Goal: Task Accomplishment & Management: Manage account settings

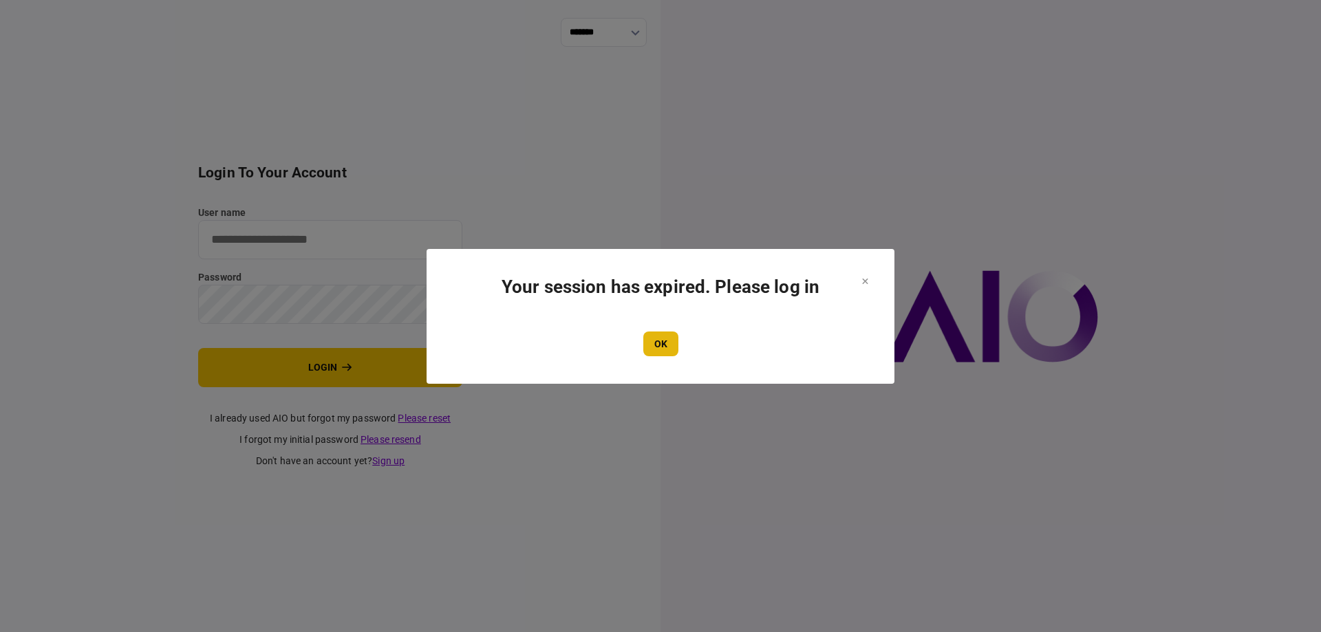
type input "*******"
click at [658, 332] on button "OK" at bounding box center [660, 344] width 35 height 25
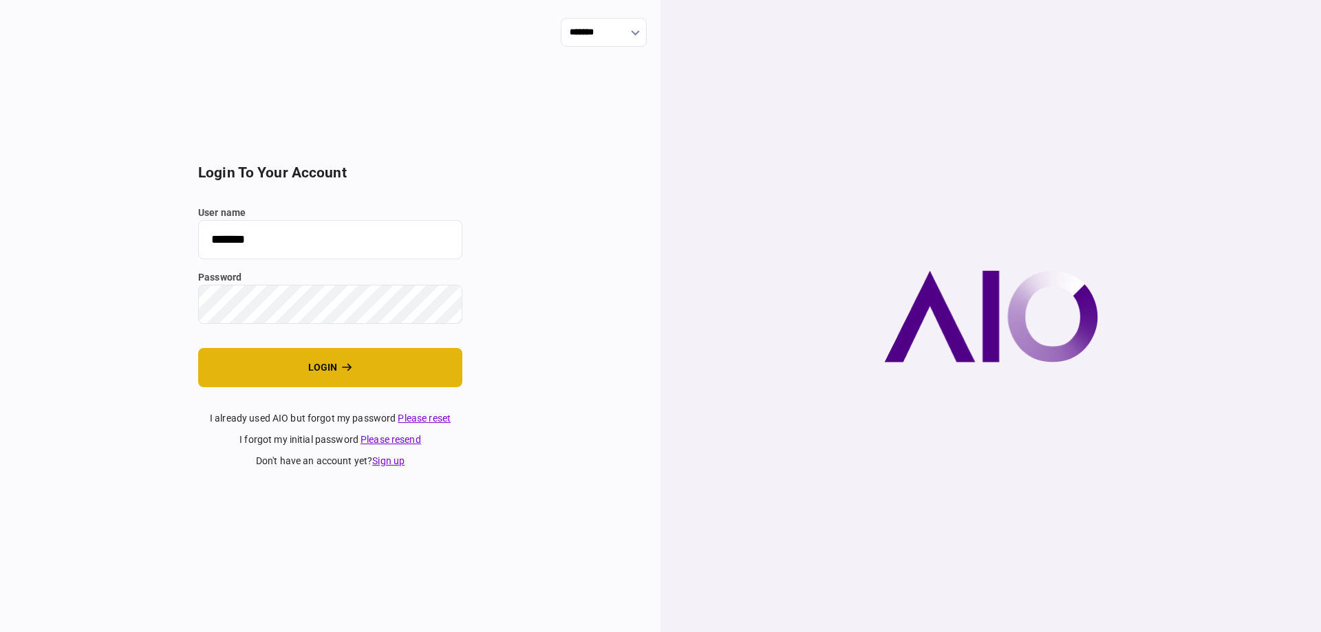
click at [345, 367] on icon "login" at bounding box center [347, 367] width 10 height 10
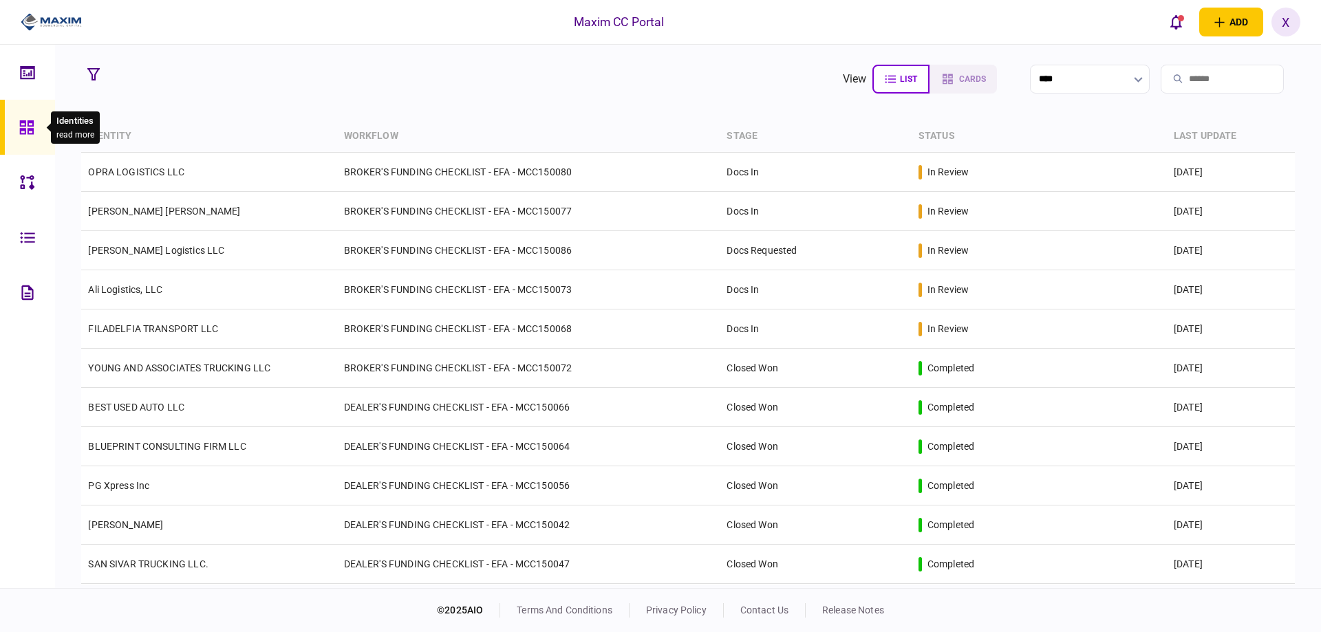
click at [19, 124] on icon at bounding box center [26, 128] width 15 height 16
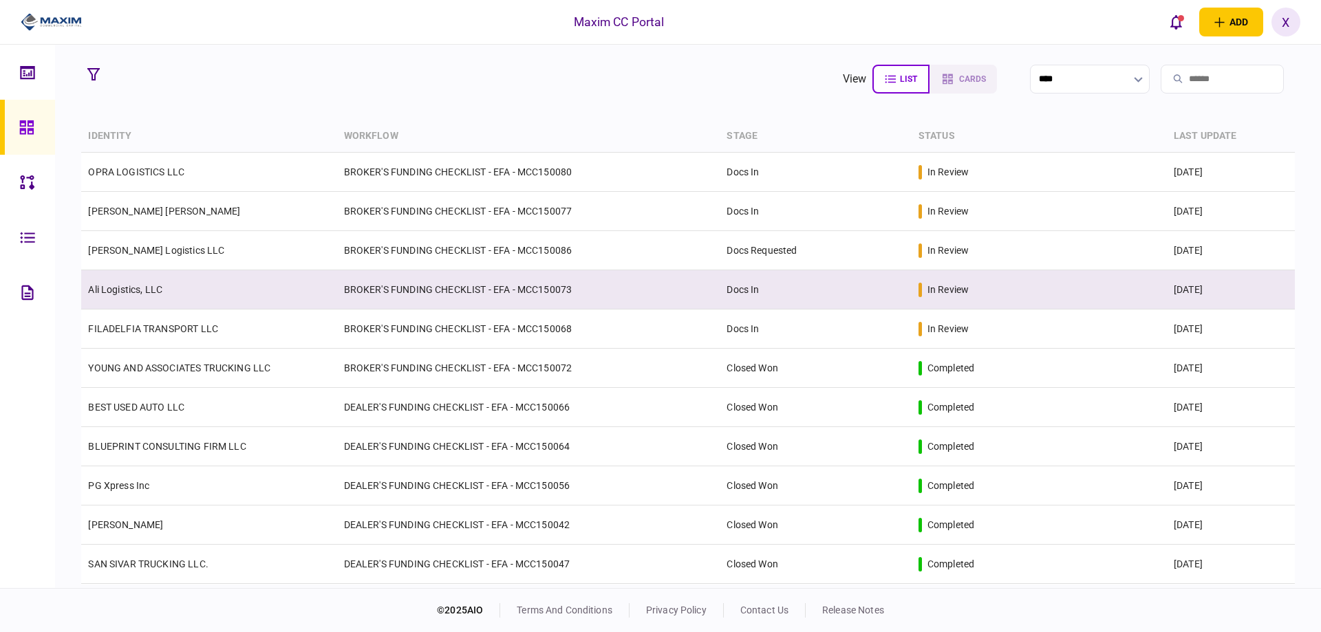
click at [120, 281] on td "Ali Logistics, LLC" at bounding box center [208, 289] width 255 height 39
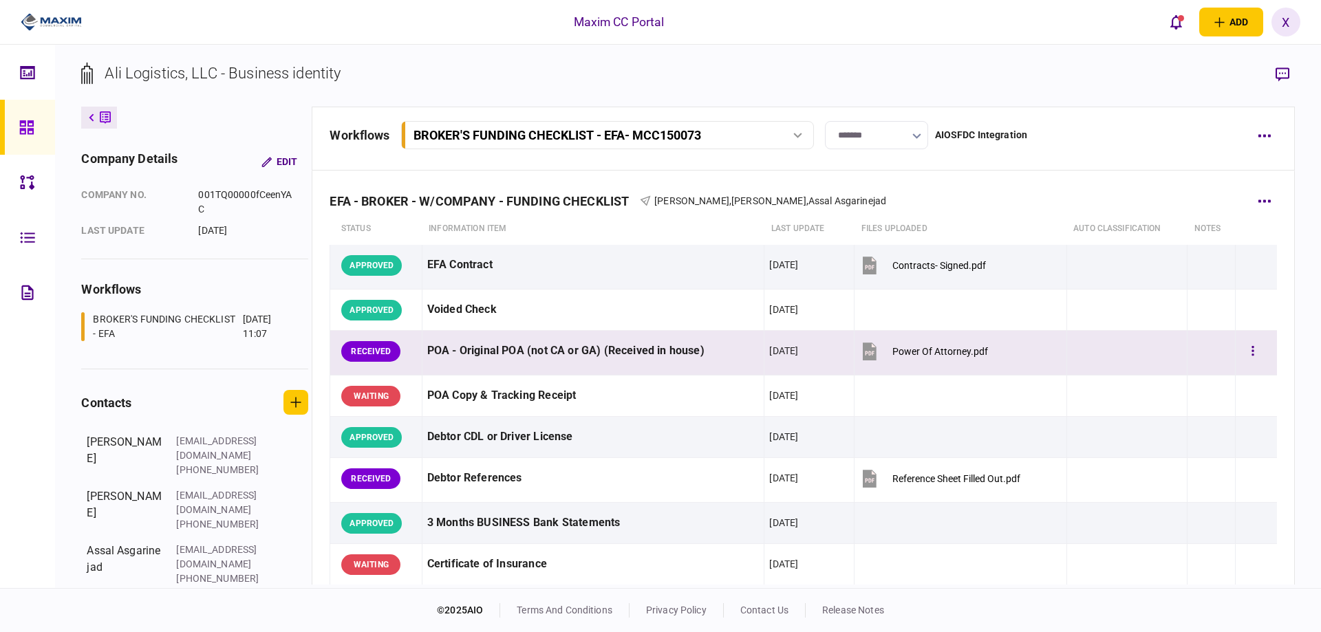
click at [1256, 353] on div at bounding box center [1256, 351] width 32 height 31
click at [1246, 349] on button "button" at bounding box center [1252, 351] width 25 height 25
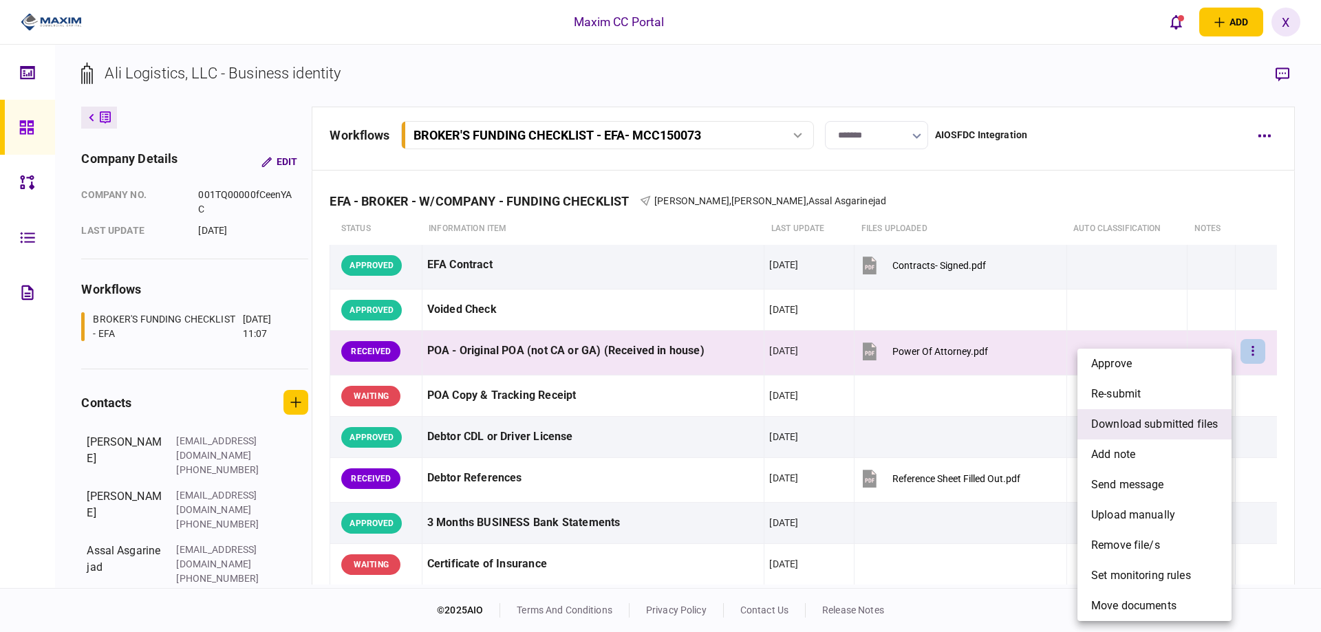
click at [1189, 419] on span "download submitted files" at bounding box center [1154, 424] width 127 height 17
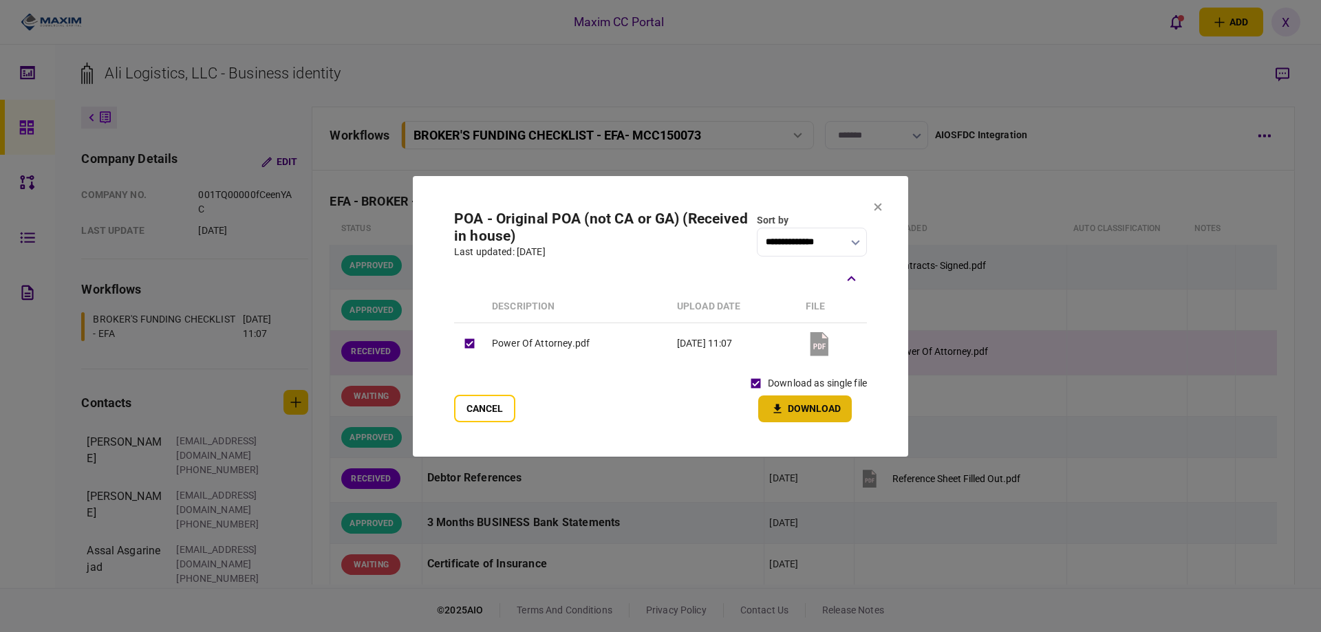
click at [796, 406] on button "Download" at bounding box center [805, 409] width 94 height 27
click at [880, 206] on icon at bounding box center [878, 207] width 8 height 8
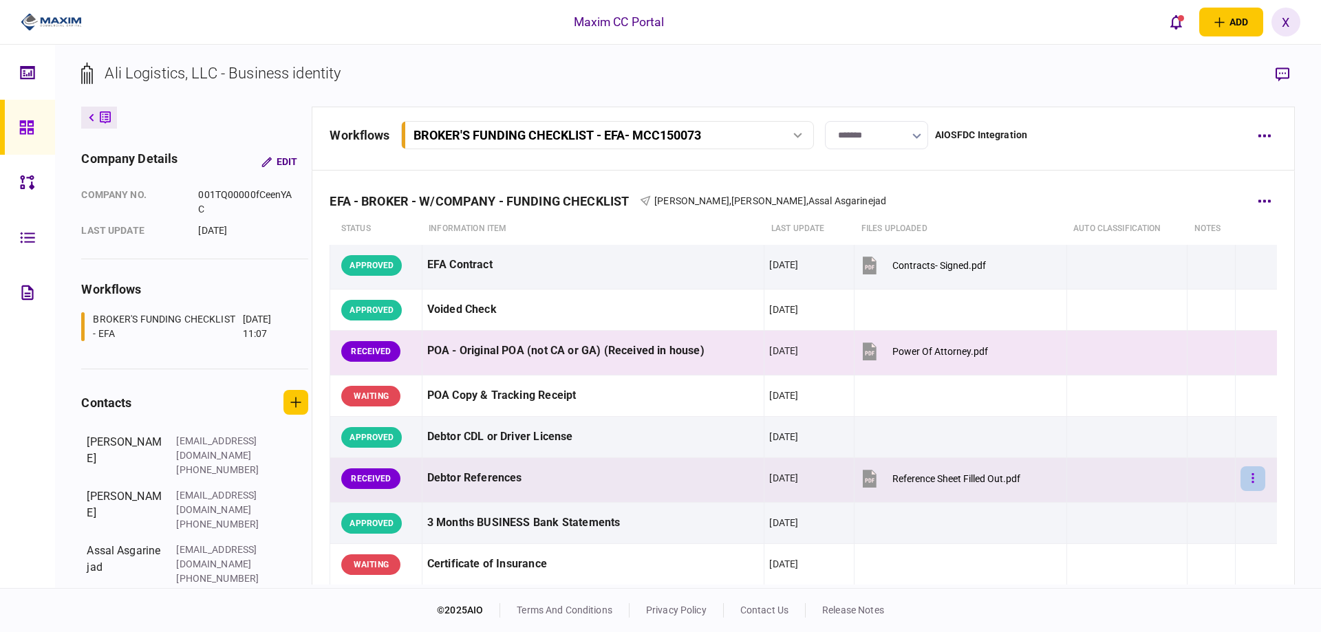
click at [1240, 481] on button "button" at bounding box center [1252, 478] width 25 height 25
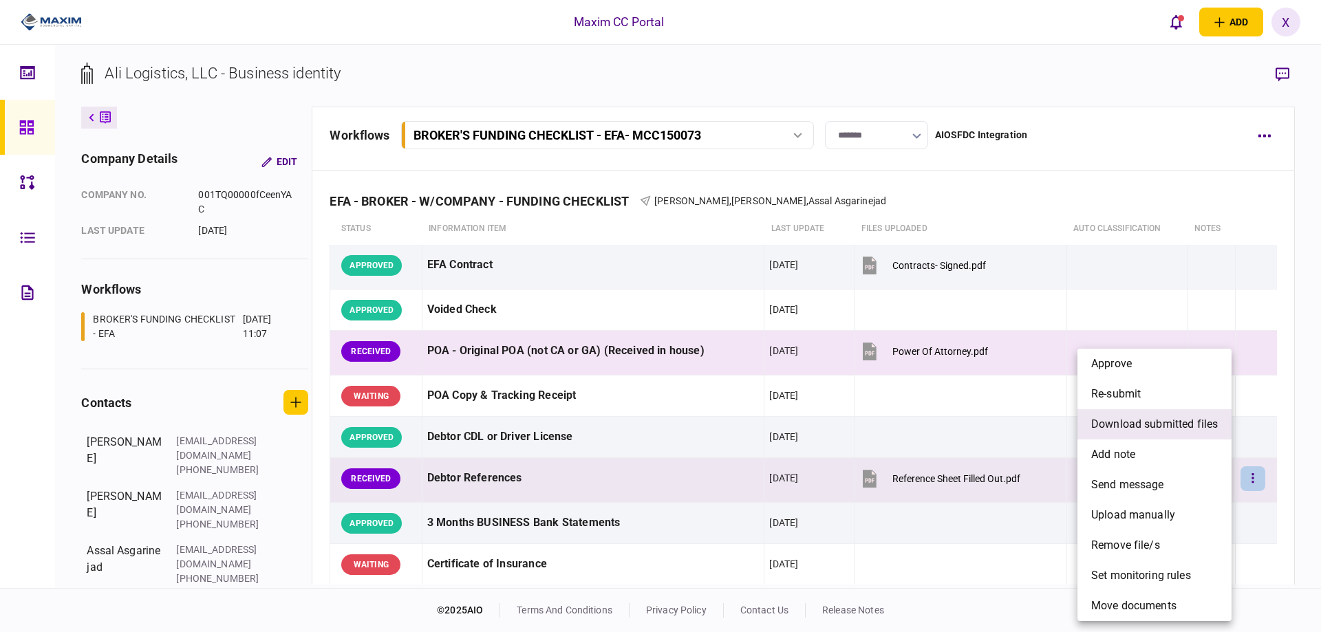
click at [1162, 415] on li "download submitted files" at bounding box center [1154, 424] width 154 height 30
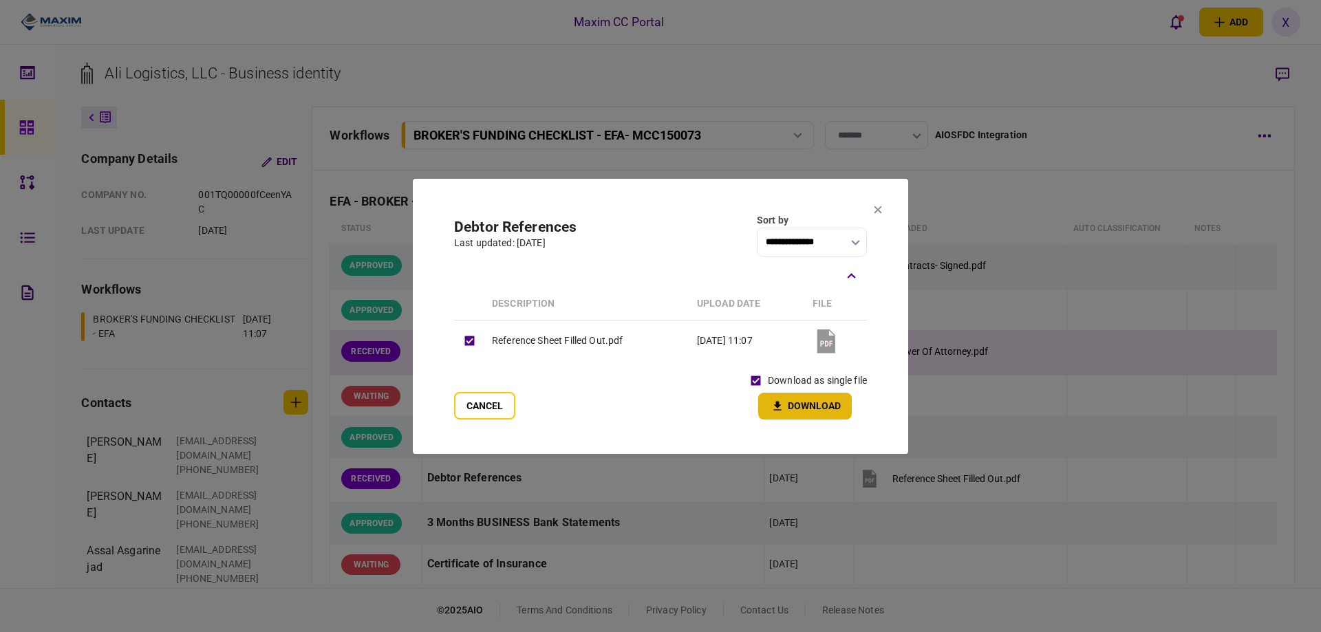
click at [792, 404] on button "Download" at bounding box center [805, 406] width 94 height 27
click at [874, 211] on icon at bounding box center [878, 210] width 8 height 8
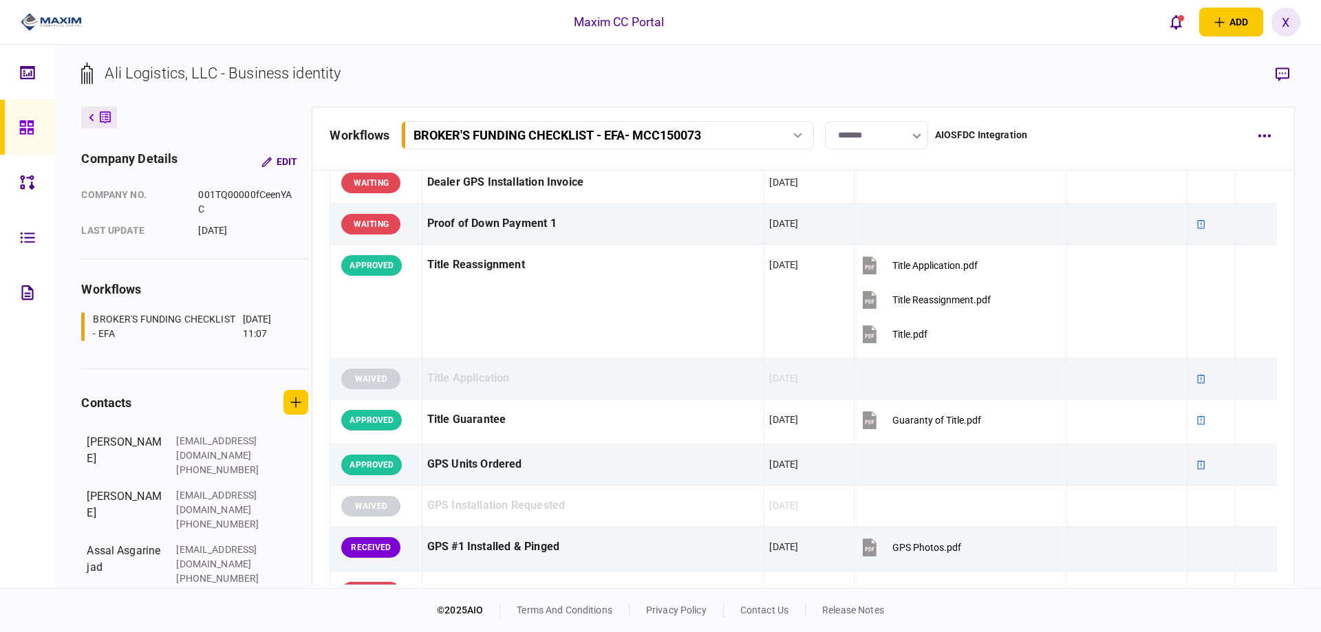
scroll to position [963, 0]
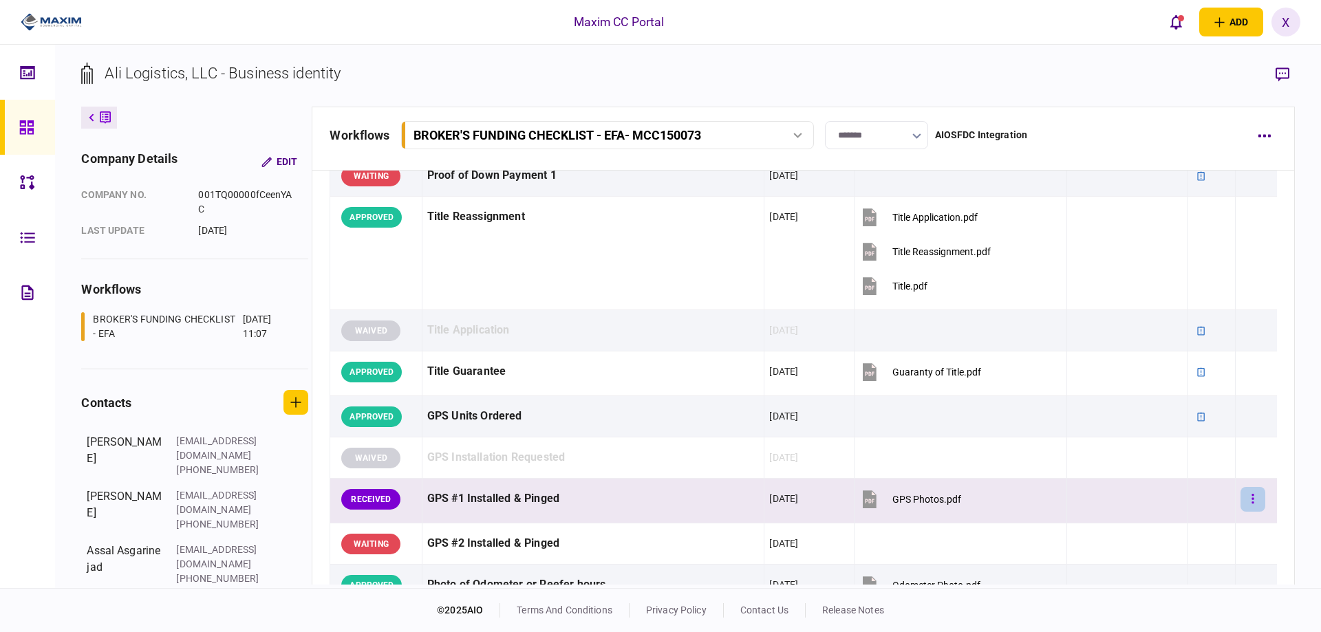
click at [1251, 501] on button "button" at bounding box center [1252, 499] width 25 height 25
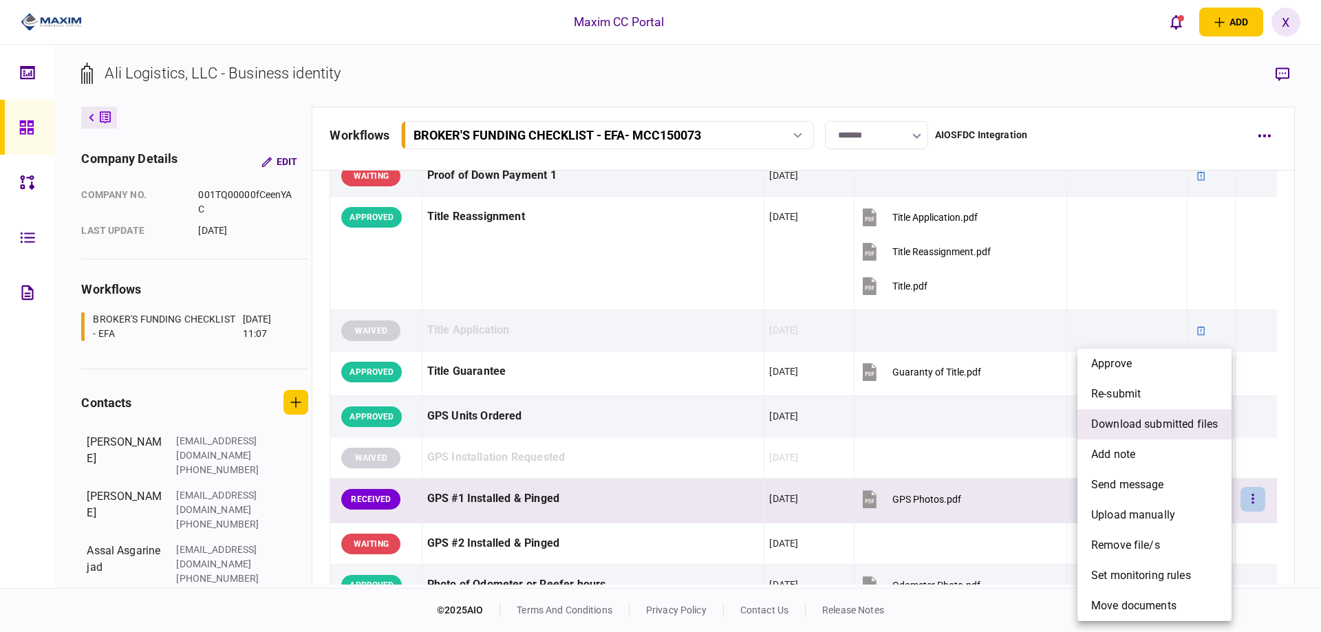
click at [1158, 426] on span "download submitted files" at bounding box center [1154, 424] width 127 height 17
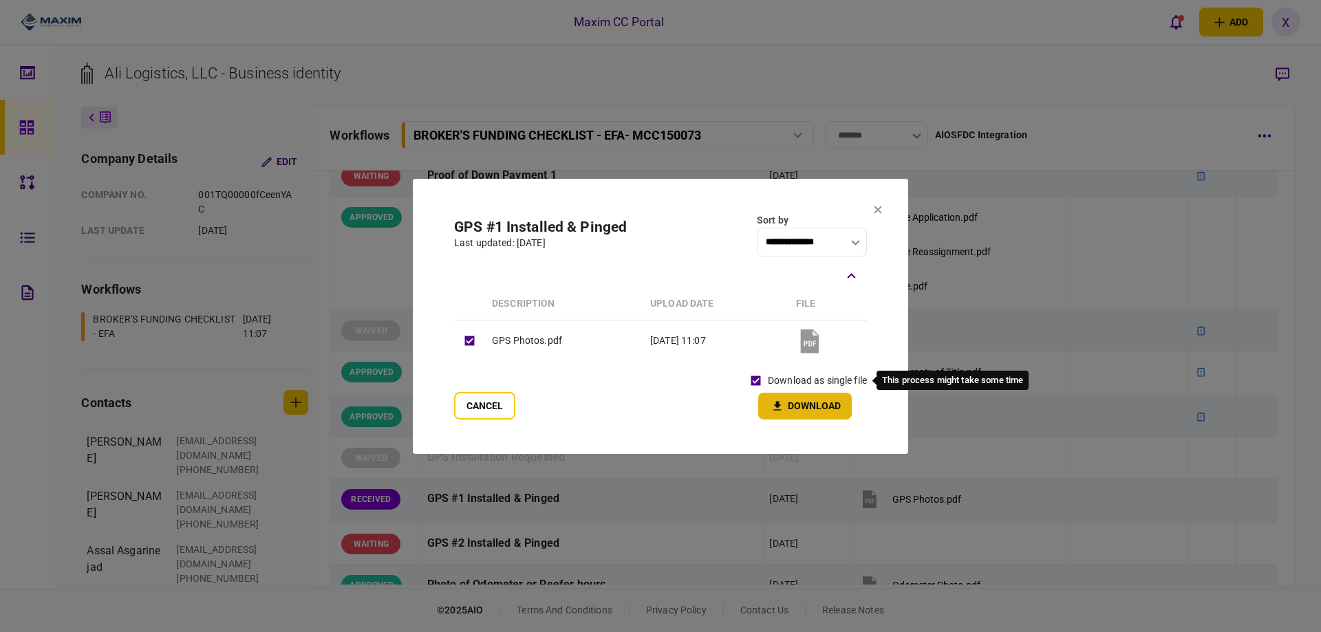
click at [780, 400] on icon "button" at bounding box center [777, 406] width 17 height 13
click at [880, 212] on icon at bounding box center [878, 211] width 8 height 8
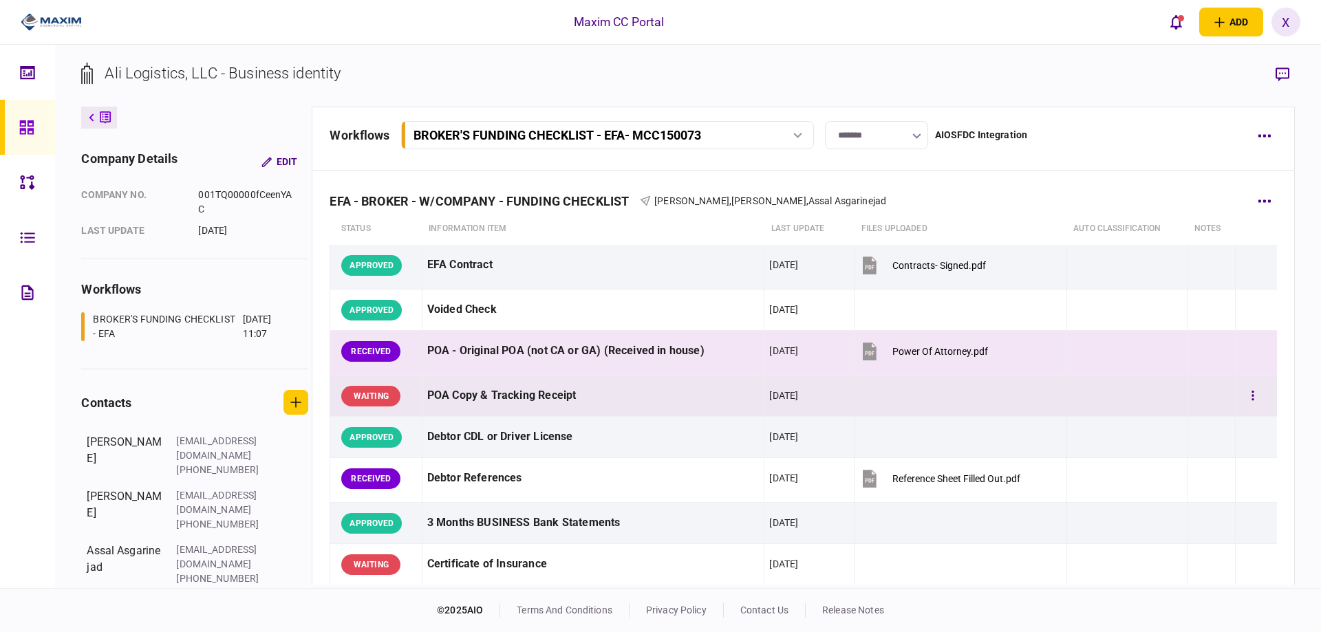
scroll to position [0, 0]
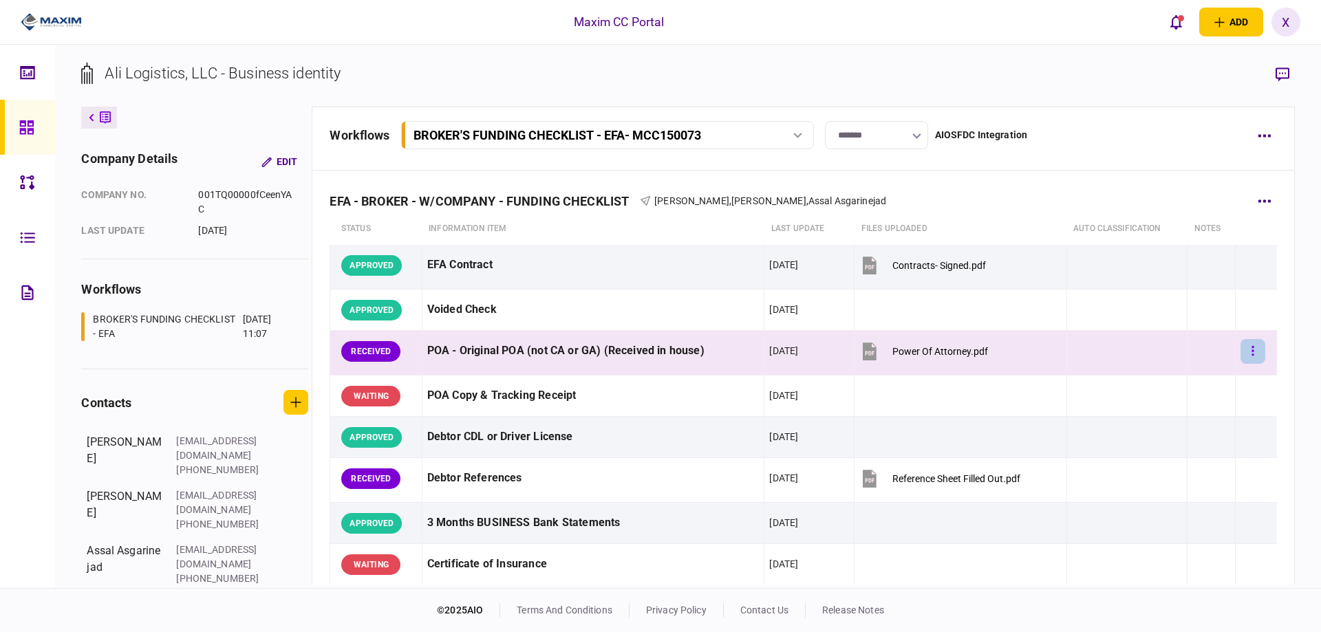
click at [1251, 347] on icon "button" at bounding box center [1252, 351] width 2 height 10
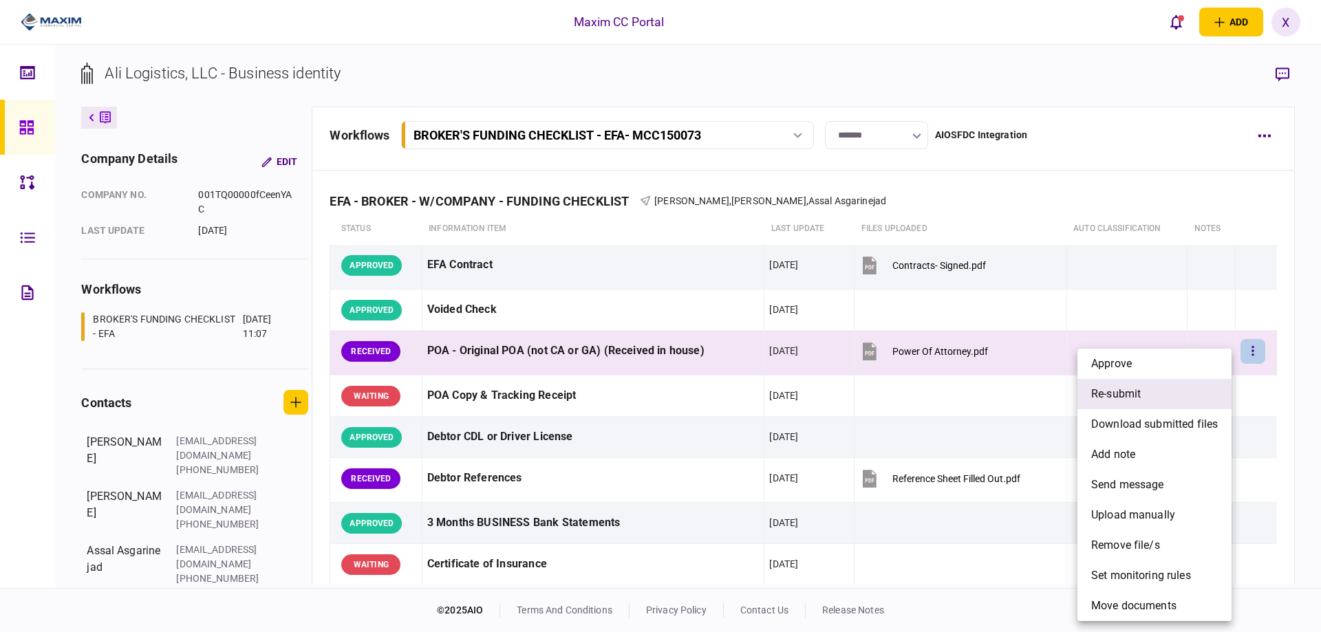
click at [1162, 396] on li "re-submit" at bounding box center [1154, 394] width 154 height 30
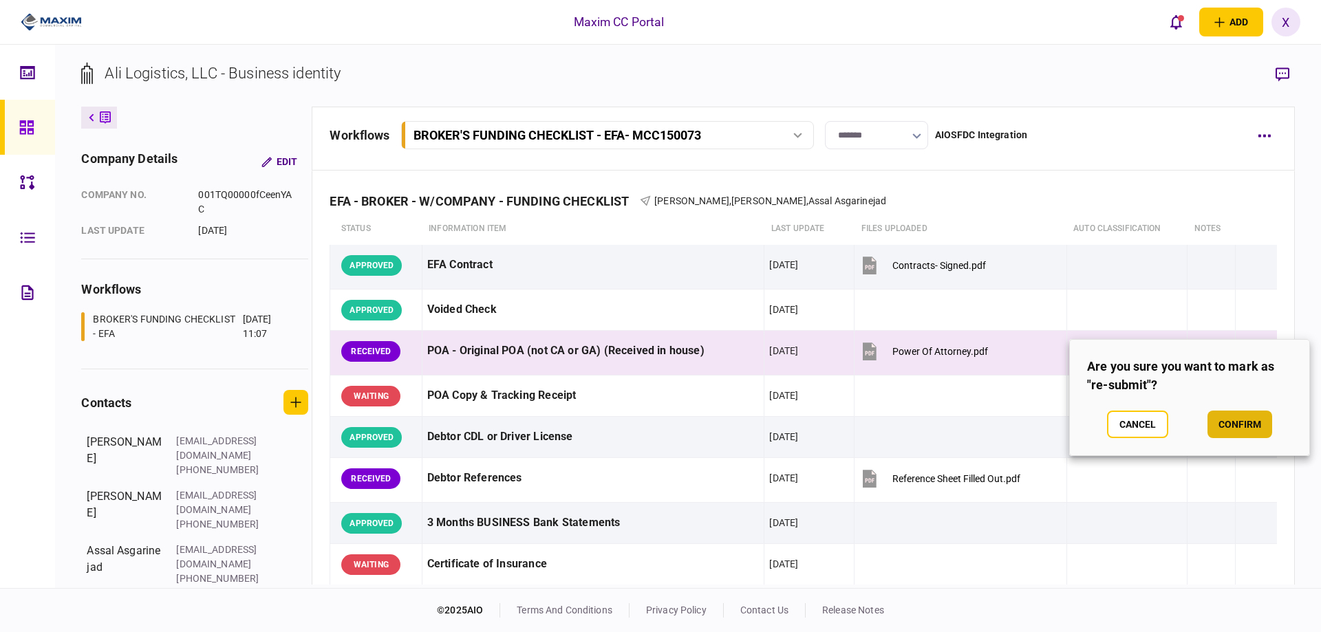
click at [1259, 424] on button "confirm" at bounding box center [1239, 425] width 65 height 28
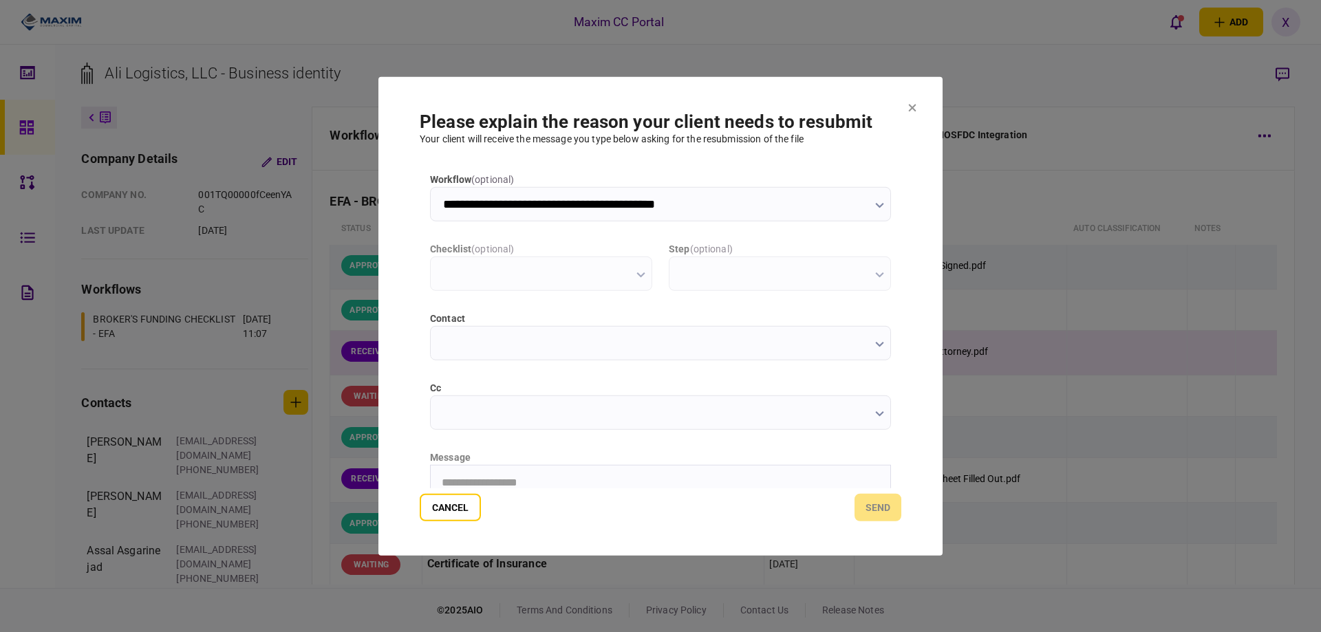
type input "**********"
click at [693, 461] on div "message" at bounding box center [660, 457] width 461 height 14
drag, startPoint x: 1121, startPoint y: 929, endPoint x: 689, endPoint y: 465, distance: 633.6
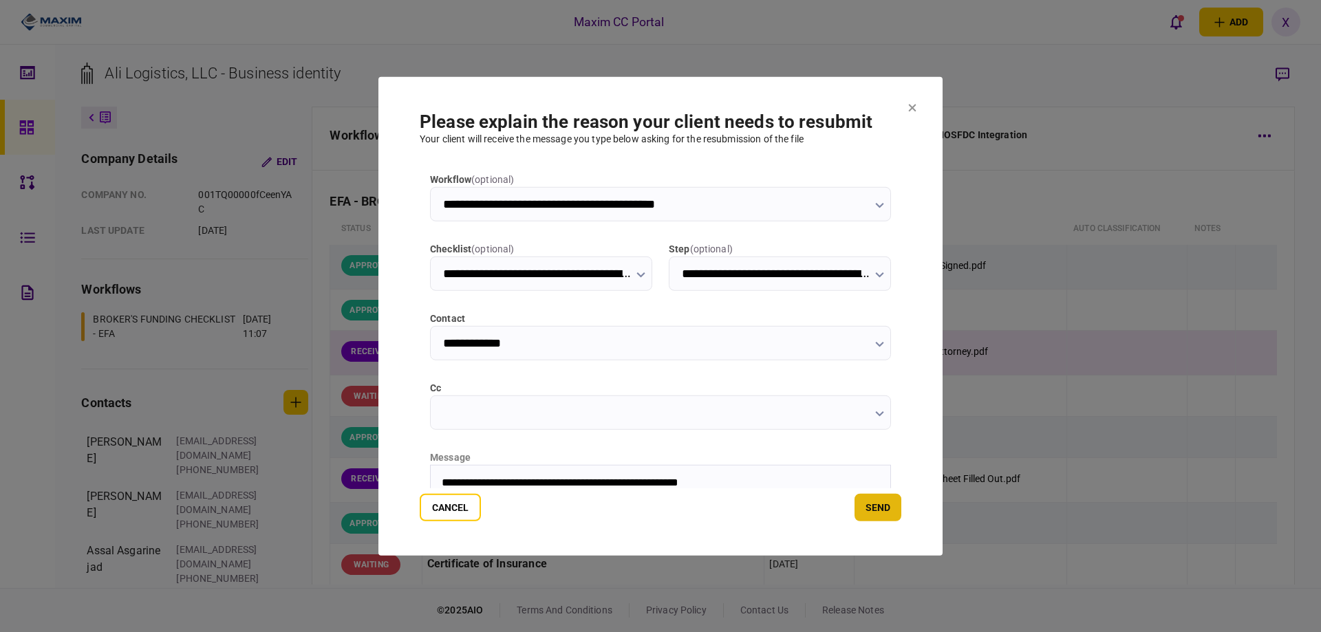
click at [882, 514] on button "send" at bounding box center [877, 508] width 47 height 28
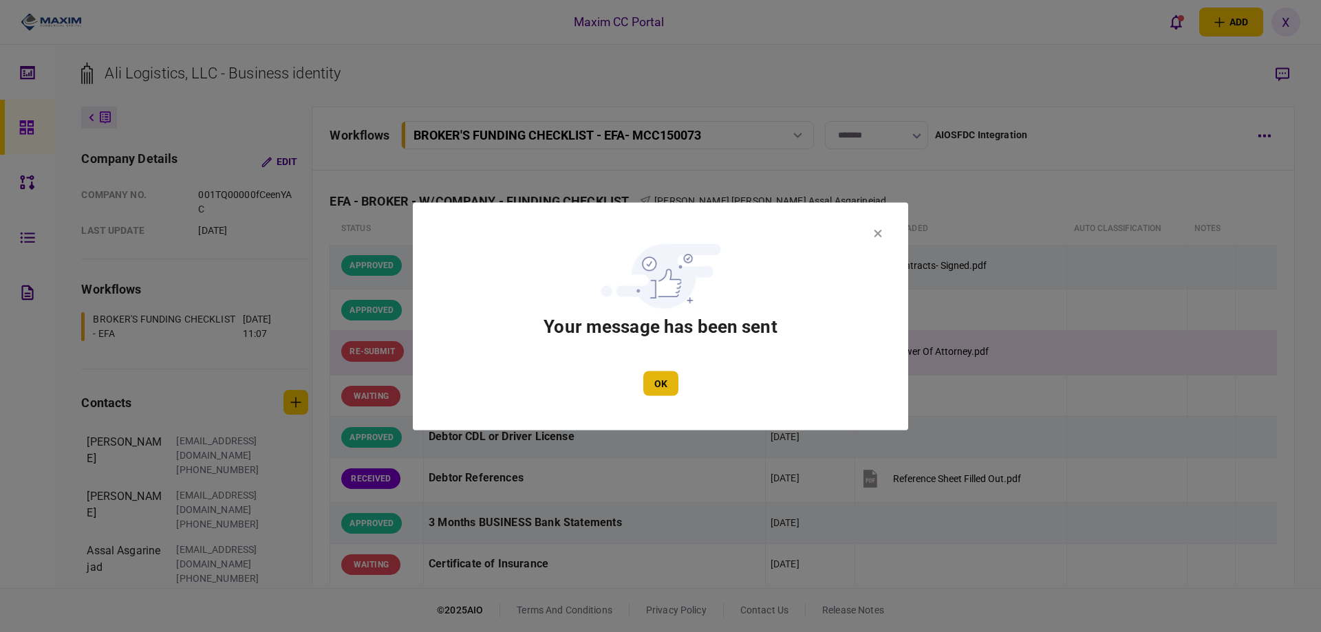
click at [660, 387] on button "OK" at bounding box center [660, 383] width 35 height 25
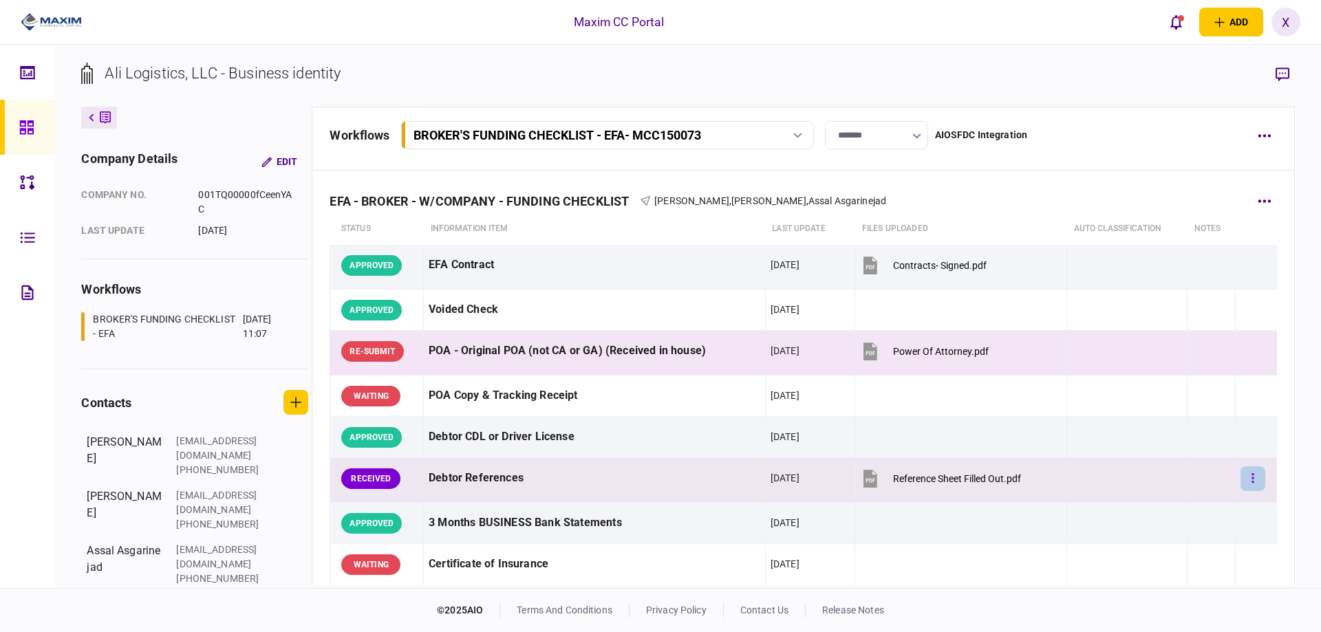
click at [1246, 479] on button "button" at bounding box center [1252, 478] width 25 height 25
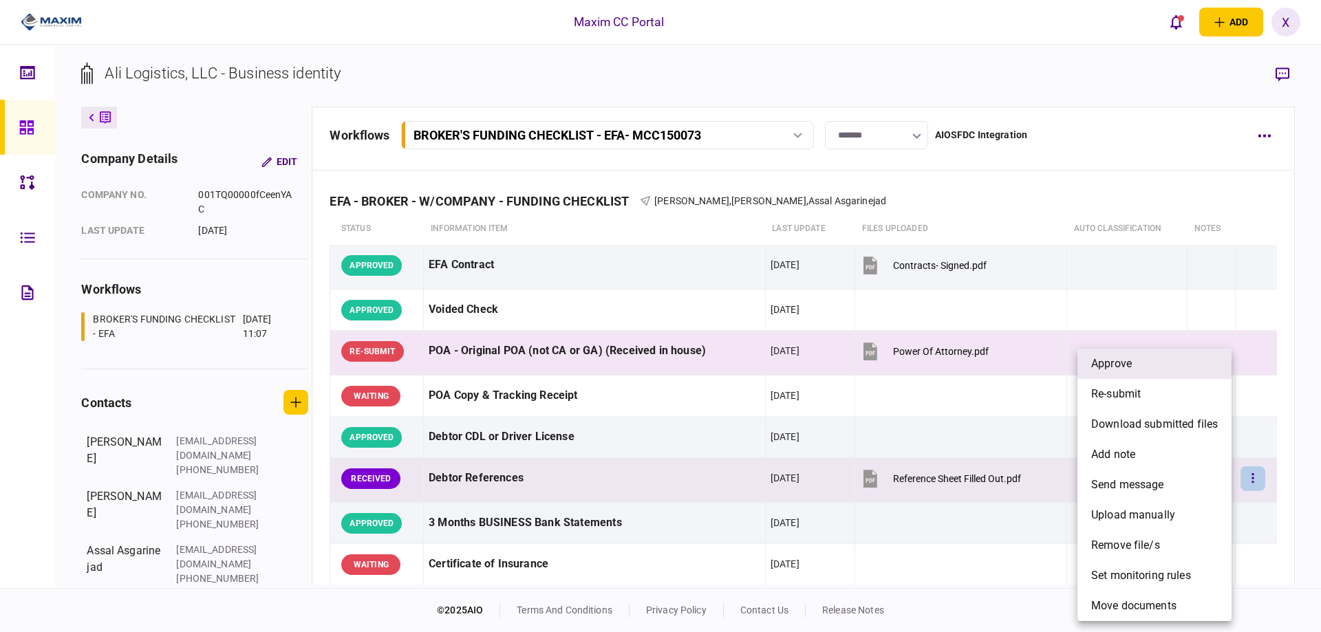
click at [1160, 358] on li "approve" at bounding box center [1154, 364] width 154 height 30
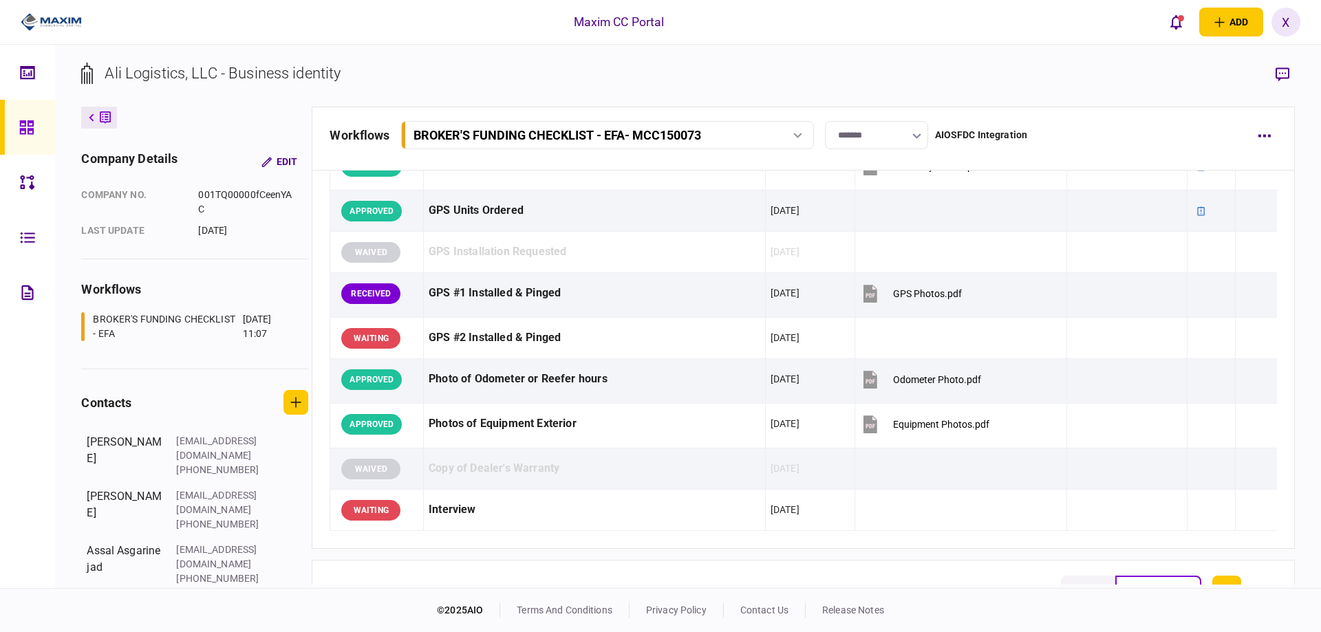
scroll to position [1169, 0]
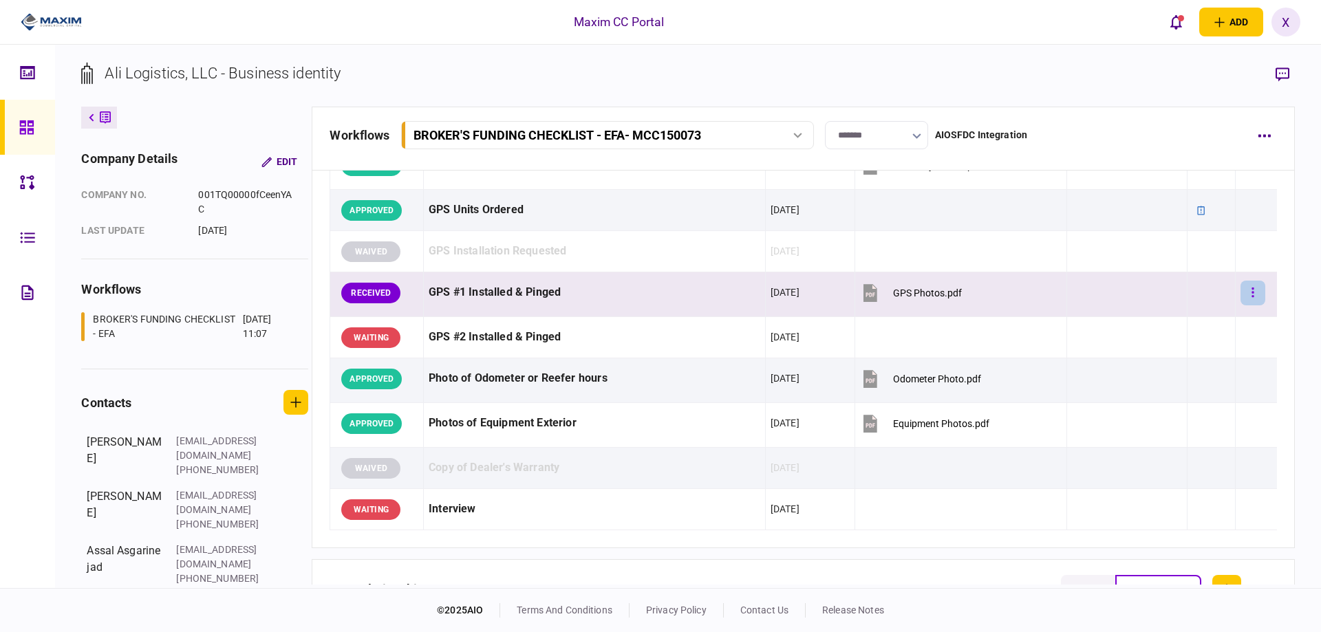
click at [1240, 290] on button "button" at bounding box center [1252, 293] width 25 height 25
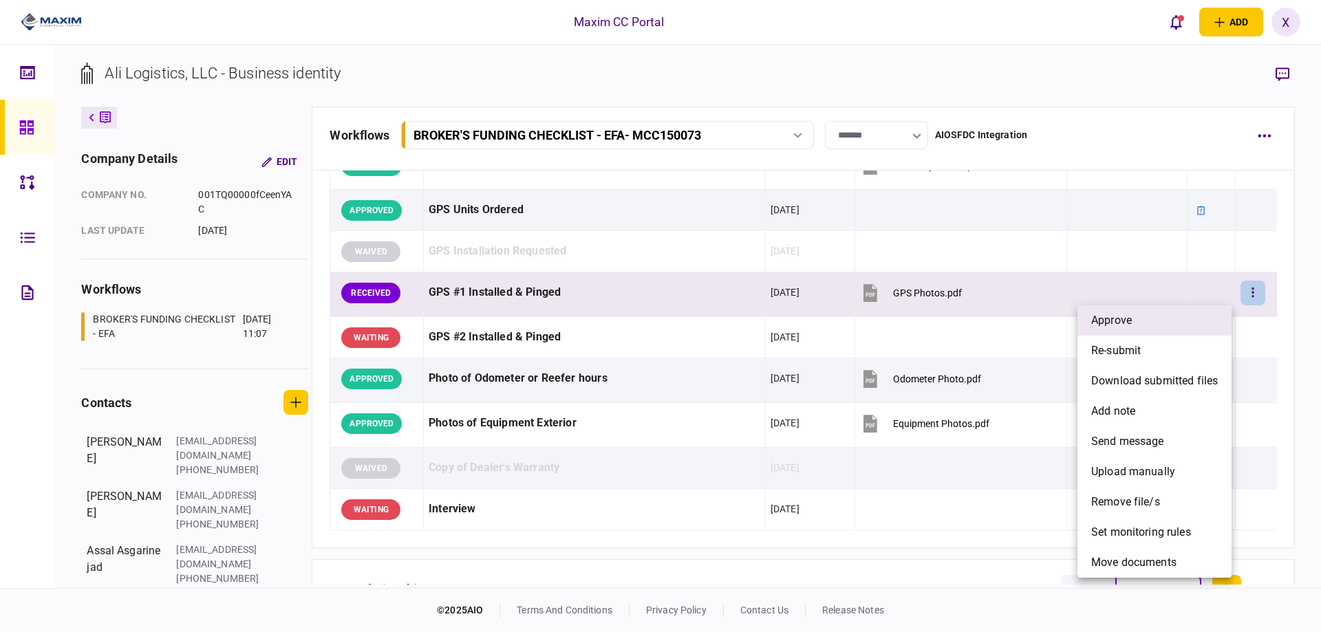
click at [1189, 313] on li "approve" at bounding box center [1154, 320] width 154 height 30
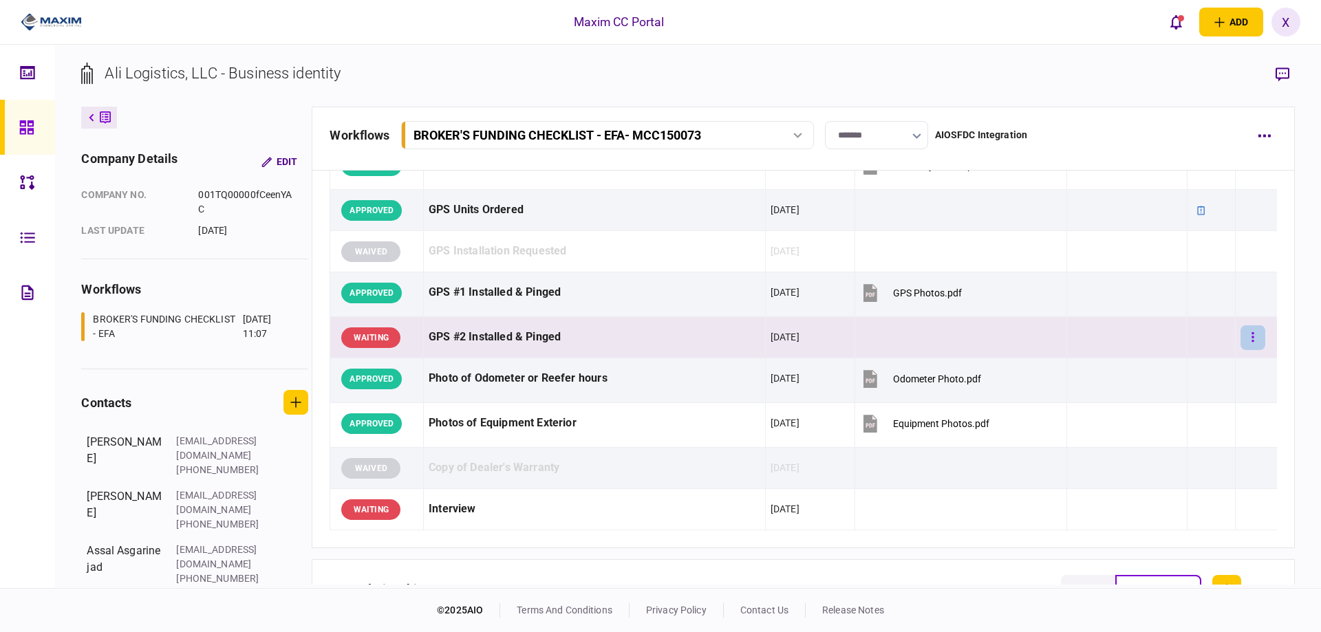
click at [1253, 327] on button "button" at bounding box center [1252, 337] width 25 height 25
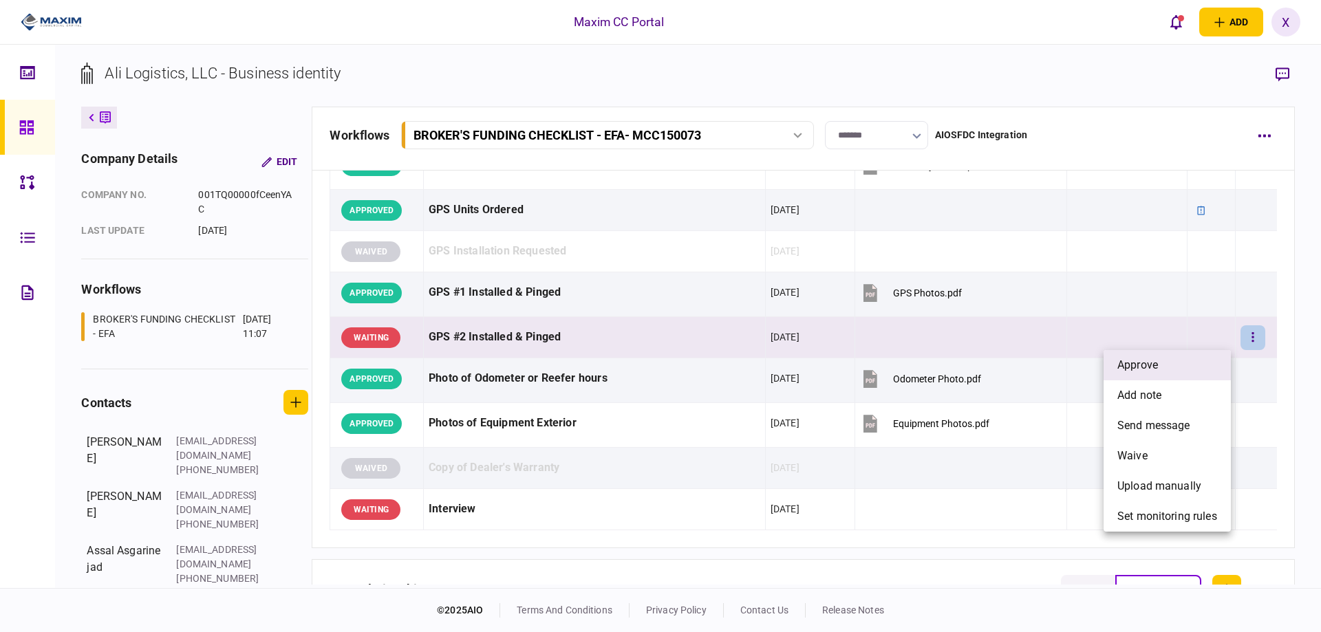
click at [1192, 360] on li "approve" at bounding box center [1166, 365] width 127 height 30
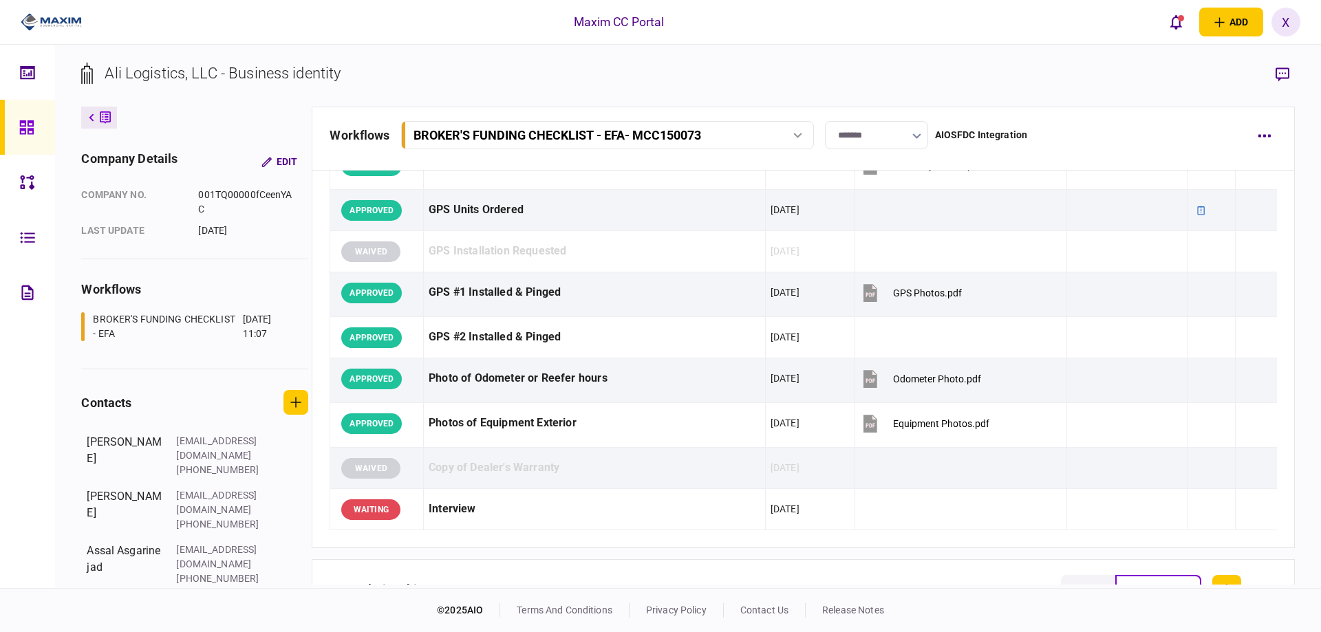
click at [33, 124] on icon at bounding box center [26, 127] width 14 height 14
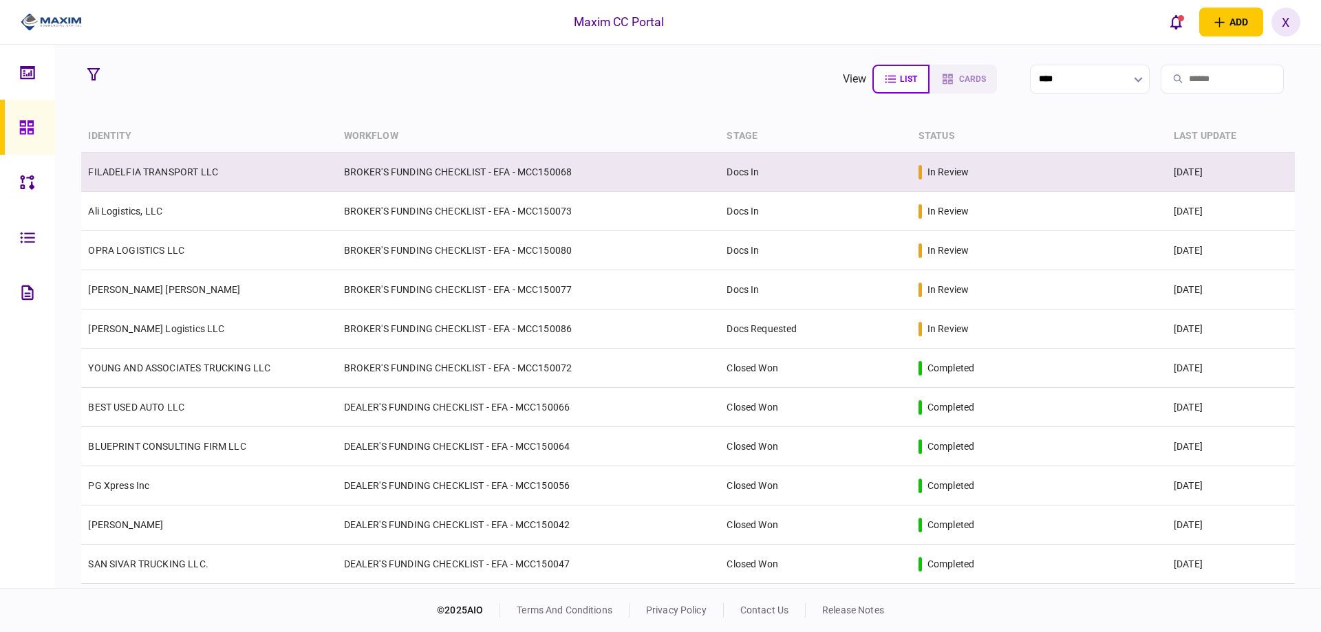
click at [162, 171] on link "FILADELFIA TRANSPORT LLC" at bounding box center [153, 171] width 130 height 11
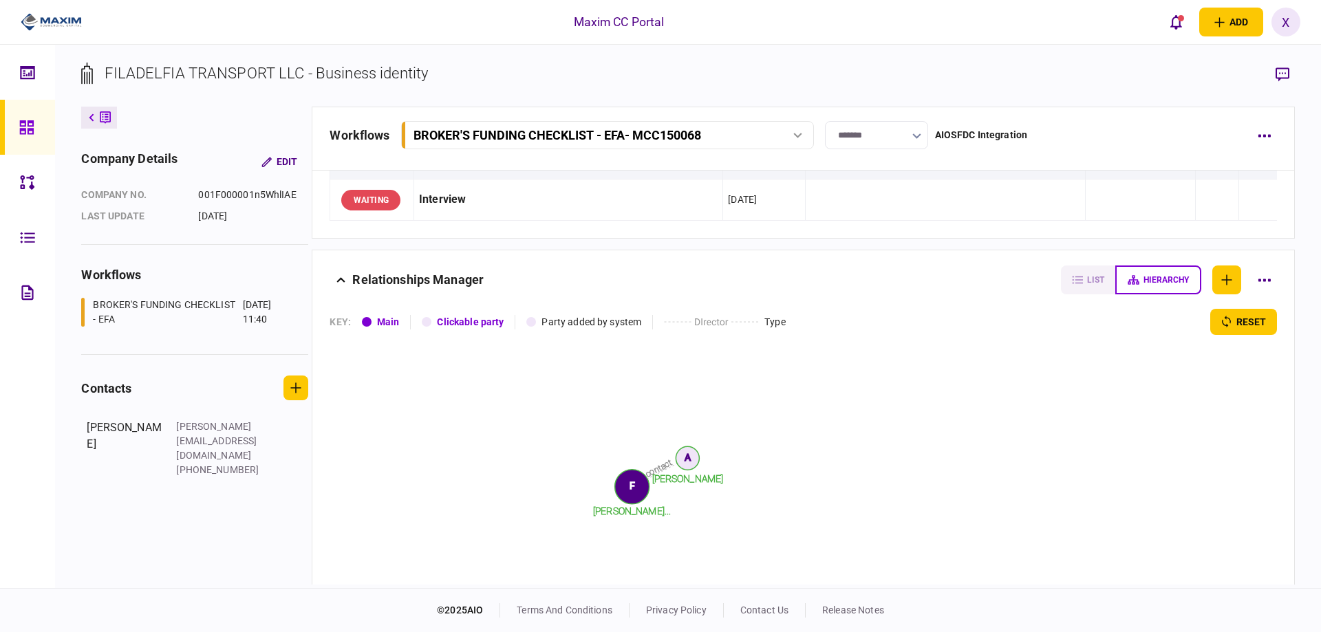
scroll to position [1169, 0]
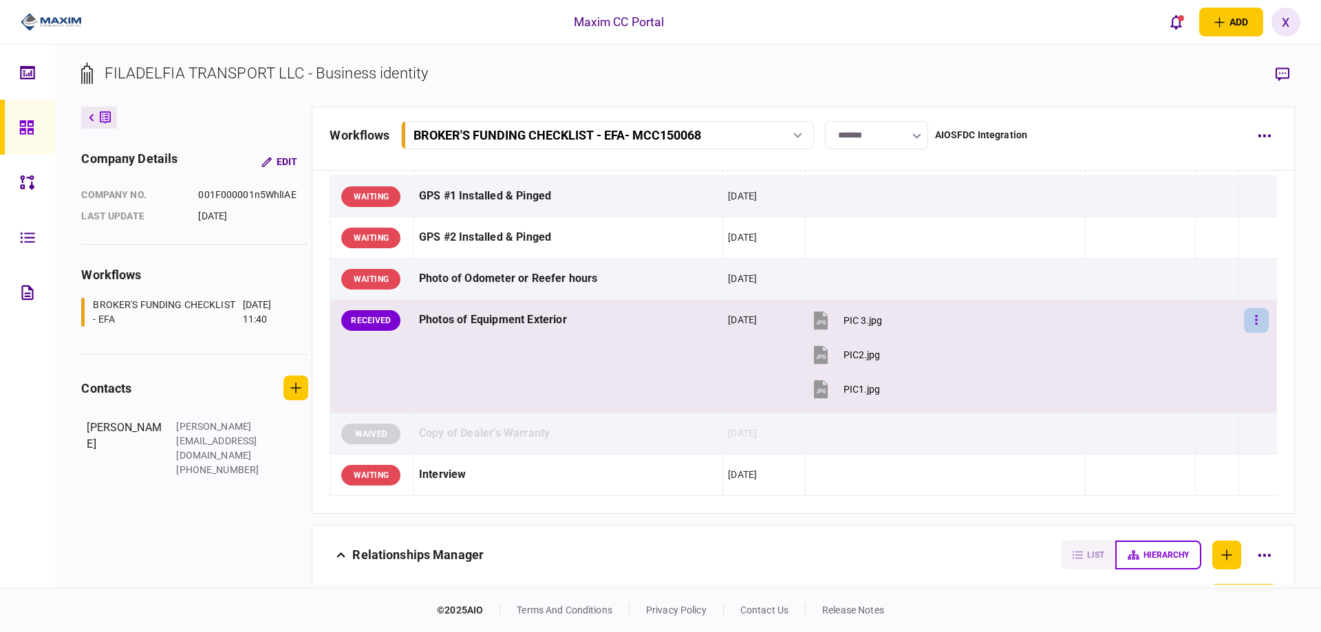
click at [1255, 316] on icon "button" at bounding box center [1256, 320] width 2 height 10
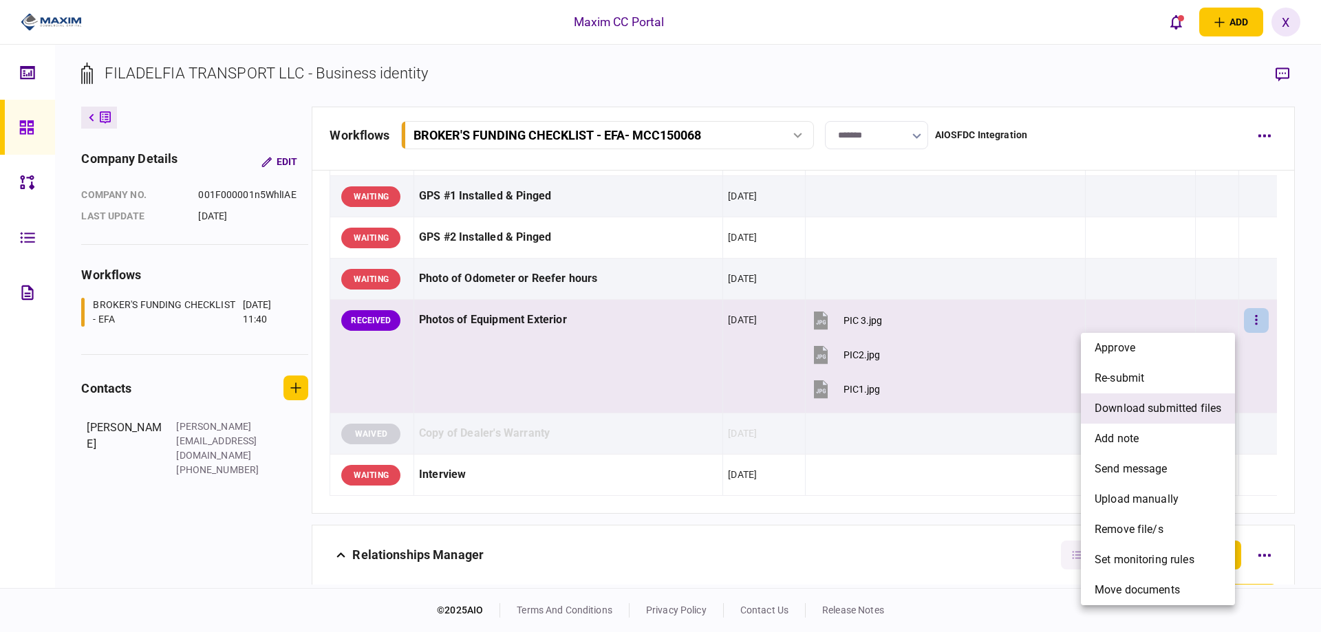
click at [1179, 400] on span "download submitted files" at bounding box center [1157, 408] width 127 height 17
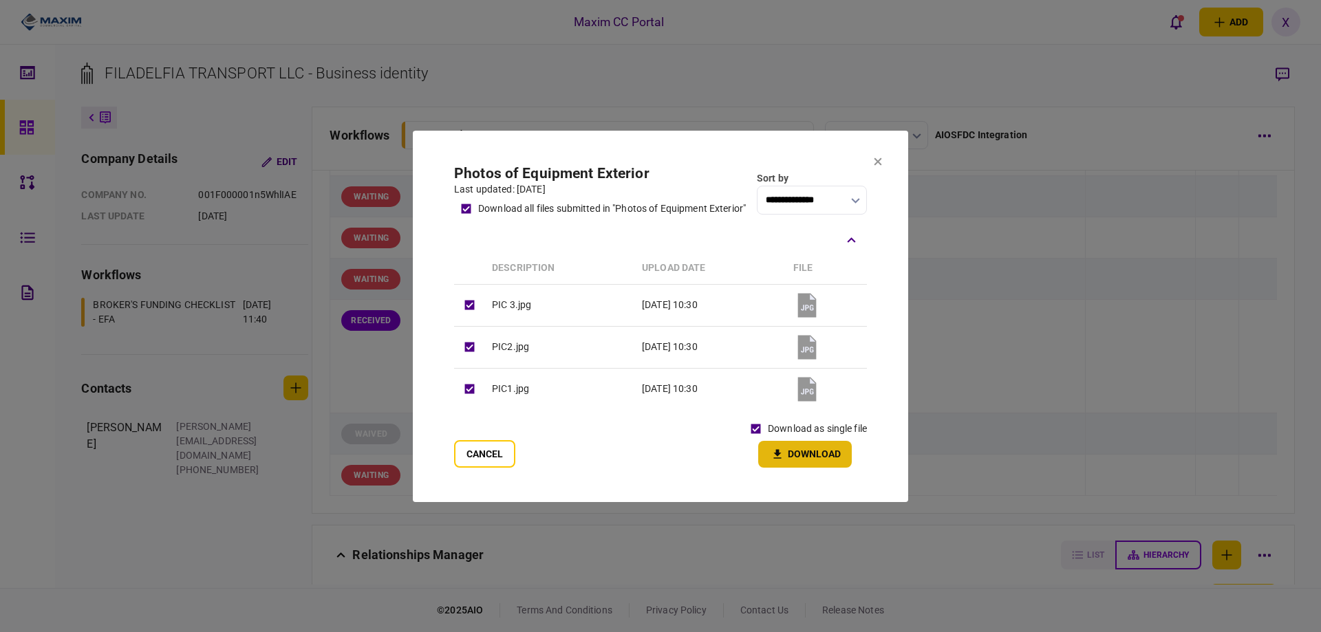
click at [809, 455] on button "Download" at bounding box center [805, 454] width 94 height 27
click at [878, 163] on button at bounding box center [878, 162] width 8 height 11
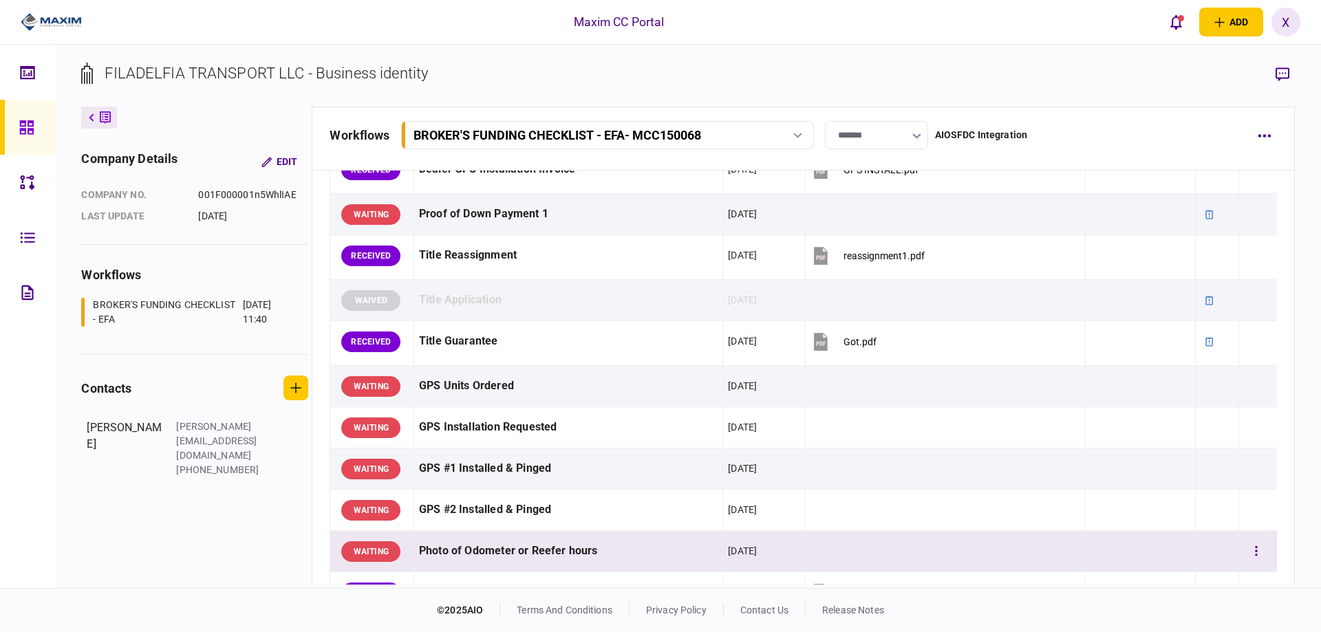
scroll to position [894, 0]
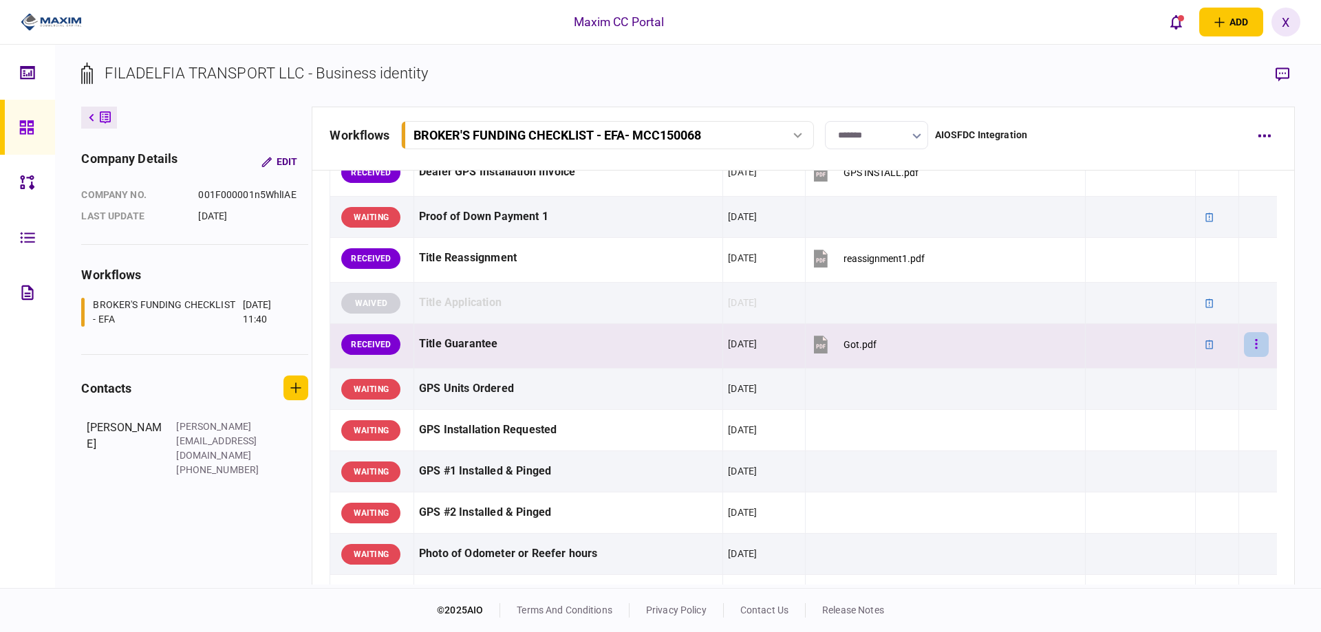
click at [1244, 338] on button "button" at bounding box center [1256, 344] width 25 height 25
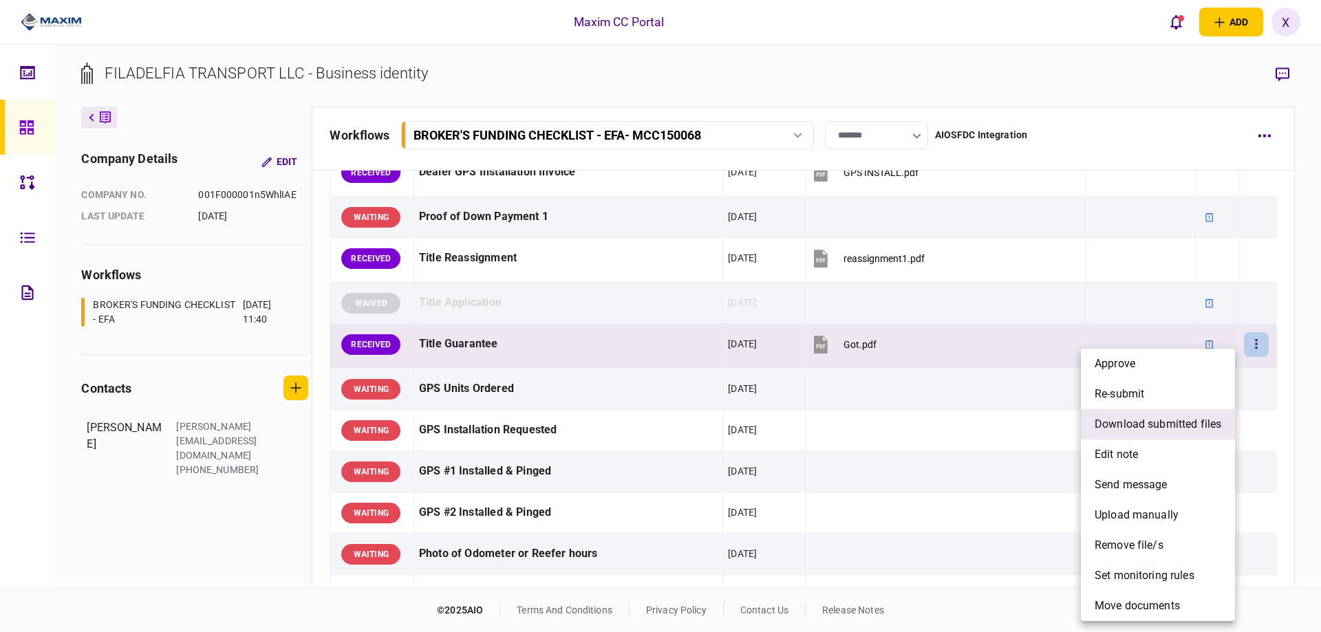
click at [1173, 418] on span "download submitted files" at bounding box center [1157, 424] width 127 height 17
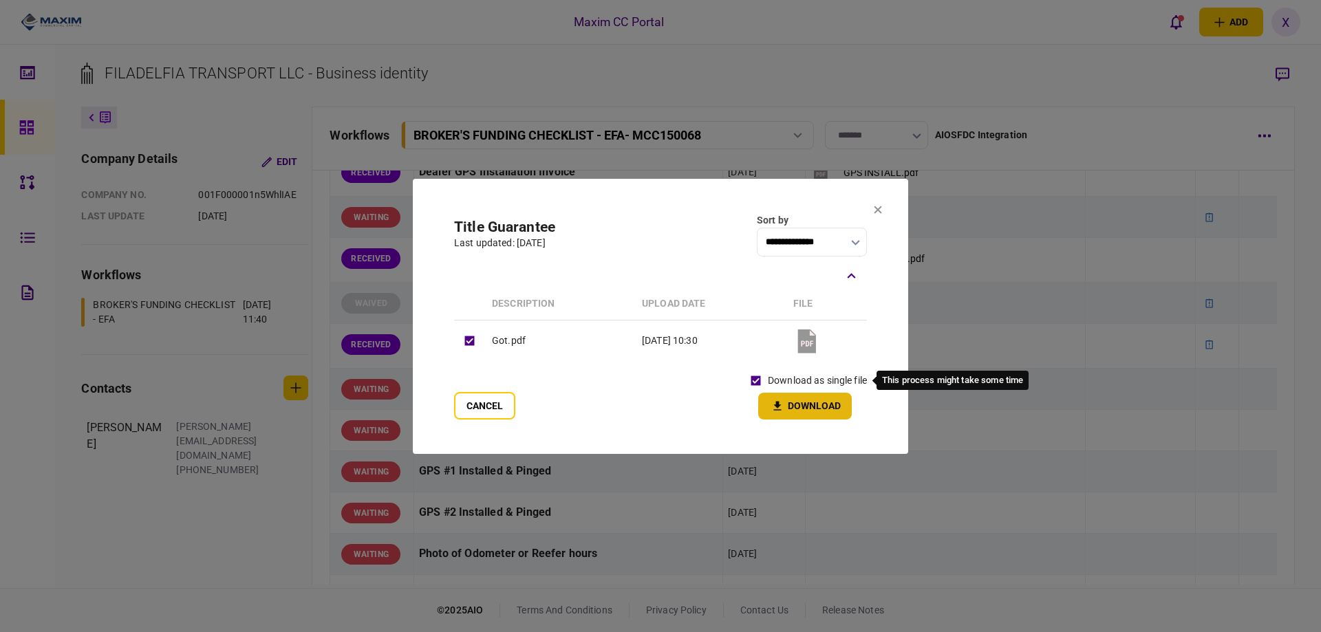
click at [779, 392] on div "download as single file Download" at bounding box center [805, 394] width 123 height 51
click at [793, 400] on button "Download" at bounding box center [805, 406] width 94 height 27
click at [878, 211] on icon at bounding box center [878, 210] width 8 height 8
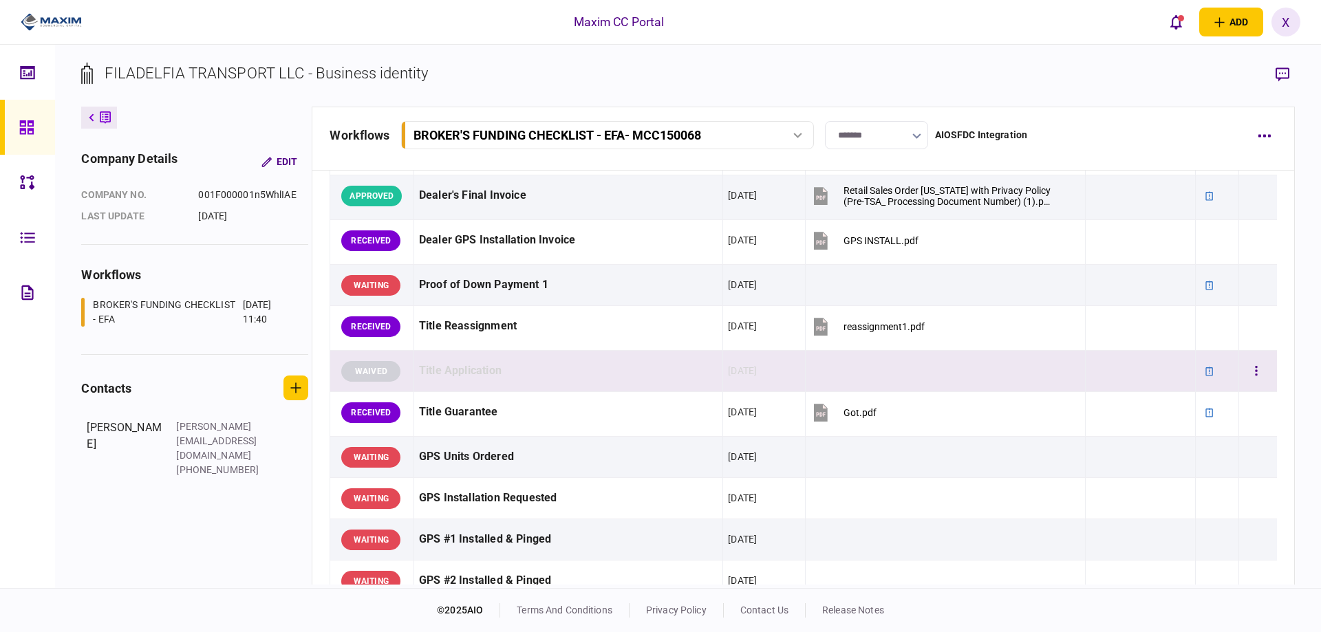
scroll to position [825, 0]
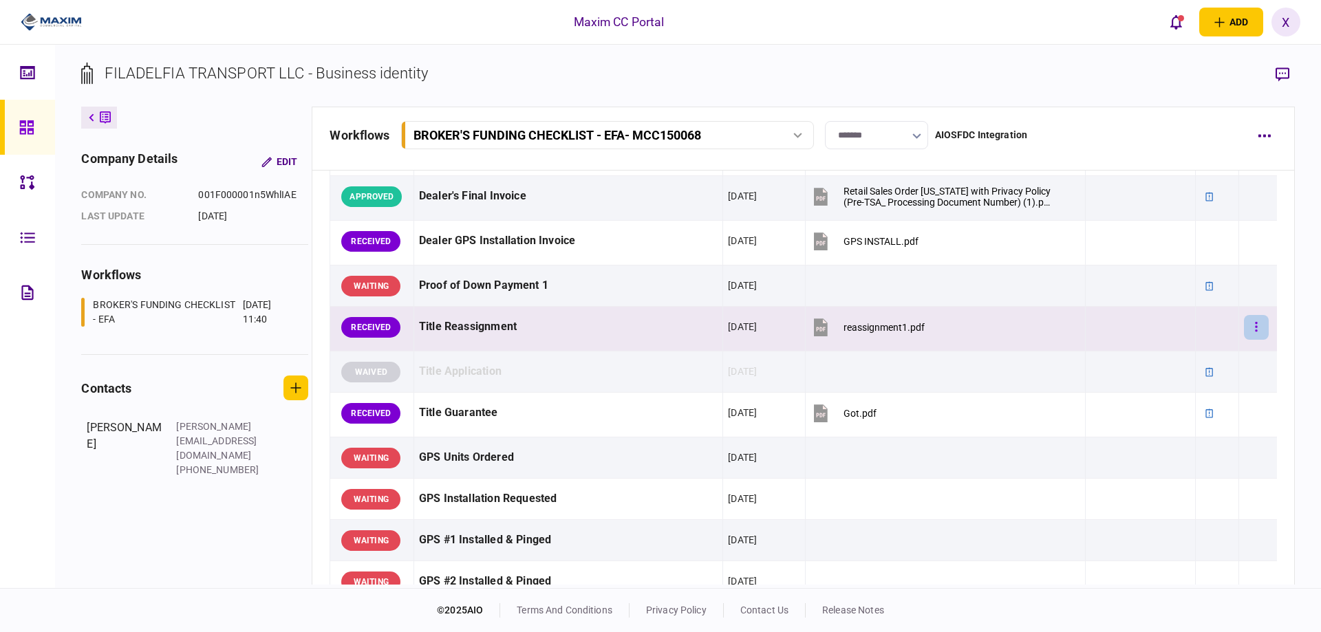
click at [1255, 328] on icon "button" at bounding box center [1256, 327] width 3 height 13
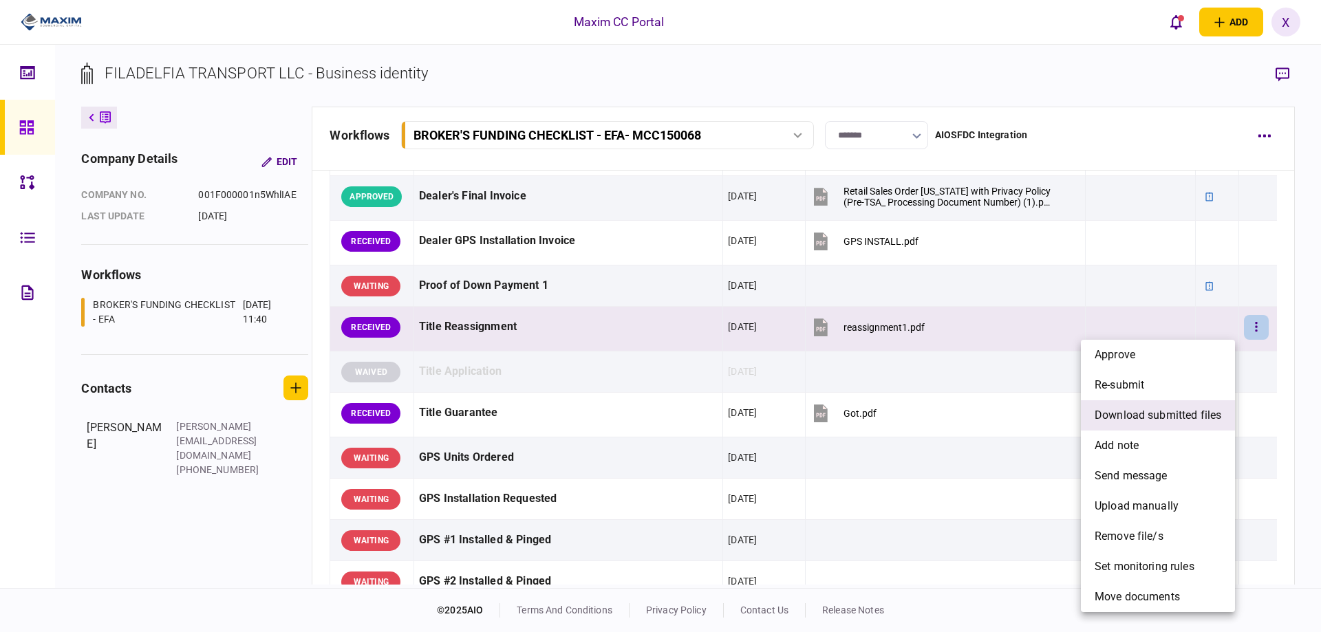
click at [1140, 411] on span "download submitted files" at bounding box center [1157, 415] width 127 height 17
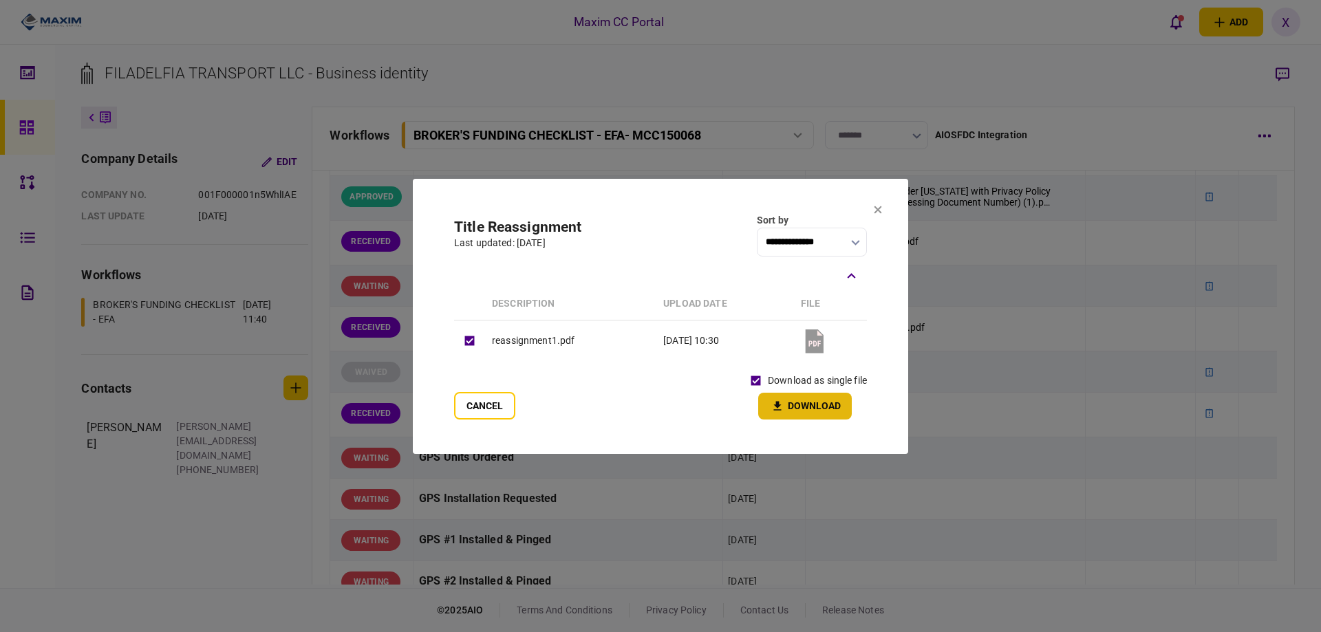
click at [790, 405] on button "Download" at bounding box center [805, 406] width 94 height 27
click at [880, 206] on icon at bounding box center [878, 210] width 8 height 8
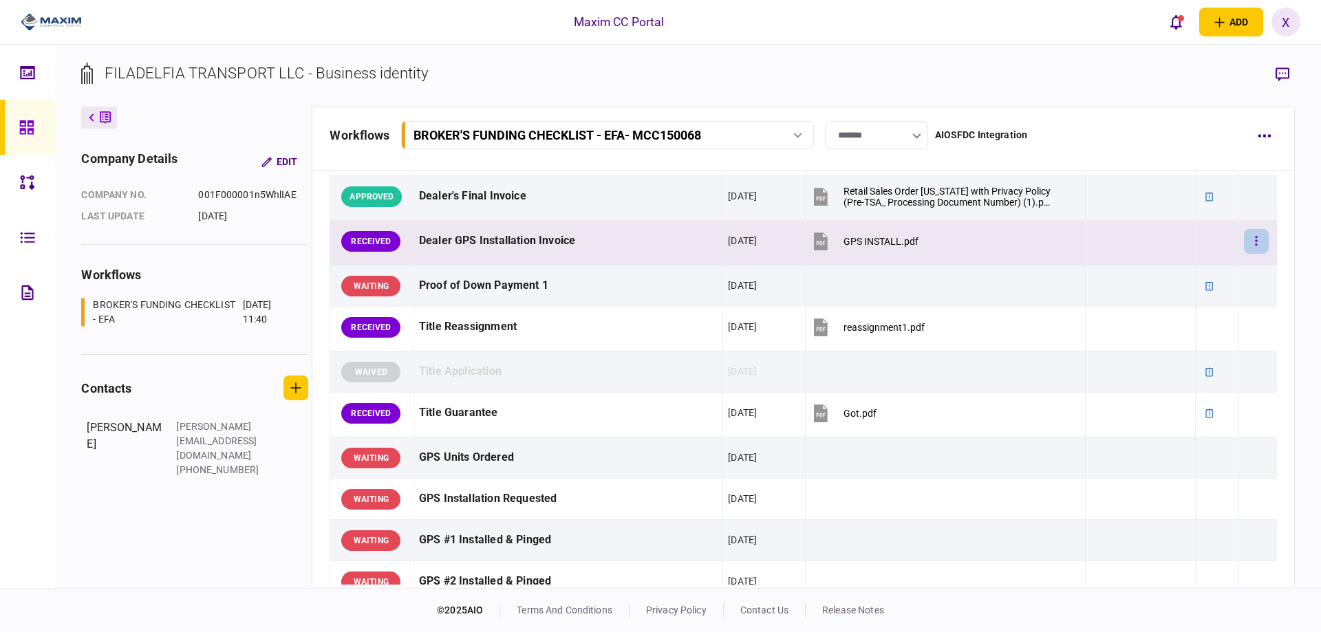
click at [1244, 239] on button "button" at bounding box center [1256, 241] width 25 height 25
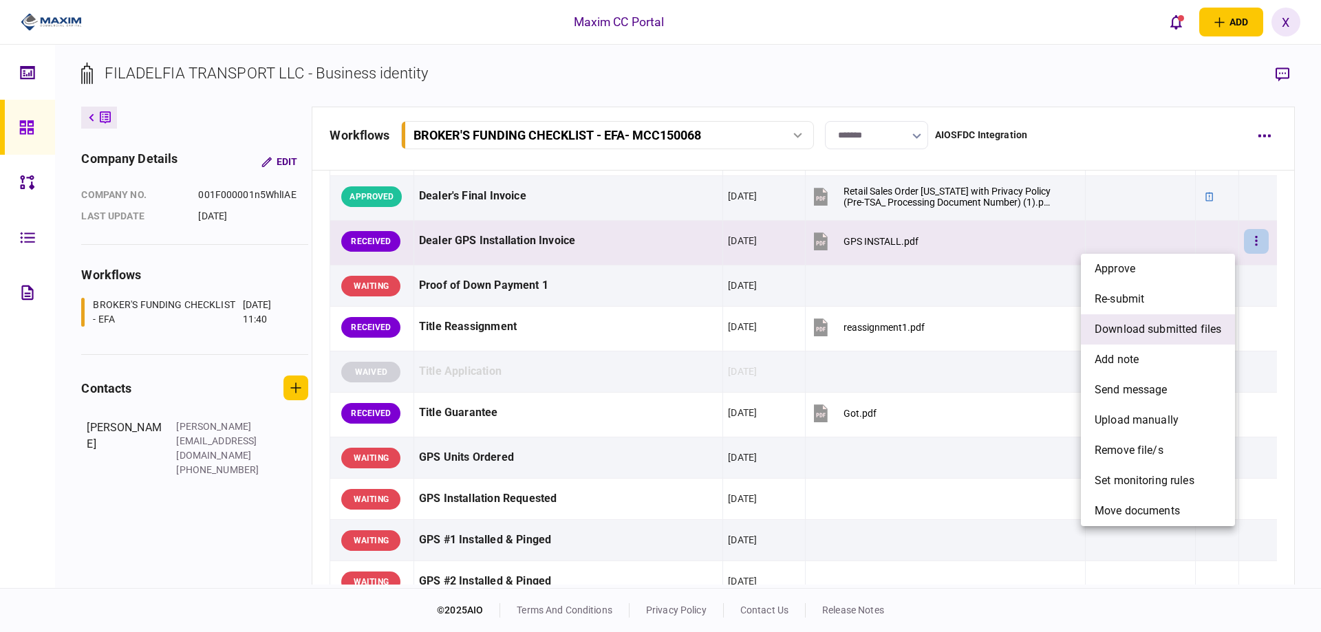
click at [1172, 332] on span "download submitted files" at bounding box center [1157, 329] width 127 height 17
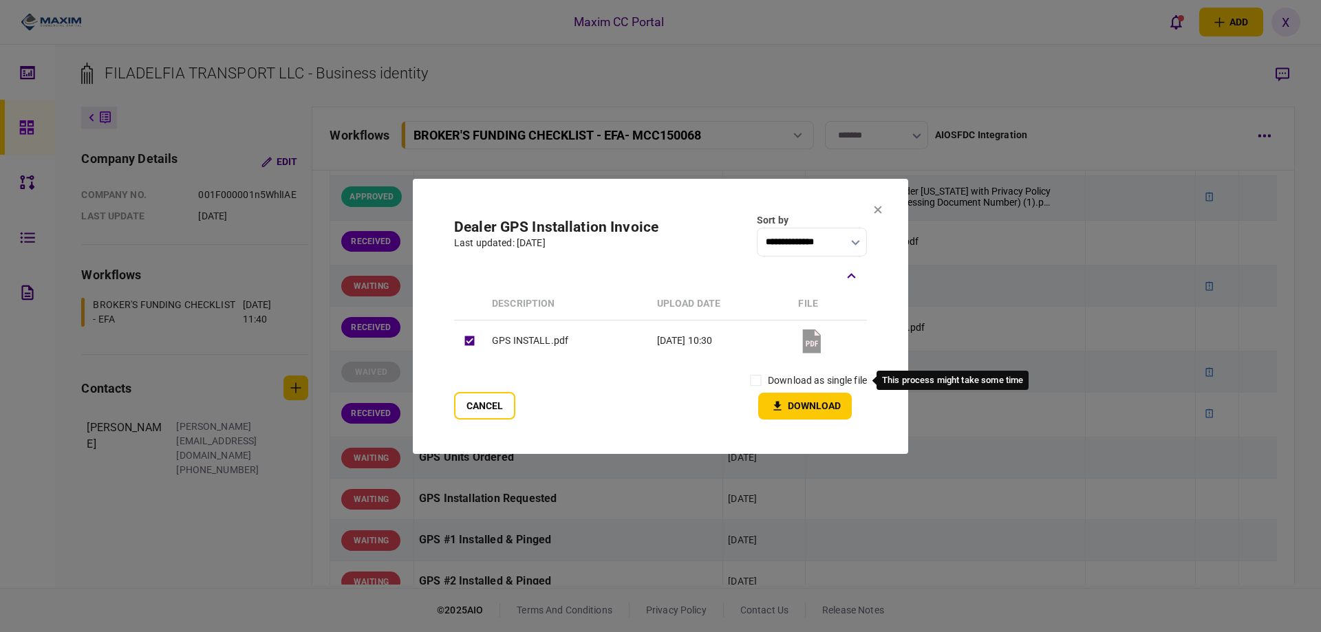
click at [768, 381] on label "download as single file" at bounding box center [817, 380] width 99 height 14
click at [793, 402] on button "Download" at bounding box center [805, 406] width 94 height 27
click at [885, 209] on section "**********" at bounding box center [660, 316] width 495 height 275
click at [880, 208] on icon at bounding box center [878, 210] width 8 height 8
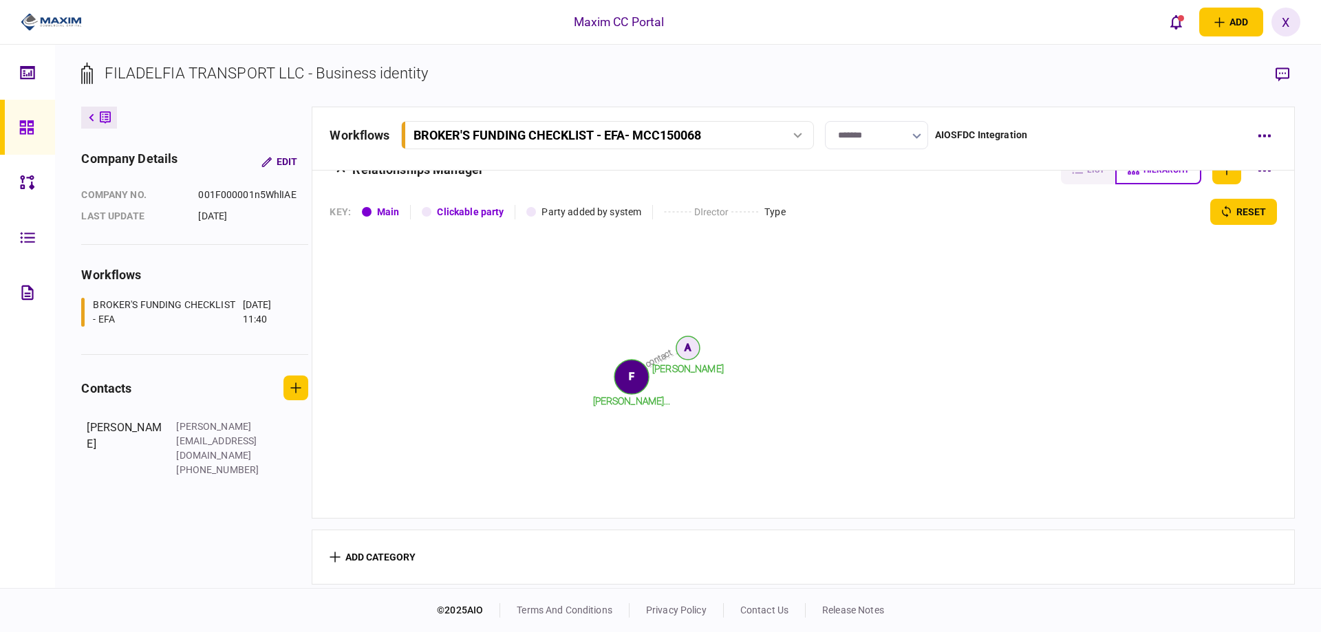
scroll to position [1215, 0]
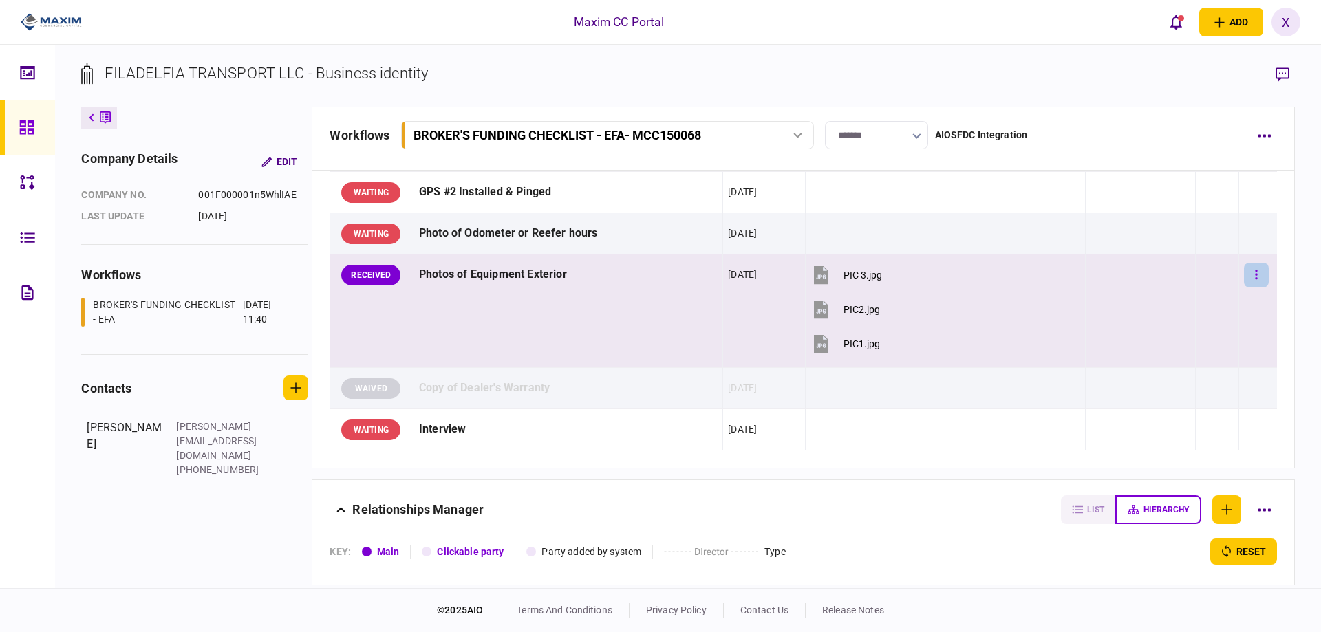
click at [1251, 274] on button "button" at bounding box center [1256, 275] width 25 height 25
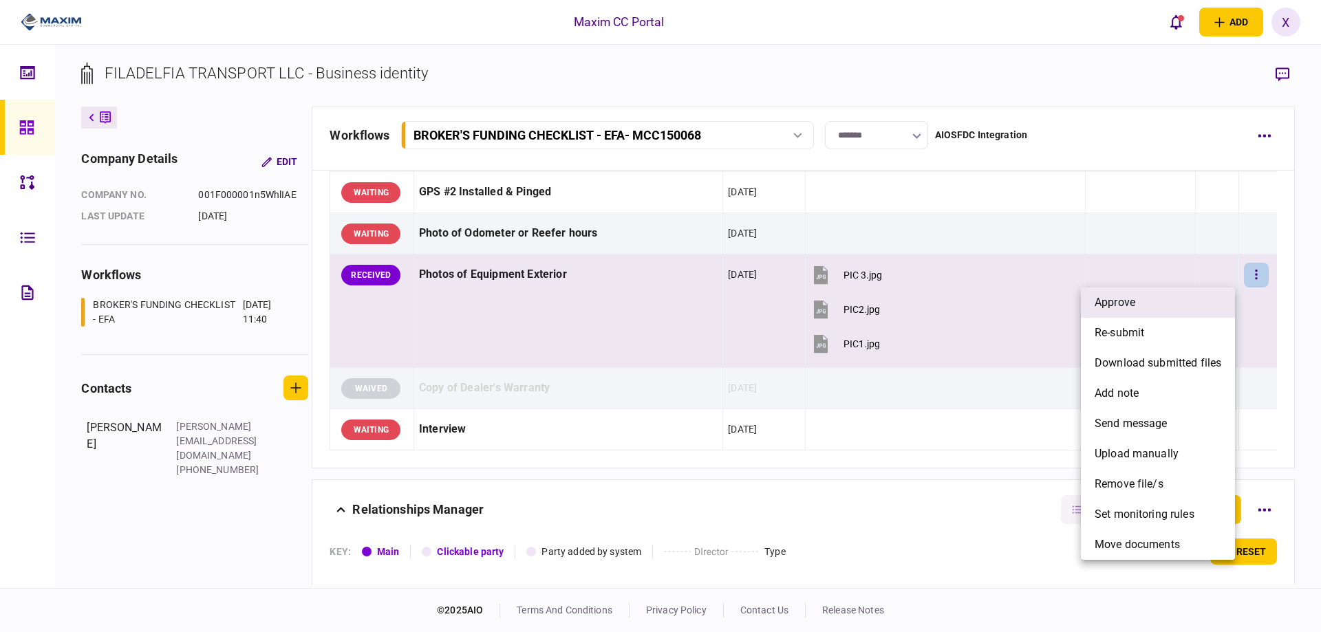
click at [1215, 296] on li "approve" at bounding box center [1158, 303] width 154 height 30
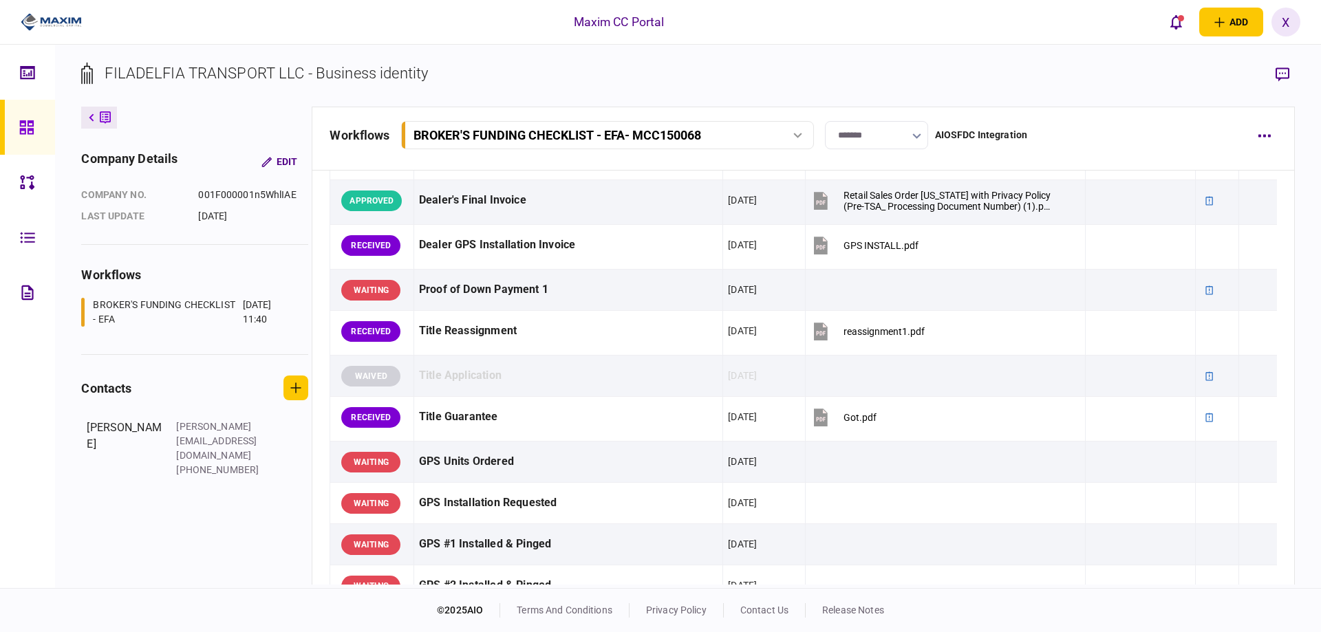
scroll to position [733, 0]
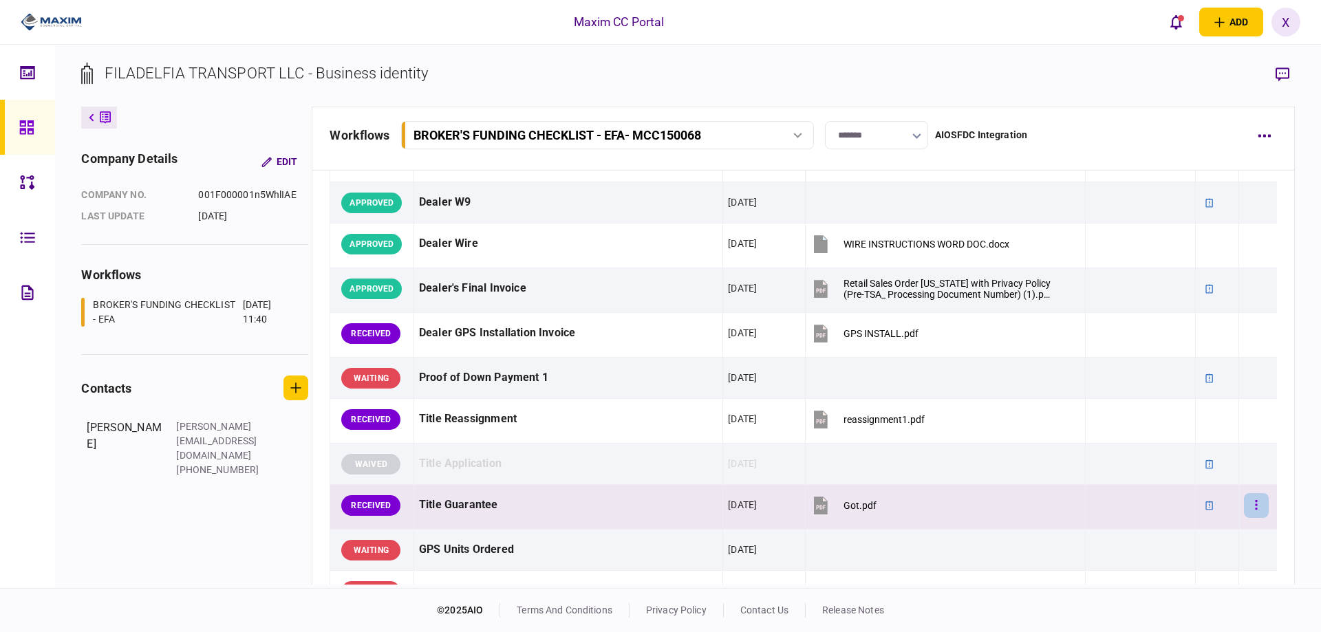
click at [1244, 513] on button "button" at bounding box center [1256, 505] width 25 height 25
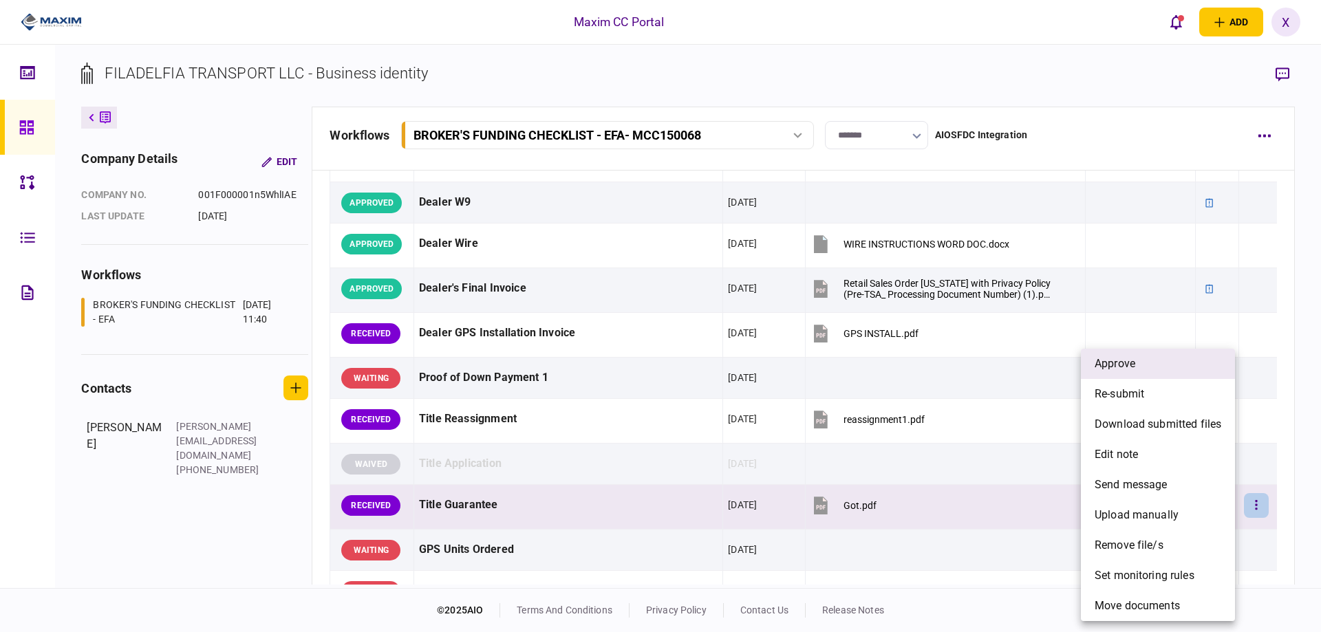
click at [1154, 369] on li "approve" at bounding box center [1158, 364] width 154 height 30
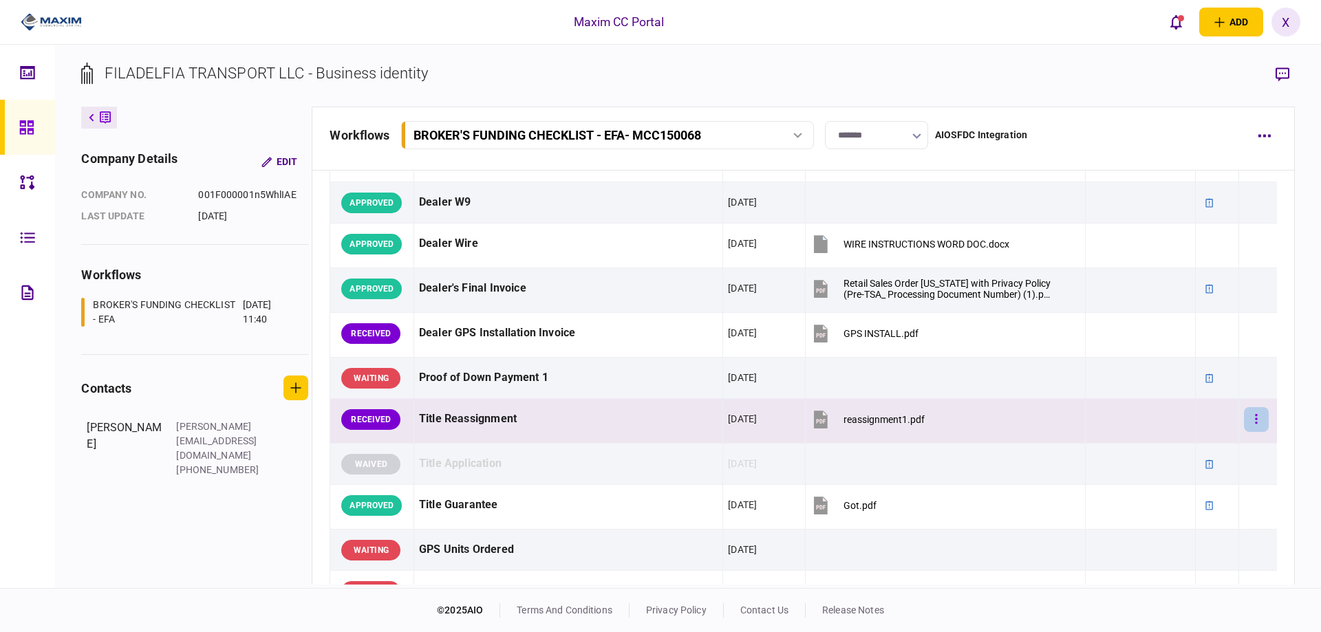
click at [1250, 424] on button "button" at bounding box center [1256, 419] width 25 height 25
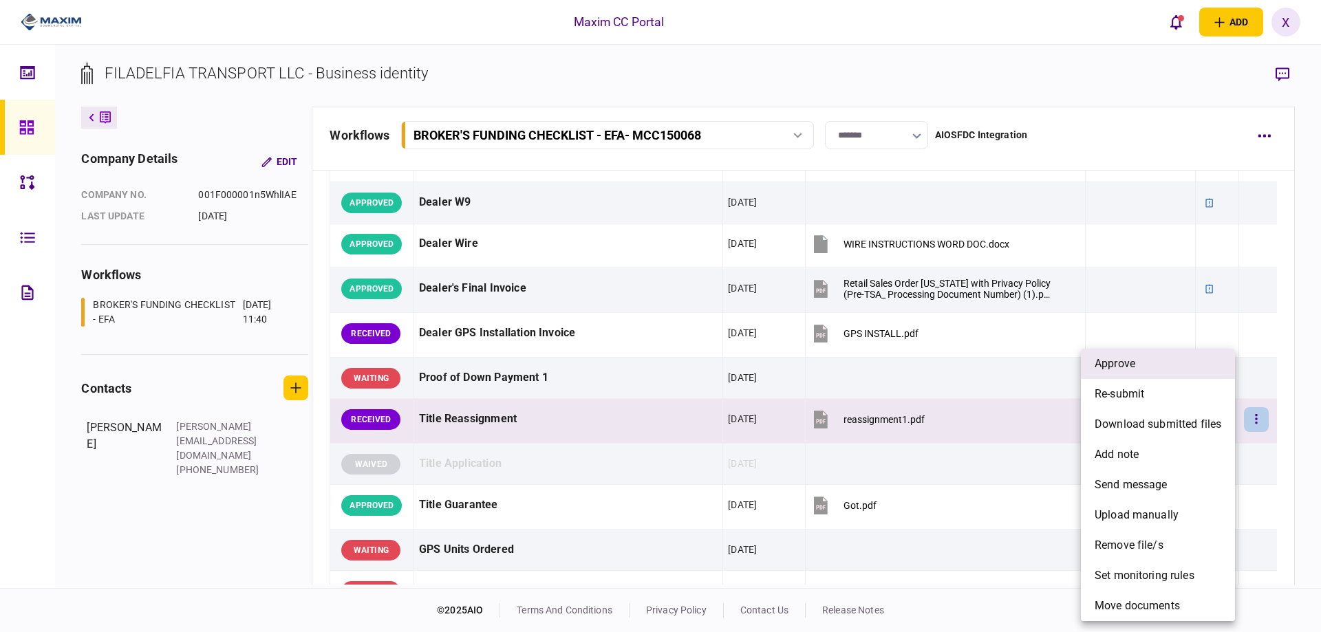
click at [1186, 367] on li "approve" at bounding box center [1158, 364] width 154 height 30
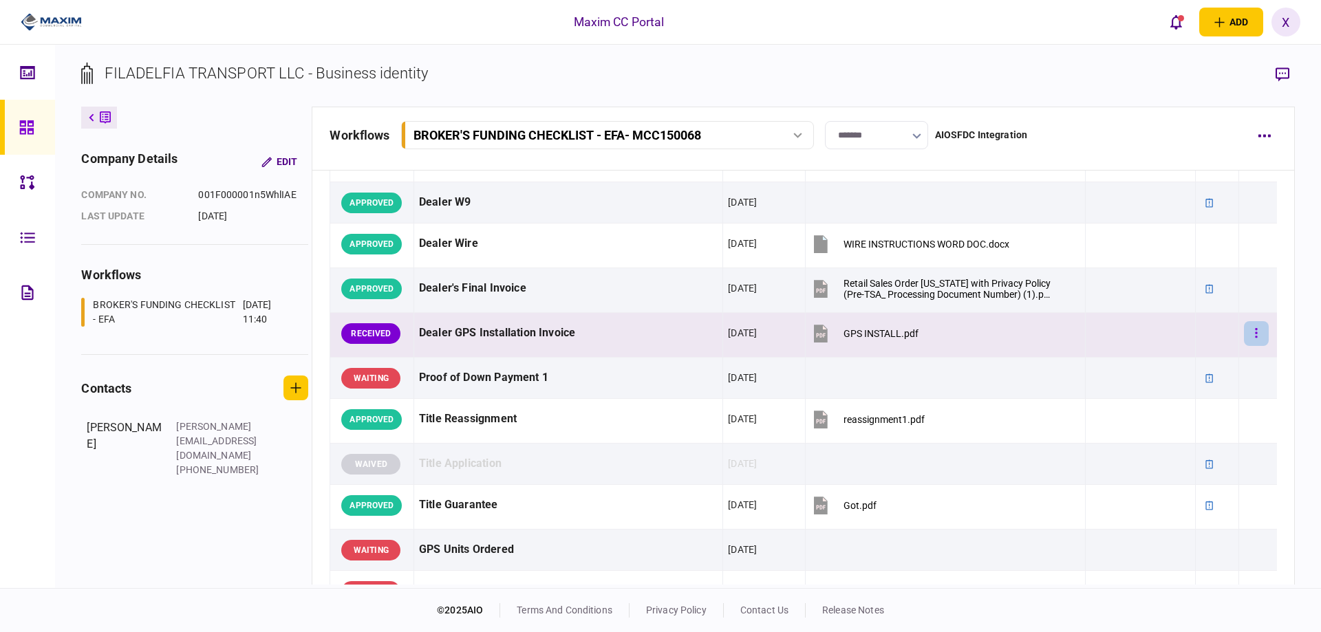
click at [1255, 332] on icon "button" at bounding box center [1256, 333] width 2 height 10
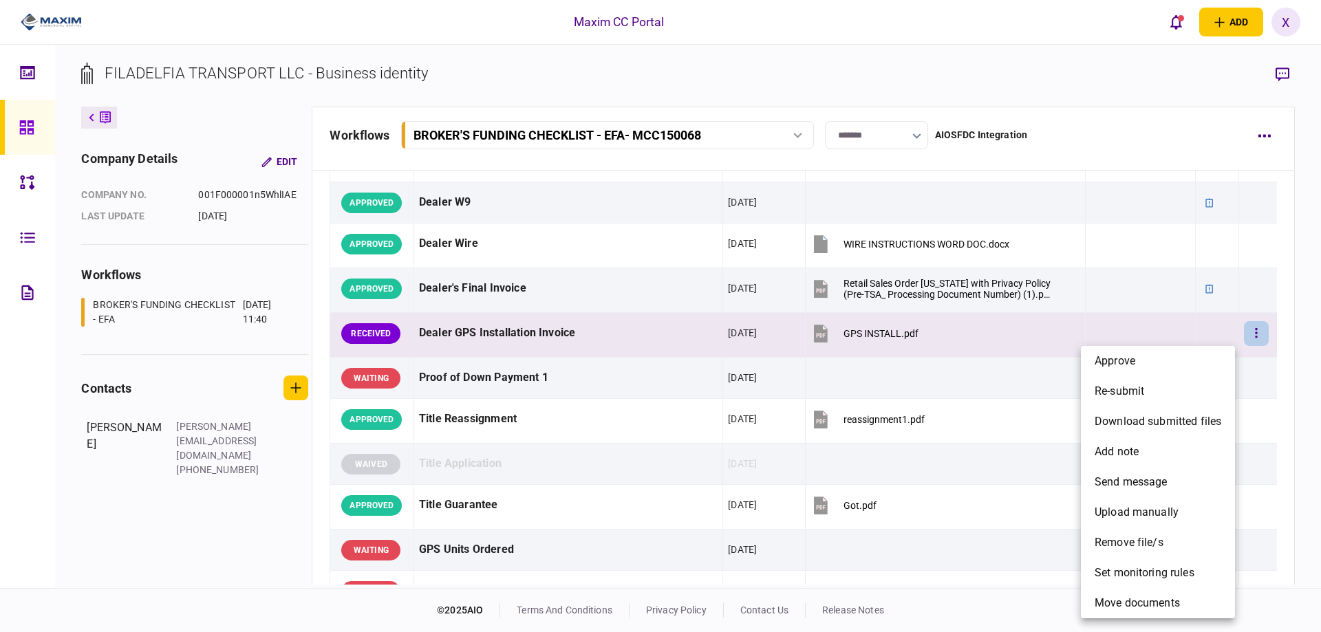
click at [1250, 333] on div at bounding box center [660, 316] width 1321 height 632
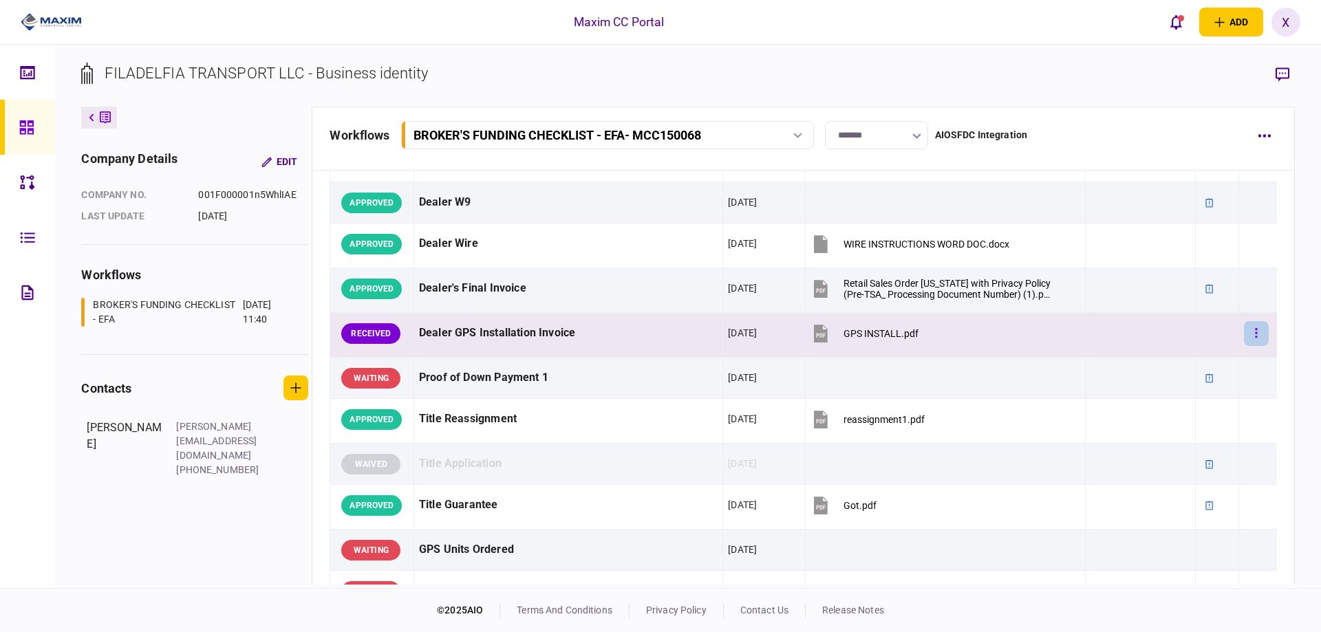
click at [1251, 333] on button "button" at bounding box center [1256, 333] width 25 height 25
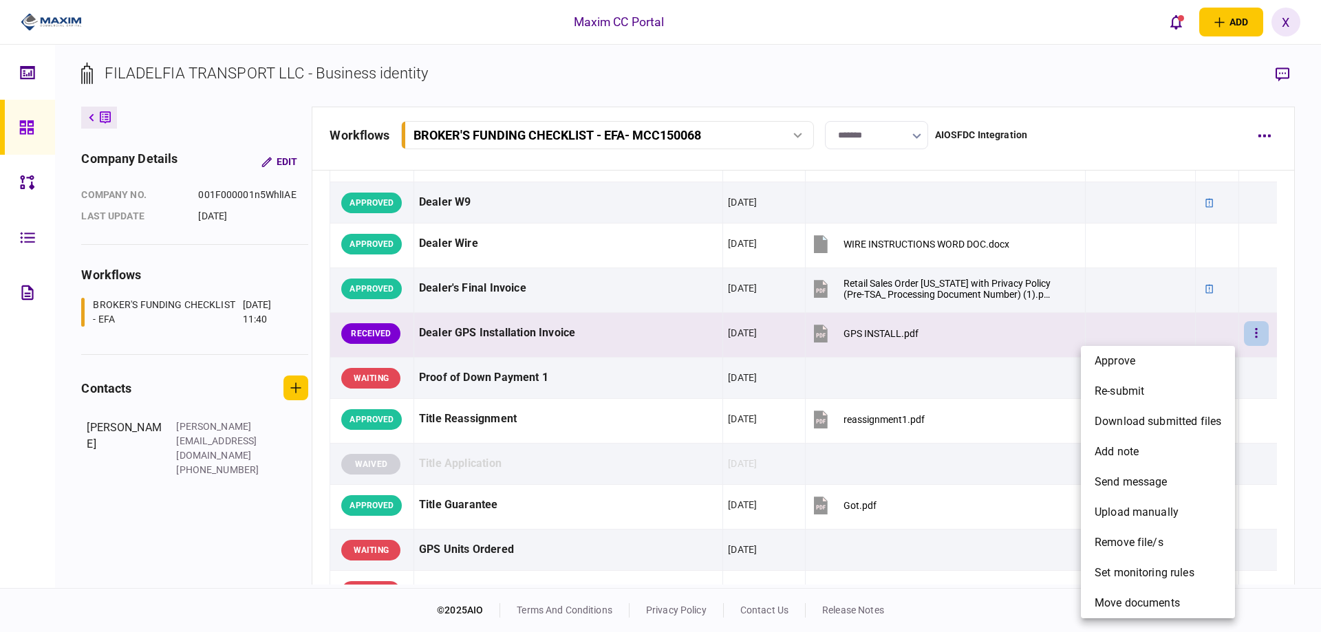
click at [209, 98] on div at bounding box center [660, 316] width 1321 height 632
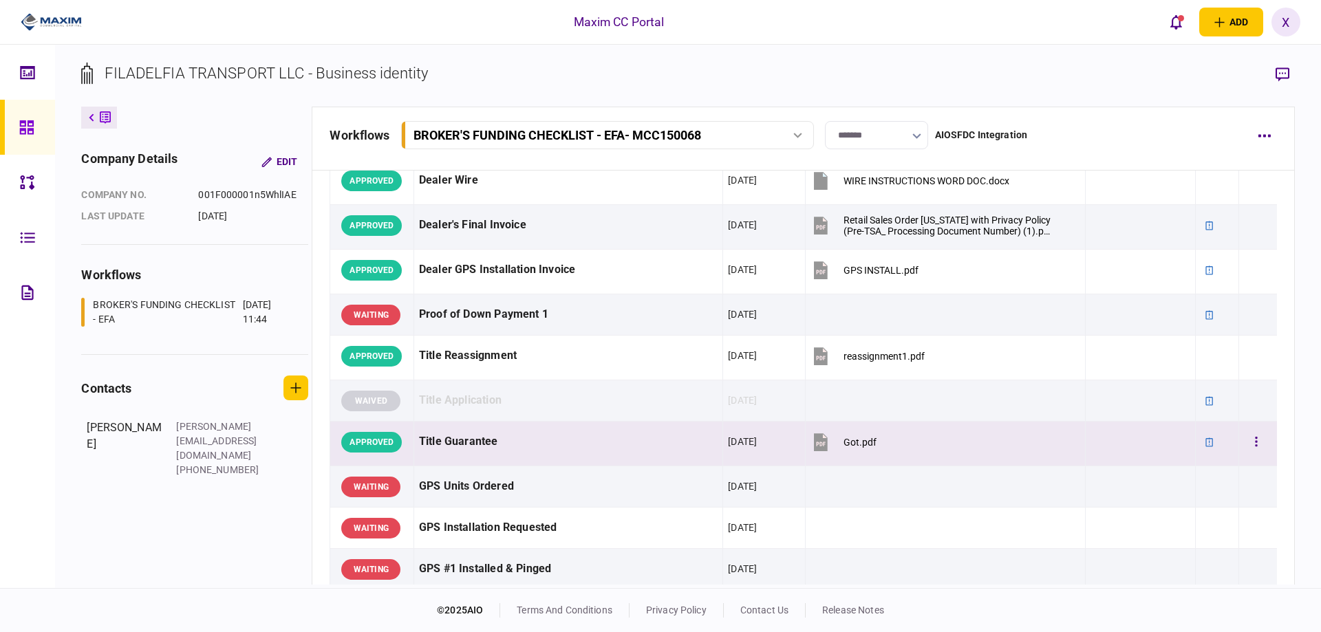
scroll to position [825, 0]
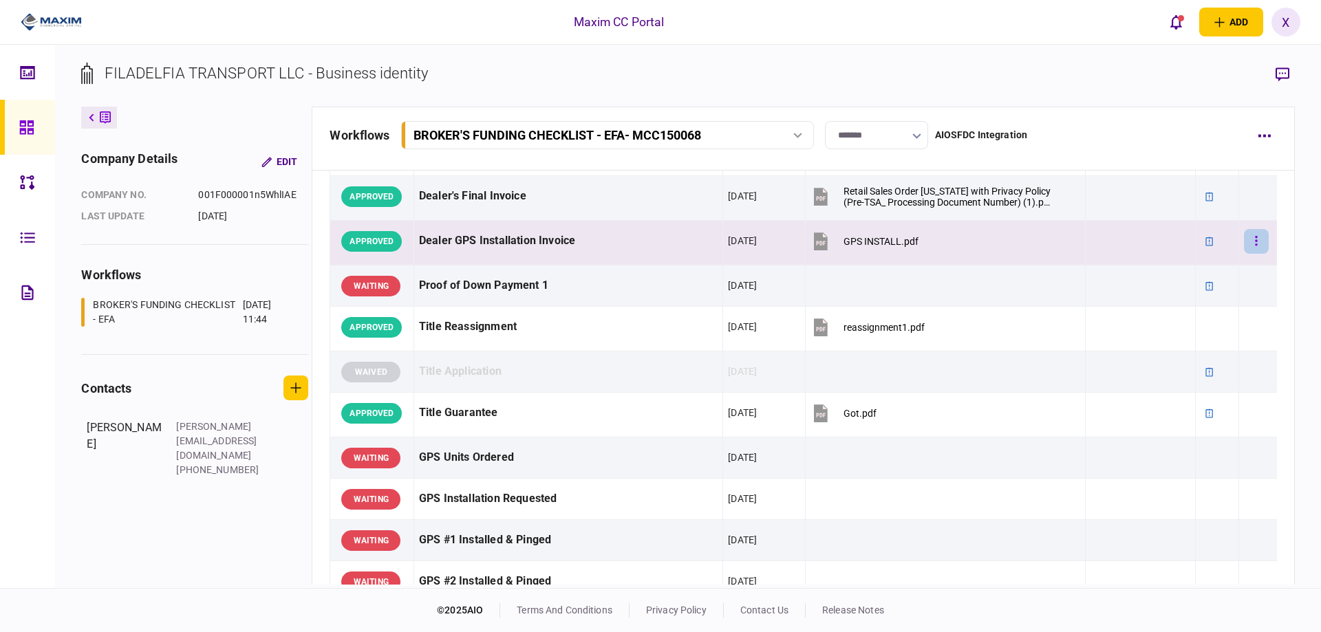
click at [1255, 241] on icon "button" at bounding box center [1256, 241] width 3 height 13
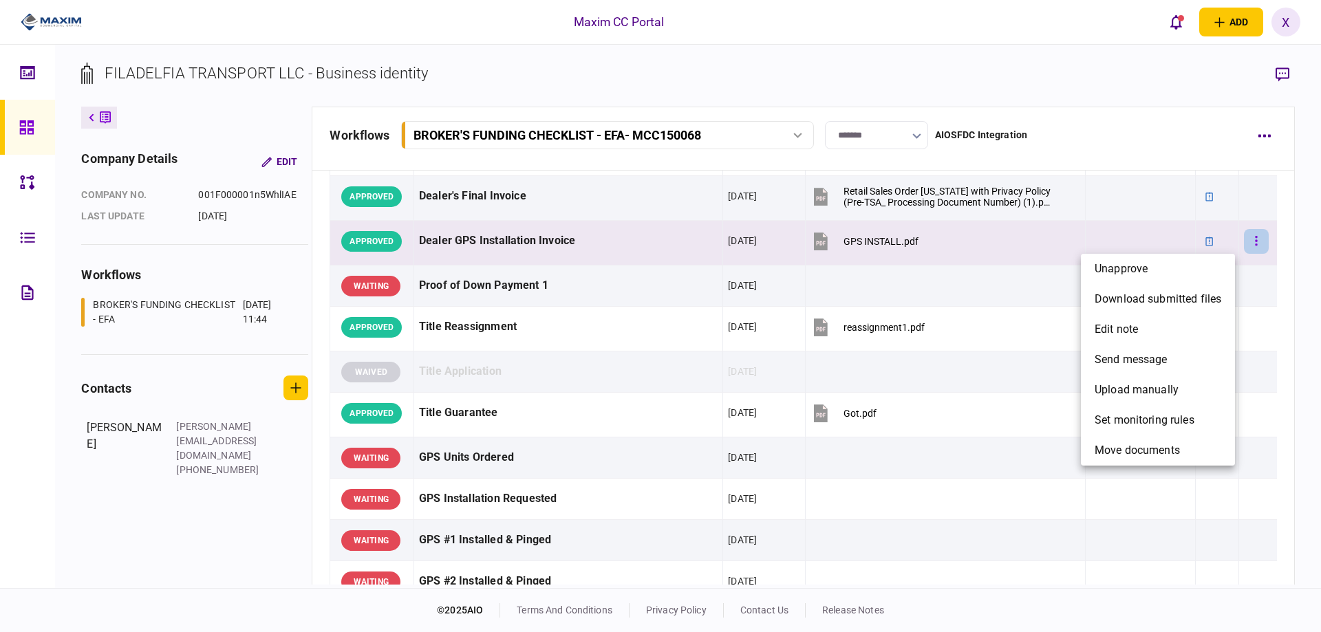
click at [1246, 241] on div at bounding box center [660, 316] width 1321 height 632
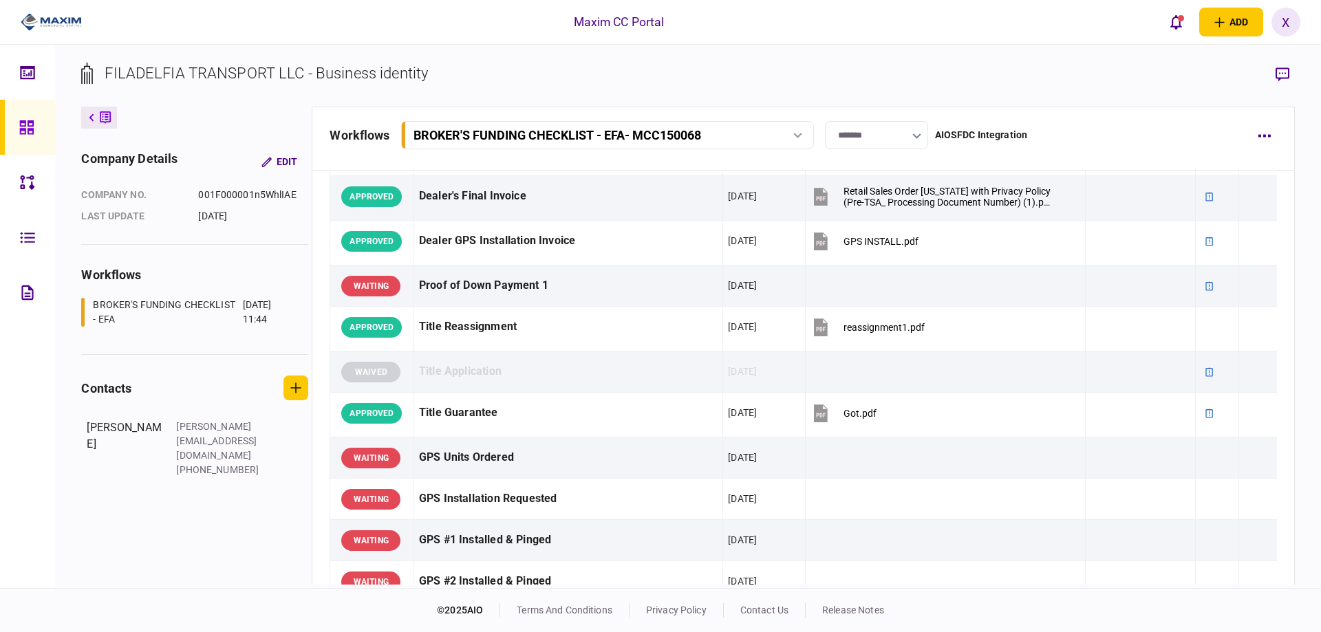
click at [30, 124] on icon at bounding box center [26, 128] width 15 height 16
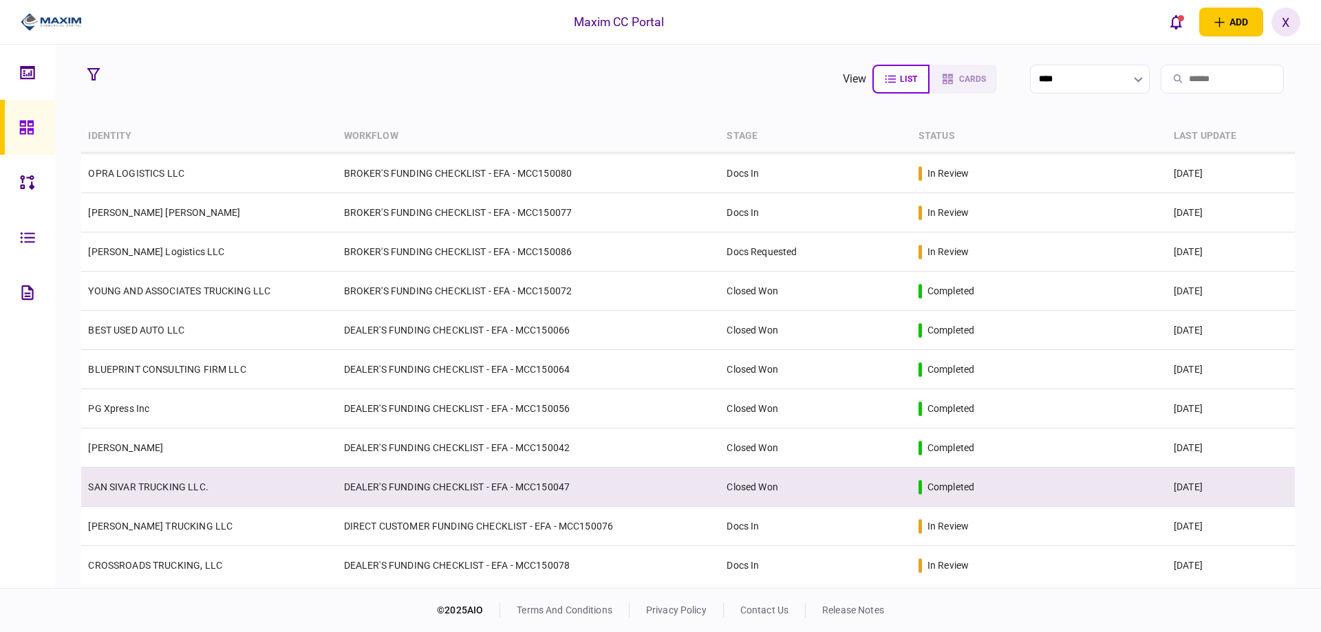
scroll to position [344, 0]
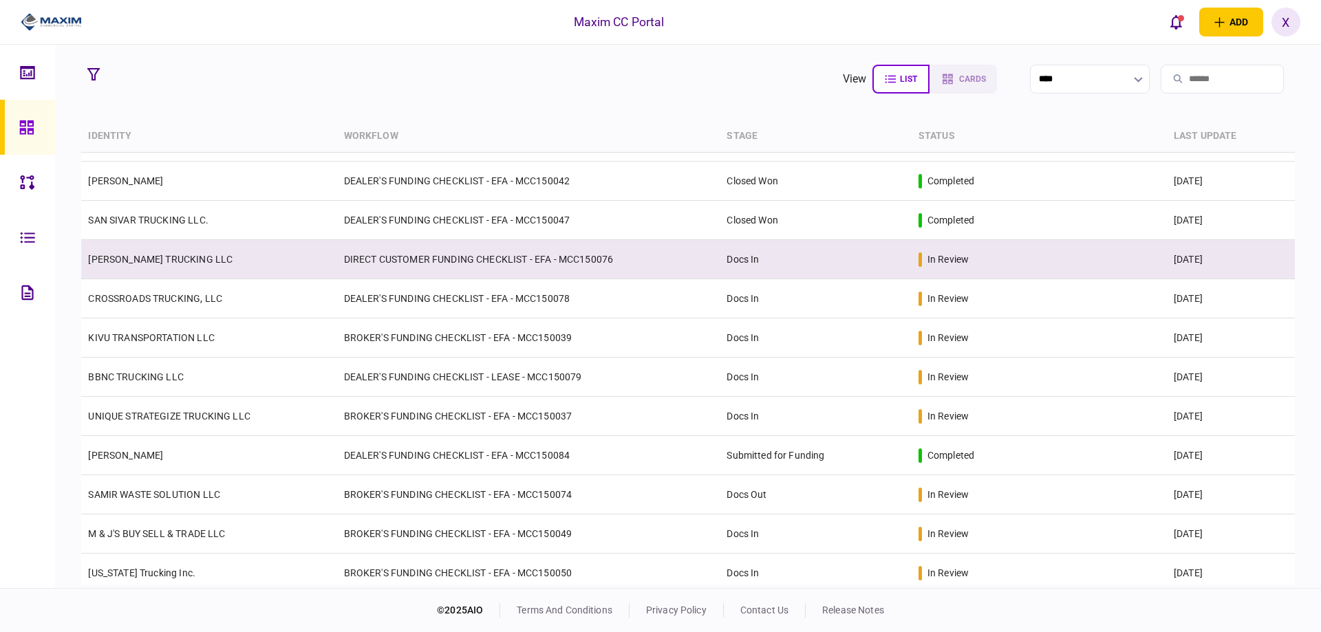
click at [140, 261] on link "[PERSON_NAME] TRUCKING LLC" at bounding box center [160, 259] width 144 height 11
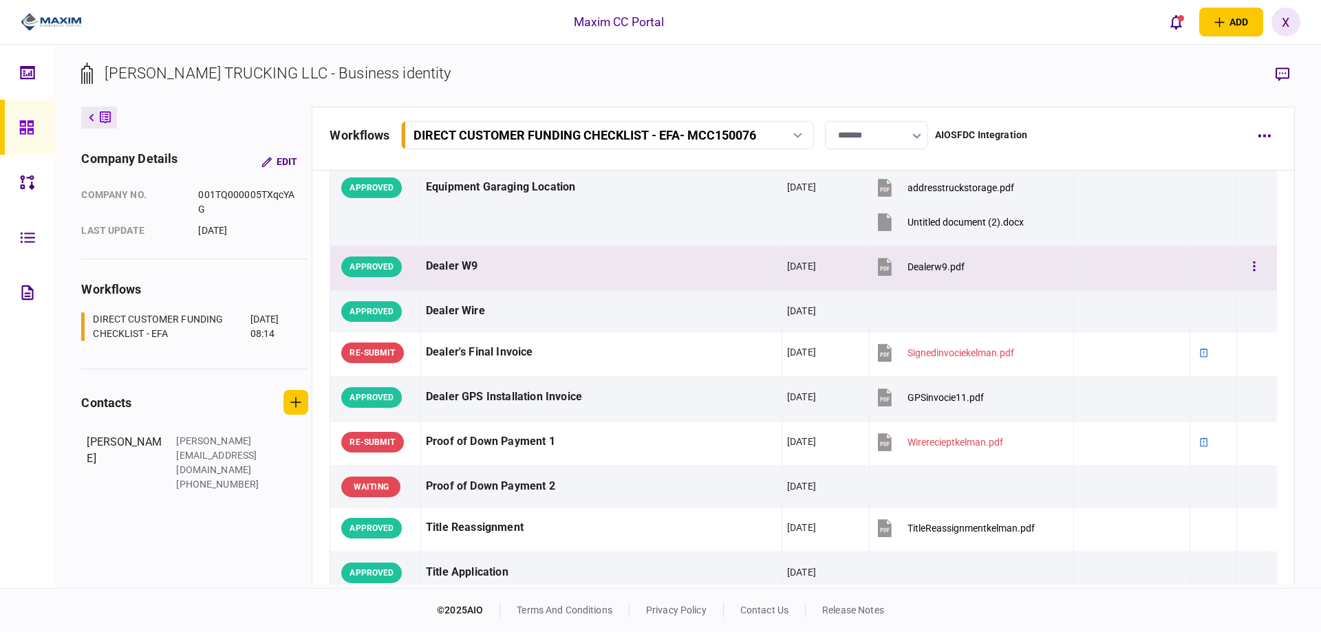
scroll to position [1238, 0]
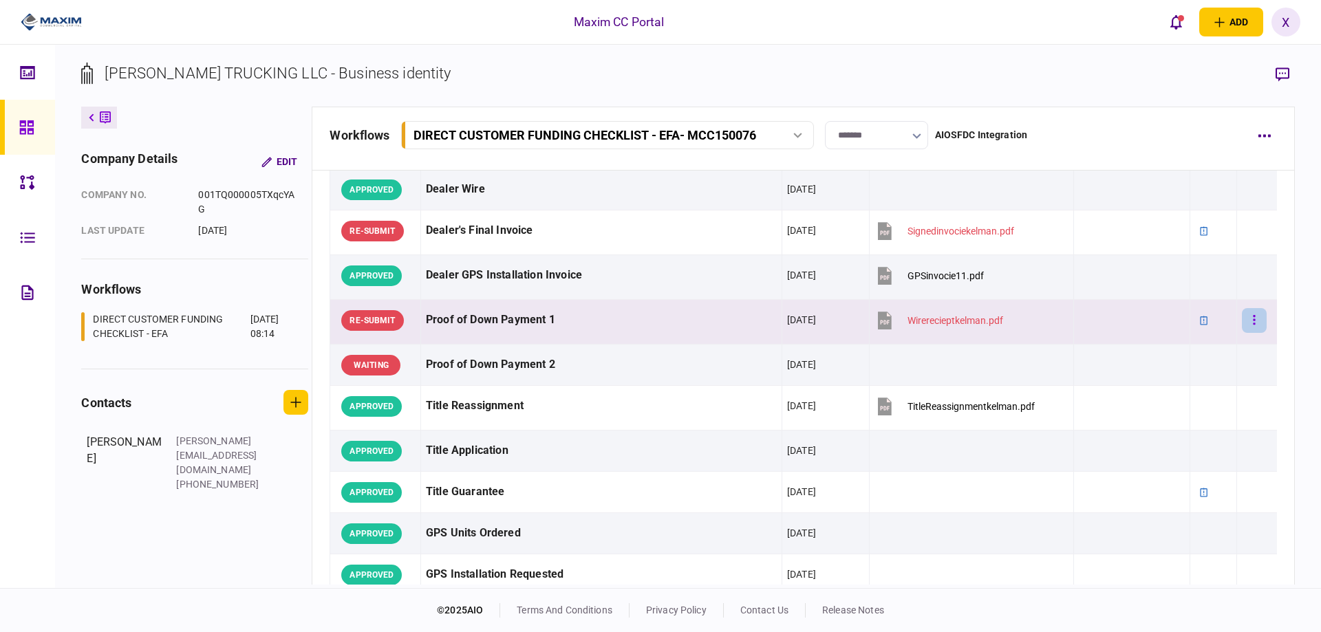
click at [1247, 325] on button "button" at bounding box center [1254, 320] width 25 height 25
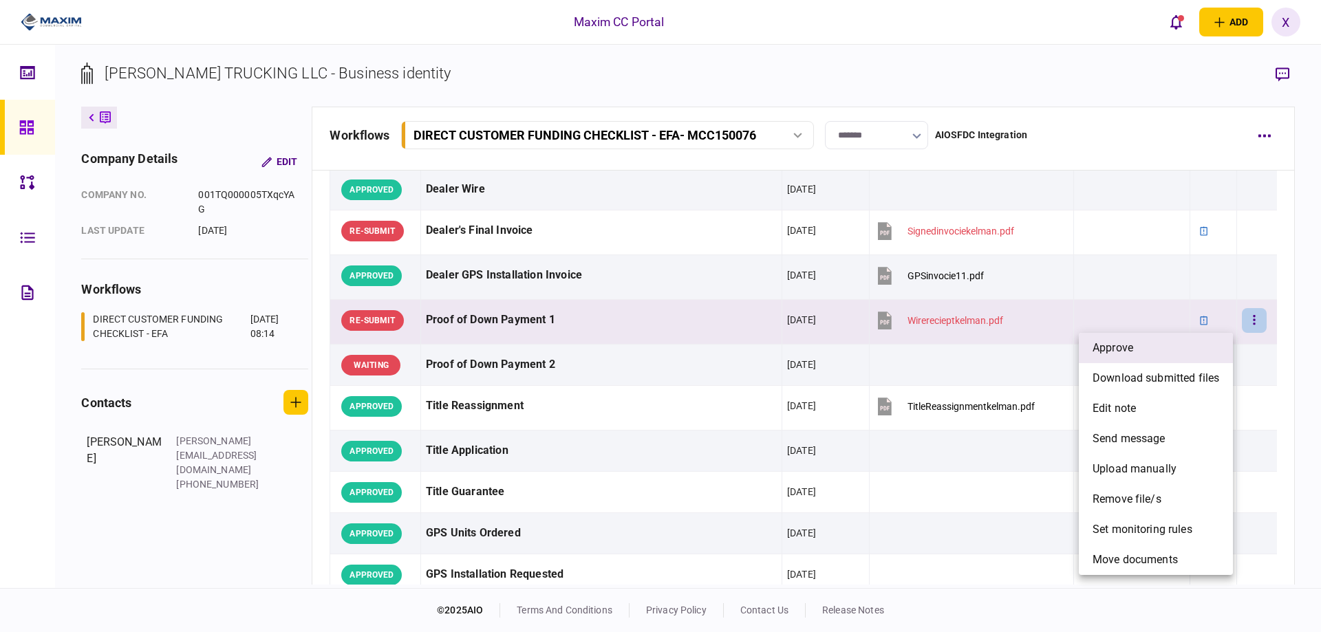
click at [1171, 343] on li "approve" at bounding box center [1156, 348] width 154 height 30
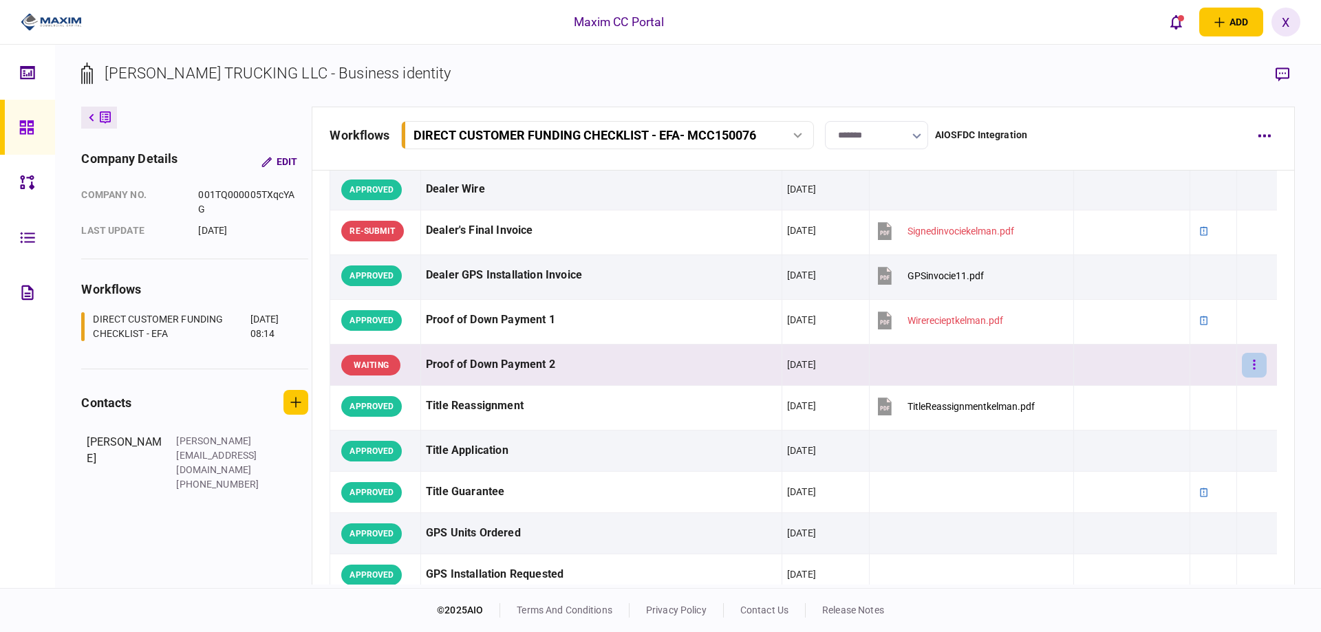
click at [1251, 371] on button "button" at bounding box center [1254, 365] width 25 height 25
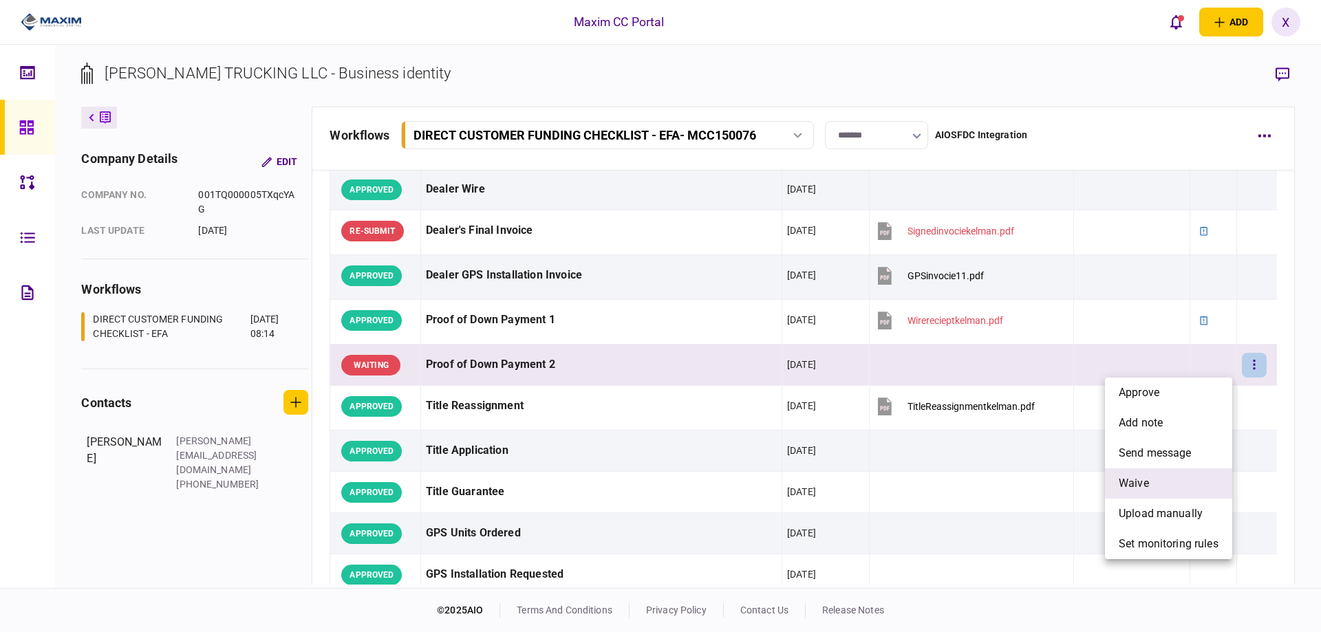
click at [1187, 470] on li "waive" at bounding box center [1168, 483] width 127 height 30
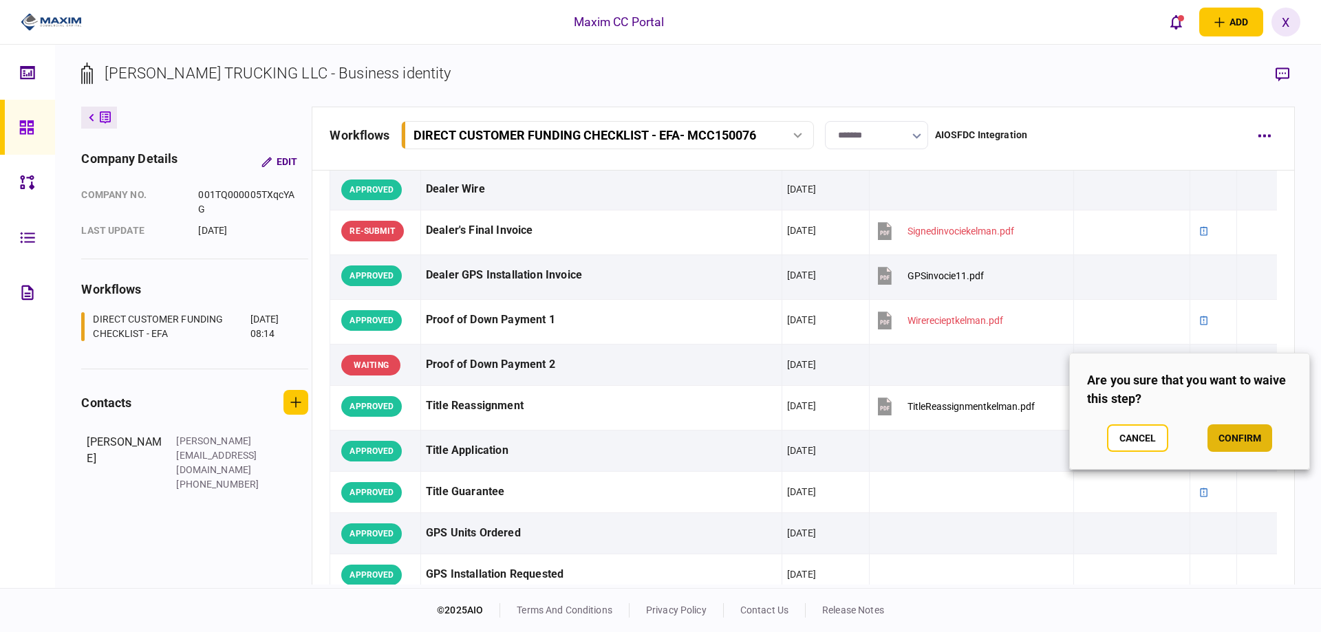
click at [1242, 432] on button "confirm" at bounding box center [1239, 438] width 65 height 28
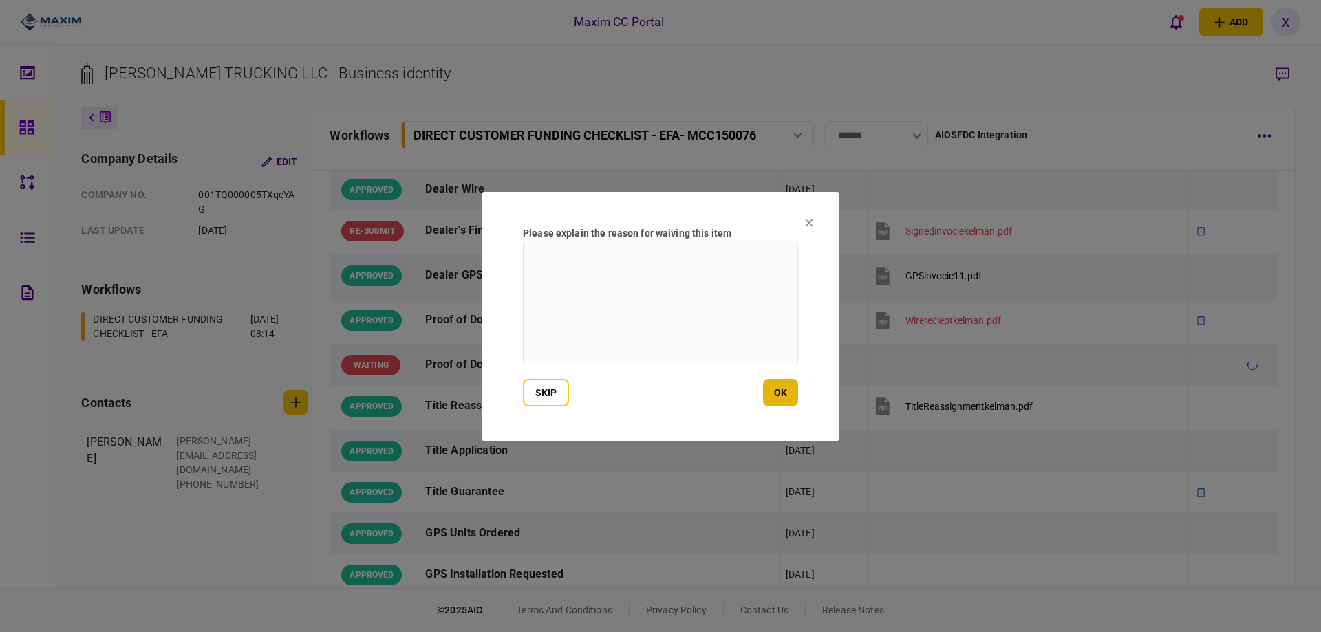
click at [791, 394] on button "ok" at bounding box center [780, 393] width 35 height 28
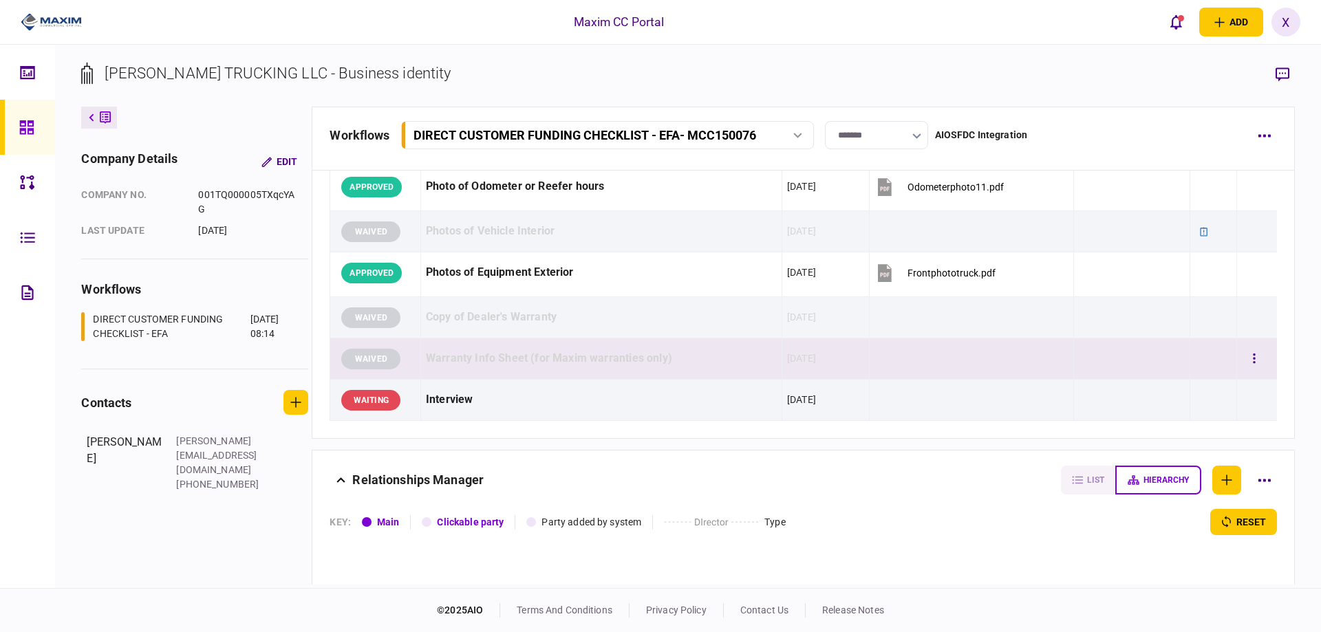
scroll to position [1788, 0]
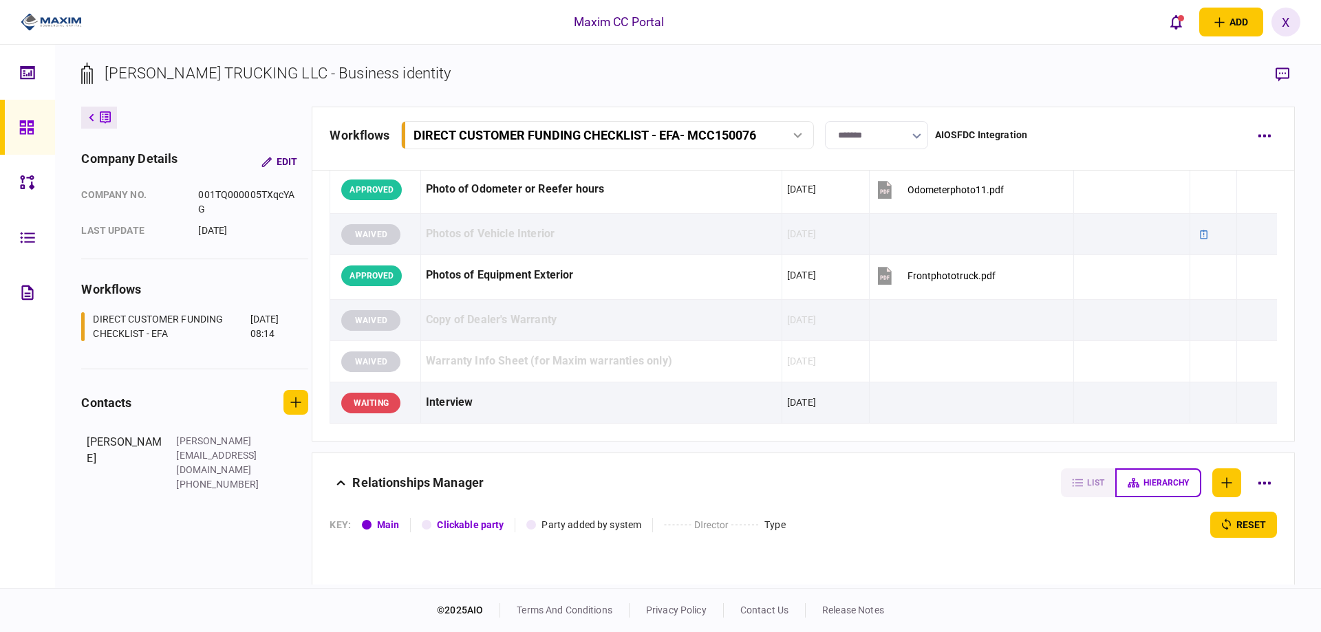
click at [66, 12] on img at bounding box center [51, 22] width 61 height 21
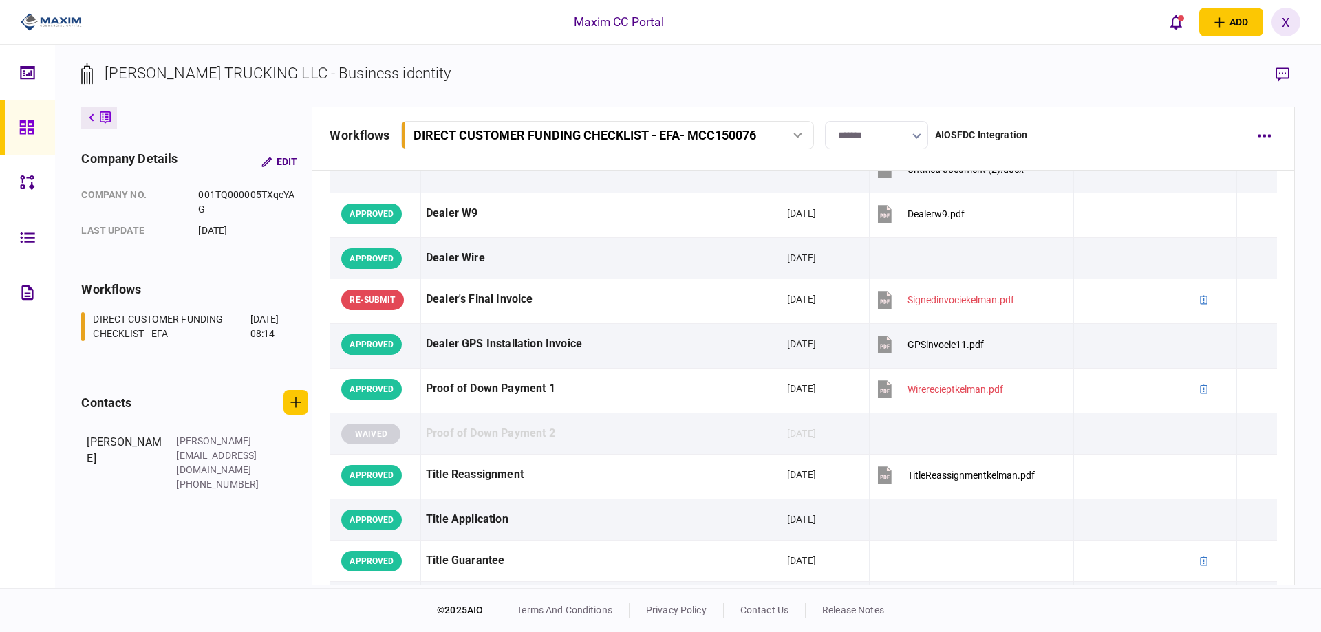
scroll to position [825, 0]
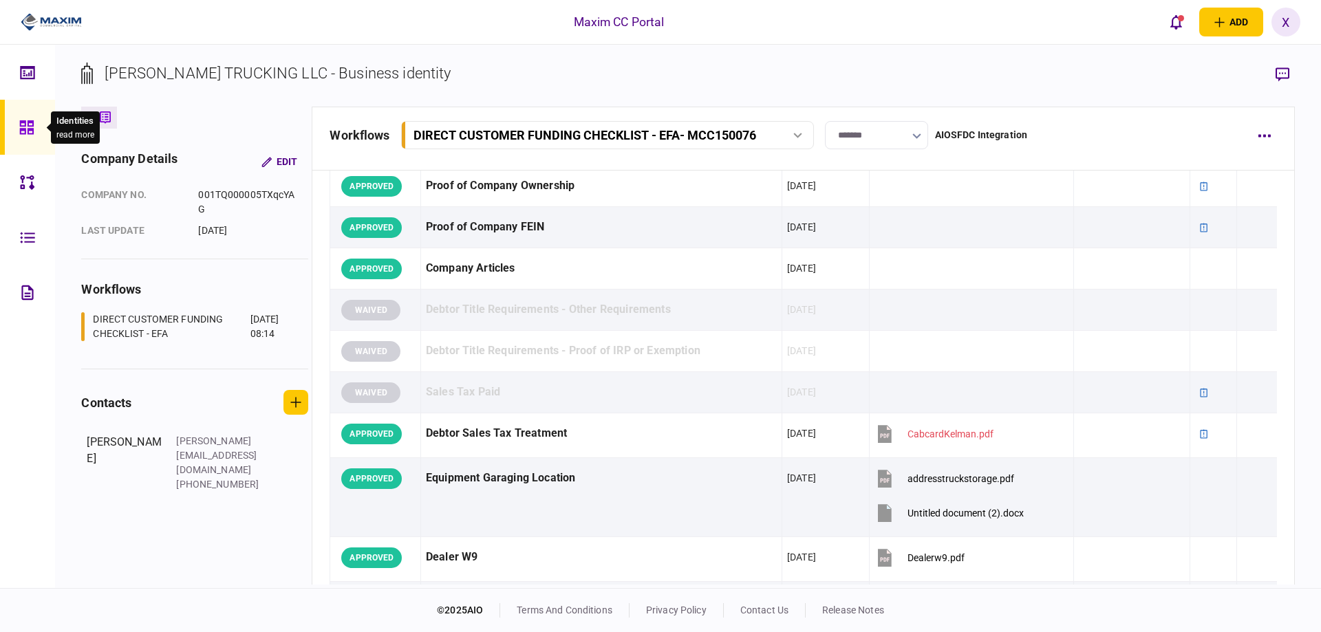
click at [30, 129] on icon at bounding box center [26, 127] width 14 height 14
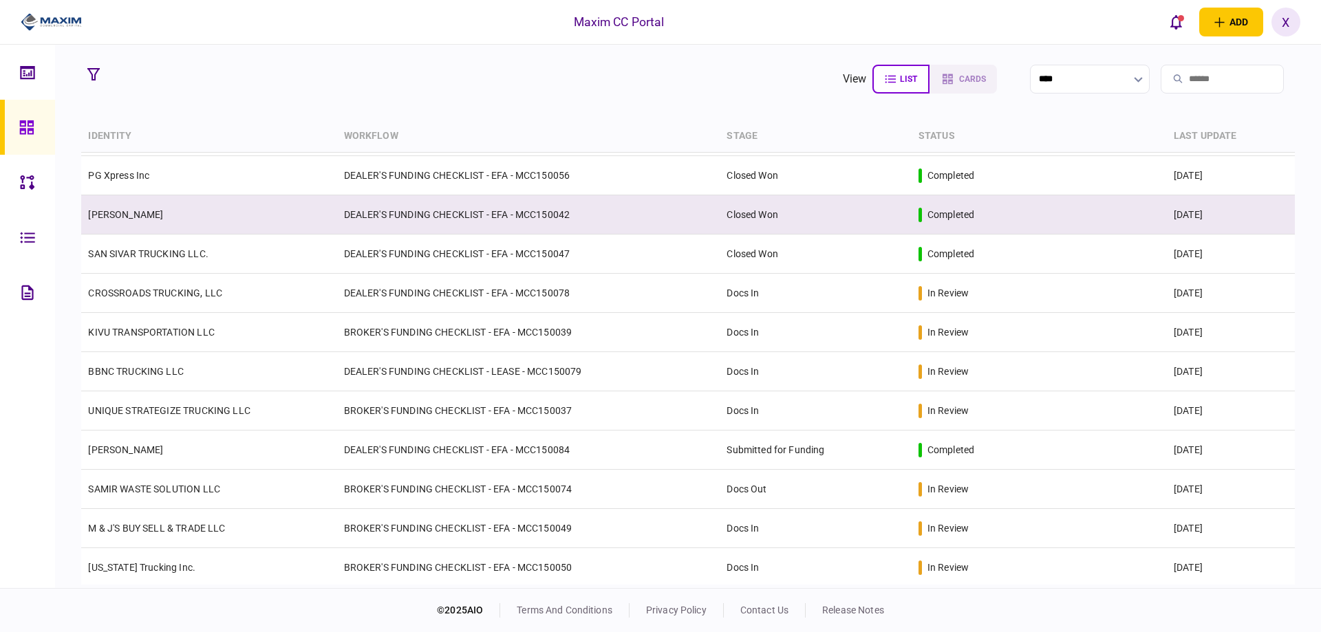
scroll to position [352, 0]
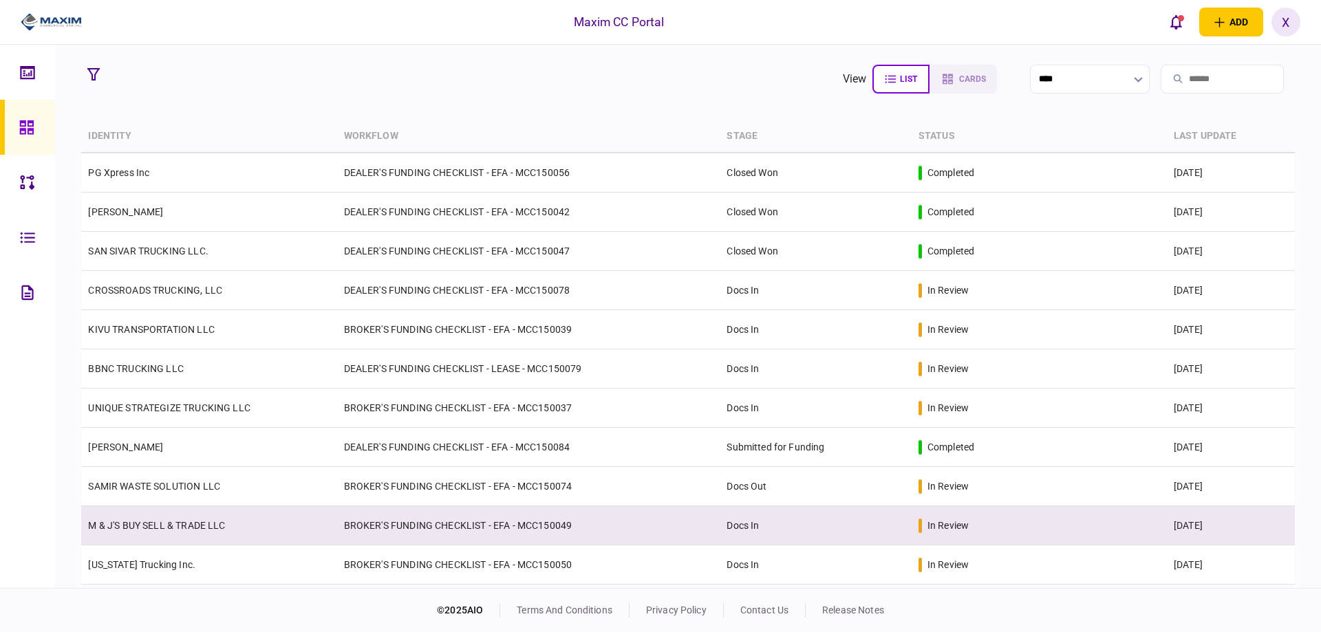
click at [155, 528] on link "M & J'S BUY SELL & TRADE LLC" at bounding box center [156, 525] width 137 height 11
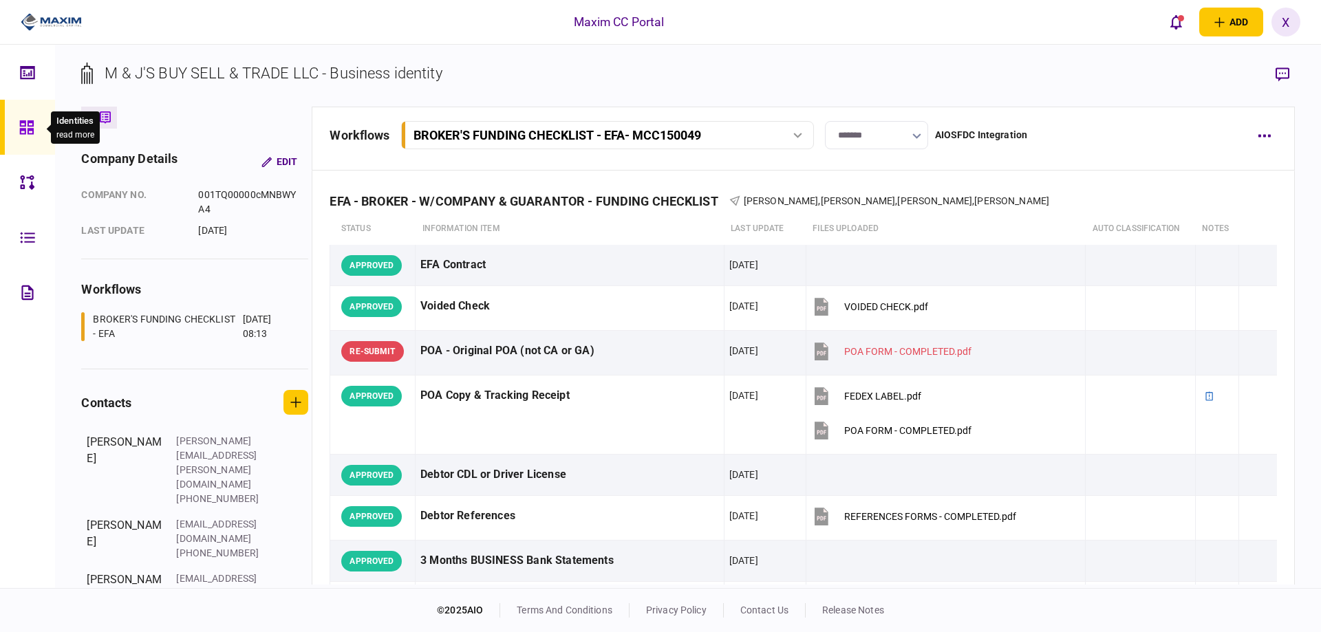
click at [20, 133] on icon at bounding box center [26, 127] width 14 height 14
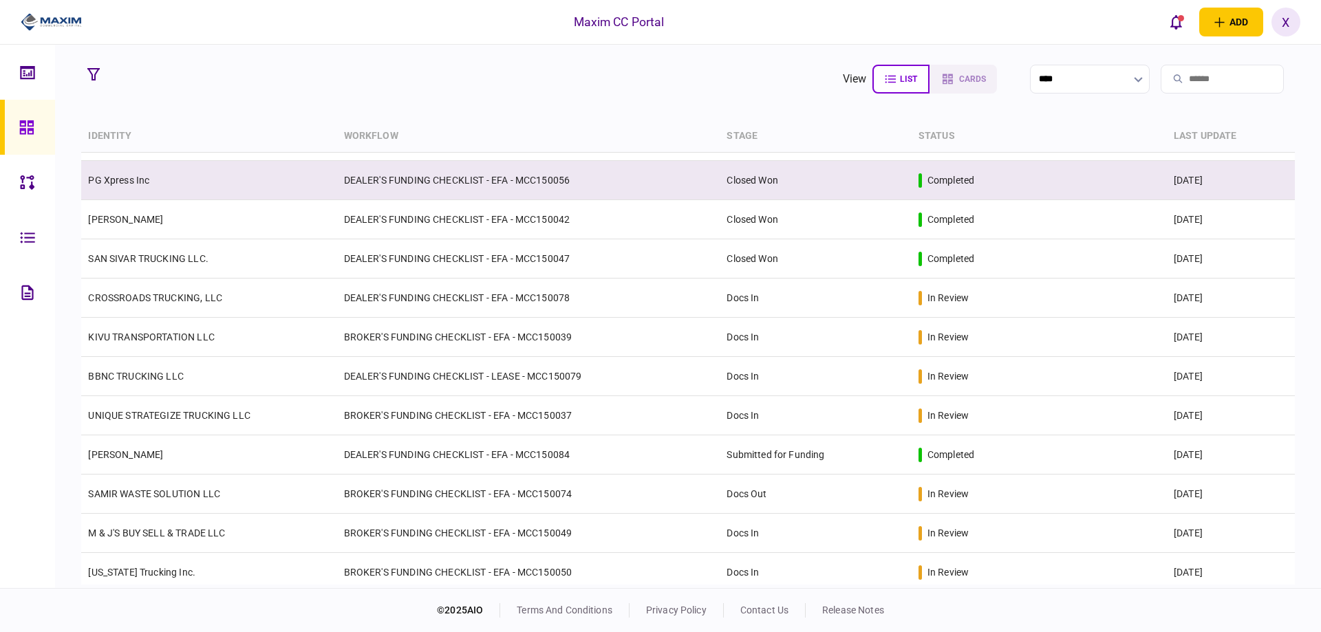
scroll to position [352, 0]
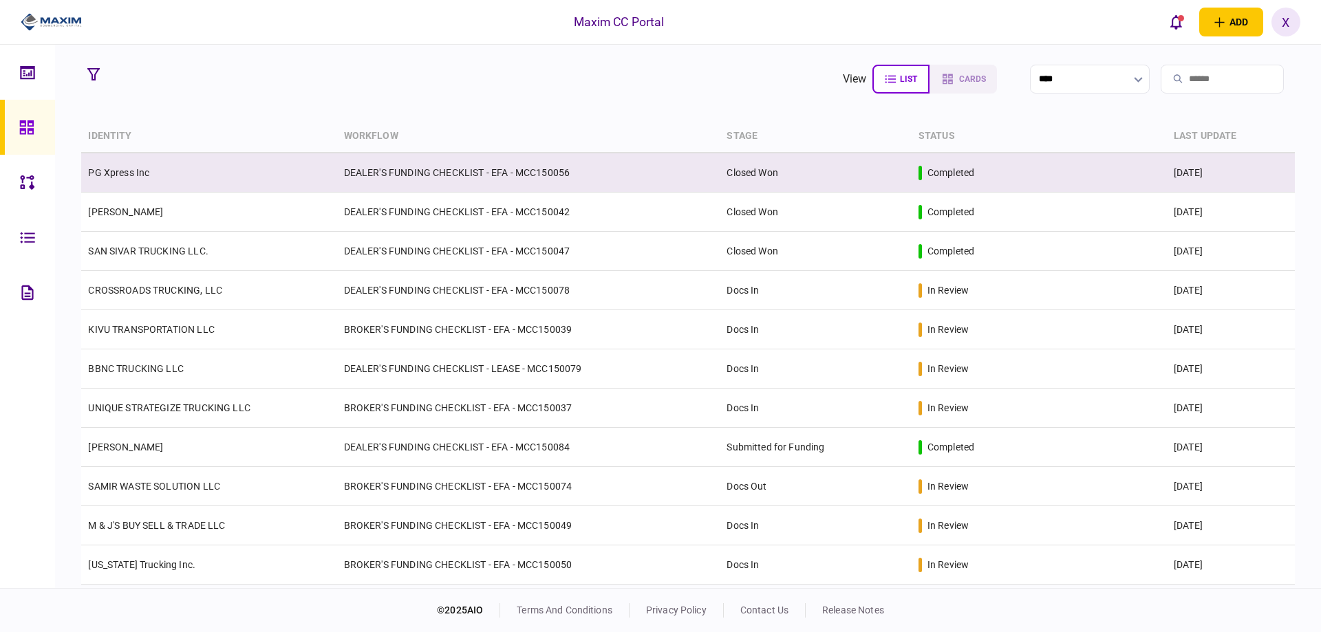
click at [166, 514] on td "M & J'S BUY SELL & TRADE LLC" at bounding box center [208, 525] width 255 height 39
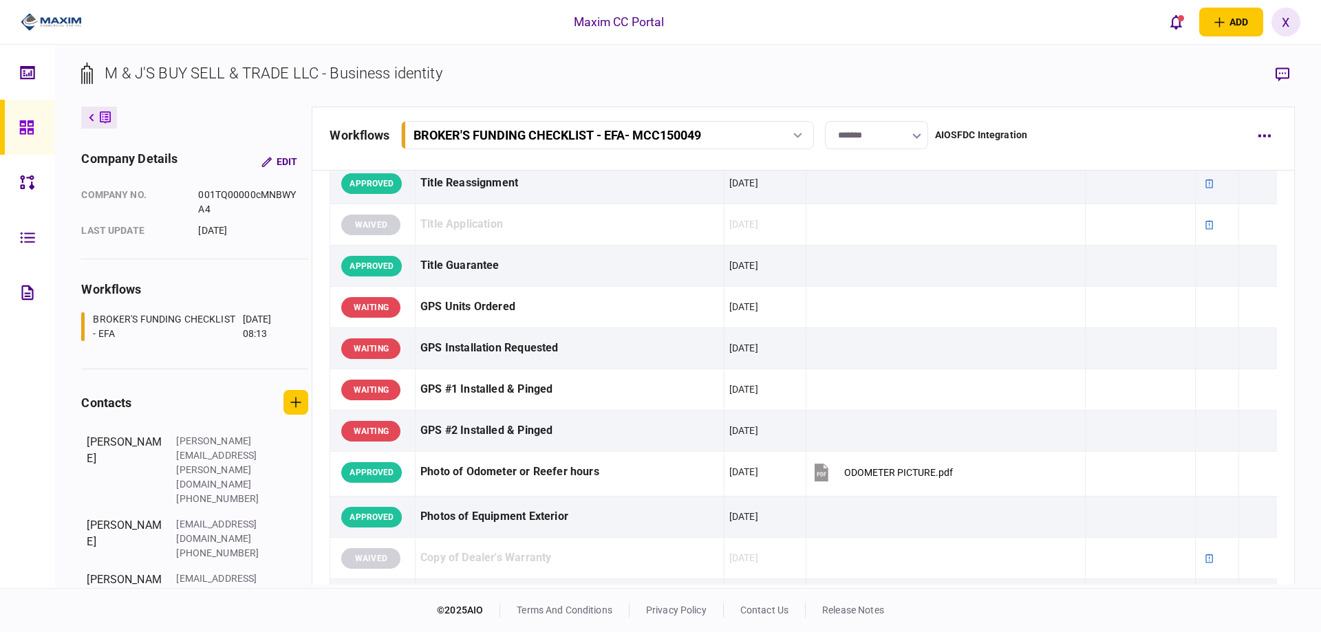
scroll to position [1138, 0]
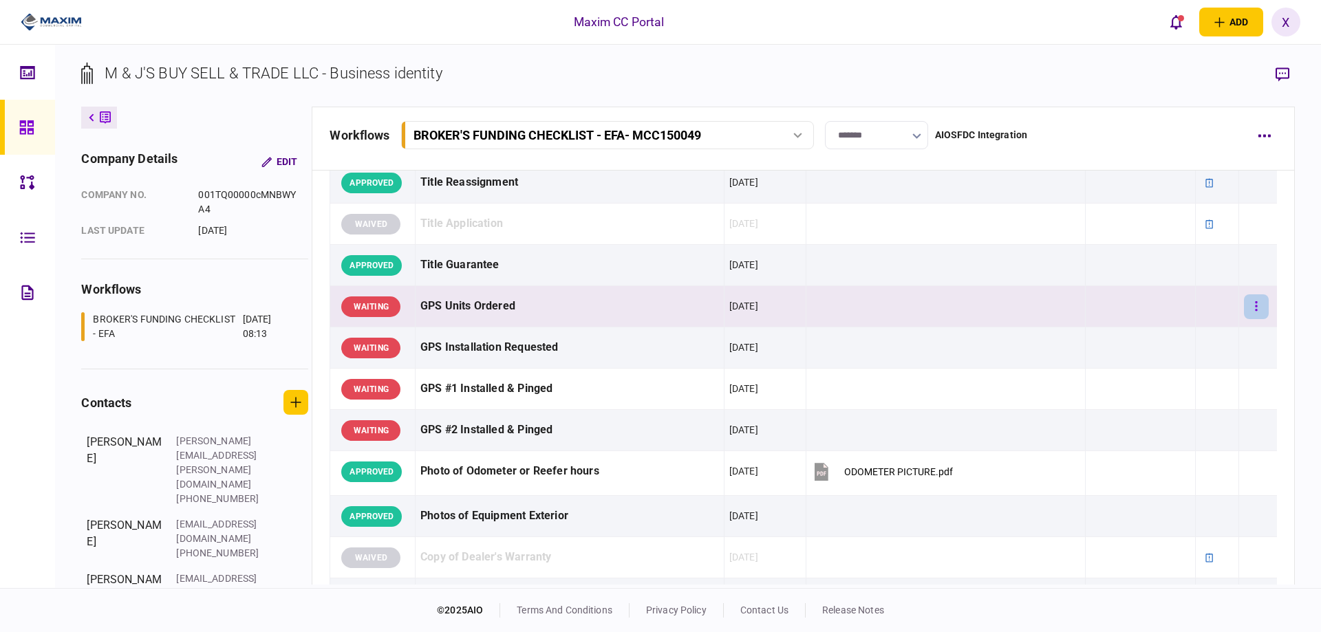
click at [1244, 299] on button "button" at bounding box center [1256, 306] width 25 height 25
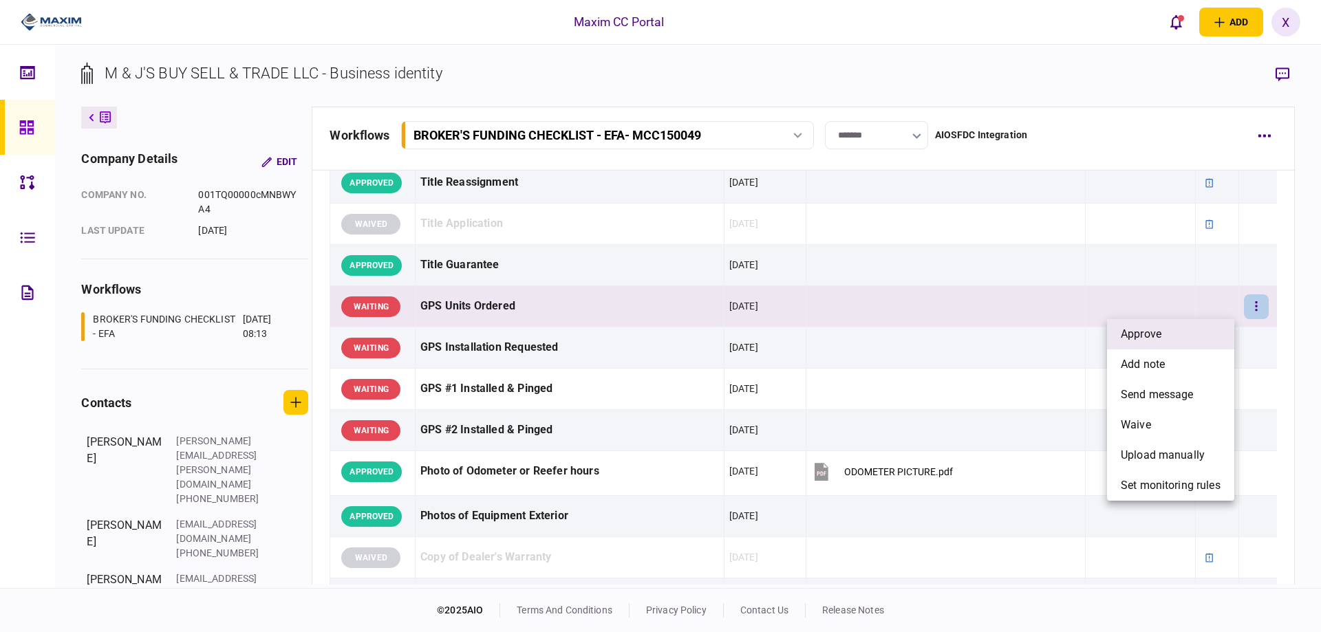
click at [1166, 328] on li "approve" at bounding box center [1170, 334] width 127 height 30
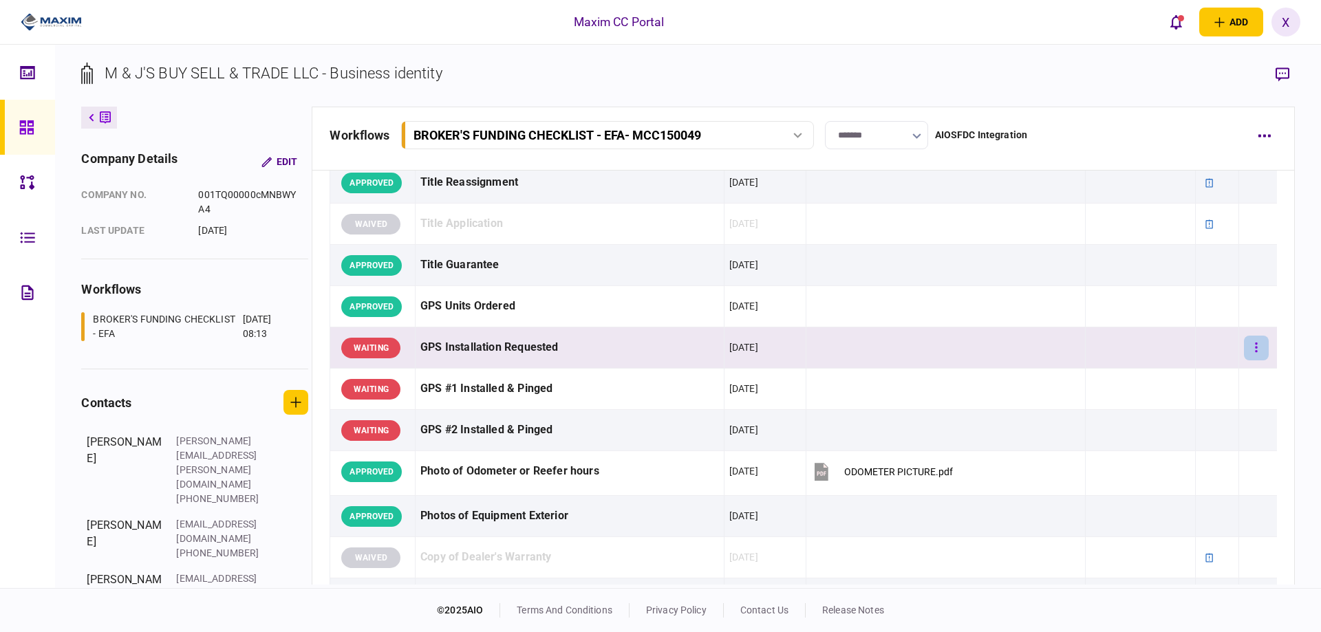
click at [1245, 356] on button "button" at bounding box center [1256, 348] width 25 height 25
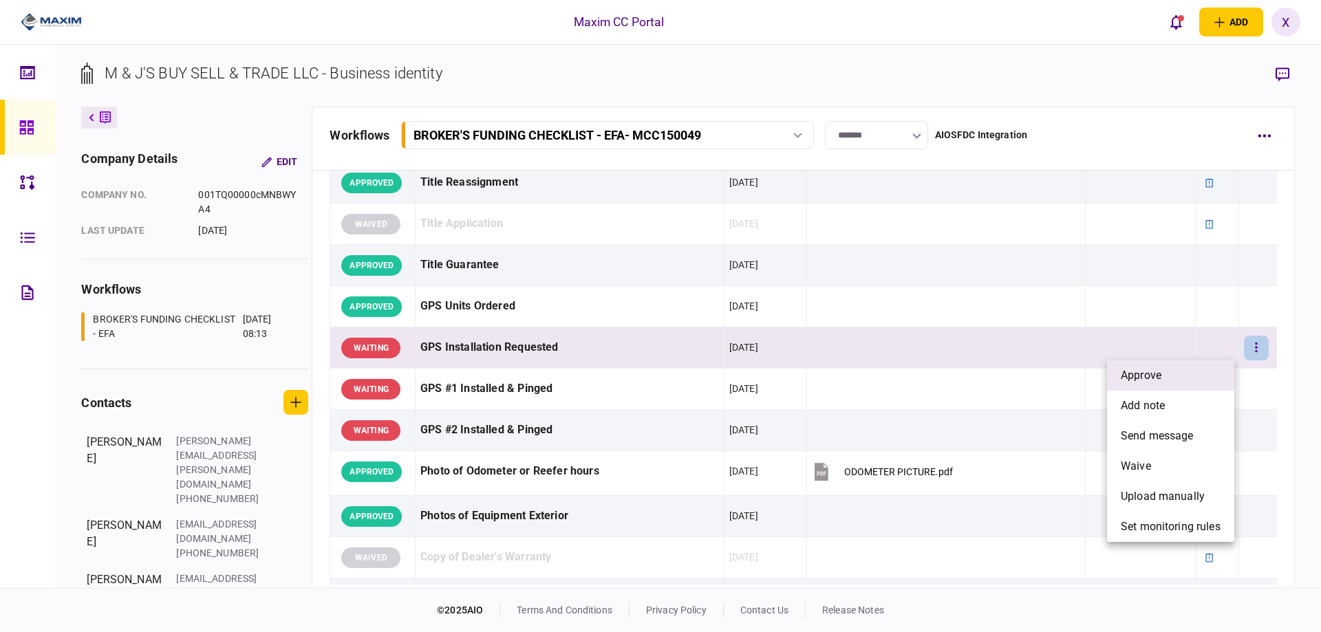
click at [1204, 369] on li "approve" at bounding box center [1170, 375] width 127 height 30
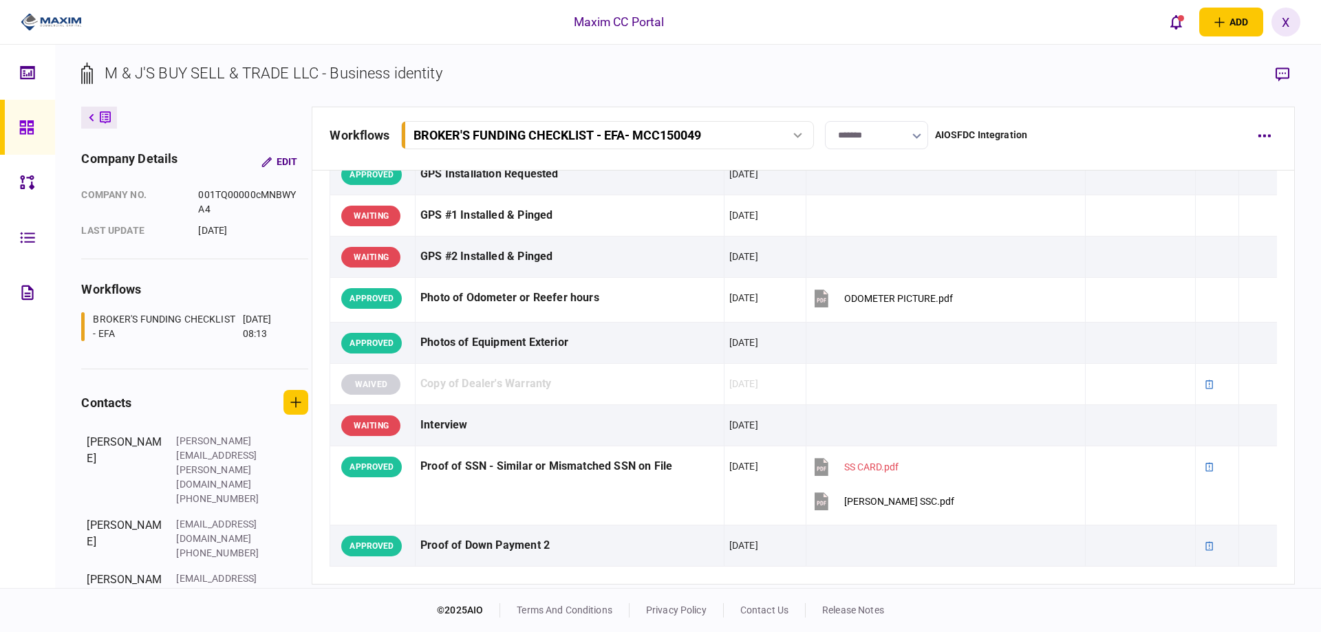
scroll to position [1345, 0]
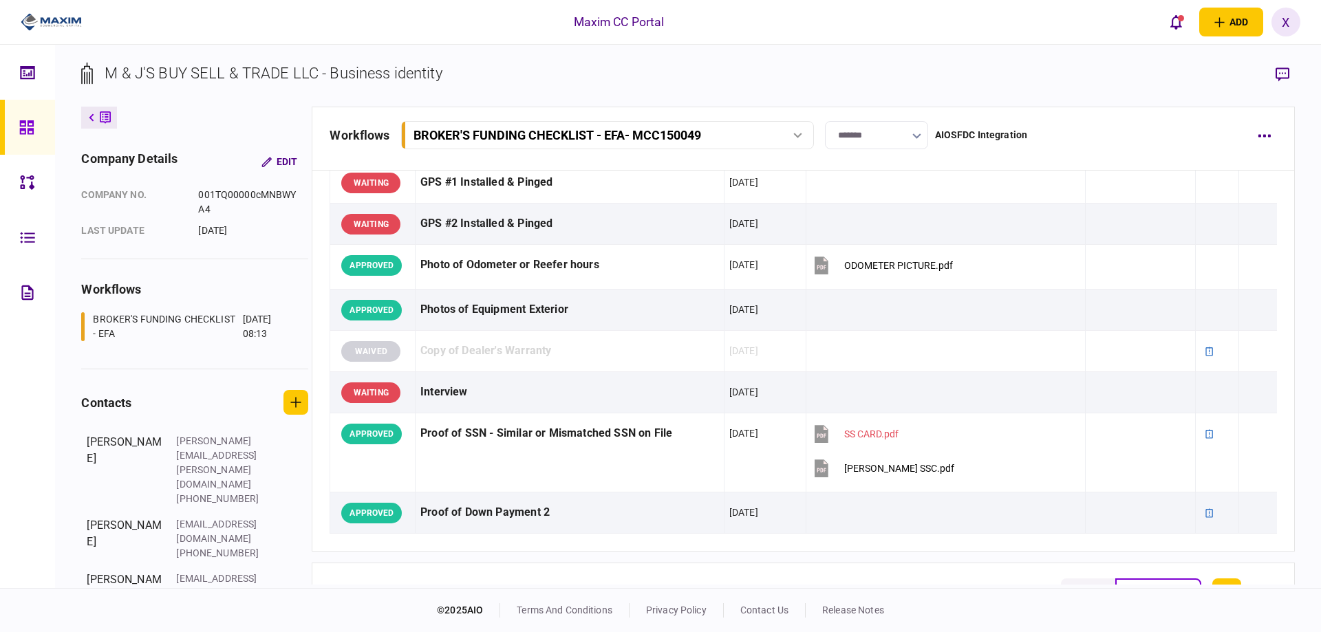
click at [39, 125] on div at bounding box center [30, 127] width 22 height 55
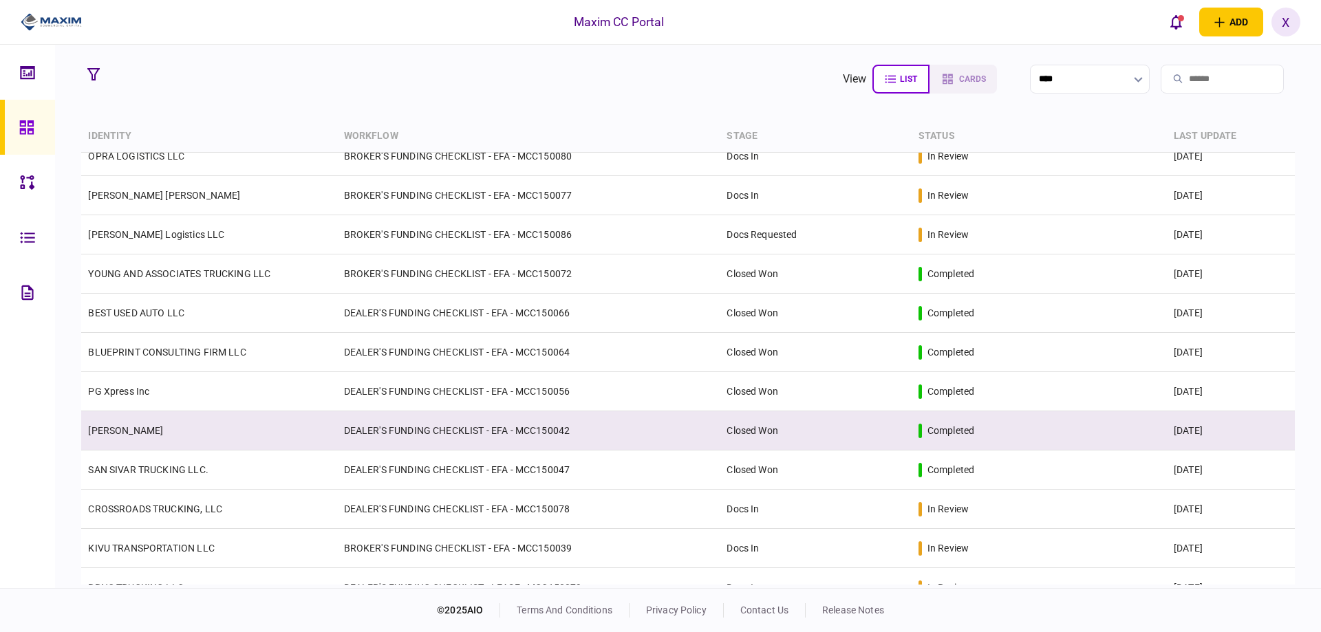
scroll to position [206, 0]
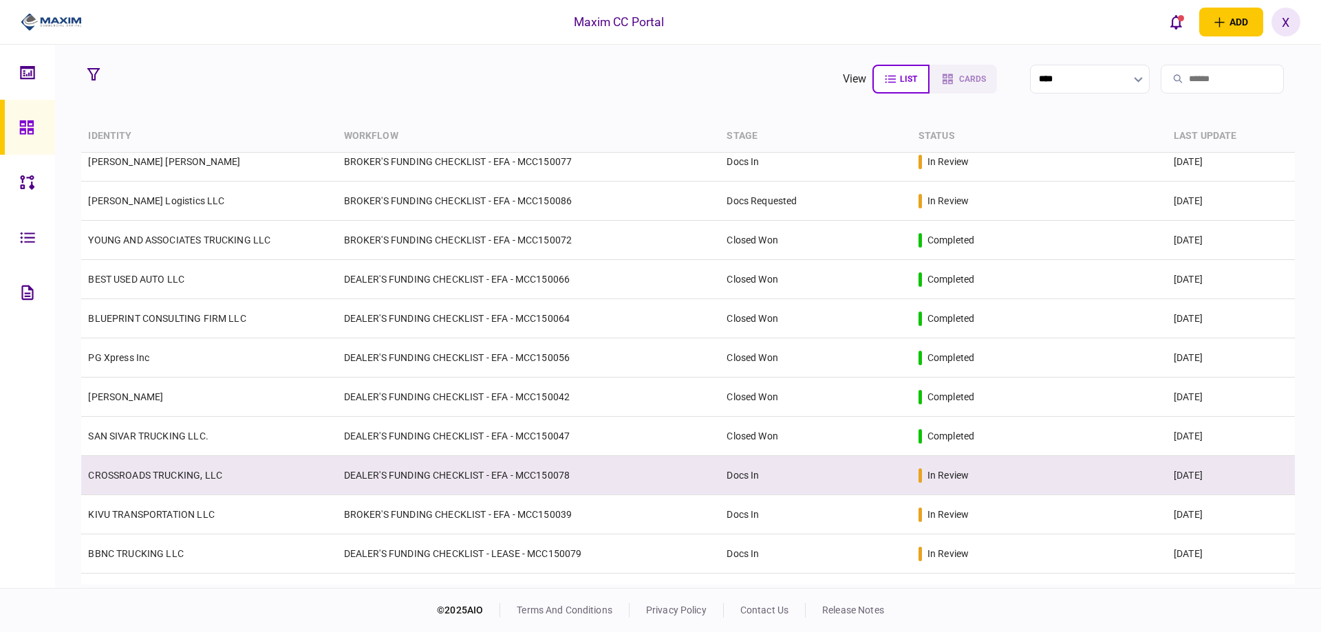
click at [163, 477] on link "CROSSROADS TRUCKING, LLC" at bounding box center [155, 475] width 134 height 11
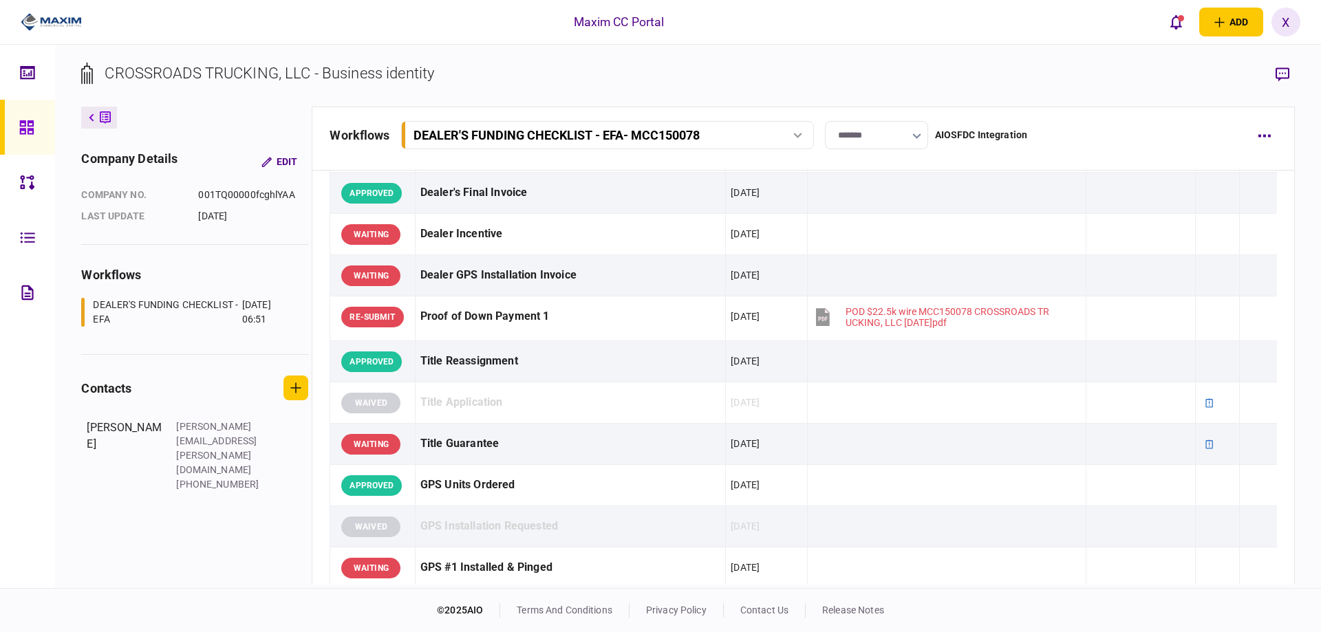
scroll to position [757, 0]
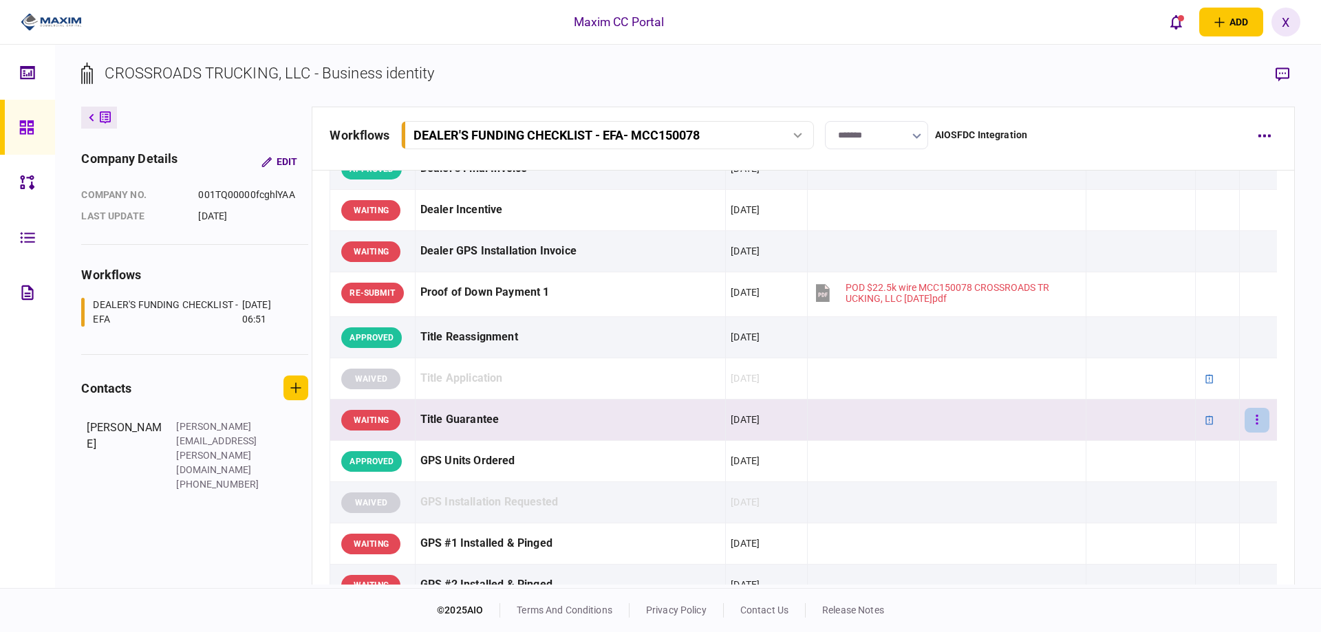
click at [1255, 424] on button "button" at bounding box center [1256, 420] width 25 height 25
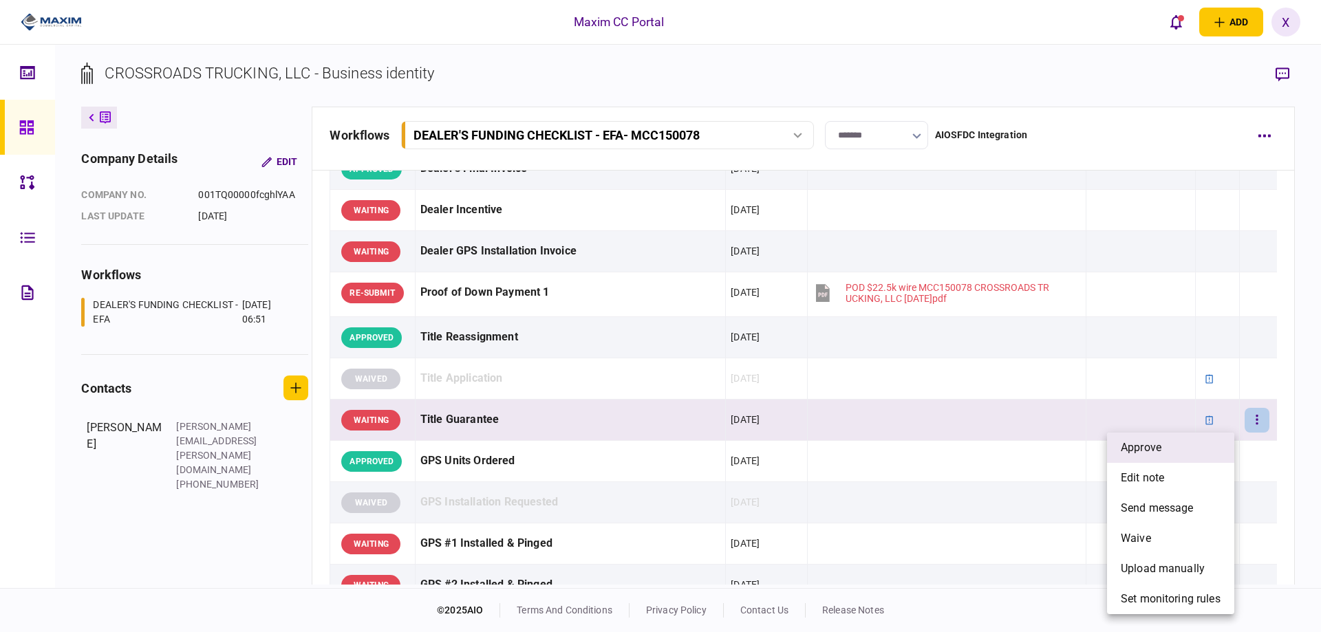
click at [1174, 437] on li "approve" at bounding box center [1170, 448] width 127 height 30
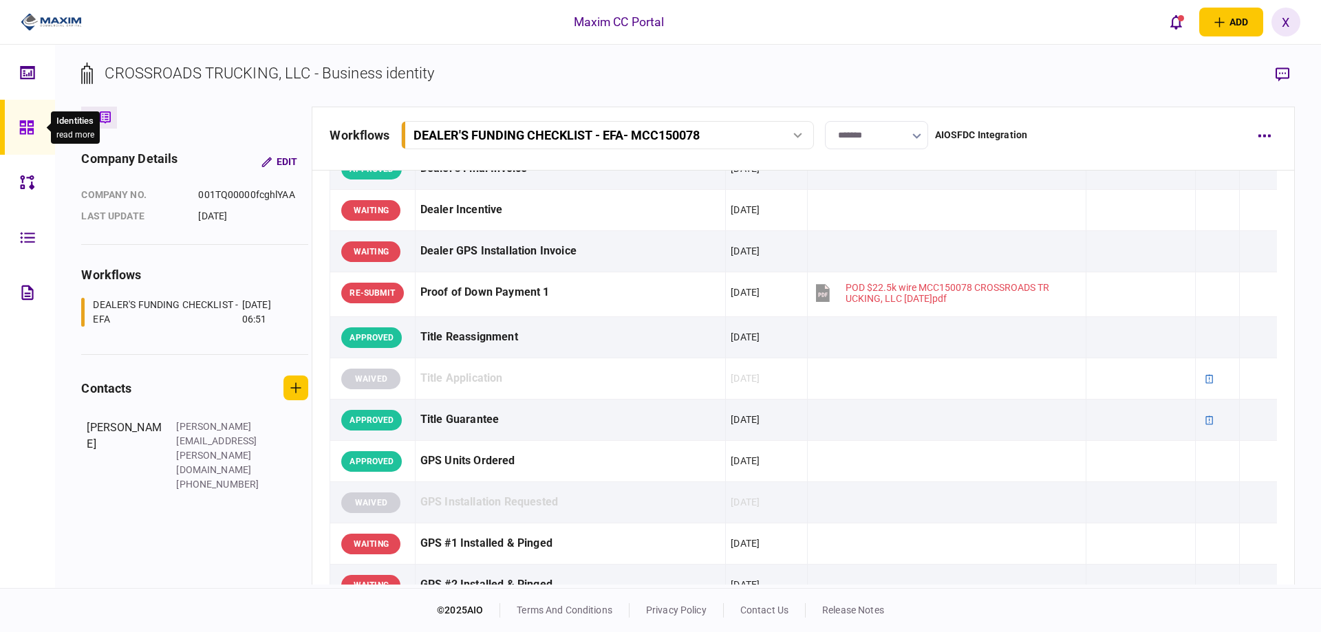
click at [20, 129] on icon at bounding box center [26, 127] width 14 height 14
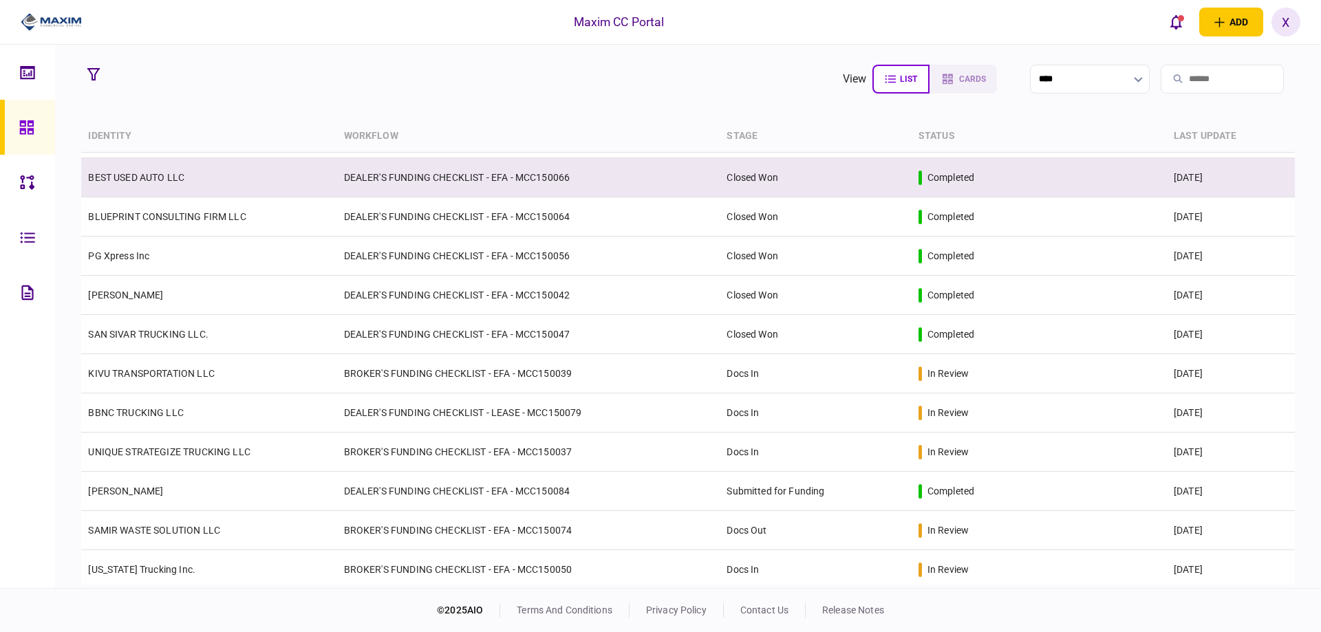
scroll to position [352, 0]
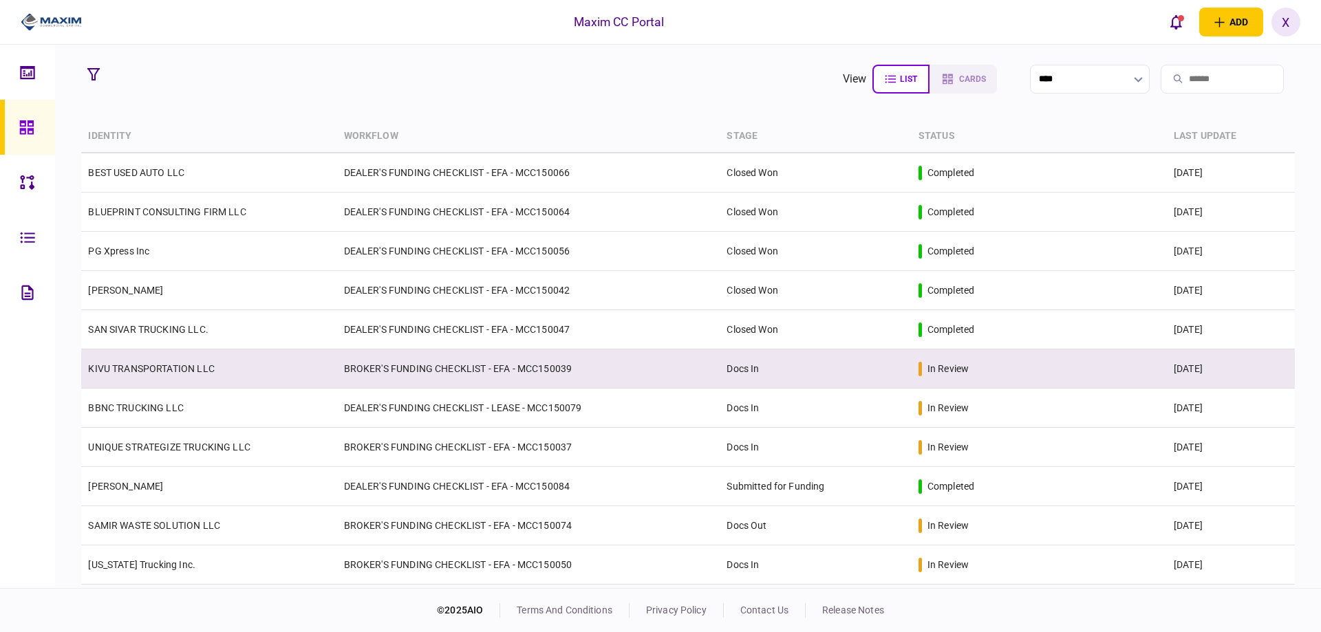
click at [151, 376] on td "KIVU TRANSPORTATION LLC" at bounding box center [208, 368] width 255 height 39
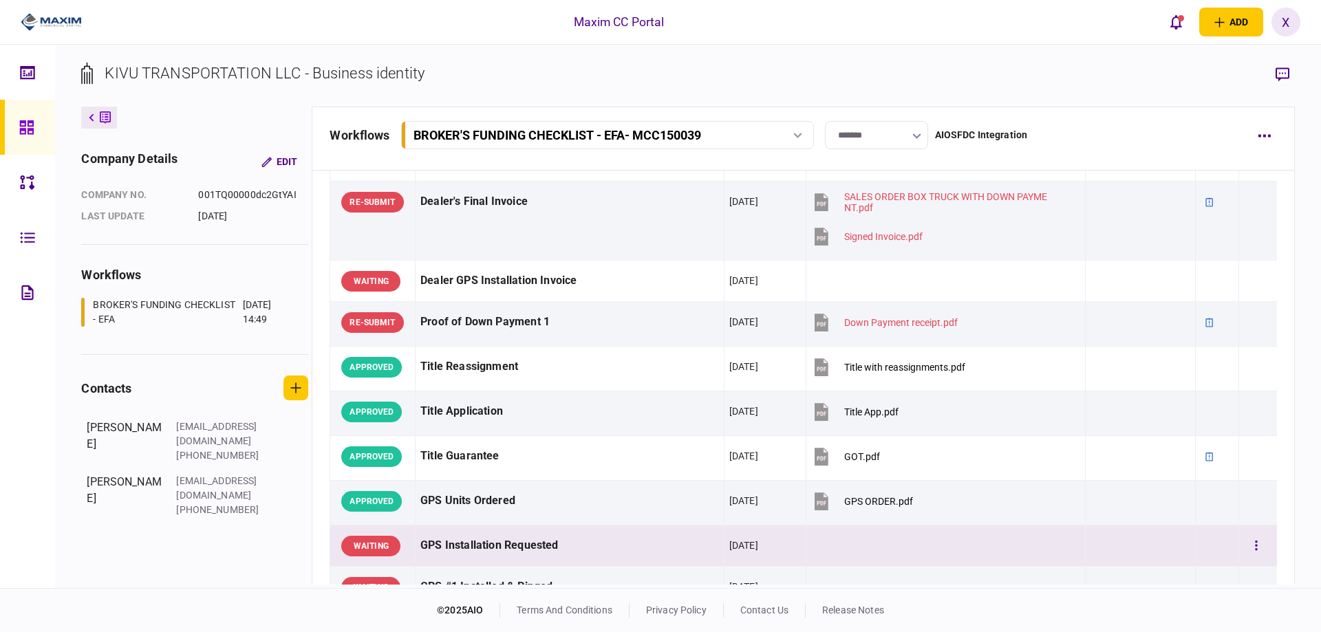
scroll to position [963, 0]
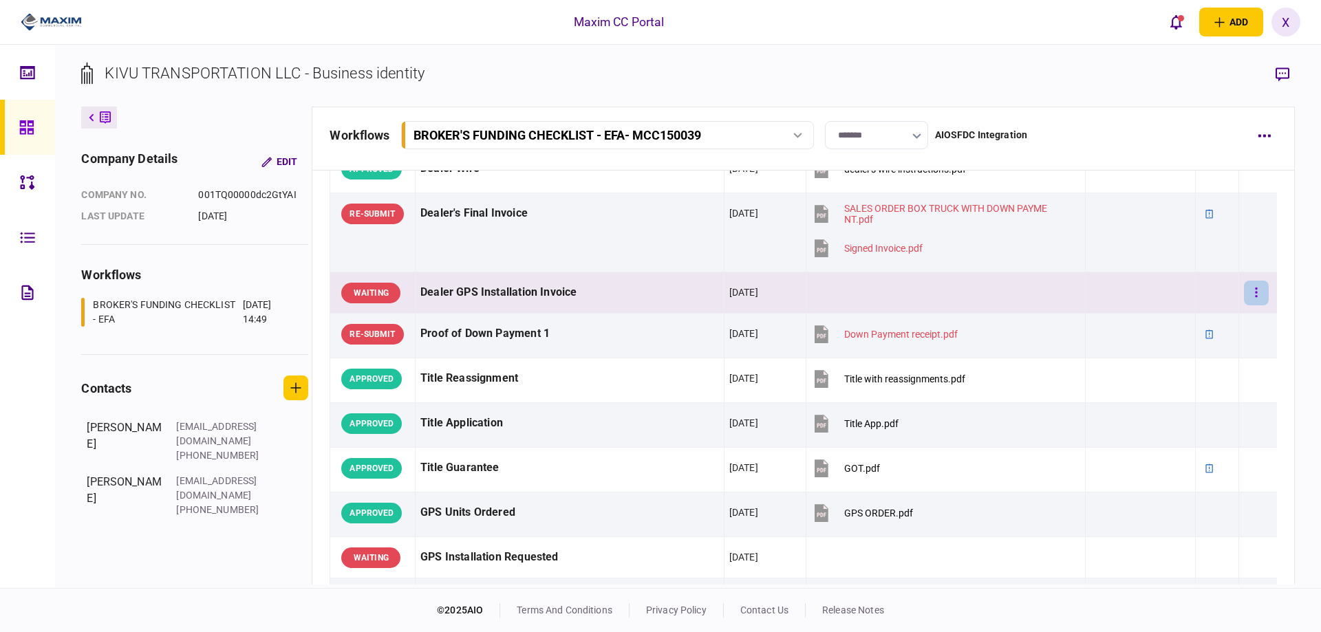
click at [1244, 290] on button "button" at bounding box center [1256, 293] width 25 height 25
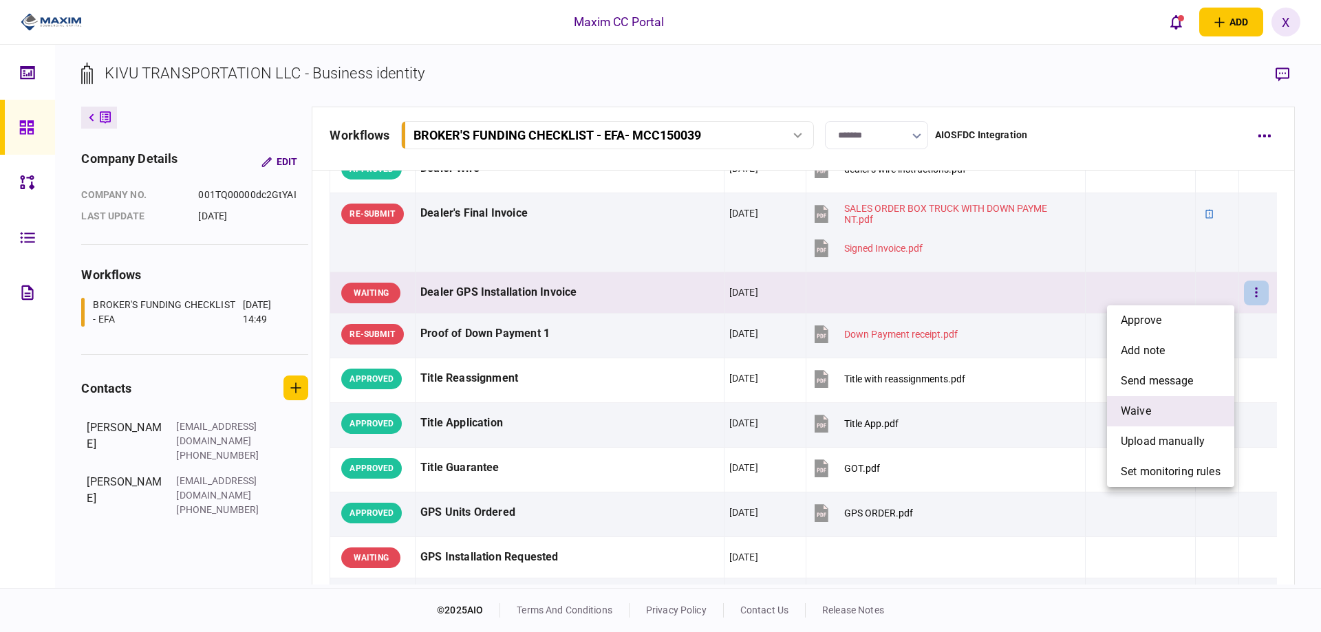
click at [1160, 403] on li "waive" at bounding box center [1170, 411] width 127 height 30
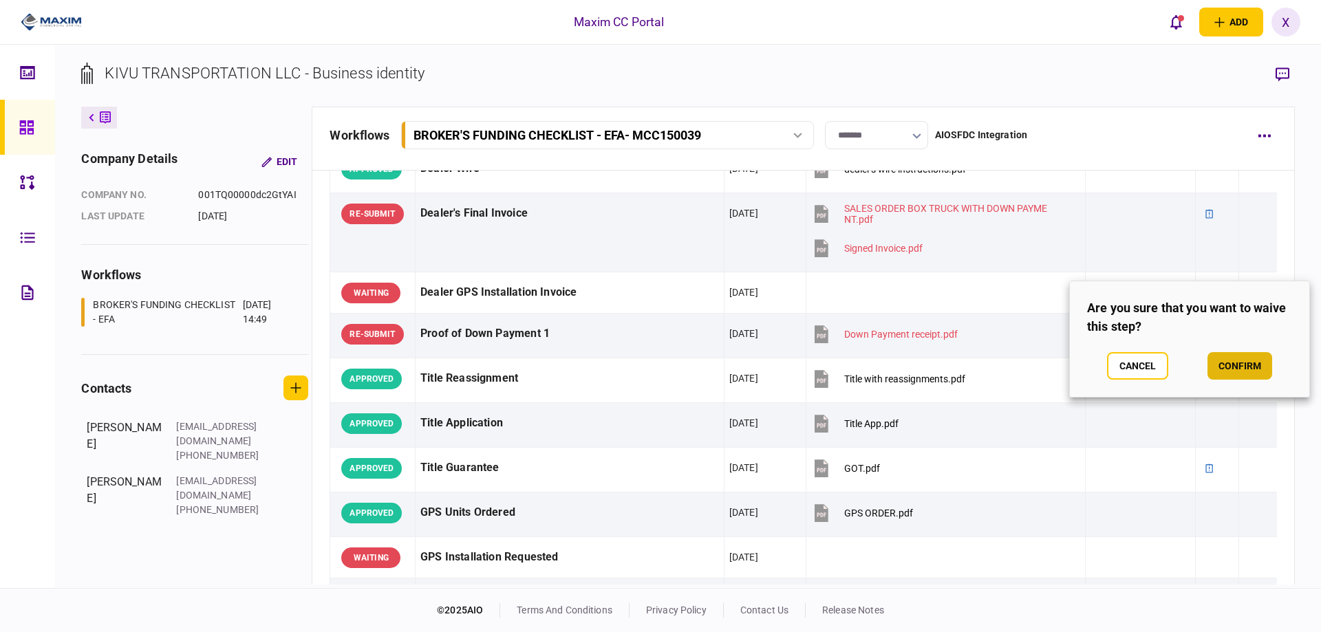
click at [1239, 359] on button "confirm" at bounding box center [1239, 366] width 65 height 28
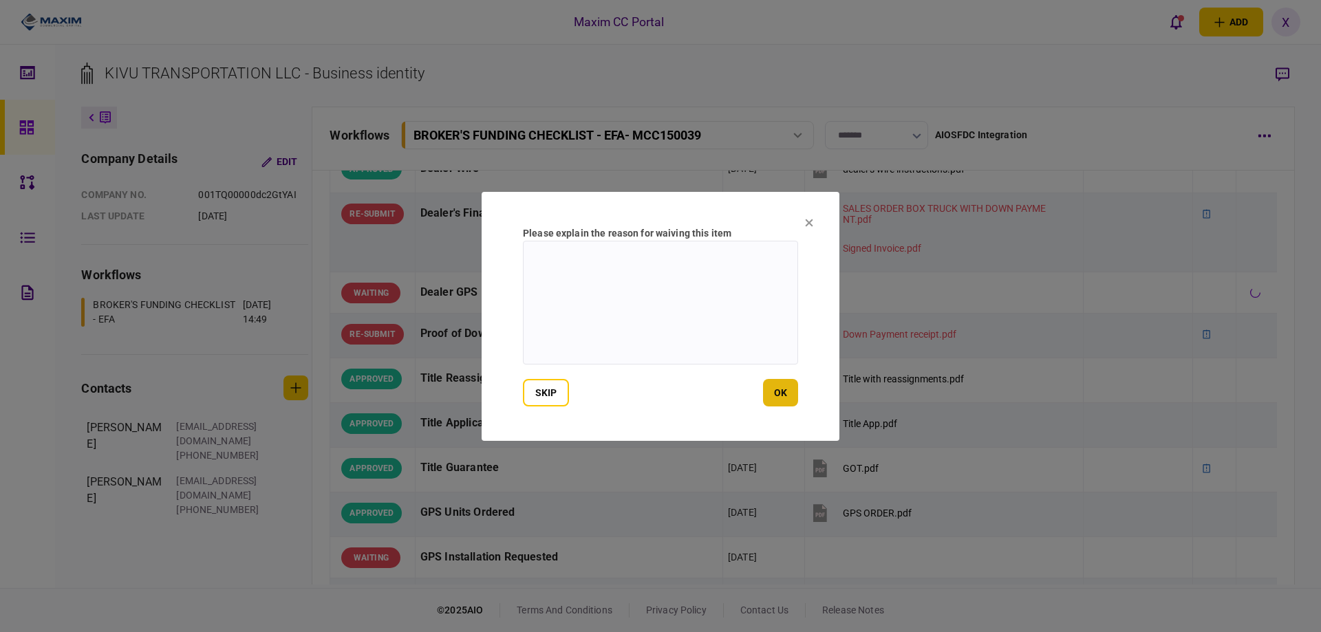
click at [763, 393] on button "ok" at bounding box center [780, 393] width 35 height 28
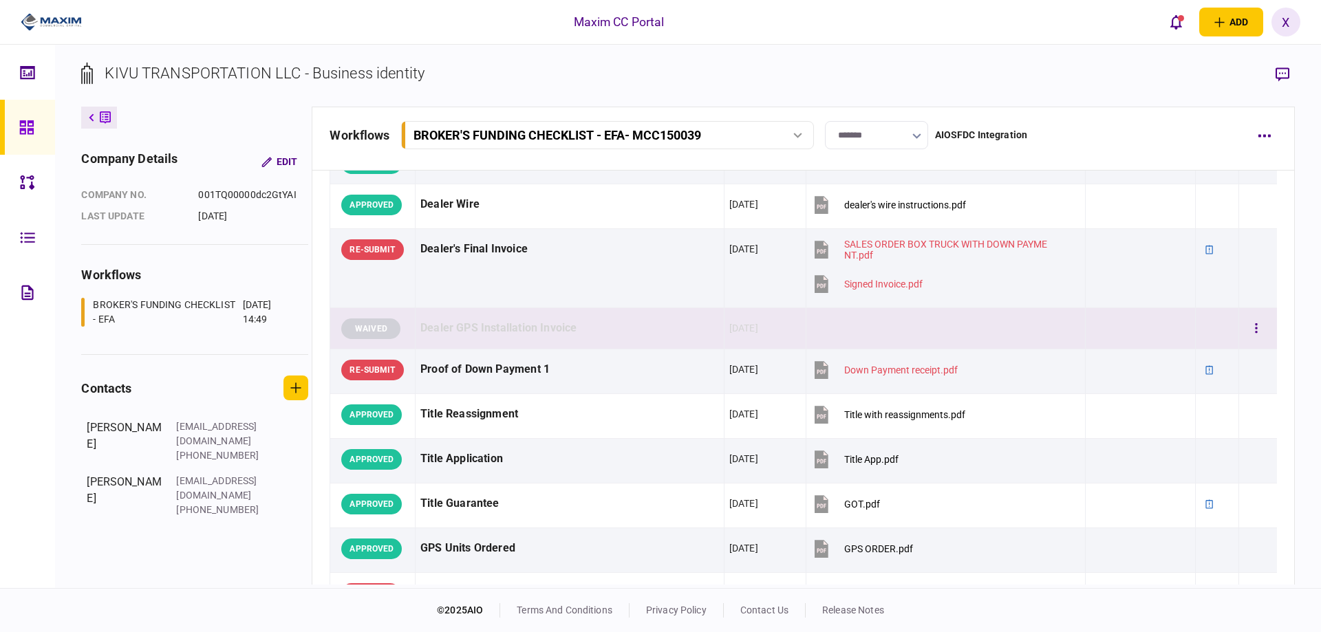
scroll to position [894, 0]
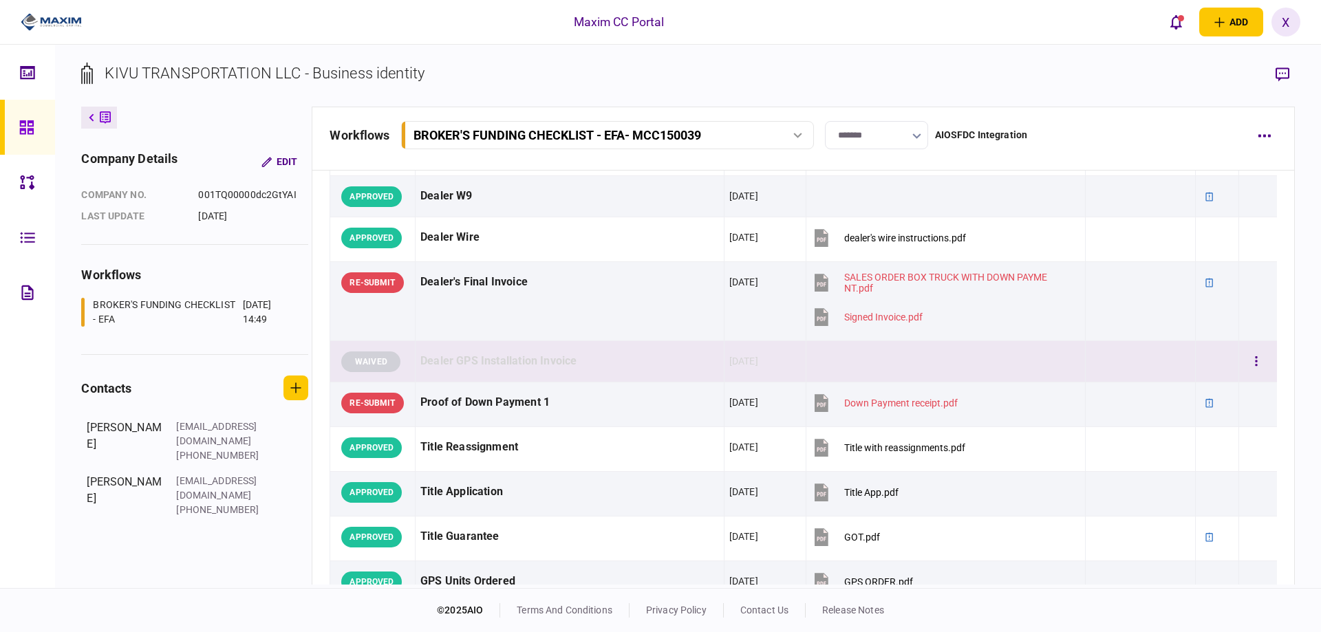
click at [825, 360] on td at bounding box center [944, 361] width 279 height 41
click at [1283, 67] on button "button" at bounding box center [1282, 74] width 25 height 25
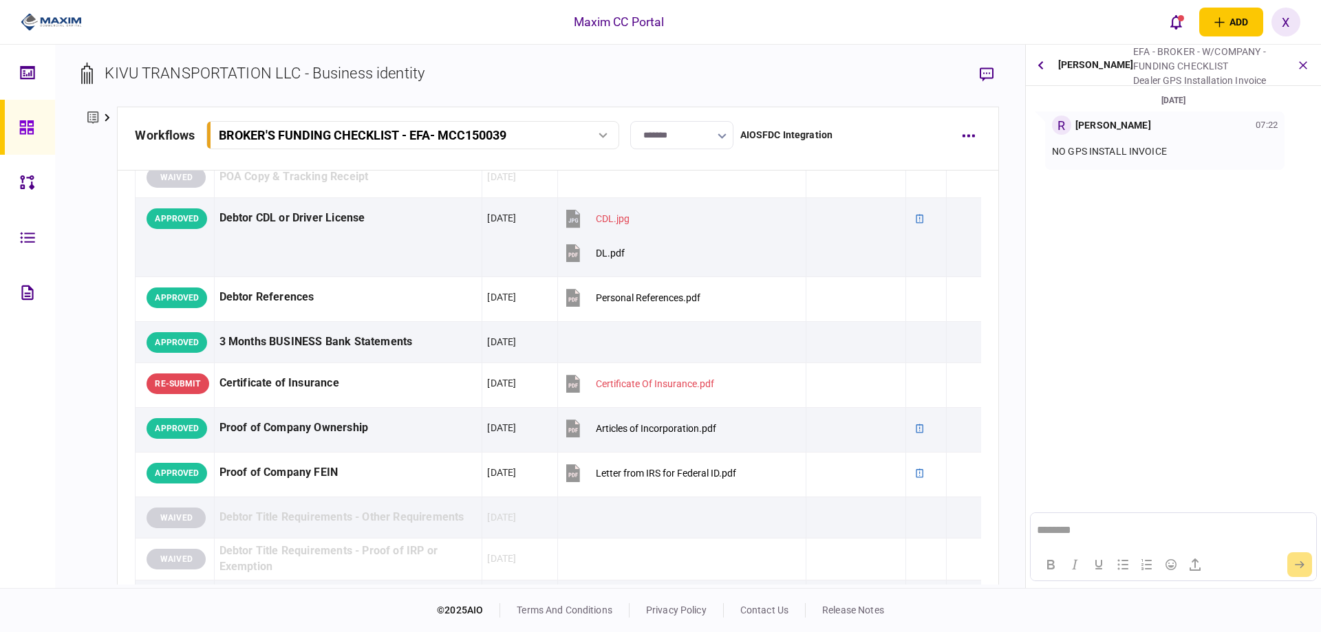
scroll to position [292, 0]
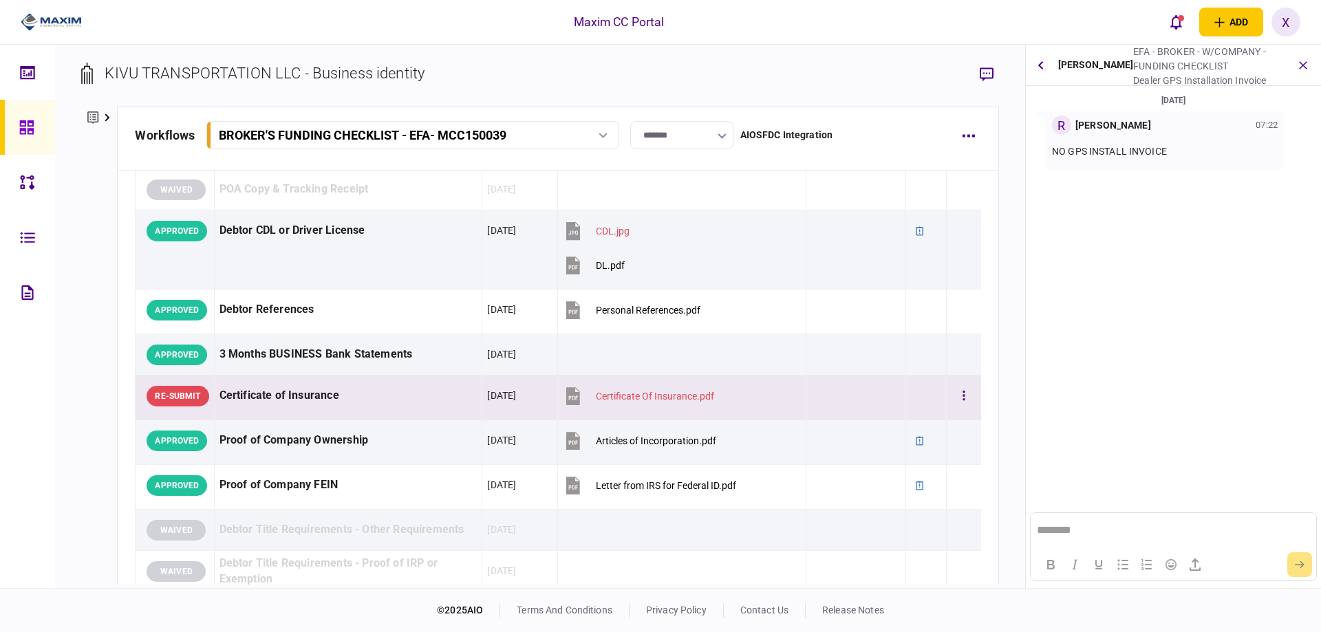
click at [219, 393] on div "Certificate of Insurance" at bounding box center [348, 395] width 258 height 31
click at [992, 67] on button "button" at bounding box center [986, 74] width 25 height 25
click at [339, 401] on div "Certificate of Insurance" at bounding box center [348, 395] width 258 height 31
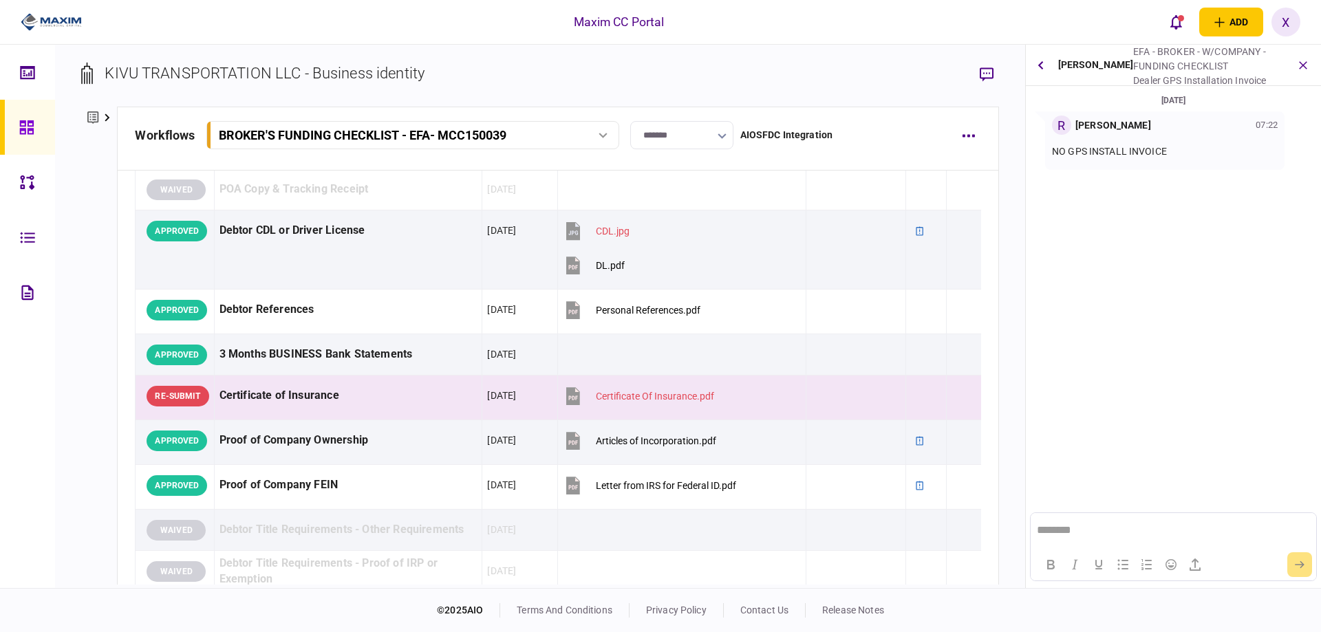
click at [1056, 72] on div "[PERSON_NAME] EFA - BROKER - W/COMPANY - FUNDING CHECKLIST Dealer GPS Installat…" at bounding box center [1173, 65] width 295 height 41
click at [1048, 63] on button "button" at bounding box center [1040, 65] width 19 height 25
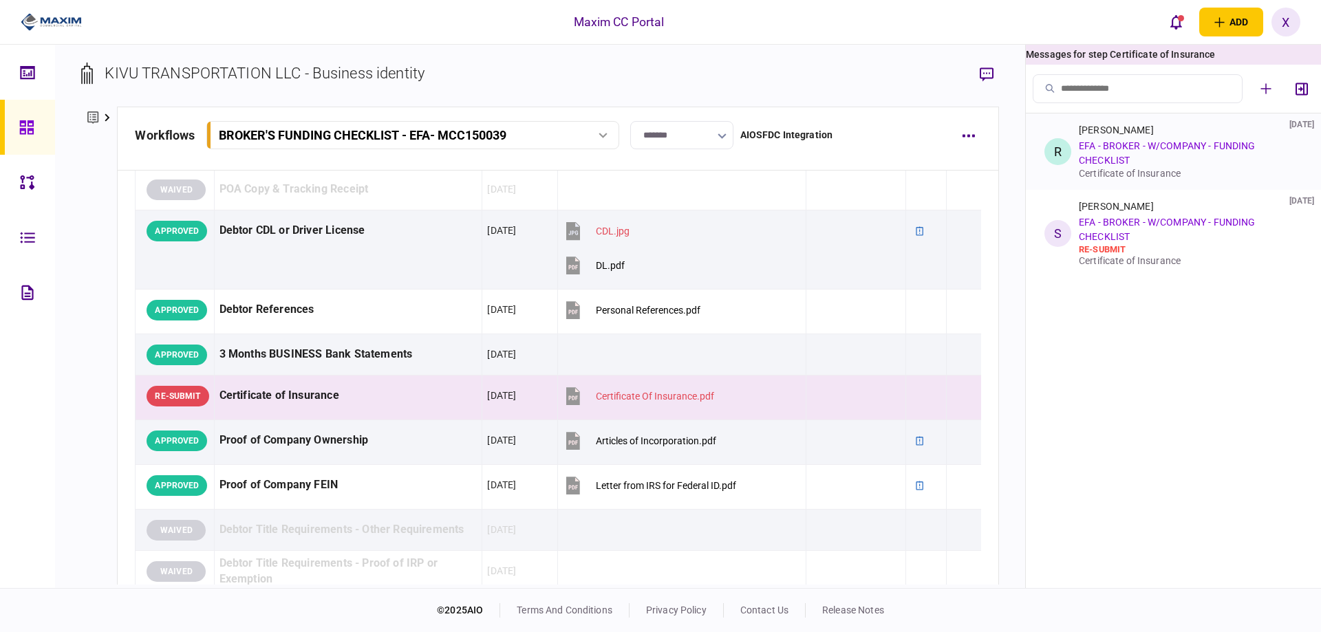
click at [1159, 158] on div "[PERSON_NAME] [DATE] EFA - BROKER - W/COMPANY - FUNDING CHECKLIST Certificate o…" at bounding box center [1188, 151] width 218 height 54
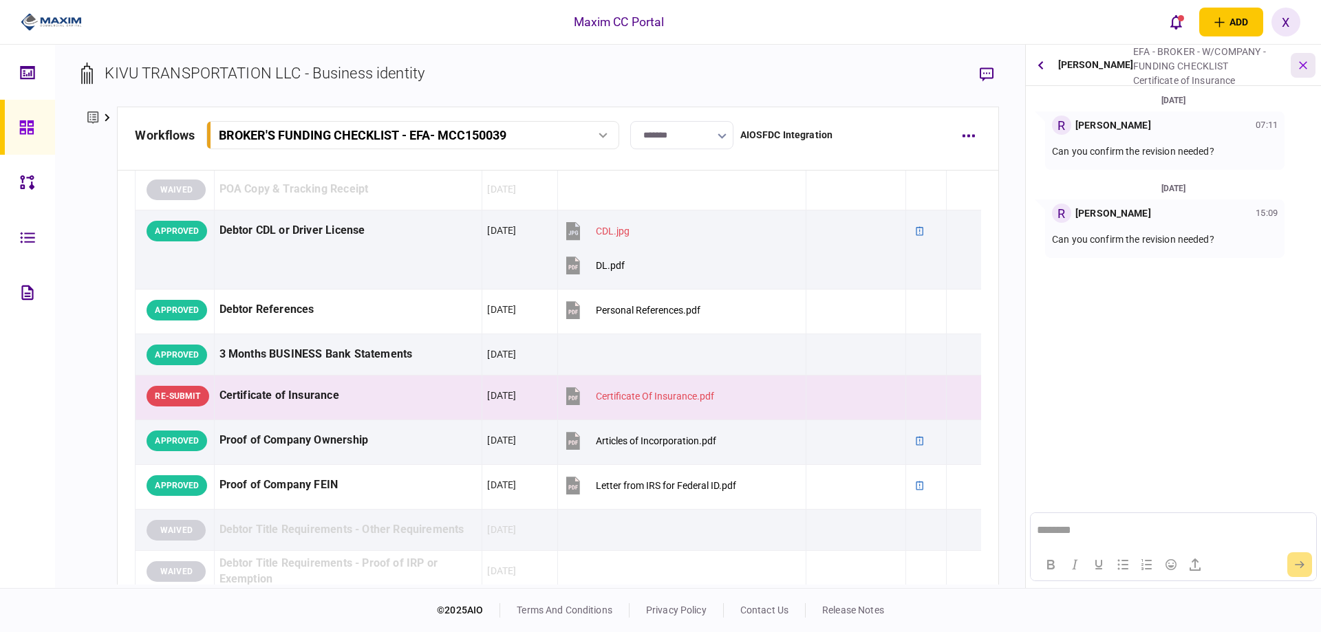
click at [1304, 67] on icon "button" at bounding box center [1302, 65] width 14 height 14
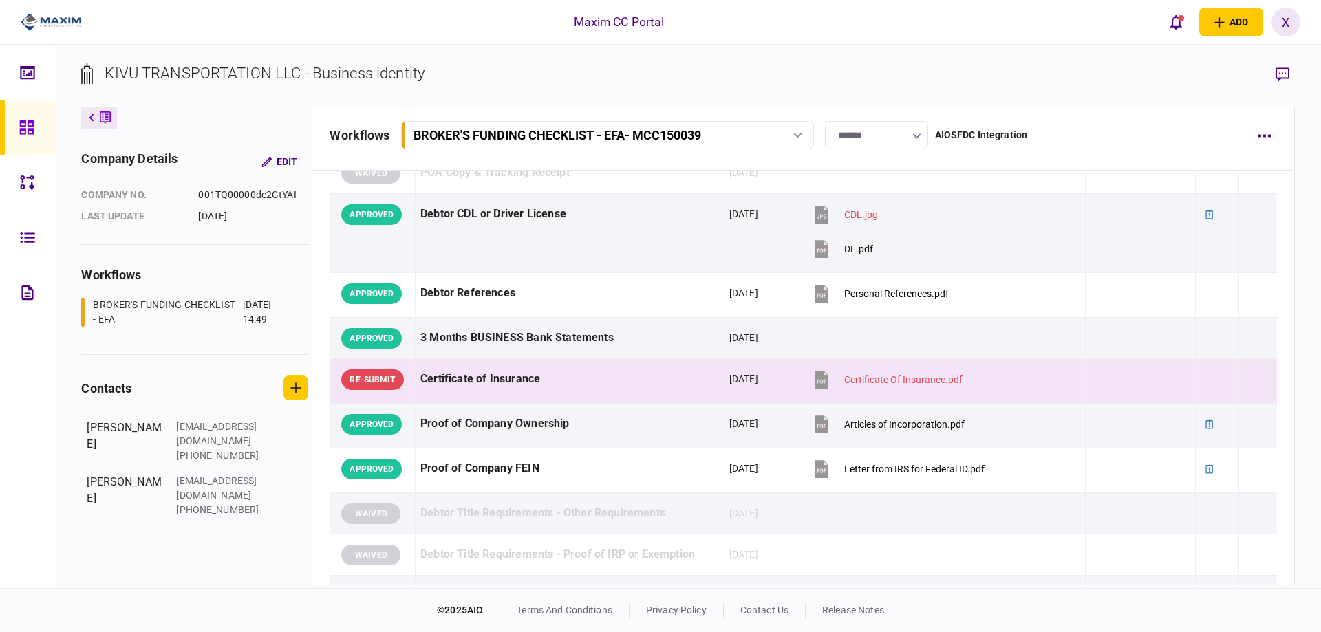
scroll to position [275, 0]
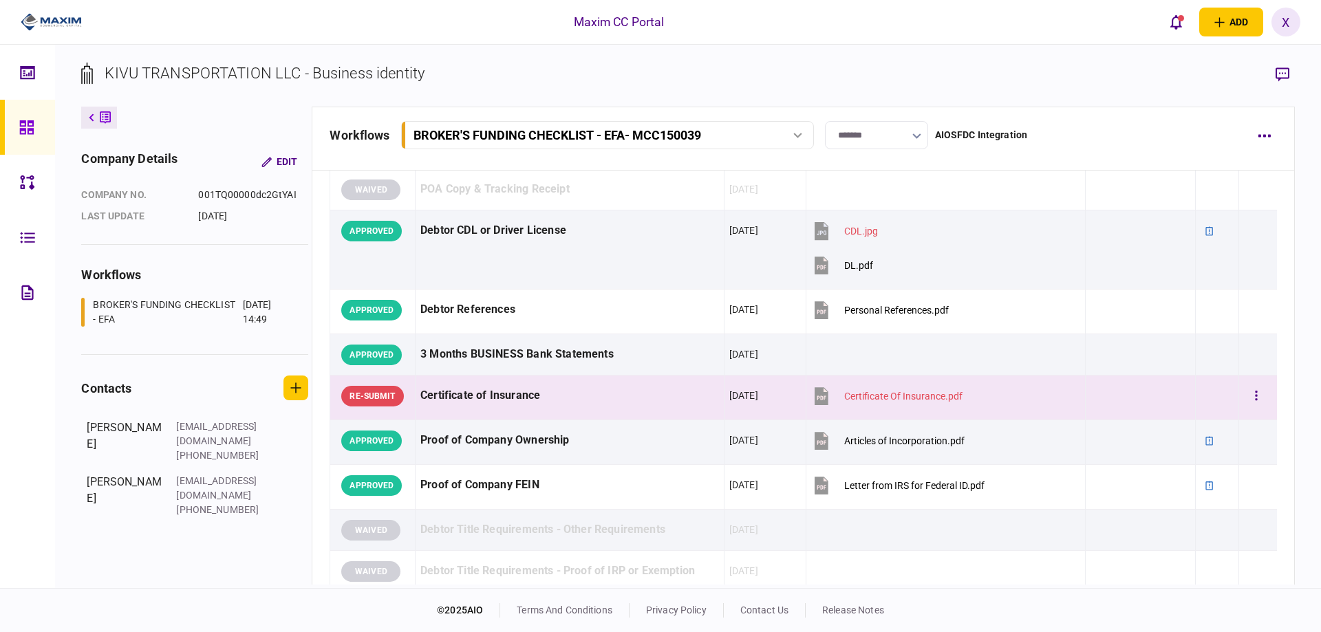
click at [747, 400] on div "[DATE]" at bounding box center [743, 396] width 29 height 14
click at [911, 393] on div "Certificate Of Insurance.pdf" at bounding box center [903, 396] width 118 height 11
click at [1258, 393] on button "button" at bounding box center [1256, 396] width 25 height 25
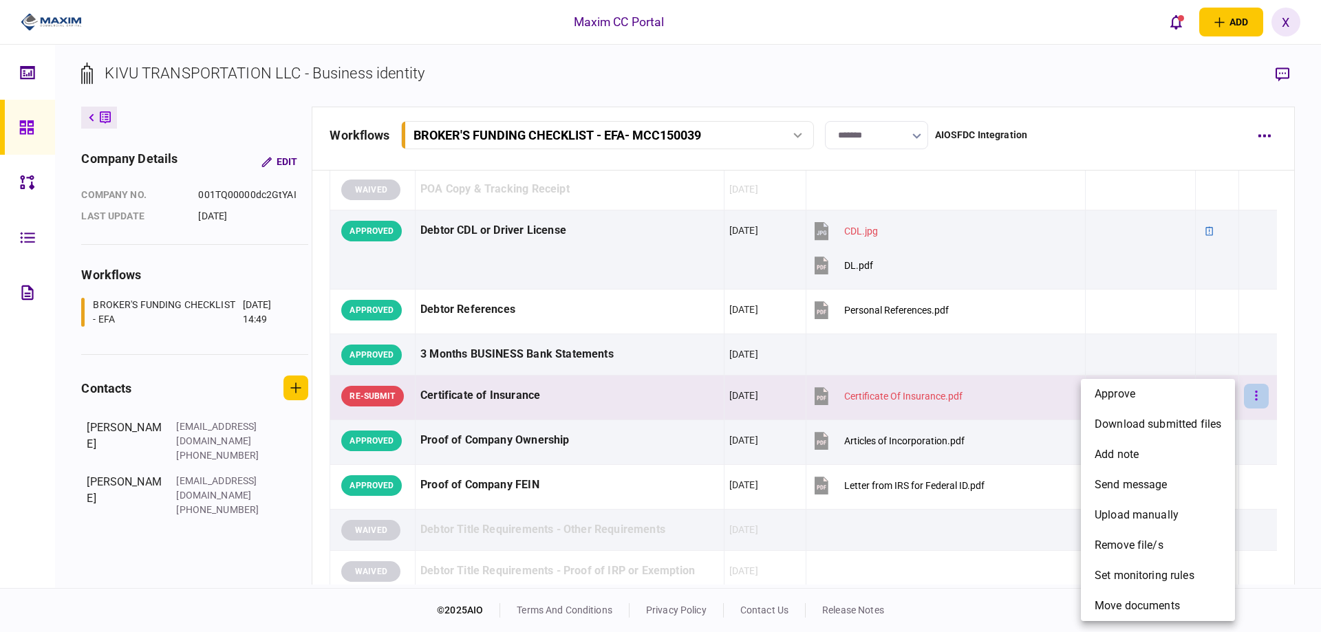
click at [1258, 393] on div at bounding box center [660, 316] width 1321 height 632
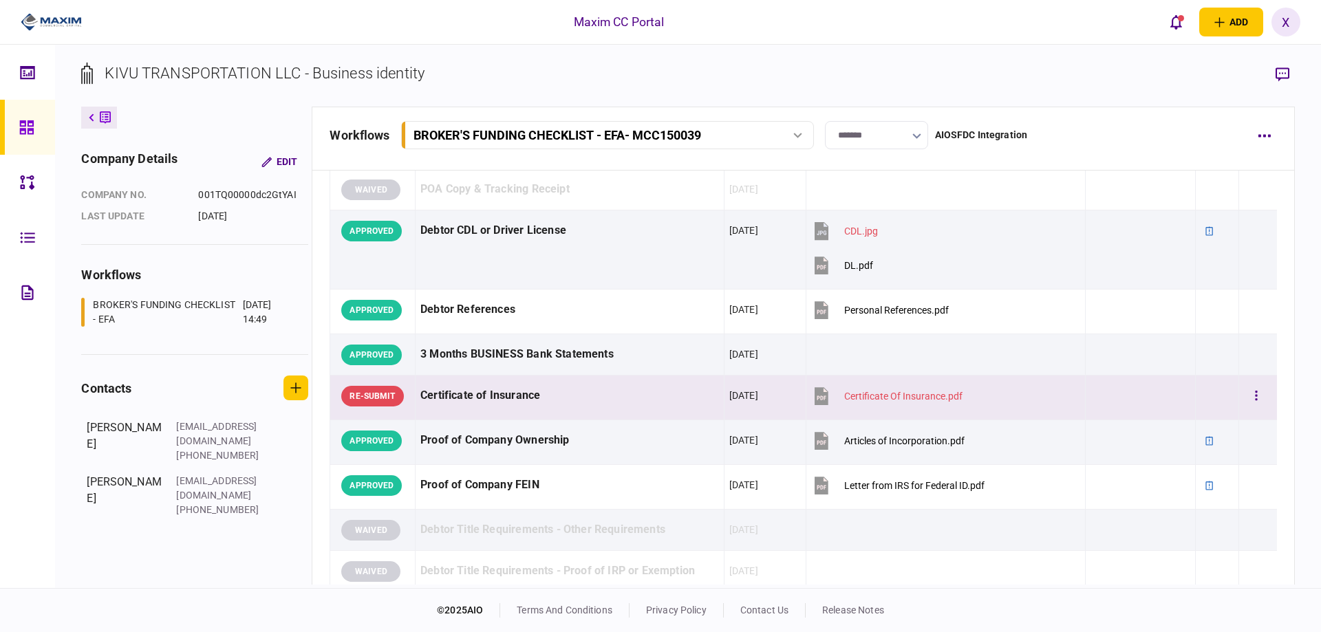
click at [986, 405] on section "Certificate Of Insurance.pdf" at bounding box center [931, 397] width 241 height 34
click at [633, 402] on div "Certificate of Insurance" at bounding box center [569, 395] width 299 height 31
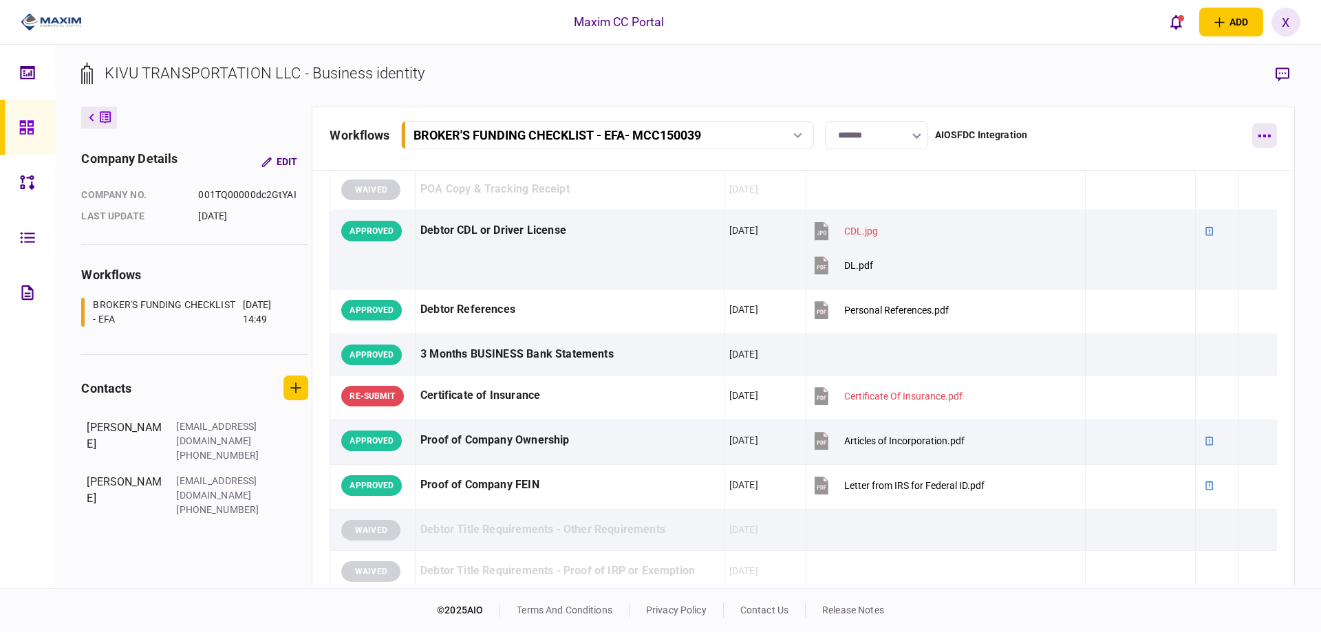
click at [1270, 138] on button "button" at bounding box center [1264, 135] width 25 height 25
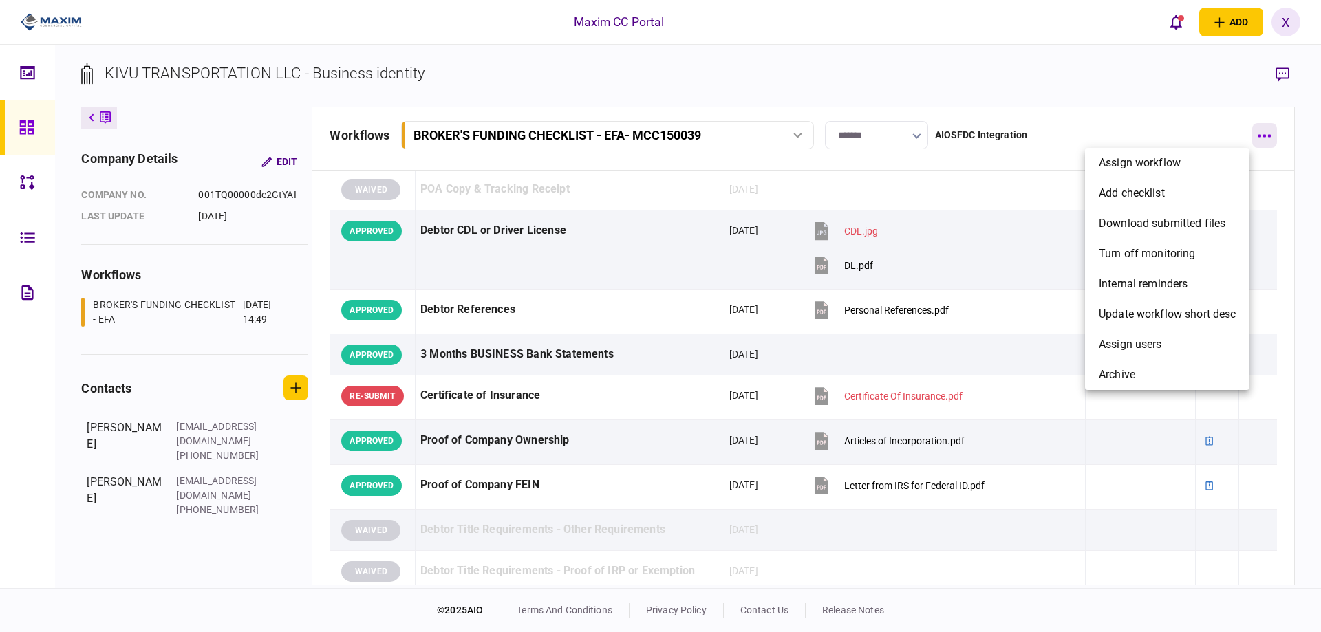
click at [1270, 138] on div at bounding box center [660, 316] width 1321 height 632
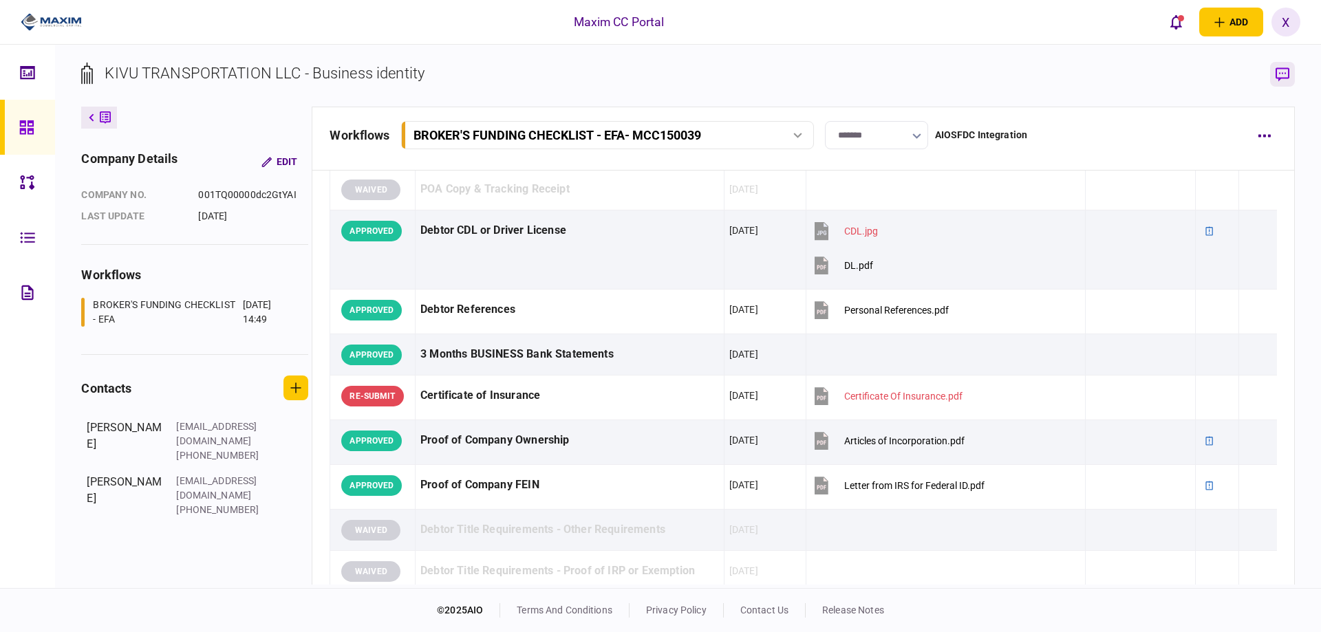
click at [1287, 76] on icon "button" at bounding box center [1282, 74] width 14 height 14
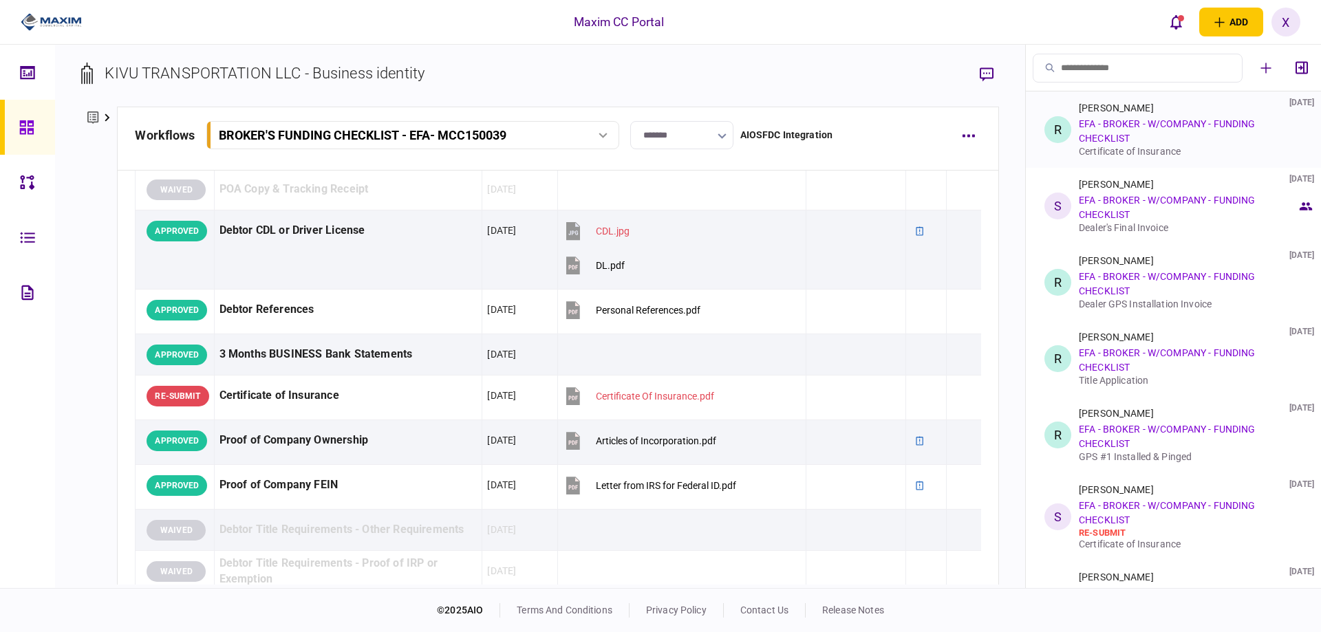
click at [1173, 142] on div "[PERSON_NAME] [DATE] EFA - BROKER - W/COMPANY - FUNDING CHECKLIST Certificate o…" at bounding box center [1188, 129] width 218 height 54
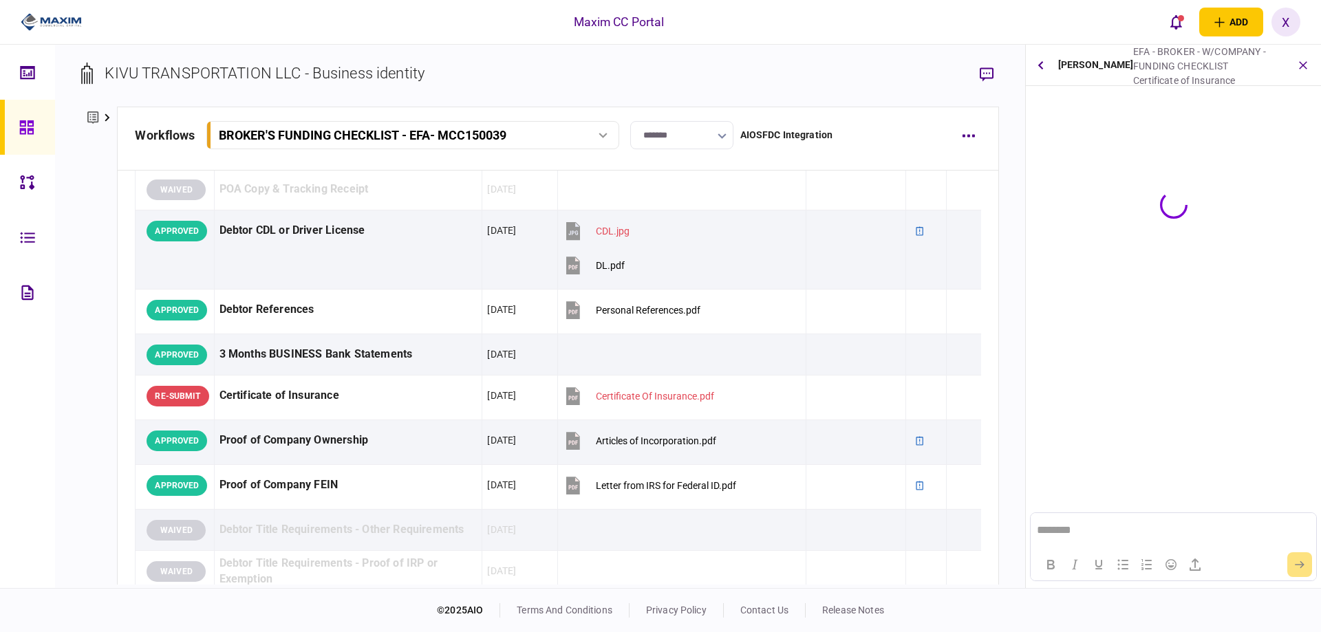
scroll to position [0, 0]
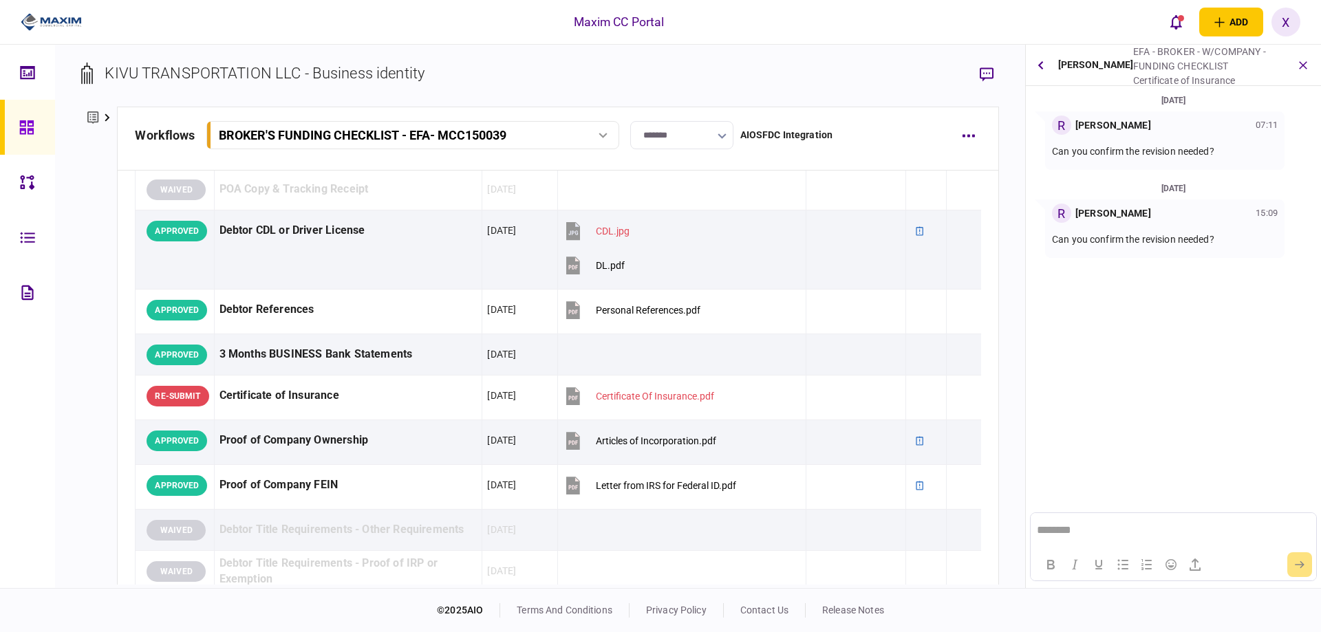
click at [1072, 63] on div "[PERSON_NAME]" at bounding box center [1096, 65] width 76 height 41
click at [1046, 62] on button "button" at bounding box center [1040, 65] width 19 height 25
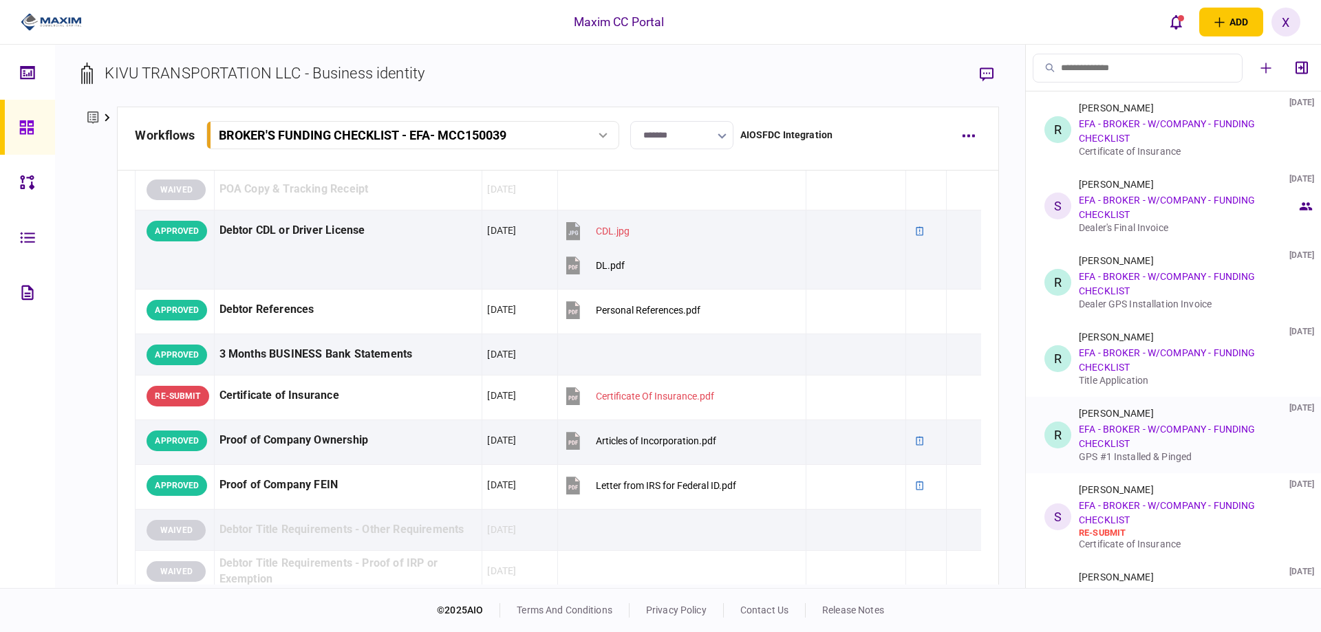
scroll to position [206, 0]
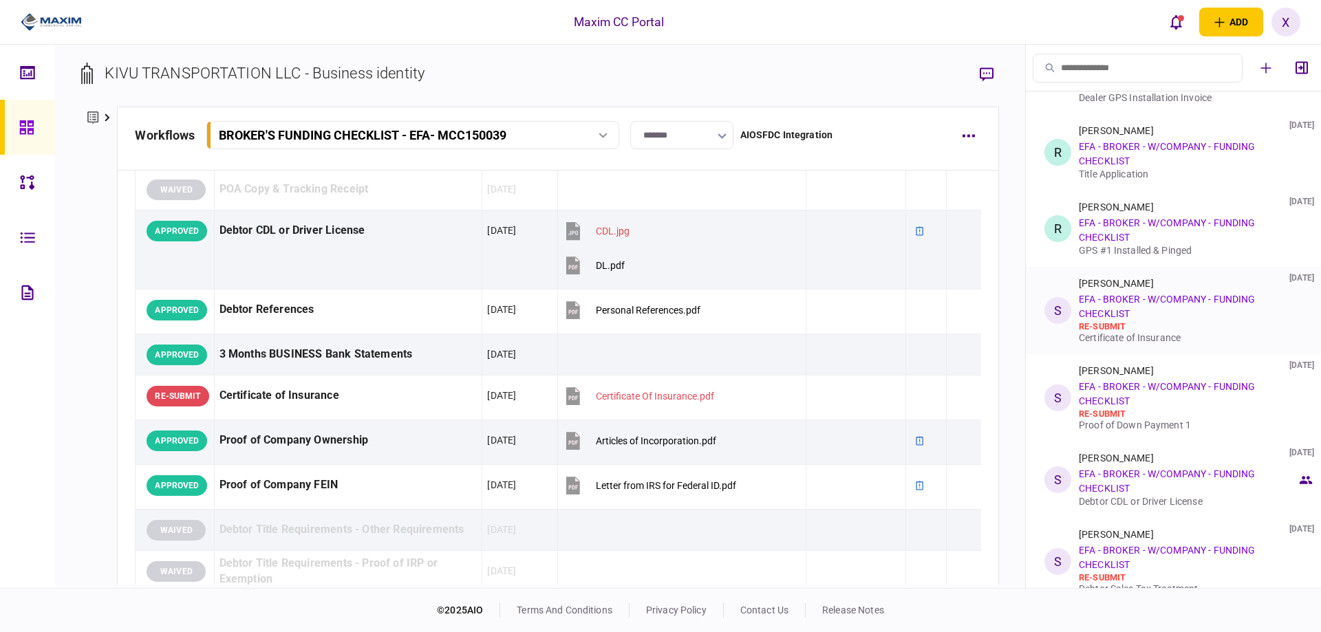
click at [1190, 323] on div "re-submit" at bounding box center [1188, 326] width 218 height 11
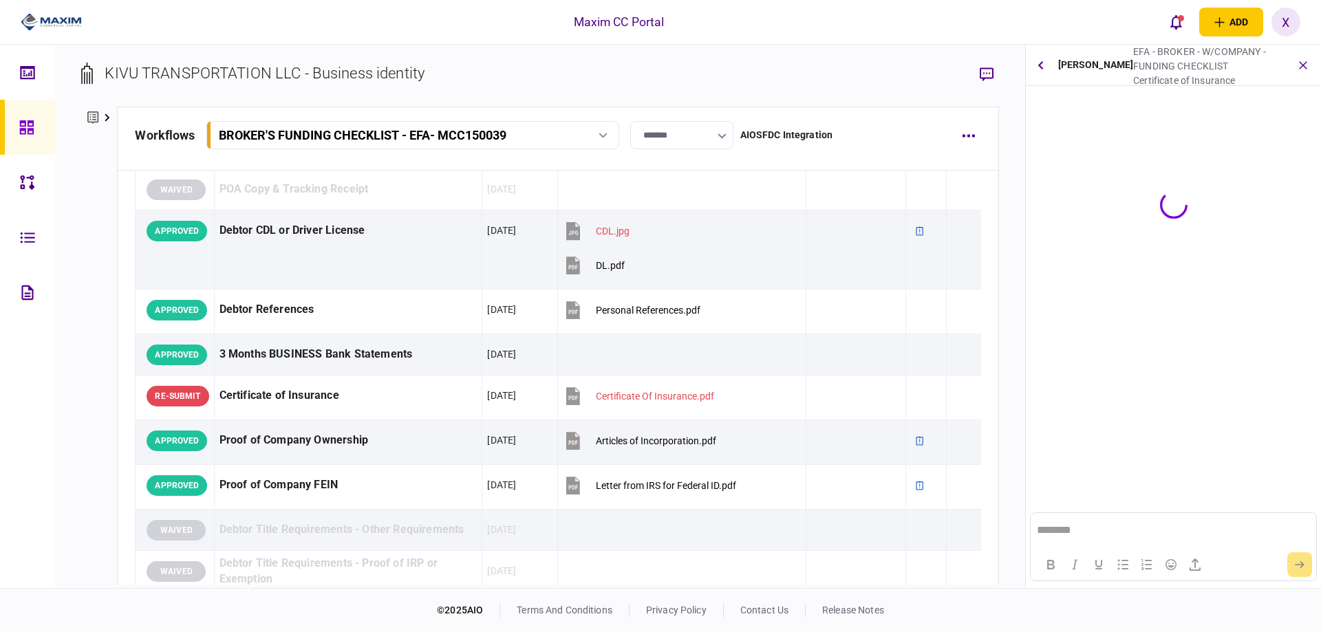
scroll to position [0, 0]
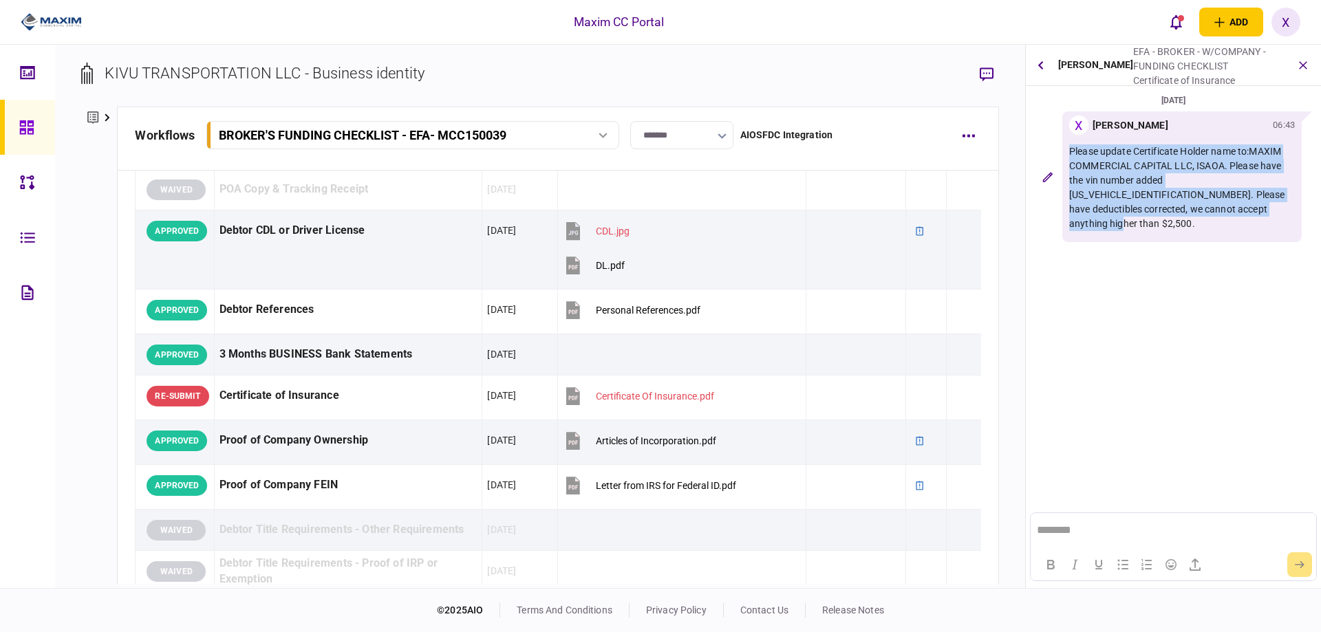
drag, startPoint x: 1243, startPoint y: 210, endPoint x: 1067, endPoint y: 152, distance: 185.5
click at [1067, 152] on div "X [PERSON_NAME] 06:43 Please update Certificate Holder name to:MAXIM COMMERCIAL…" at bounding box center [1181, 176] width 239 height 131
copy p "Please update Certificate Holder name to:MAXIM COMMERCIAL CAPITAL LLC, ISAOA. P…"
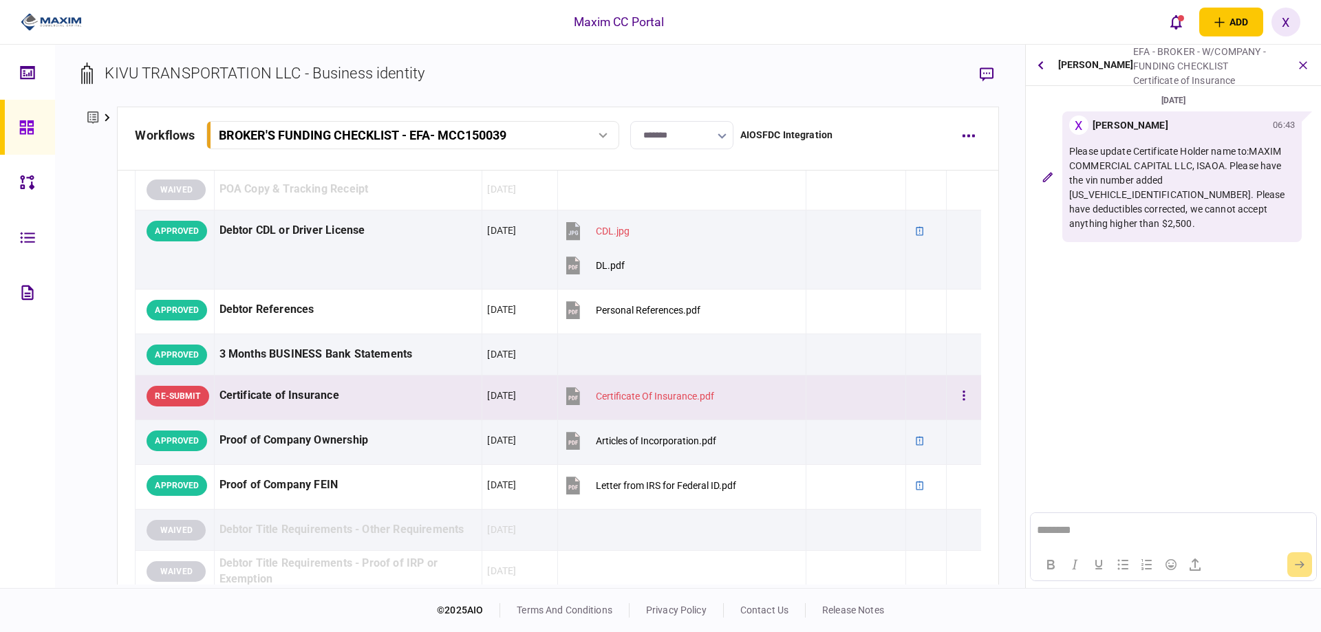
click at [420, 398] on div "Certificate of Insurance" at bounding box center [348, 395] width 258 height 31
click at [1046, 73] on button "button" at bounding box center [1040, 65] width 19 height 25
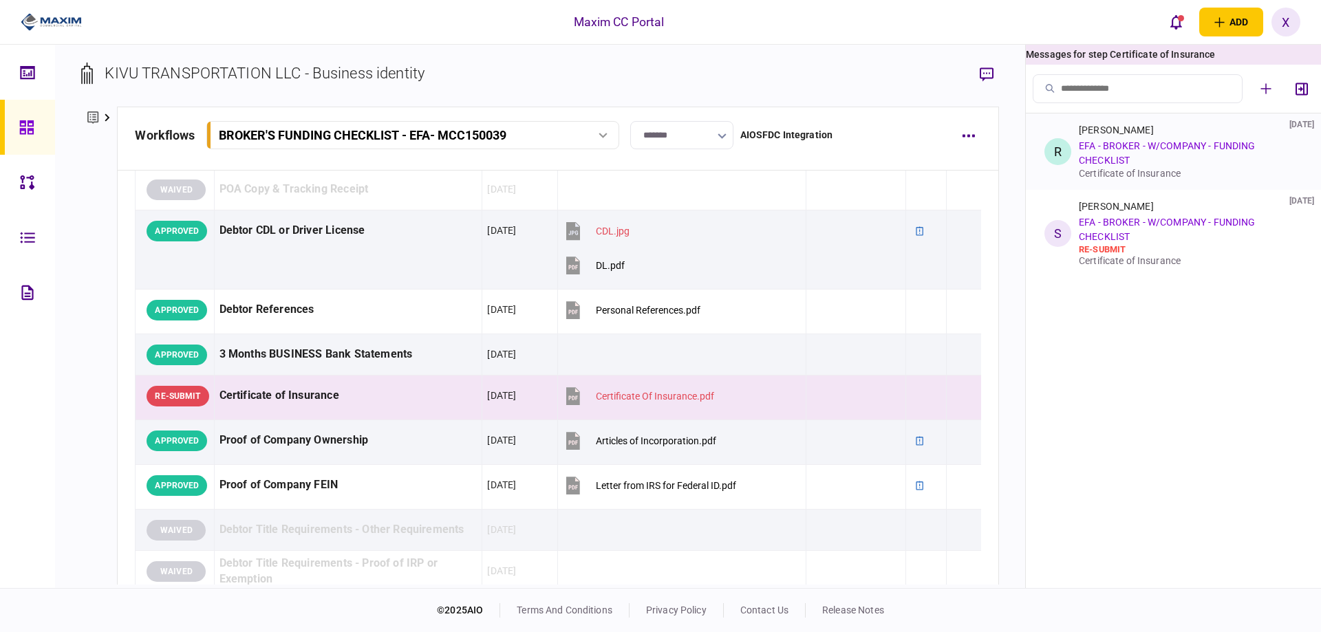
click at [1133, 162] on div "[PERSON_NAME] [DATE] EFA - BROKER - W/COMPANY - FUNDING CHECKLIST Certificate o…" at bounding box center [1188, 151] width 218 height 54
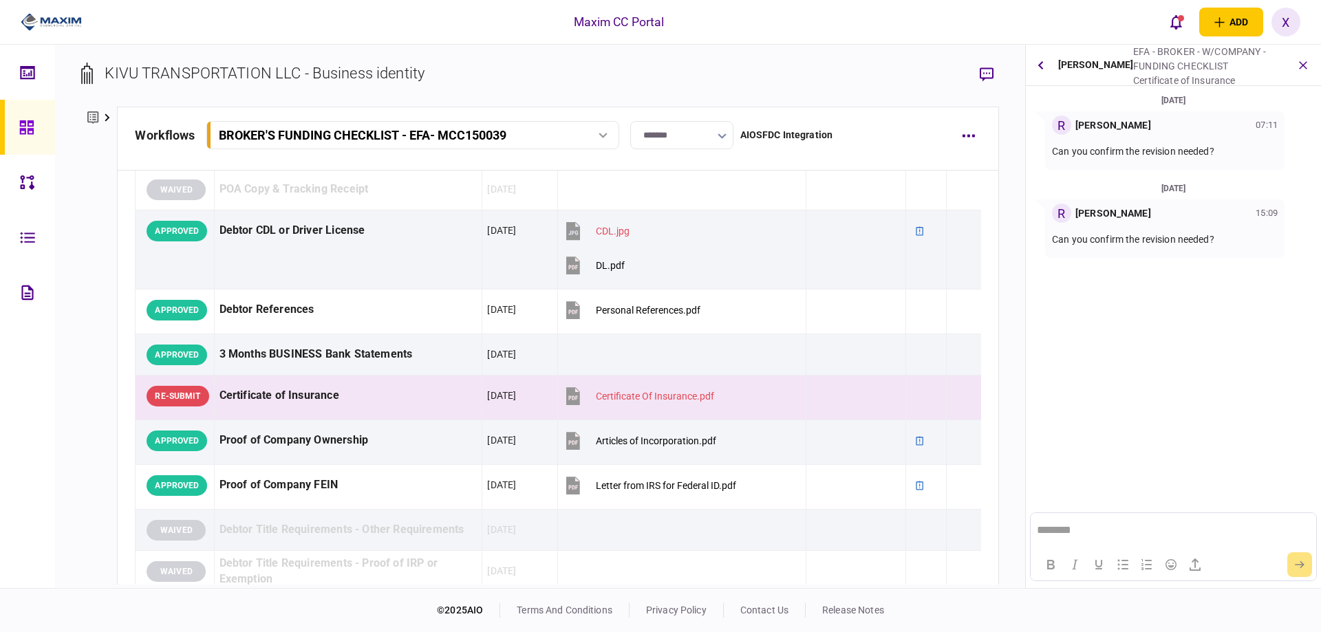
click at [1038, 69] on button "button" at bounding box center [1040, 65] width 19 height 25
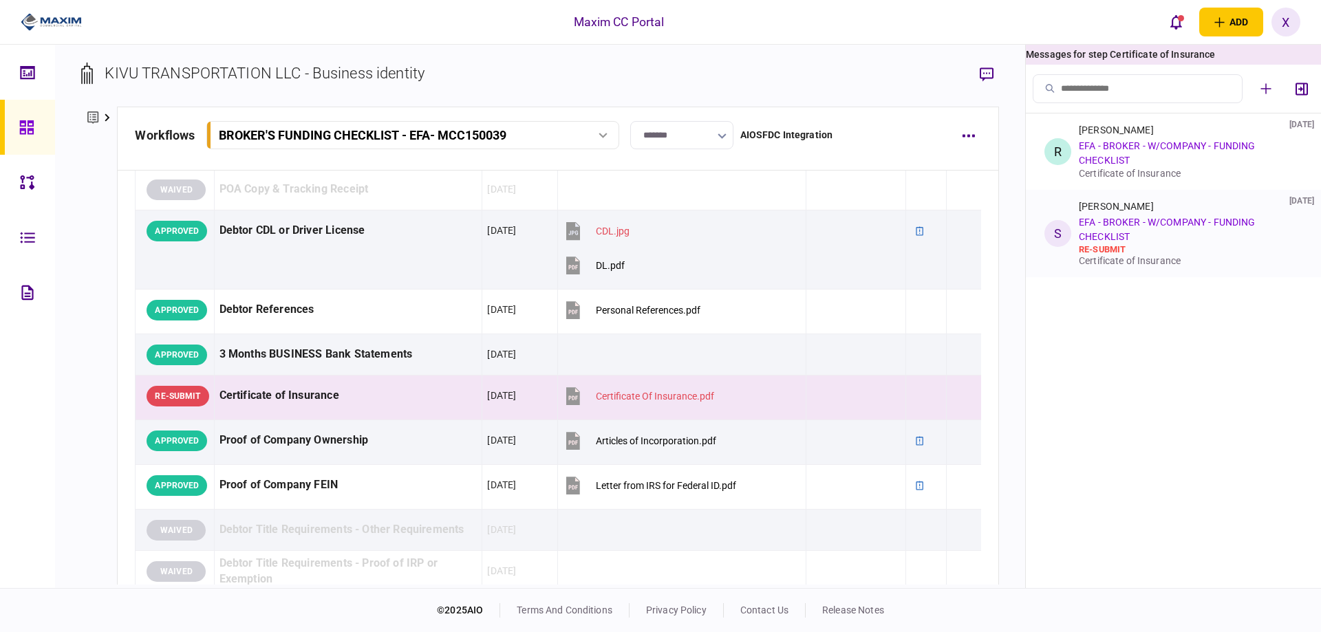
click at [1120, 221] on link "EFA - BROKER - W/COMPANY - FUNDING CHECKLIST" at bounding box center [1167, 229] width 176 height 25
click at [1140, 210] on div "[PERSON_NAME] [DATE]" at bounding box center [1161, 206] width 164 height 11
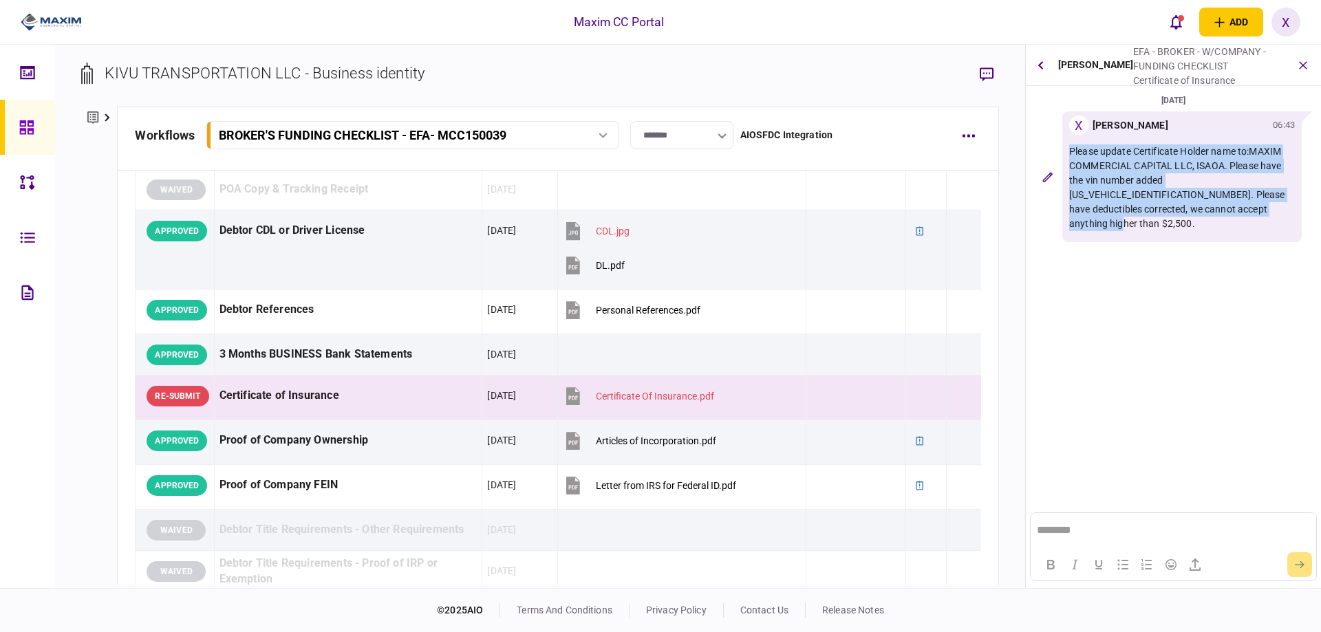
drag, startPoint x: 1234, startPoint y: 213, endPoint x: 1070, endPoint y: 148, distance: 176.0
click at [1070, 148] on p "Please update Certificate Holder name to:MAXIM COMMERCIAL CAPITAL LLC, ISAOA. P…" at bounding box center [1182, 187] width 226 height 87
copy p "Please update Certificate Holder name to:MAXIM COMMERCIAL CAPITAL LLC, ISAOA. P…"
click at [1038, 65] on icon "button" at bounding box center [1040, 65] width 6 height 8
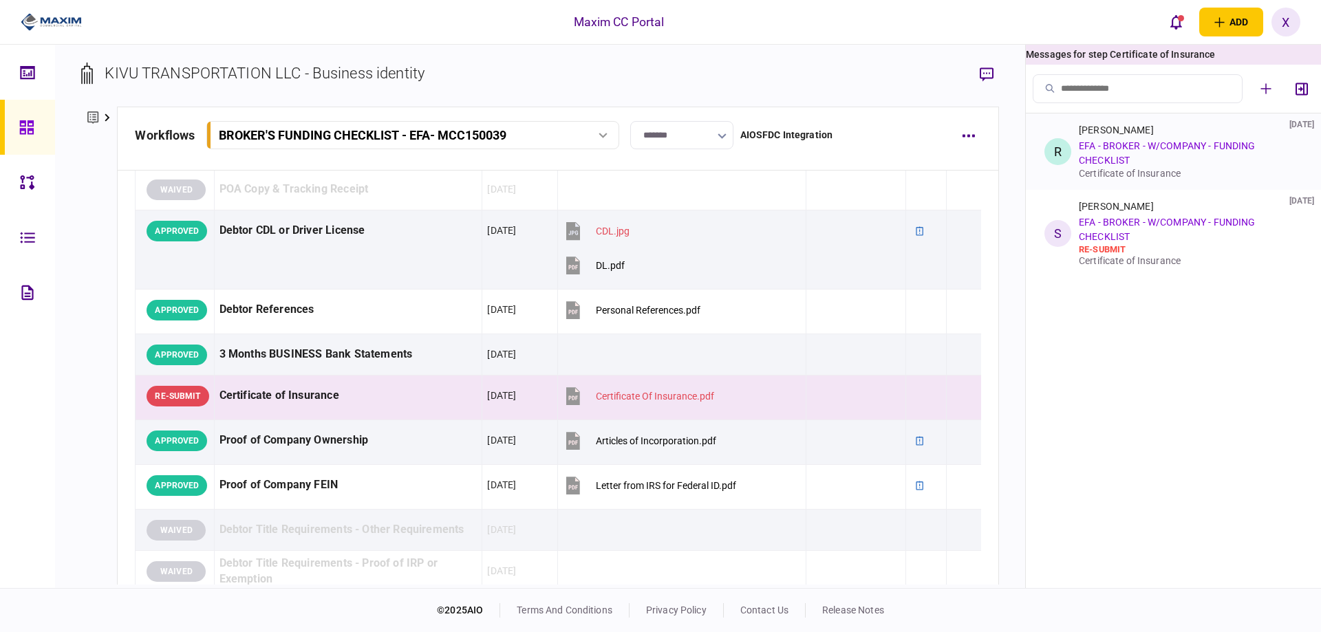
click at [1112, 151] on link "EFA - BROKER - W/COMPANY - FUNDING CHECKLIST" at bounding box center [1167, 152] width 176 height 25
click at [1129, 149] on link "EFA - BROKER - W/COMPANY - FUNDING CHECKLIST" at bounding box center [1167, 152] width 176 height 25
click at [1145, 147] on link "EFA - BROKER - W/COMPANY - FUNDING CHECKLIST" at bounding box center [1167, 152] width 176 height 25
click at [1072, 153] on li "R [PERSON_NAME] [DATE] EFA - BROKER - W/COMPANY - FUNDING CHECKLIST Certificate…" at bounding box center [1173, 151] width 295 height 76
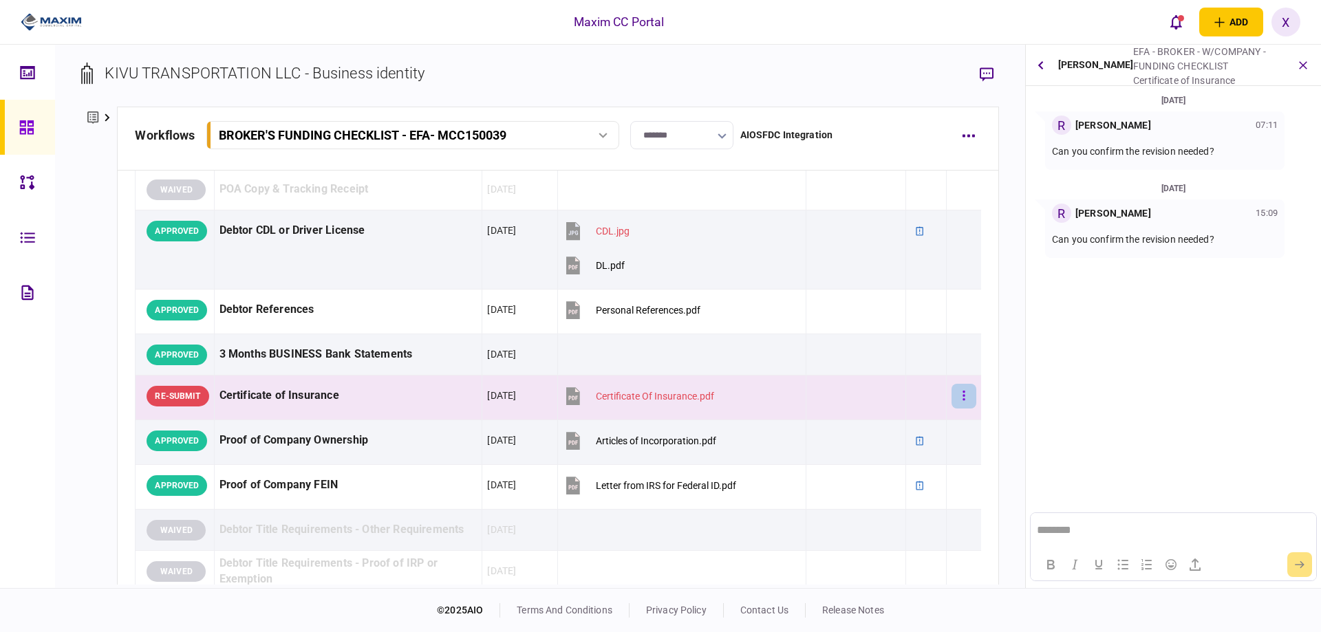
click at [962, 398] on icon "button" at bounding box center [963, 395] width 3 height 13
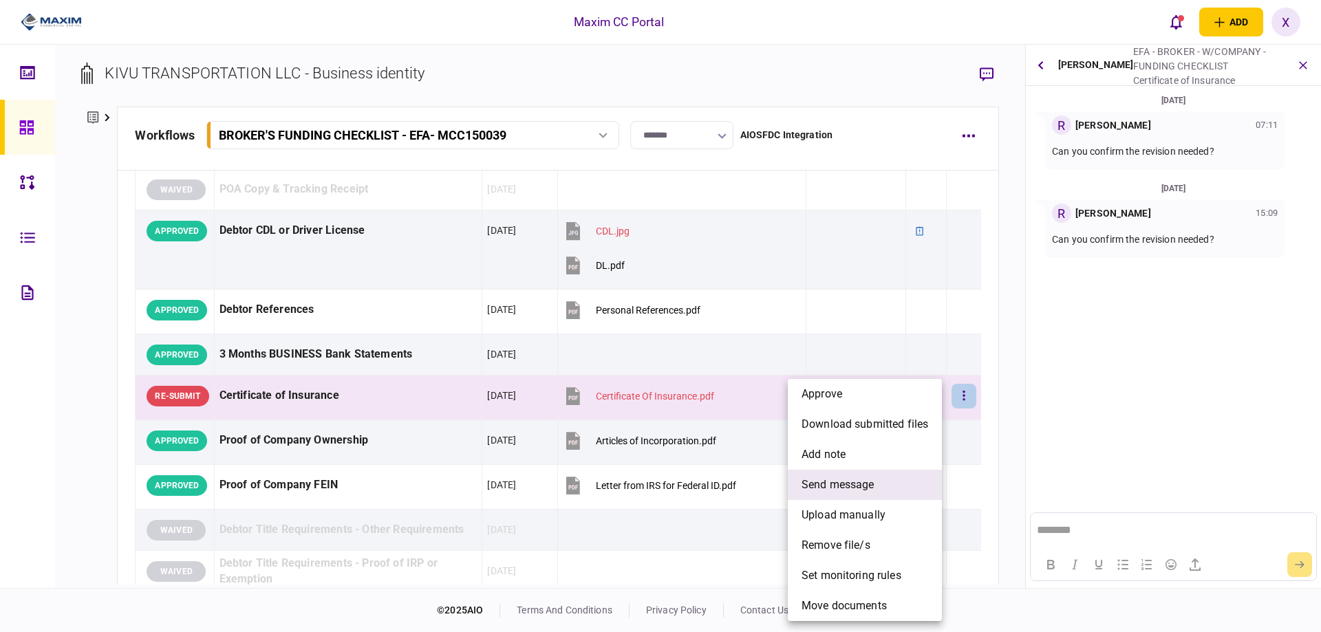
click at [881, 477] on li "send message" at bounding box center [865, 485] width 154 height 30
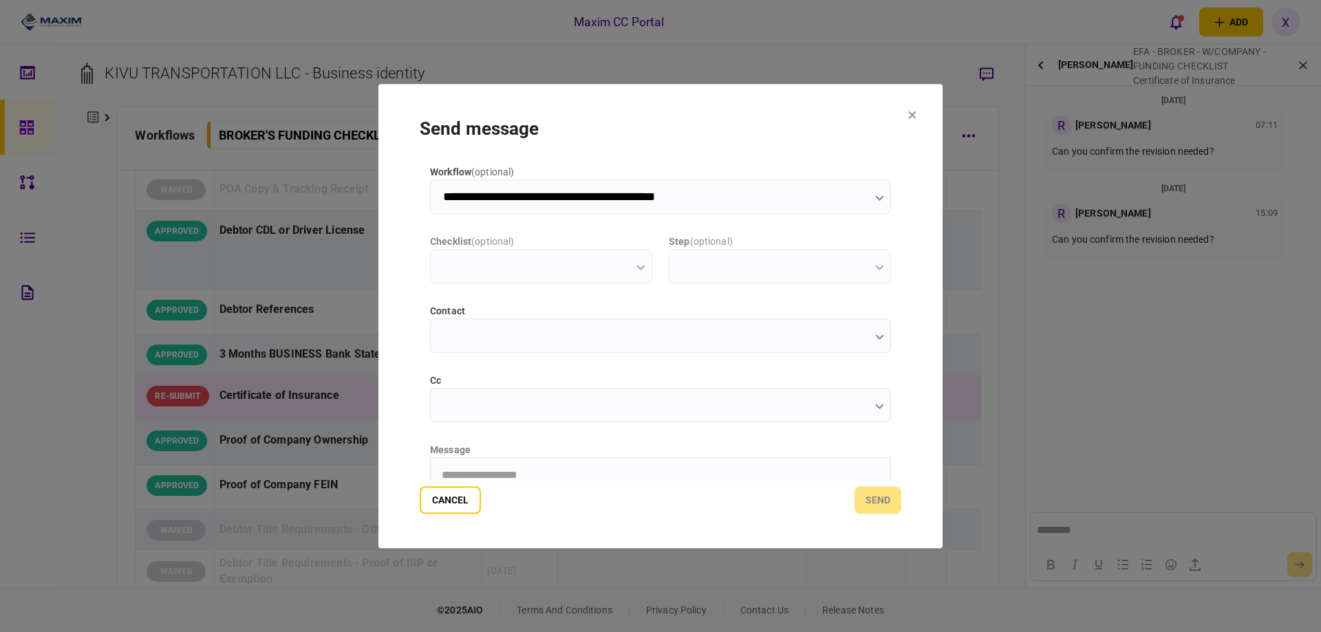
type input "**********"
click at [549, 390] on input "cc" at bounding box center [660, 405] width 461 height 34
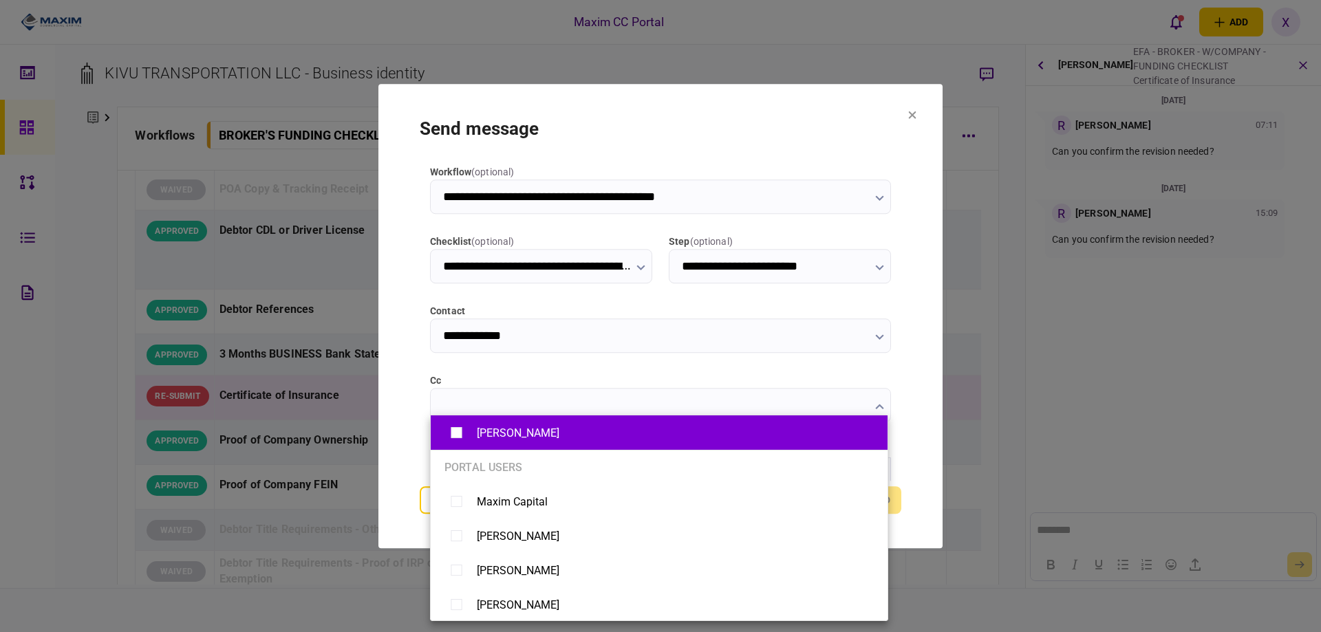
click at [528, 429] on div "[PERSON_NAME]" at bounding box center [658, 433] width 429 height 24
type input "********"
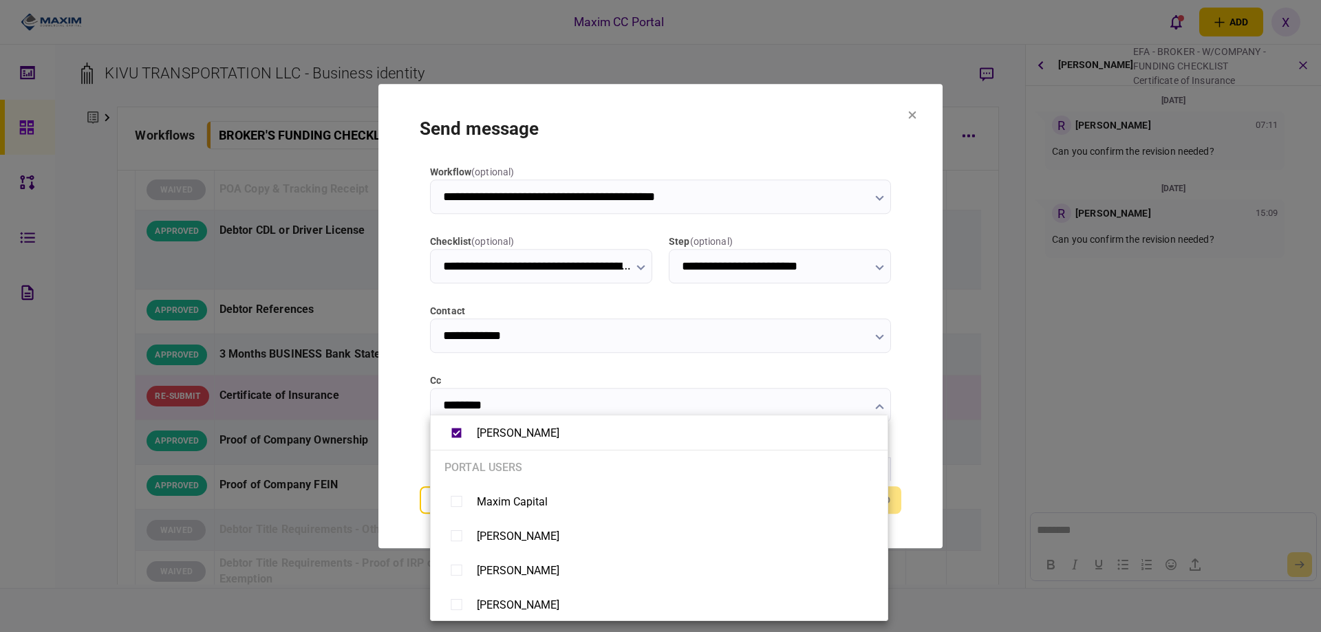
click at [404, 387] on div at bounding box center [660, 316] width 1321 height 632
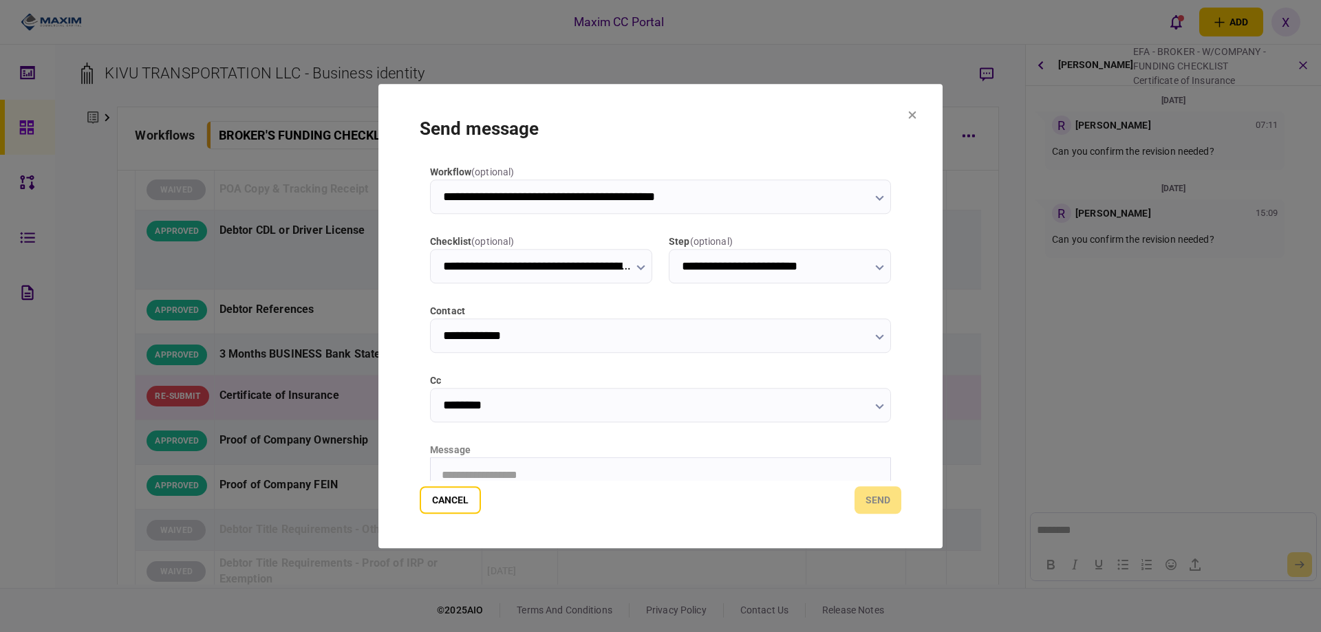
scroll to position [138, 0]
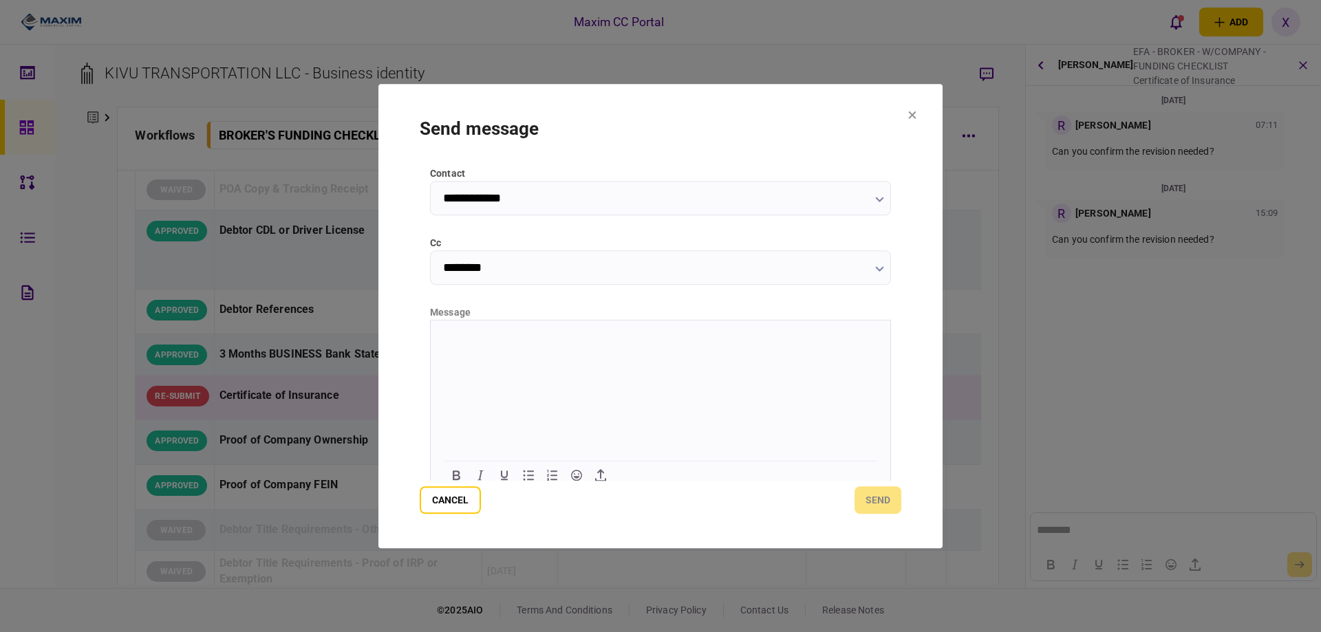
drag, startPoint x: 476, startPoint y: 380, endPoint x: 457, endPoint y: 354, distance: 32.5
click at [459, 354] on html at bounding box center [660, 337] width 459 height 34
drag, startPoint x: 452, startPoint y: 345, endPoint x: 470, endPoint y: 377, distance: 36.3
click at [470, 354] on html at bounding box center [660, 337] width 459 height 34
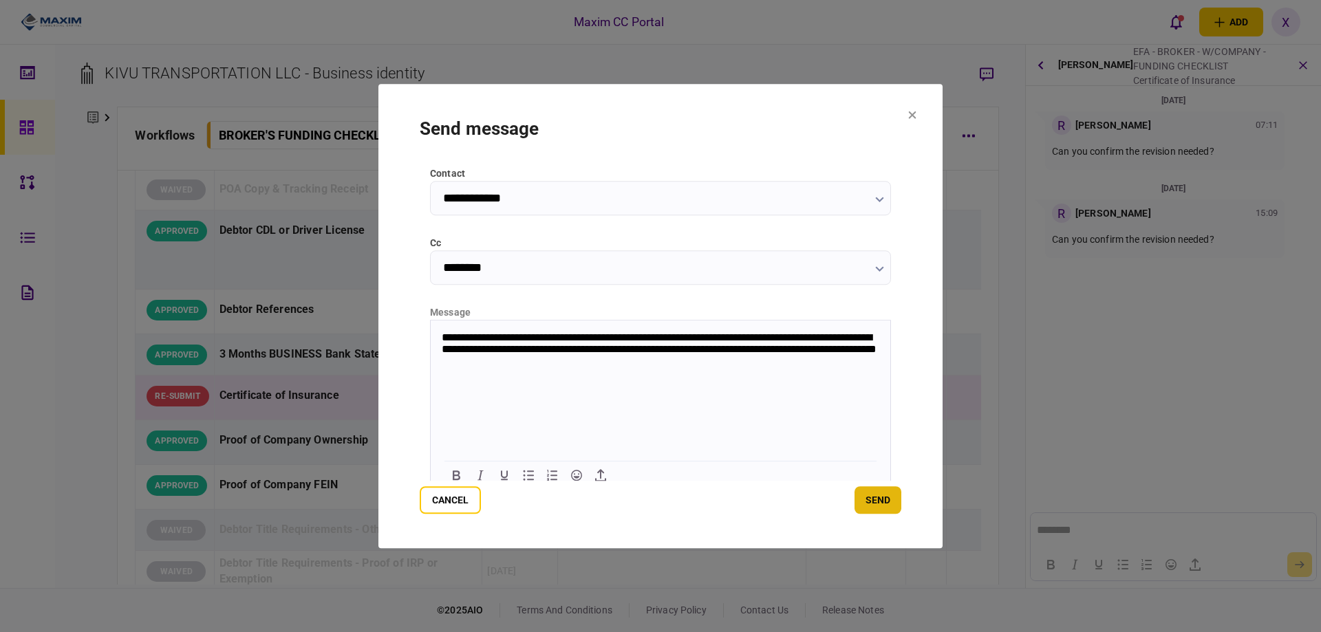
click at [860, 489] on button "send" at bounding box center [877, 500] width 47 height 28
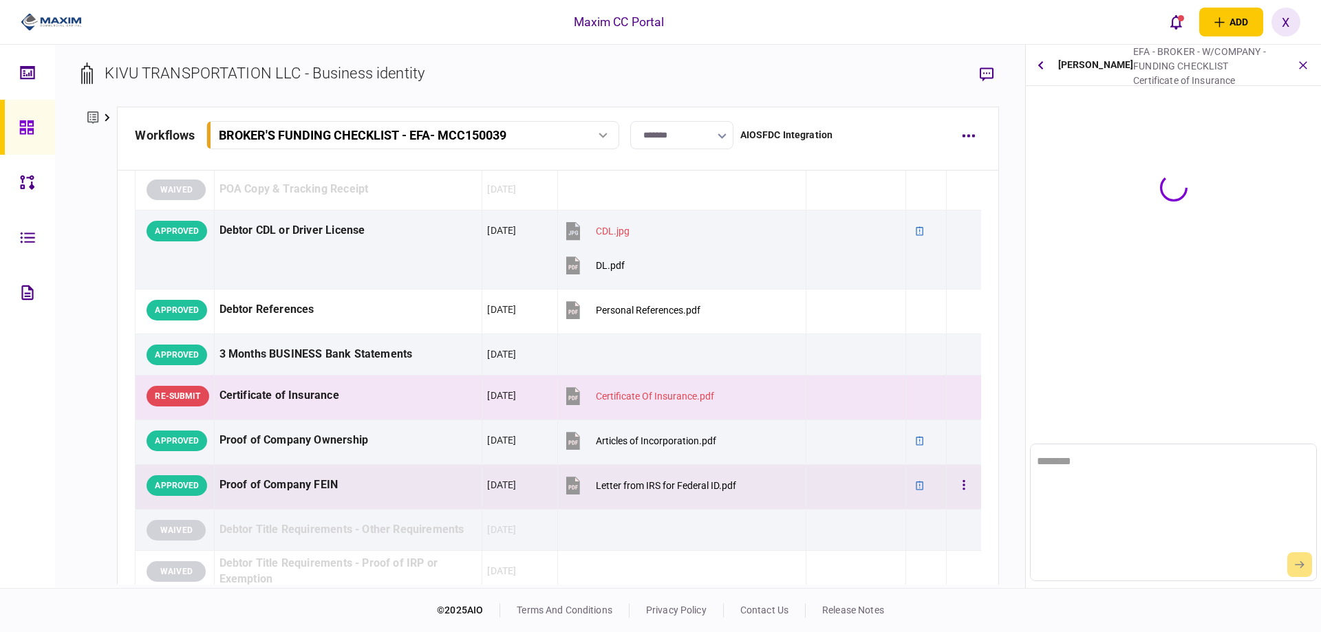
scroll to position [0, 0]
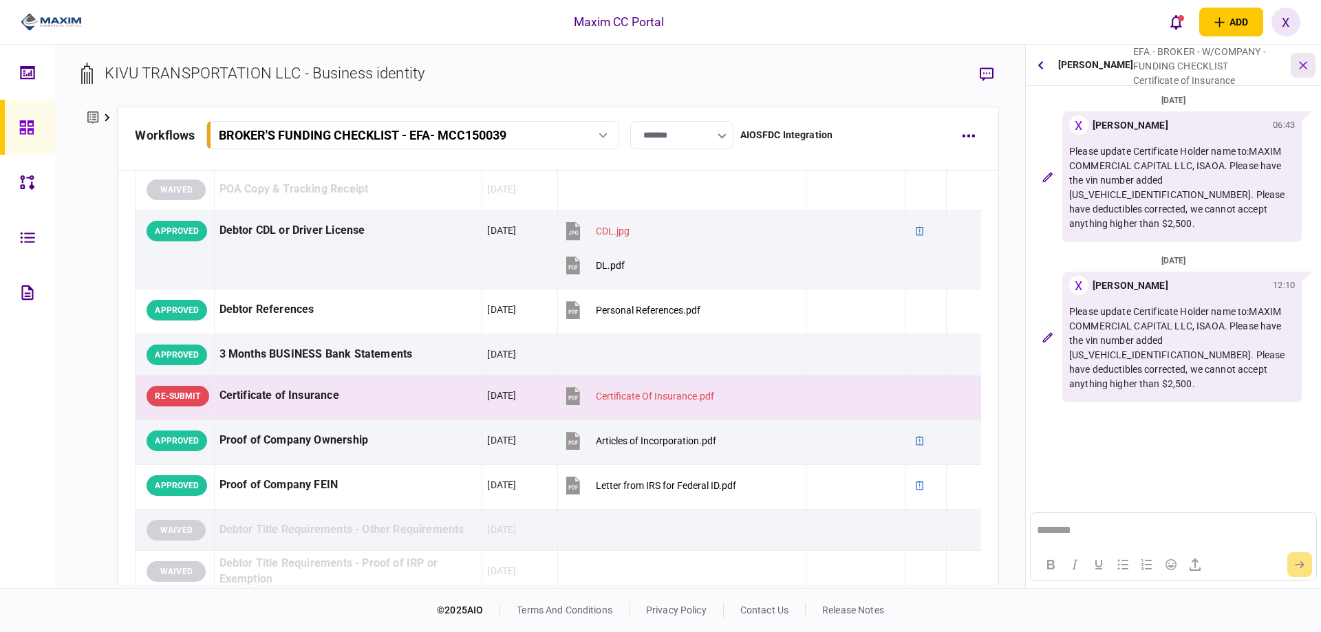
click at [1305, 76] on button "button" at bounding box center [1302, 65] width 25 height 25
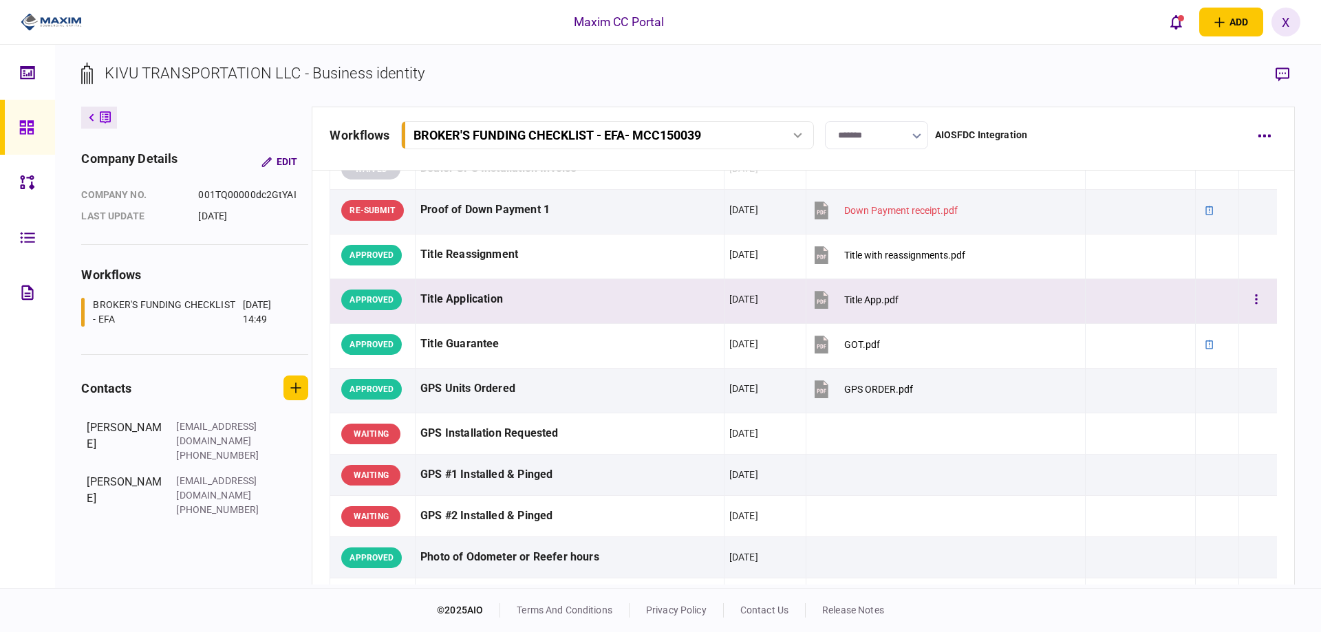
scroll to position [1101, 0]
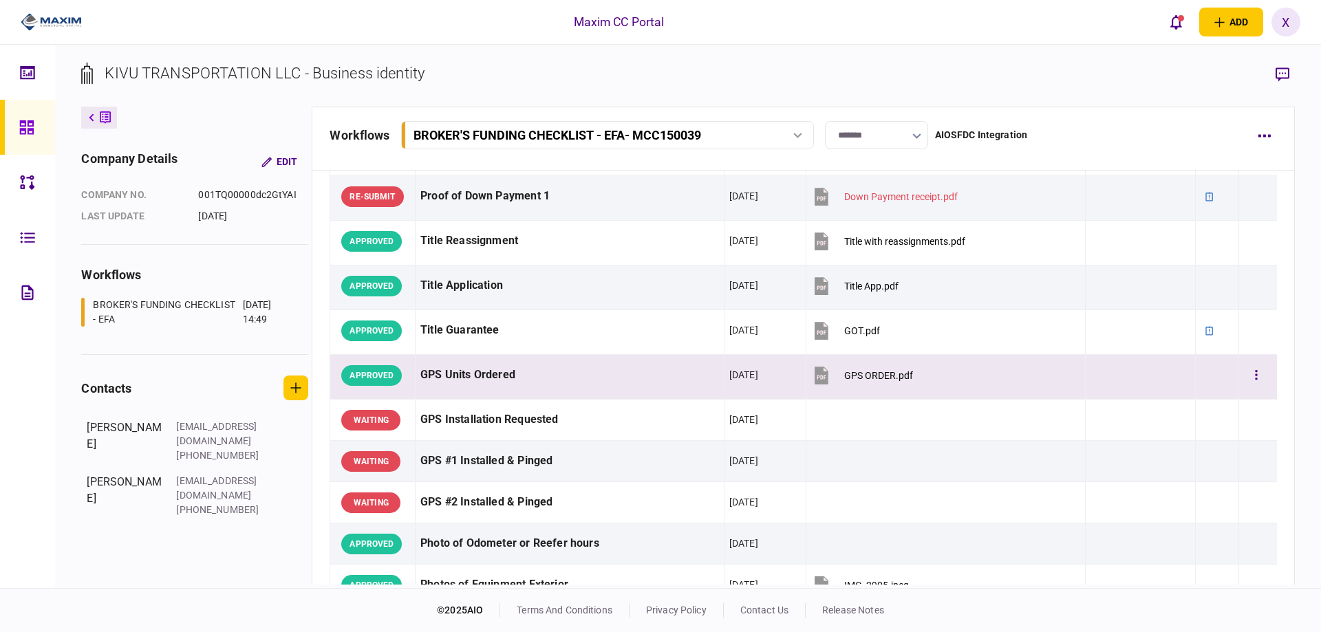
click at [536, 389] on div "GPS Units Ordered" at bounding box center [569, 375] width 299 height 31
click at [460, 375] on div "GPS Units Ordered" at bounding box center [569, 375] width 299 height 31
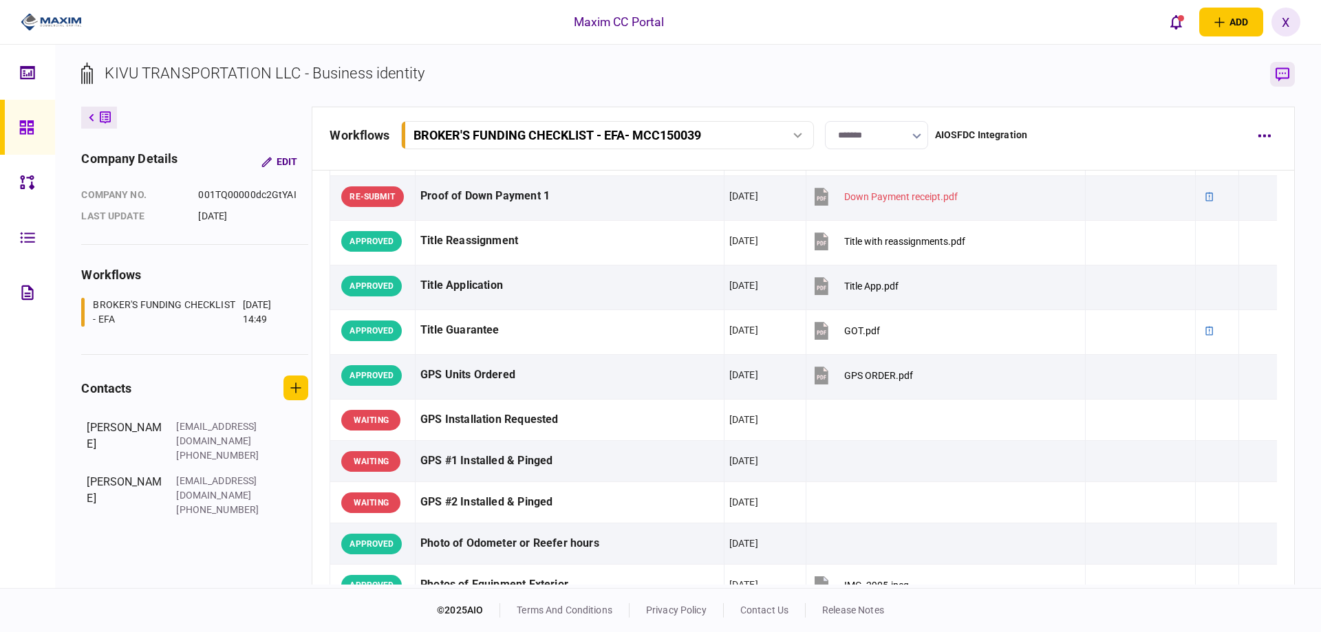
click at [1290, 74] on button "button" at bounding box center [1282, 74] width 25 height 25
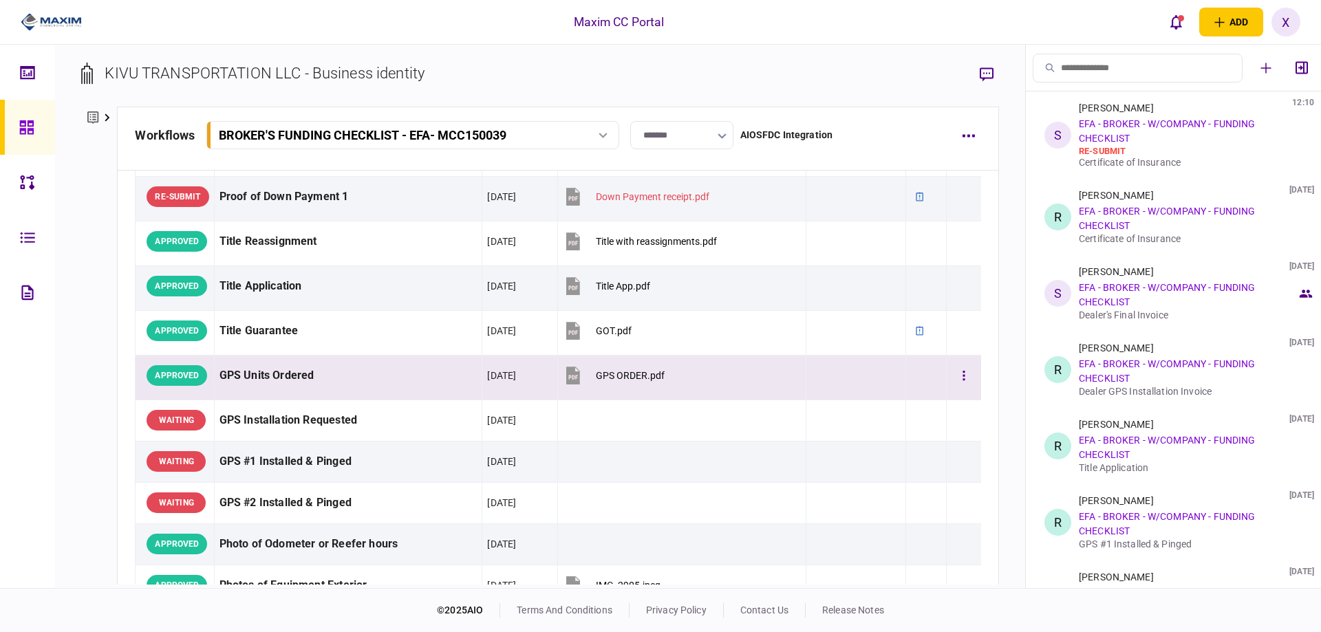
click at [246, 373] on div "GPS Units Ordered" at bounding box center [348, 375] width 258 height 31
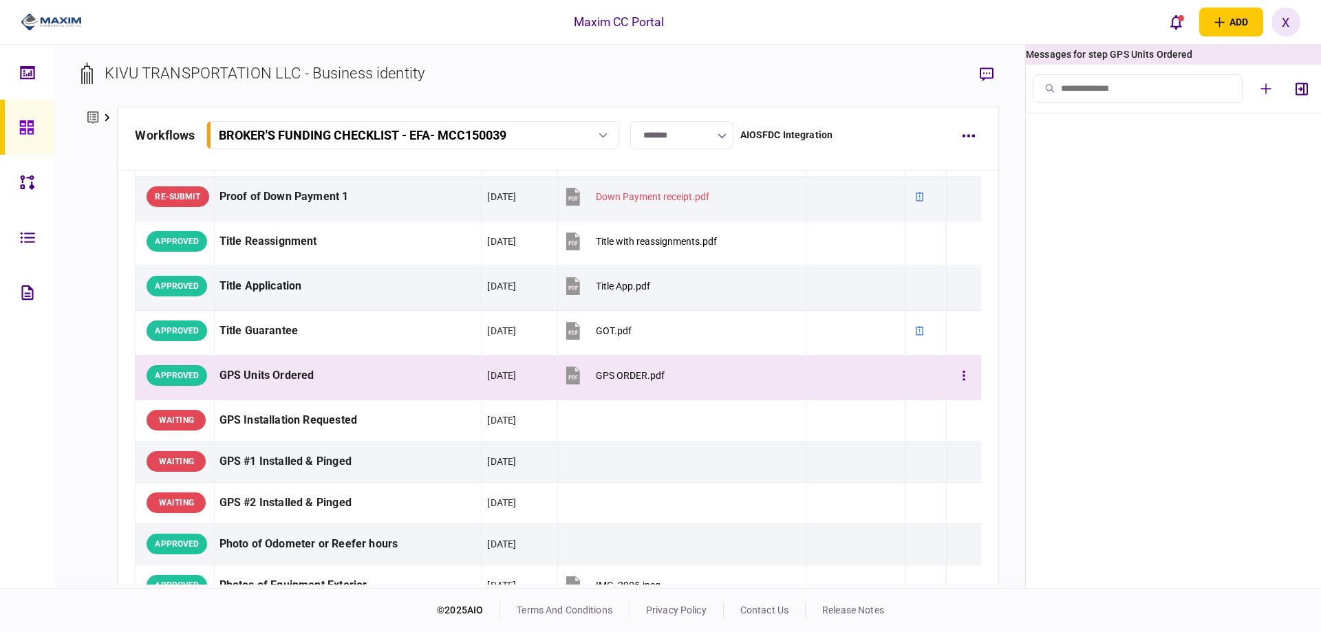
click at [266, 378] on div "GPS Units Ordered" at bounding box center [348, 375] width 258 height 31
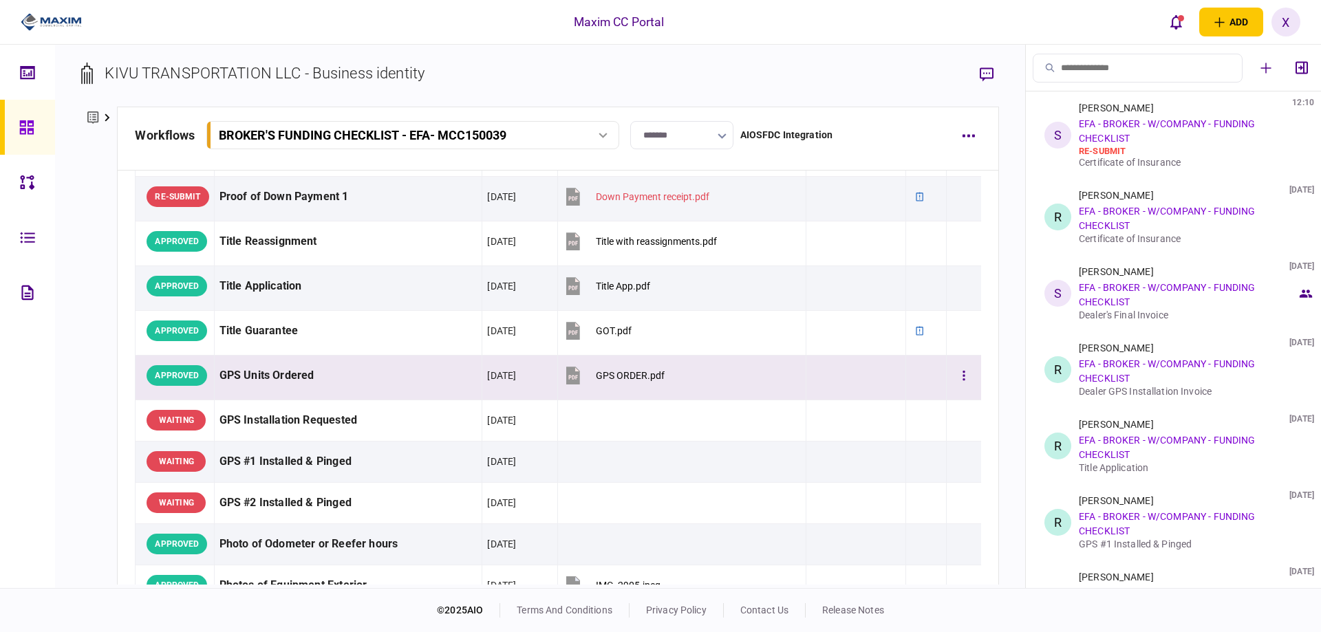
click at [291, 376] on div "GPS Units Ordered" at bounding box center [348, 375] width 258 height 31
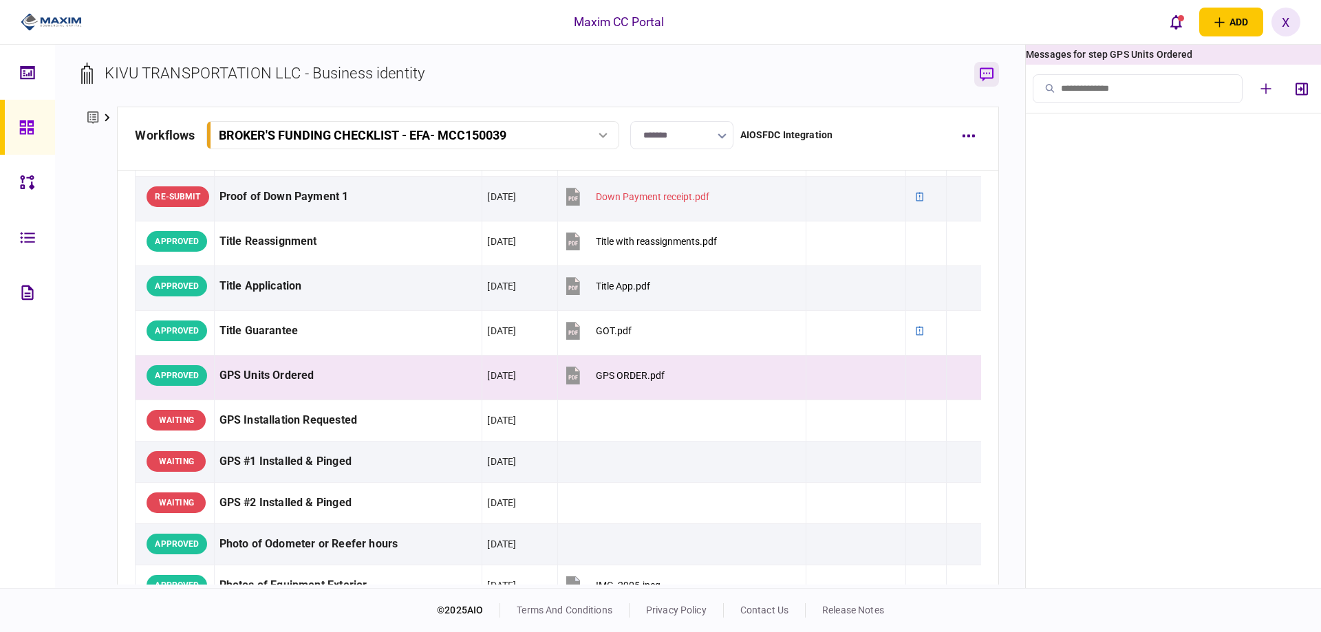
click at [996, 78] on button "button" at bounding box center [986, 74] width 25 height 25
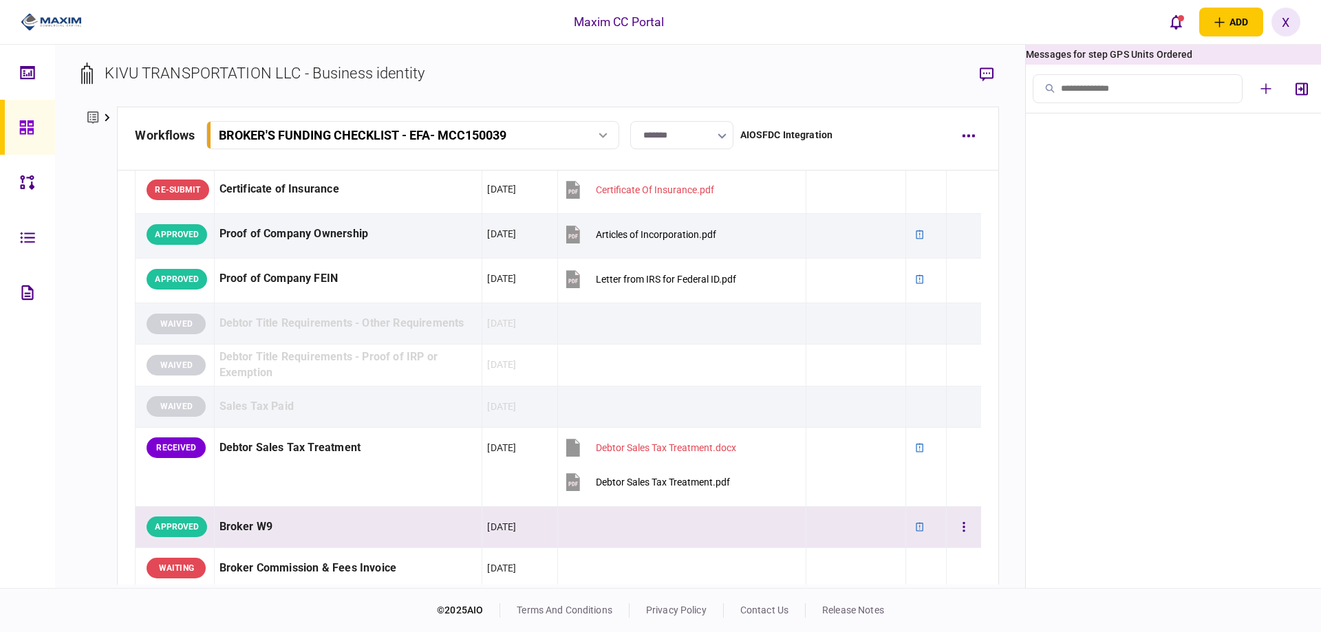
scroll to position [154, 0]
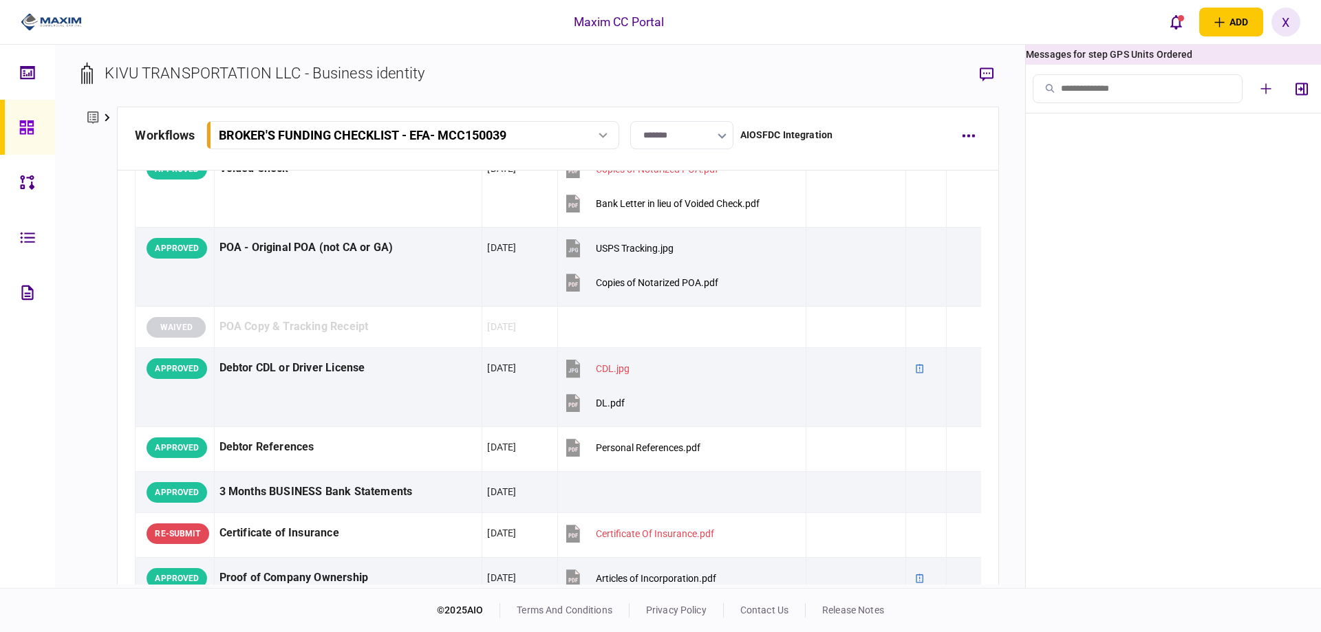
click at [1134, 49] on div "Messages for step GPS Units Ordered" at bounding box center [1173, 55] width 295 height 20
click at [9, 135] on link at bounding box center [27, 127] width 55 height 55
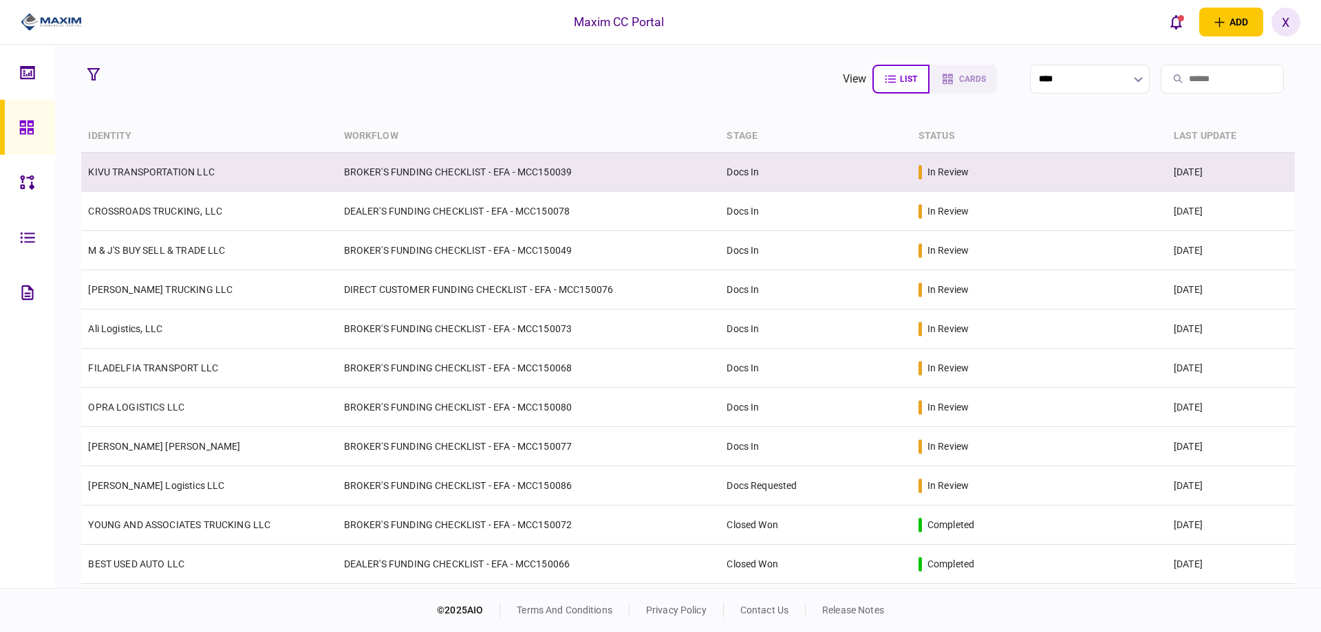
click at [161, 170] on link "KIVU TRANSPORTATION LLC" at bounding box center [151, 171] width 126 height 11
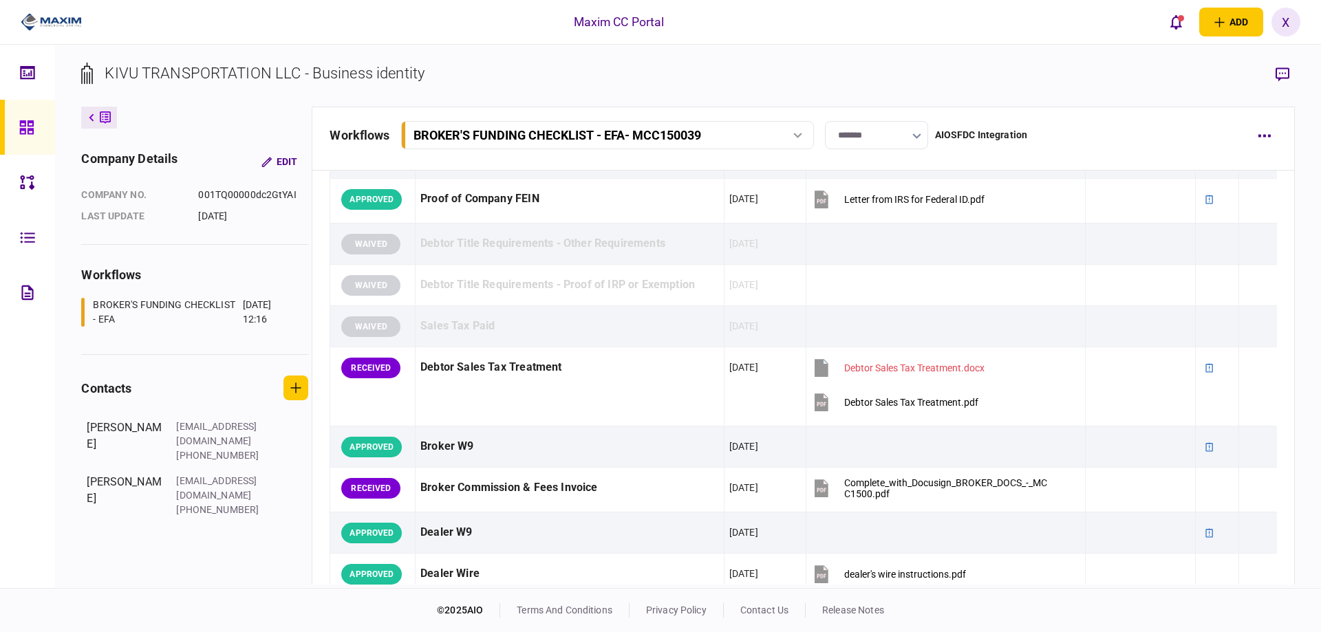
scroll to position [554, 0]
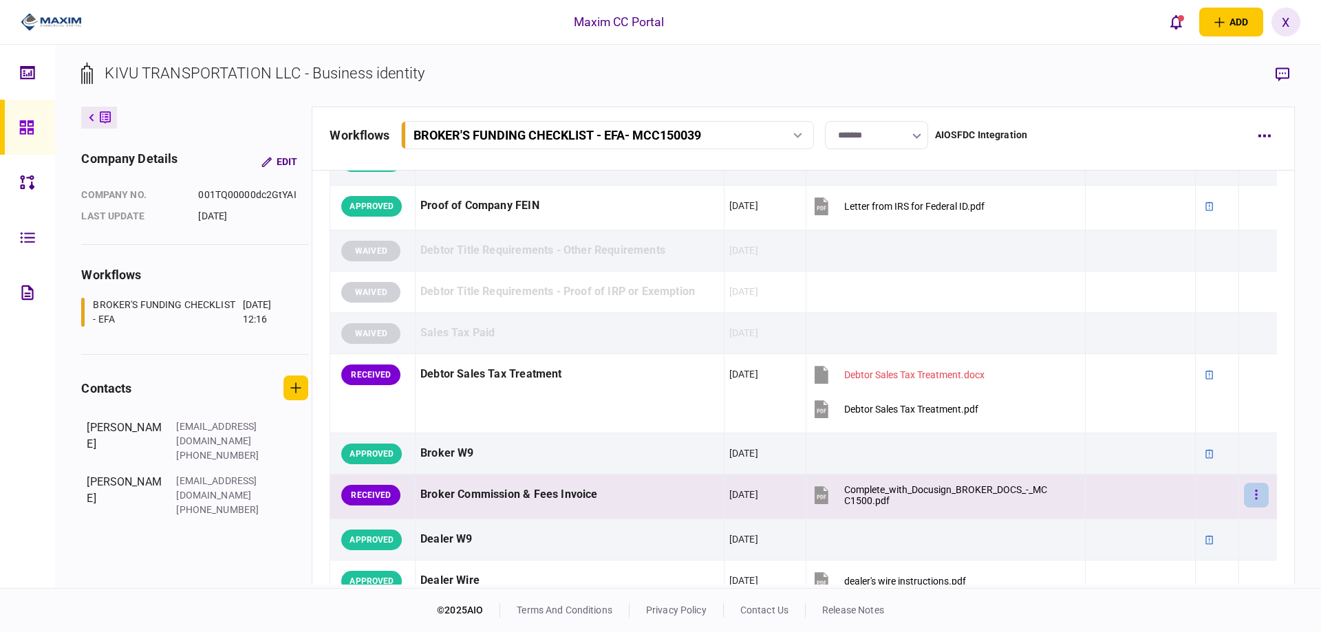
click at [1259, 501] on button "button" at bounding box center [1256, 495] width 25 height 25
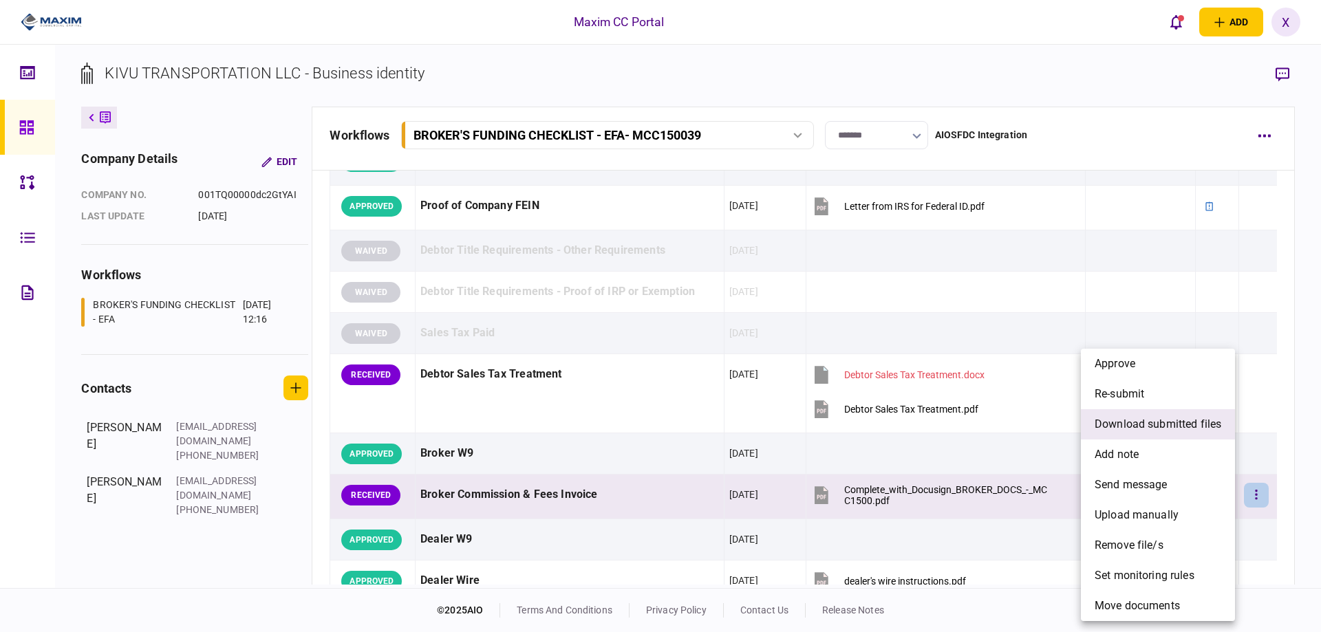
click at [1173, 421] on span "download submitted files" at bounding box center [1157, 424] width 127 height 17
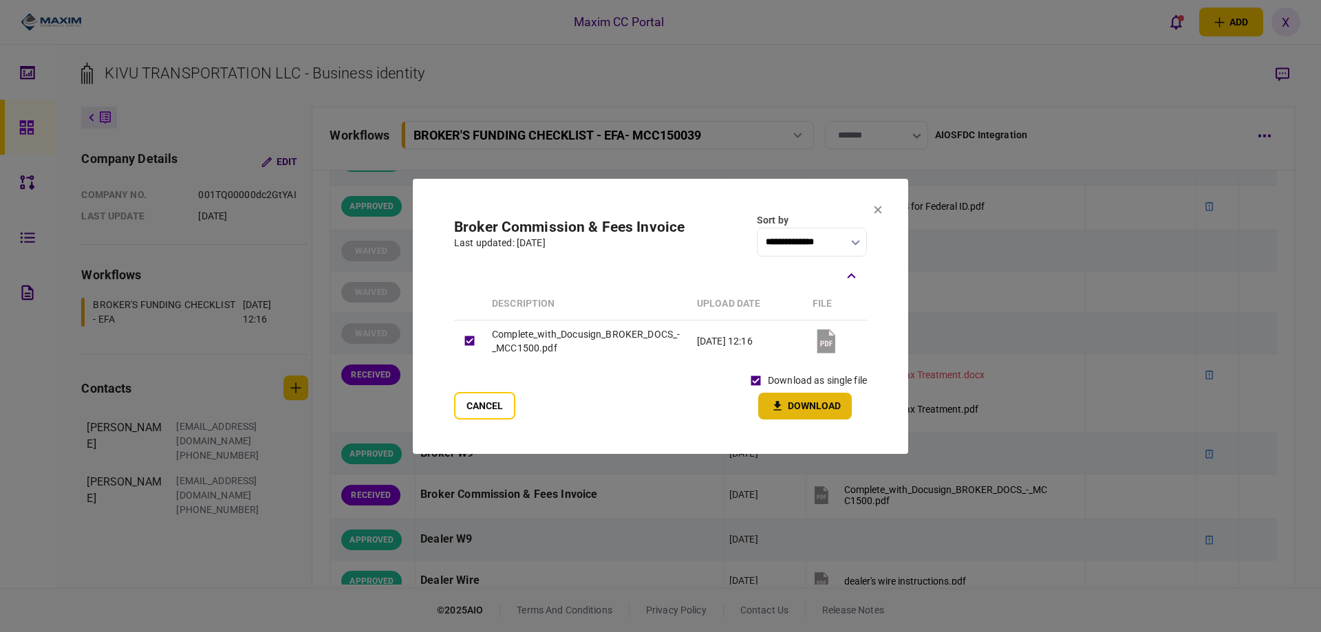
click at [794, 404] on button "Download" at bounding box center [805, 406] width 94 height 27
click at [881, 213] on icon at bounding box center [878, 209] width 8 height 8
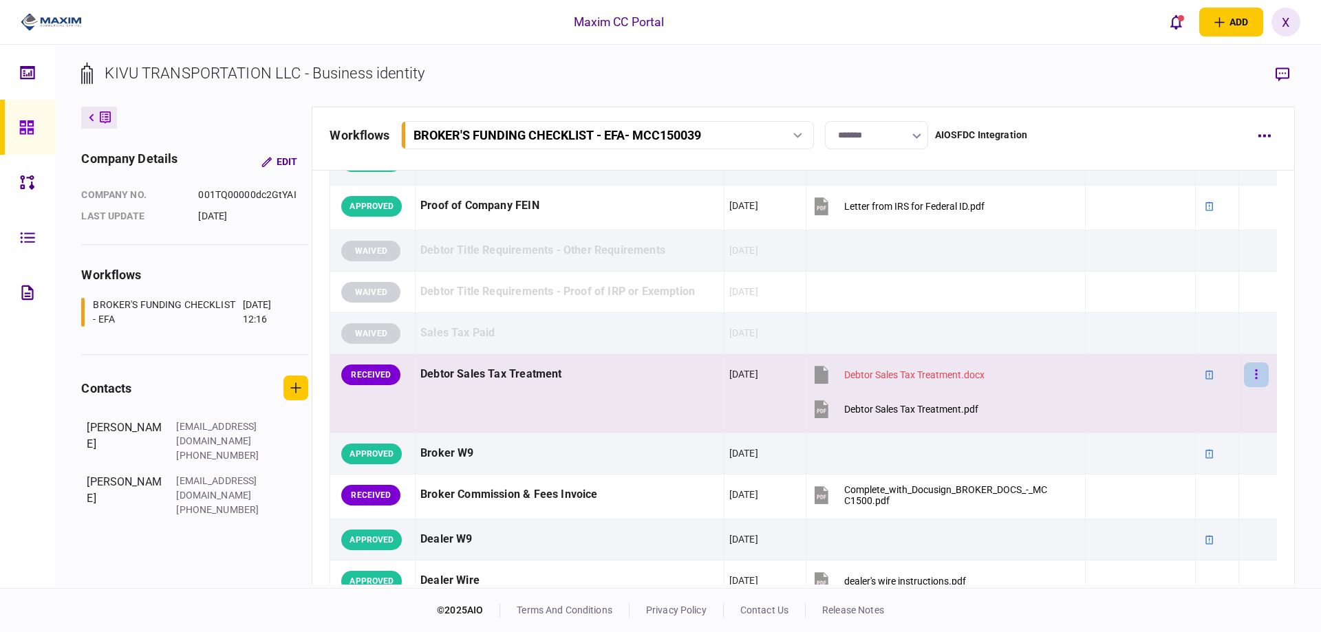
click at [1256, 375] on button "button" at bounding box center [1256, 374] width 25 height 25
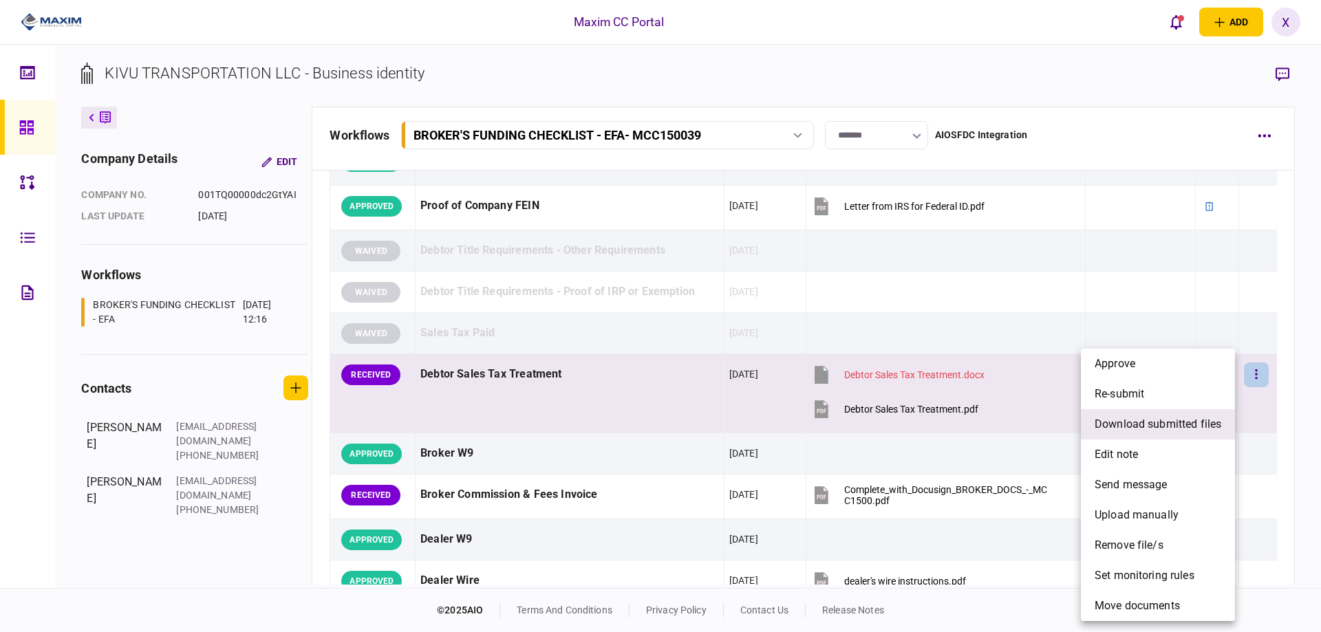
click at [1173, 423] on span "download submitted files" at bounding box center [1157, 424] width 127 height 17
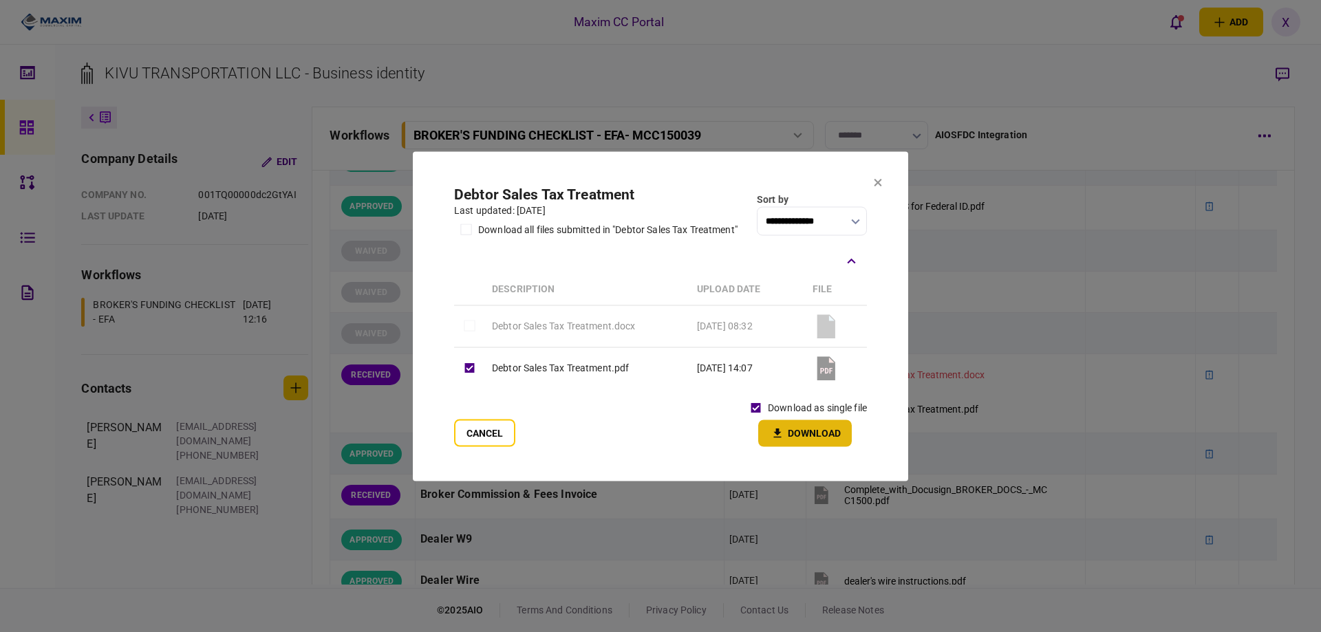
click at [793, 424] on button "Download" at bounding box center [805, 433] width 94 height 27
click at [879, 188] on button at bounding box center [878, 182] width 8 height 11
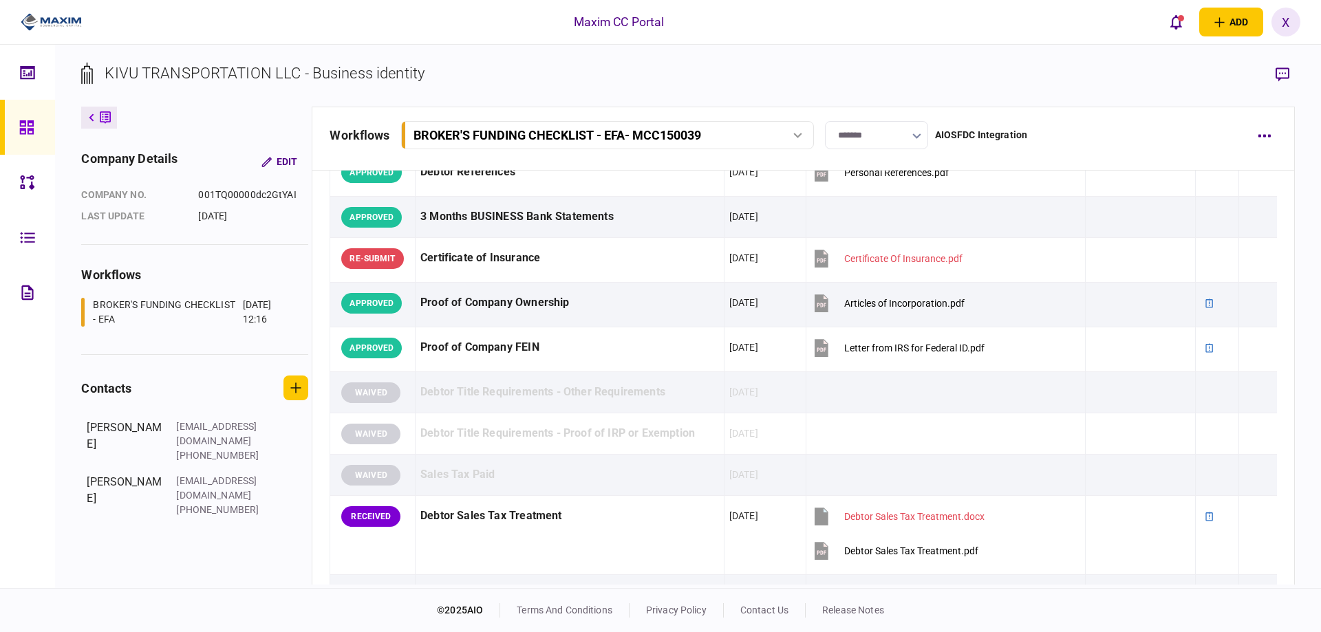
scroll to position [688, 0]
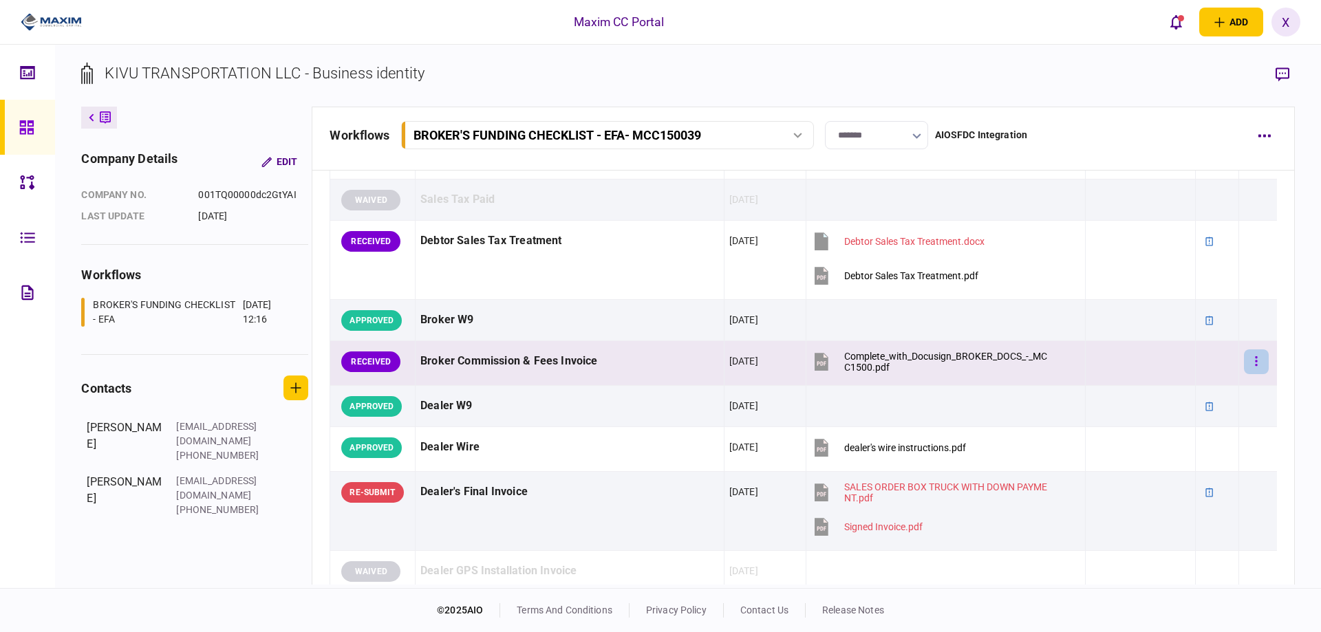
click at [1244, 357] on button "button" at bounding box center [1256, 361] width 25 height 25
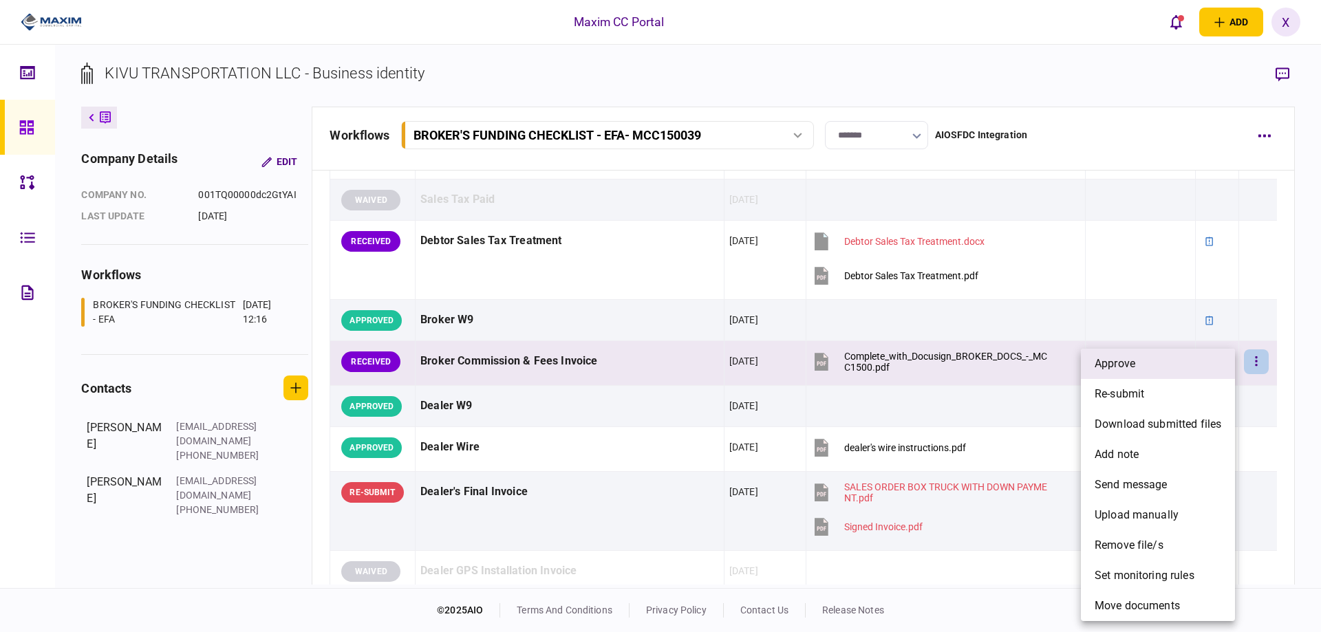
click at [1190, 362] on li "approve" at bounding box center [1158, 364] width 154 height 30
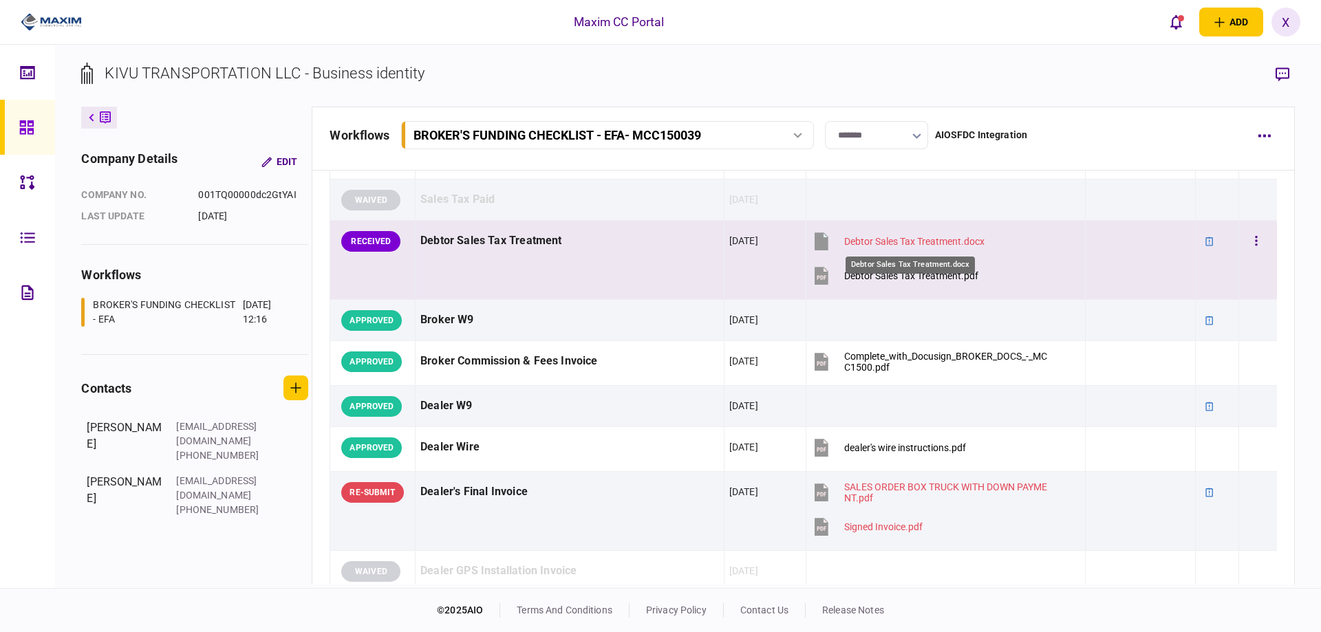
click at [911, 239] on div "Debtor Sales Tax Treatment.docx" at bounding box center [914, 241] width 140 height 11
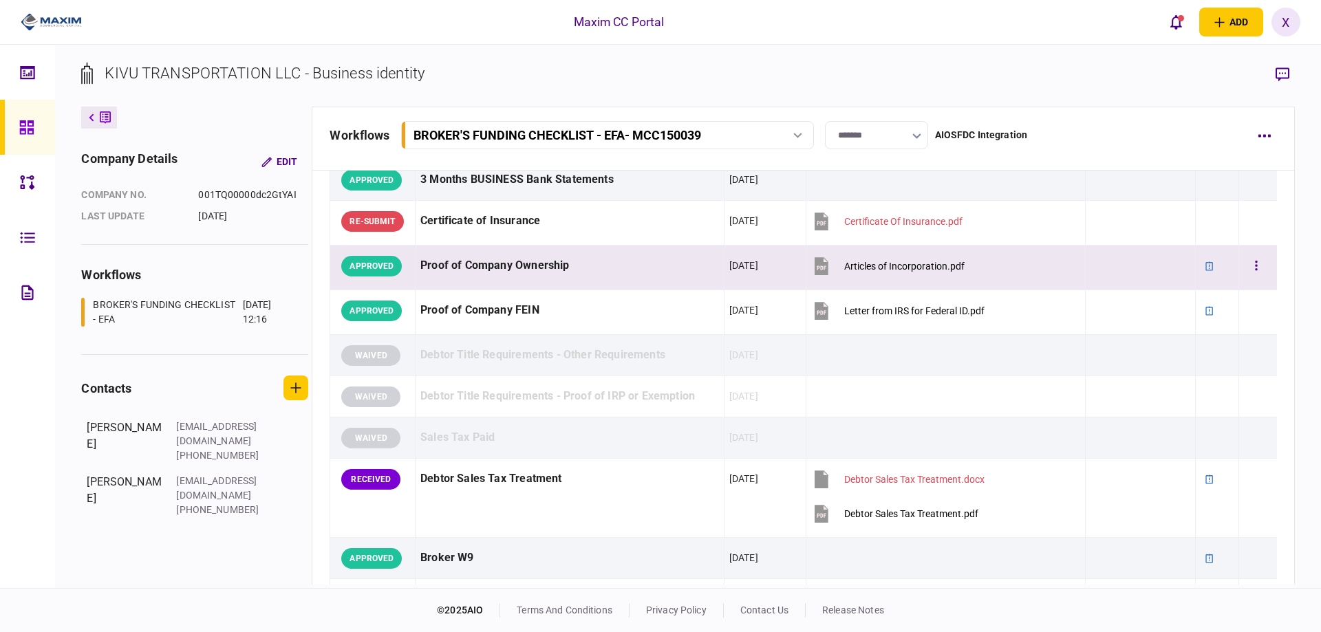
scroll to position [481, 0]
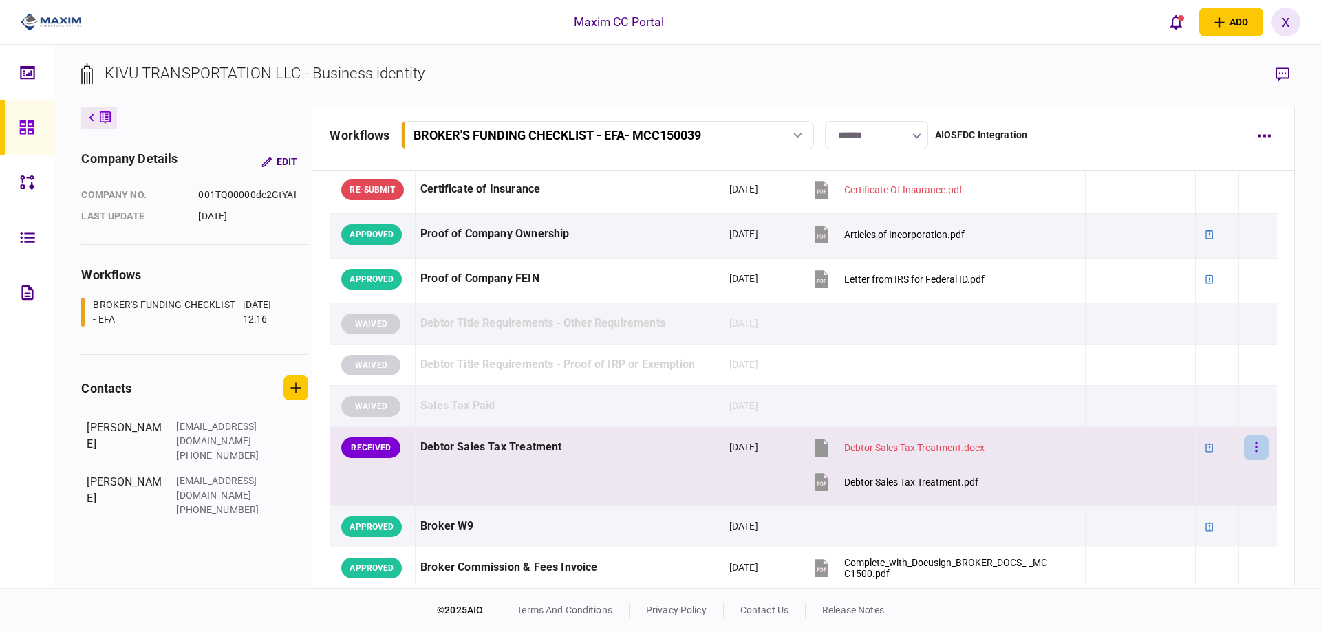
click at [1245, 438] on button "button" at bounding box center [1256, 447] width 25 height 25
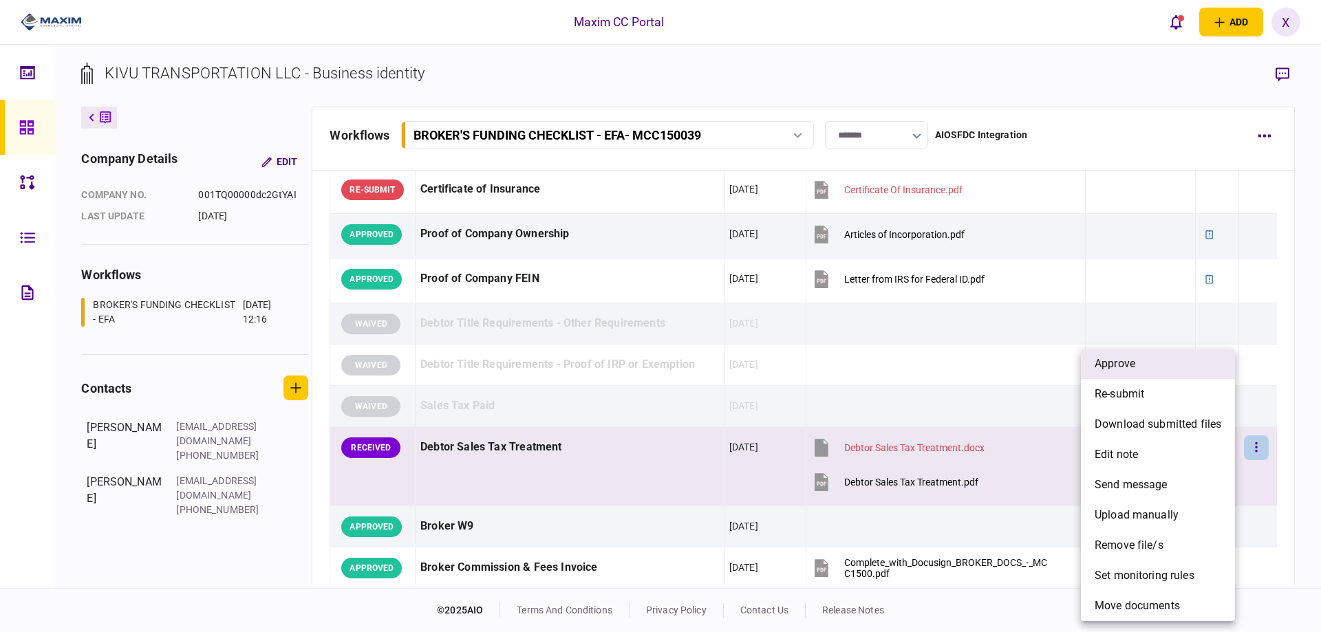
click at [1171, 360] on li "approve" at bounding box center [1158, 364] width 154 height 30
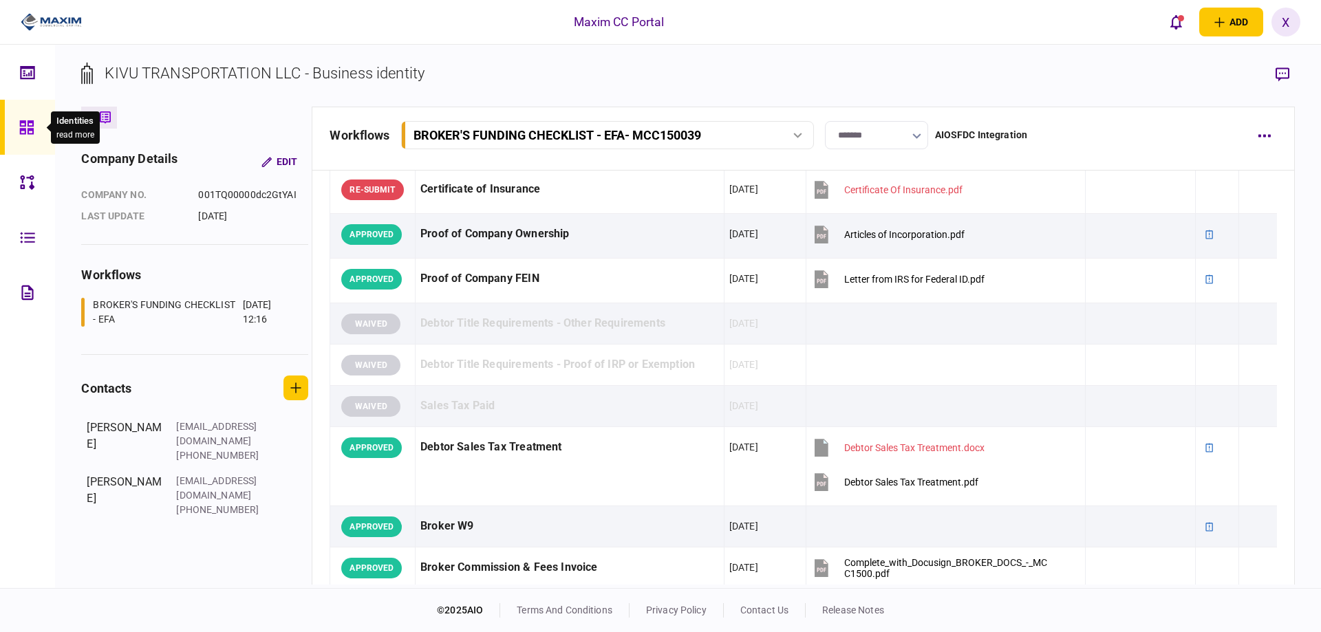
click at [22, 129] on icon at bounding box center [26, 127] width 14 height 14
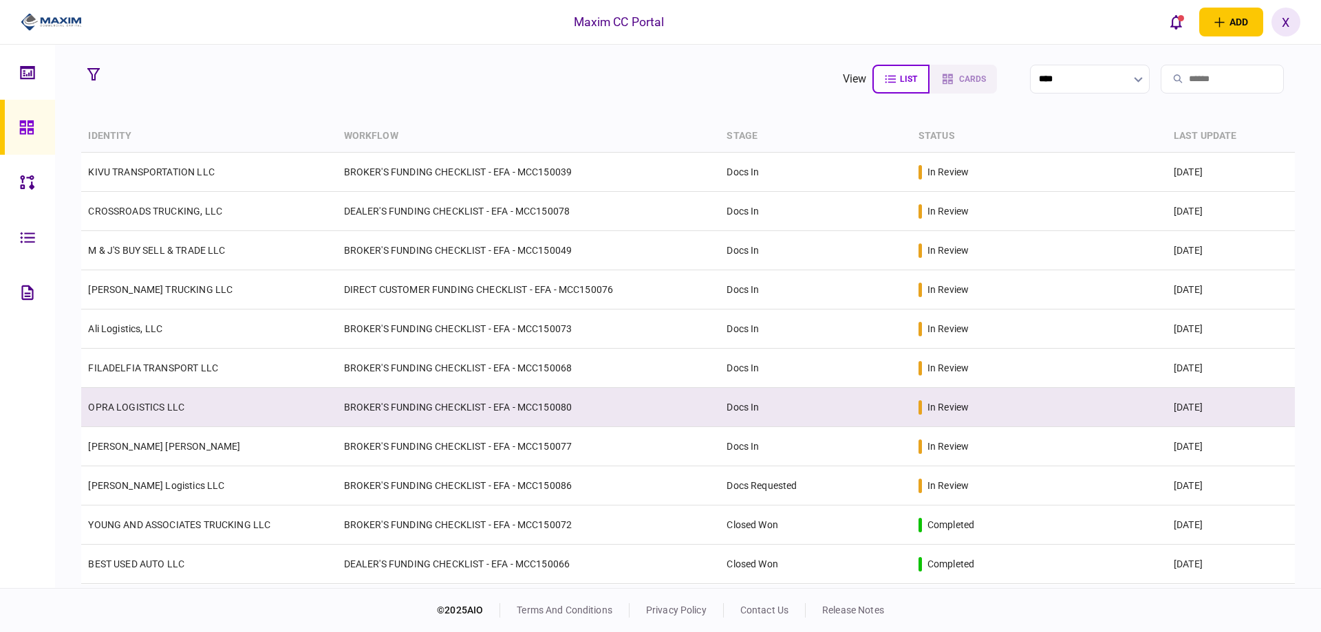
click at [148, 413] on td "OPRA LOGISTICS LLC" at bounding box center [208, 407] width 255 height 39
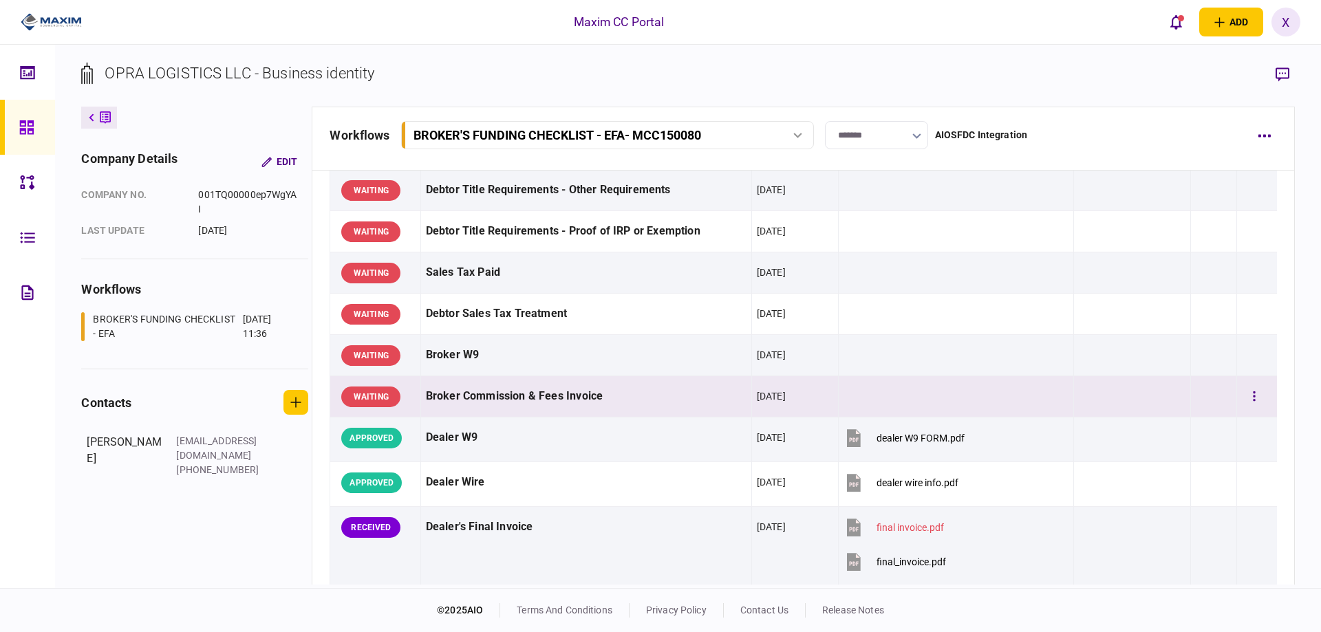
scroll to position [688, 0]
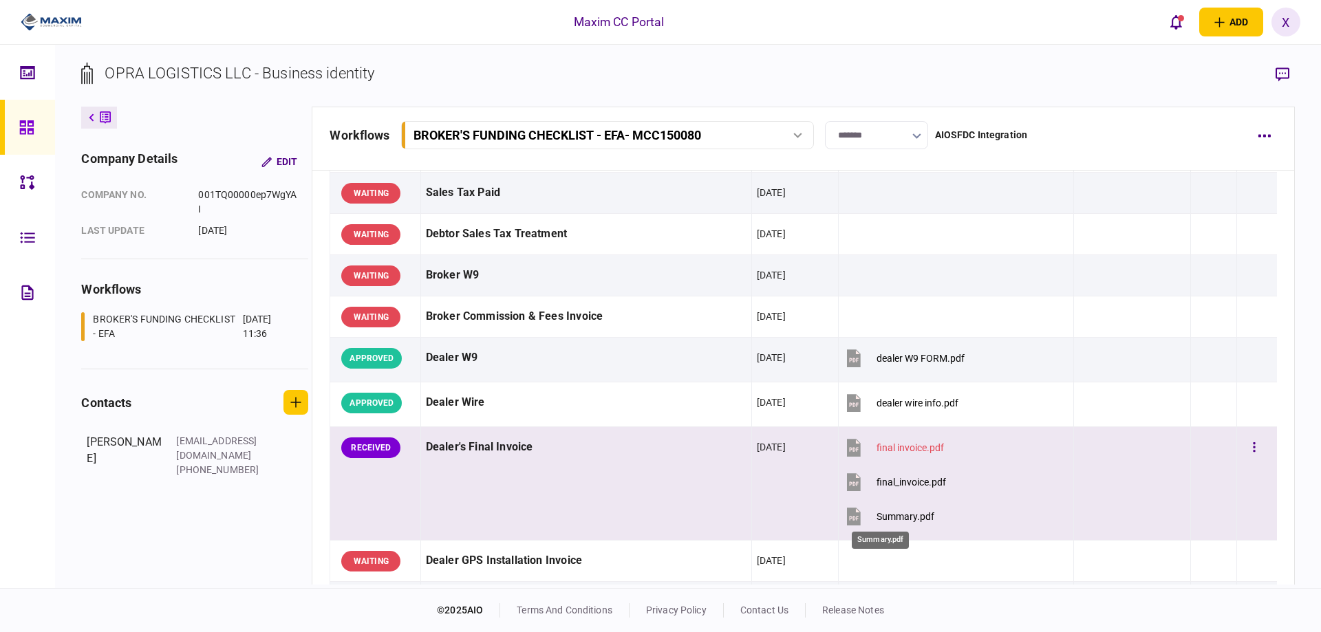
click at [879, 511] on div "Summary.pdf" at bounding box center [905, 516] width 58 height 11
click at [896, 470] on button "final_invoice.pdf" at bounding box center [894, 481] width 102 height 31
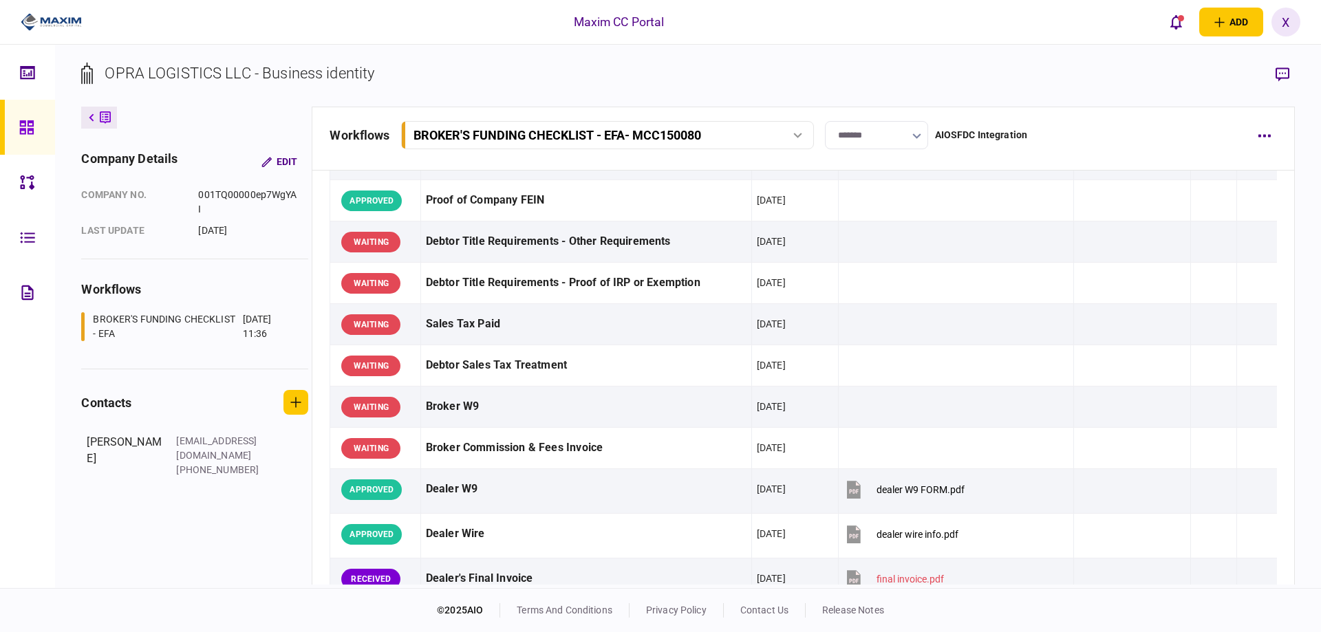
scroll to position [550, 0]
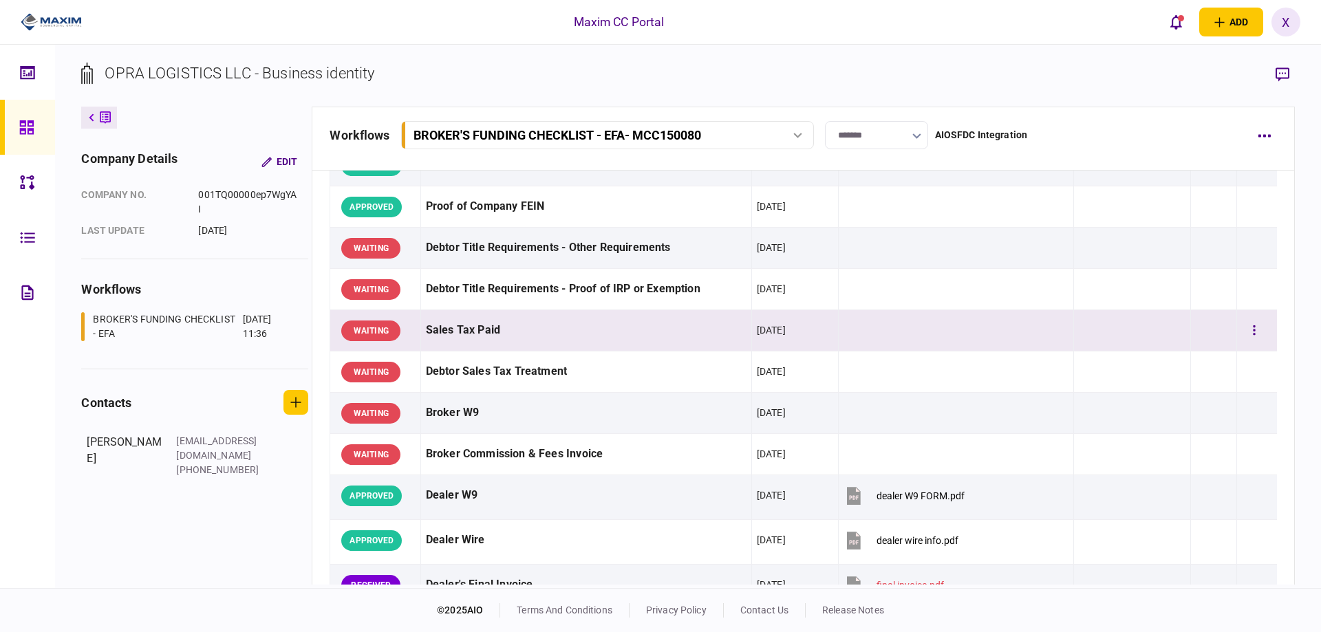
click at [382, 329] on div "WAITING" at bounding box center [370, 331] width 59 height 21
click at [1257, 334] on button "button" at bounding box center [1254, 330] width 25 height 25
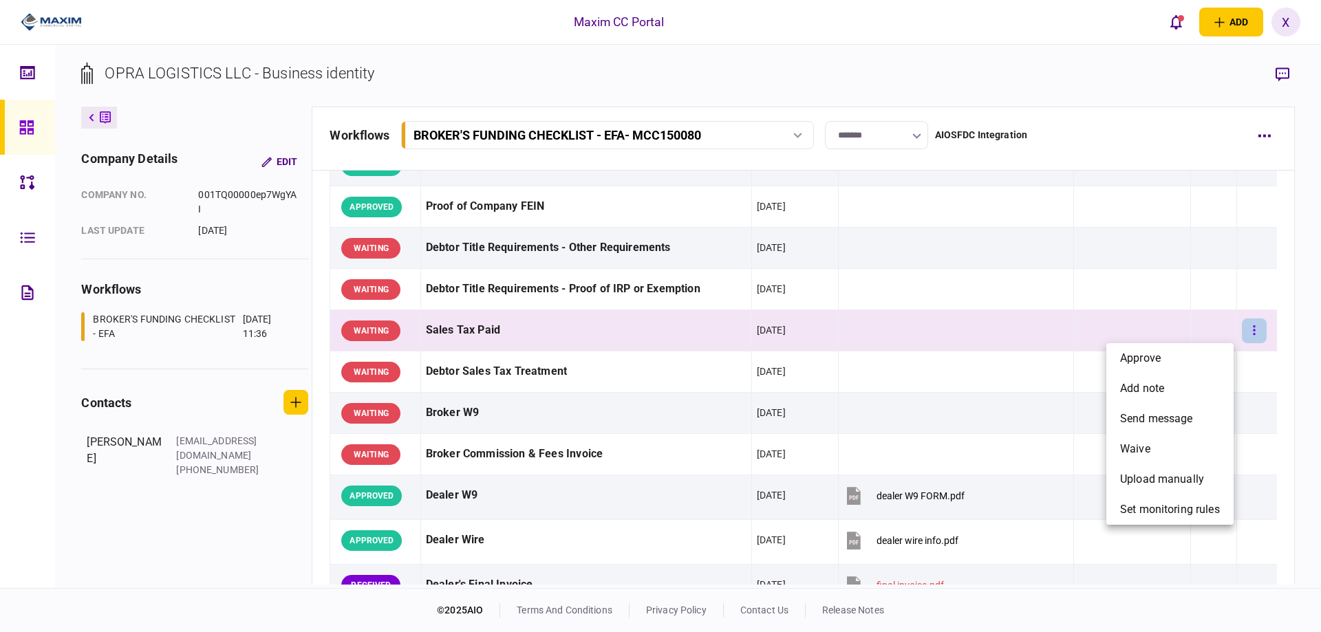
click at [1257, 334] on div at bounding box center [660, 316] width 1321 height 632
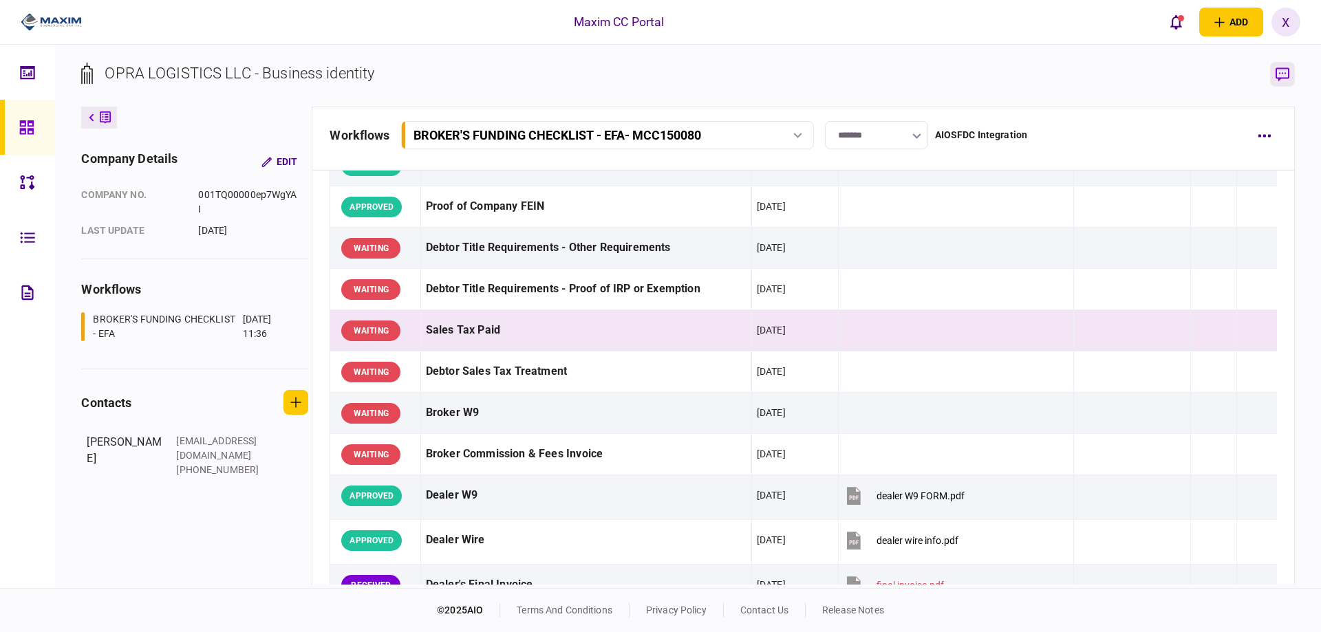
click at [1283, 70] on icon "button" at bounding box center [1282, 74] width 14 height 14
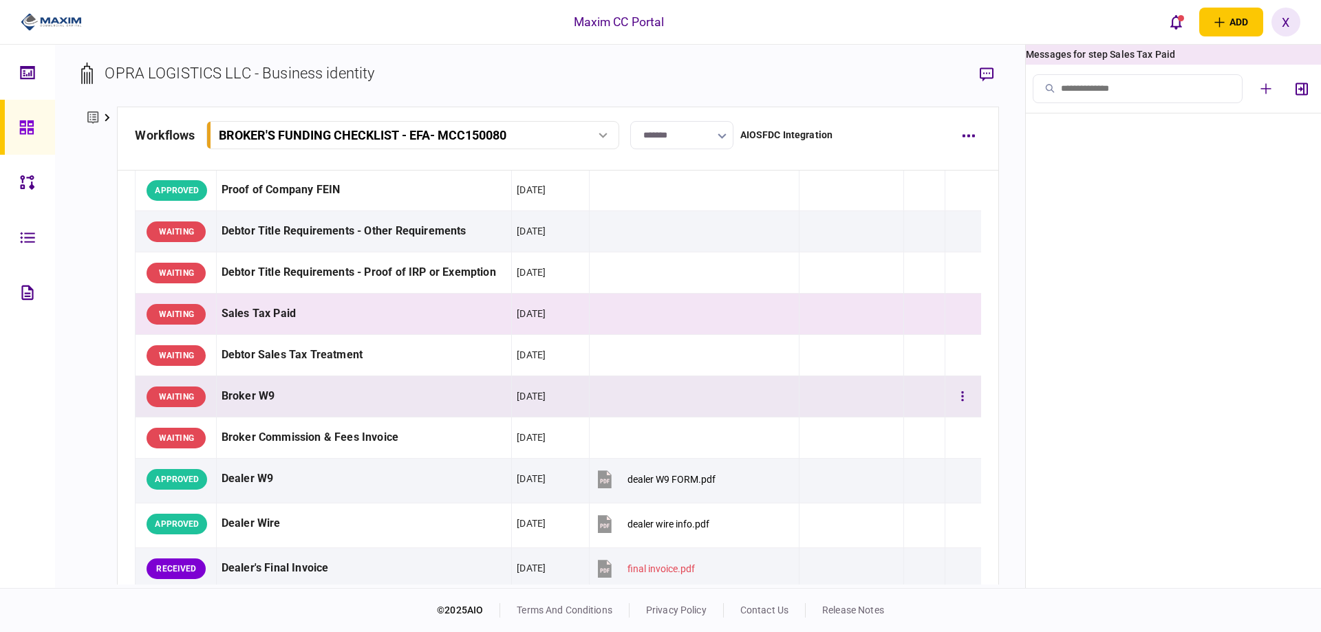
click at [310, 398] on div "Broker W9" at bounding box center [363, 396] width 285 height 31
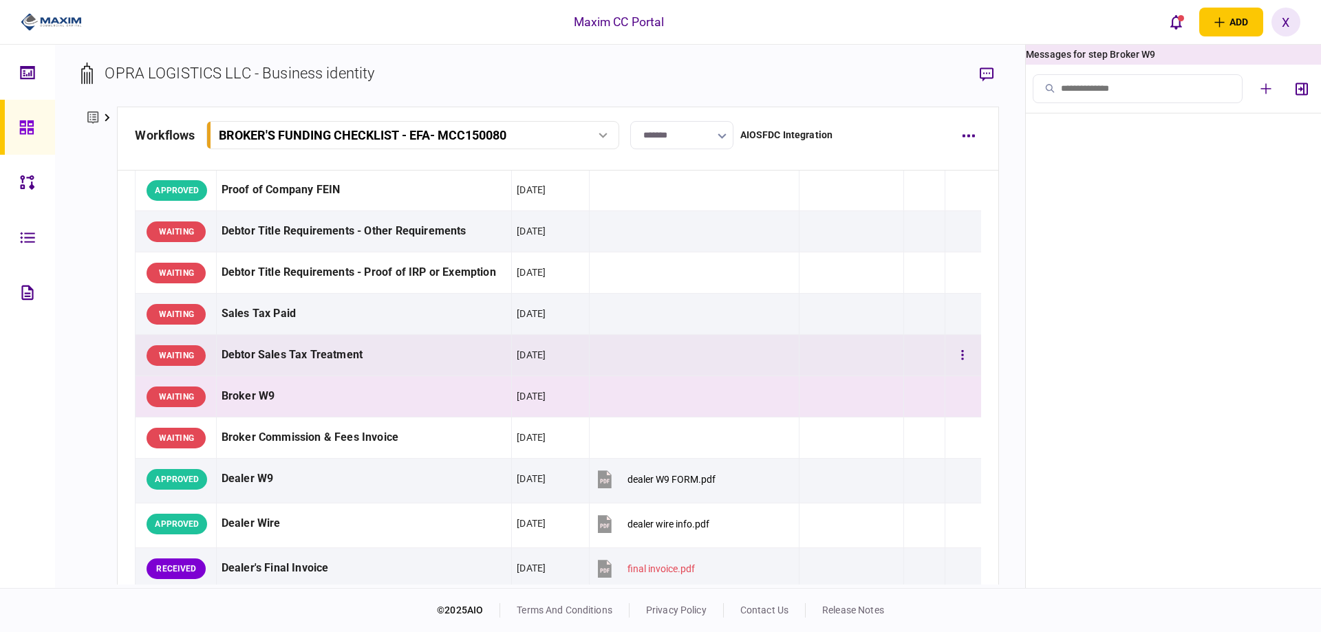
click at [306, 368] on div "Debtor Sales Tax Treatment" at bounding box center [363, 355] width 285 height 31
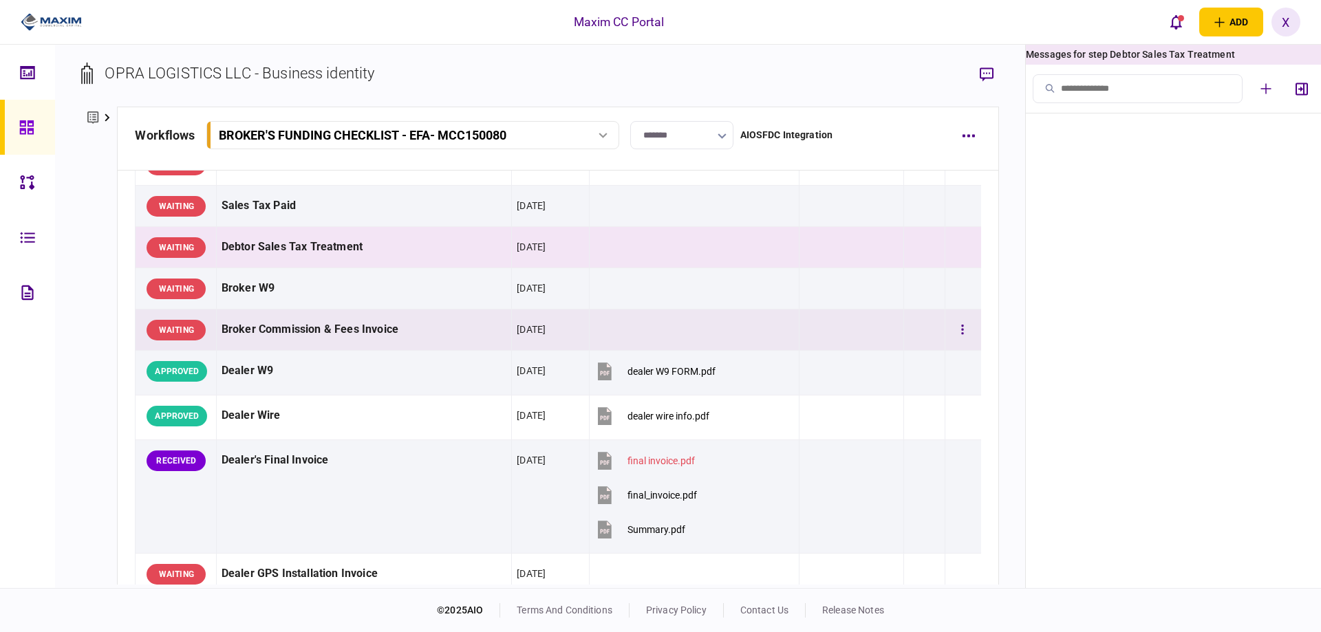
scroll to position [842, 0]
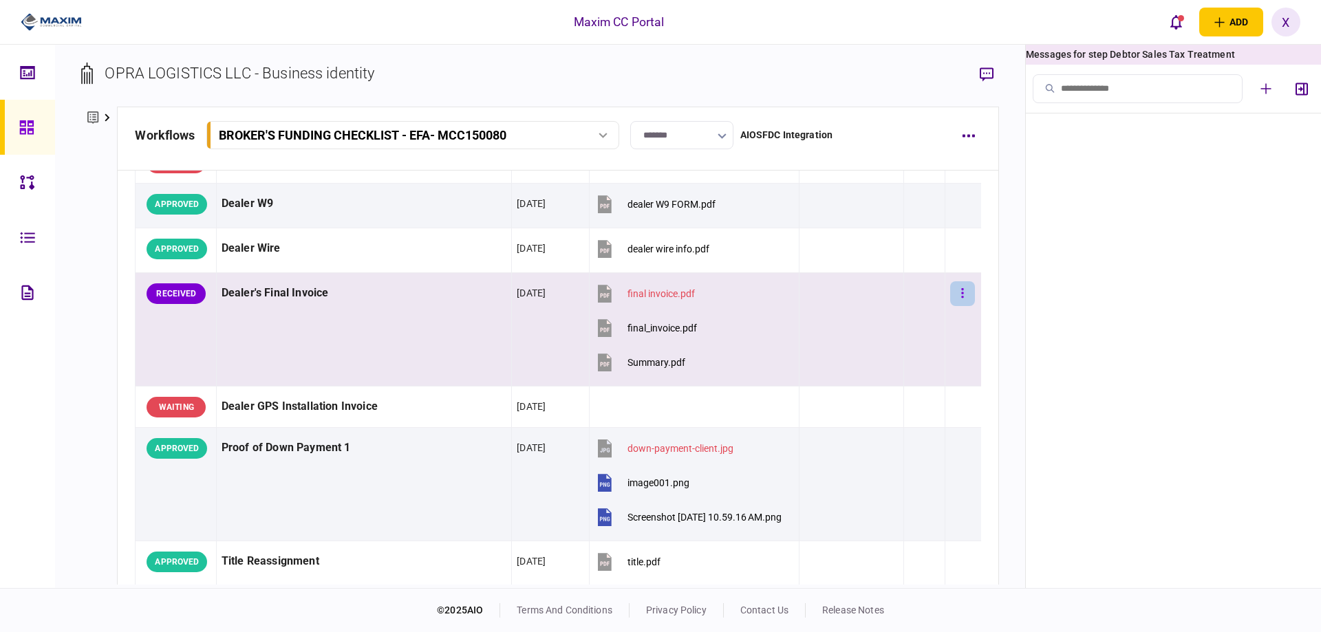
click at [961, 306] on button "button" at bounding box center [962, 293] width 25 height 25
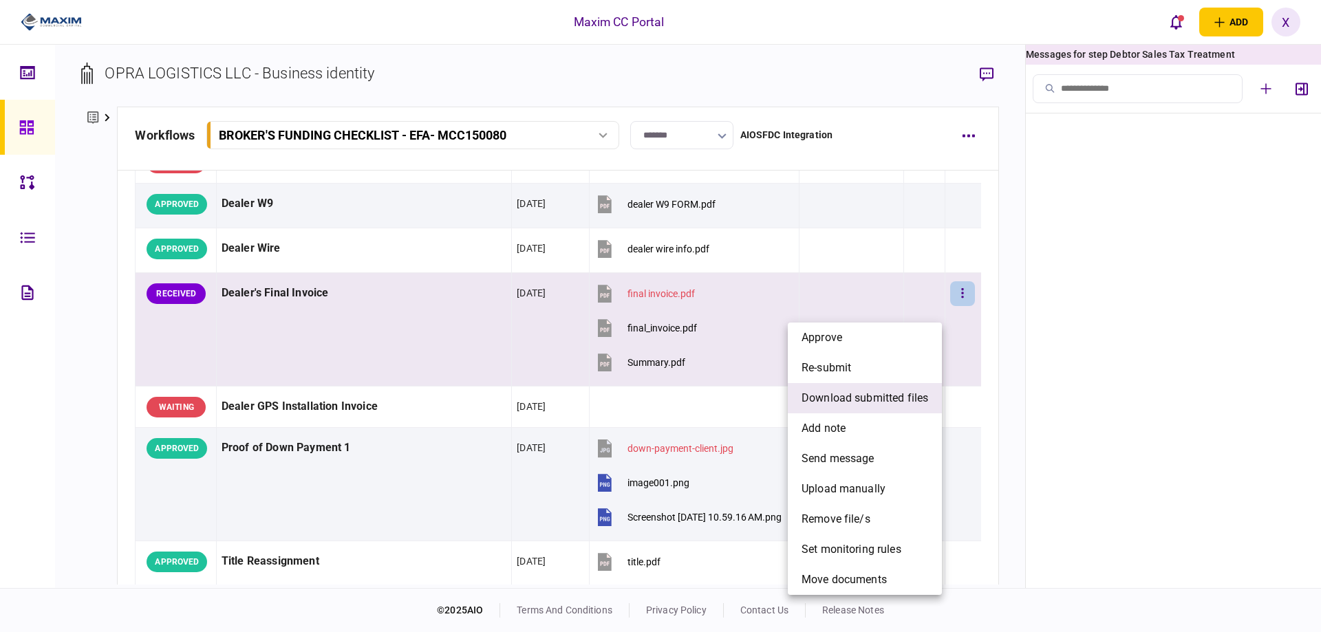
click at [904, 398] on span "download submitted files" at bounding box center [864, 398] width 127 height 17
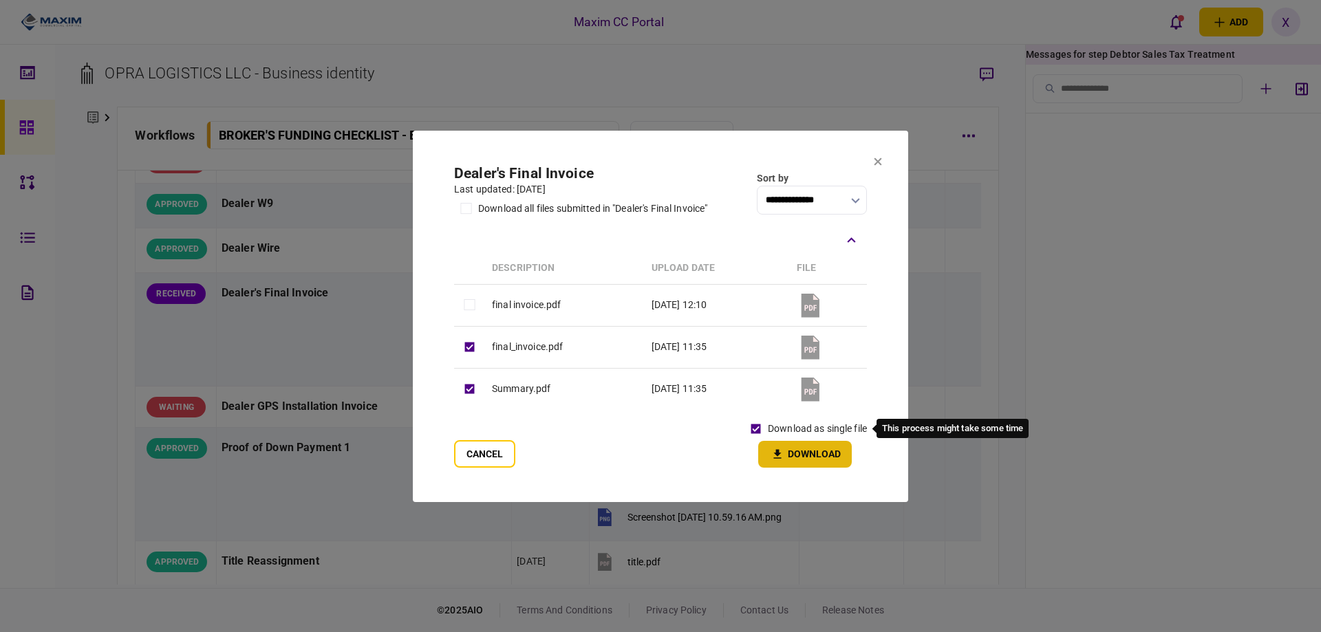
click at [802, 457] on button "Download" at bounding box center [805, 454] width 94 height 27
click at [880, 162] on icon at bounding box center [878, 162] width 8 height 8
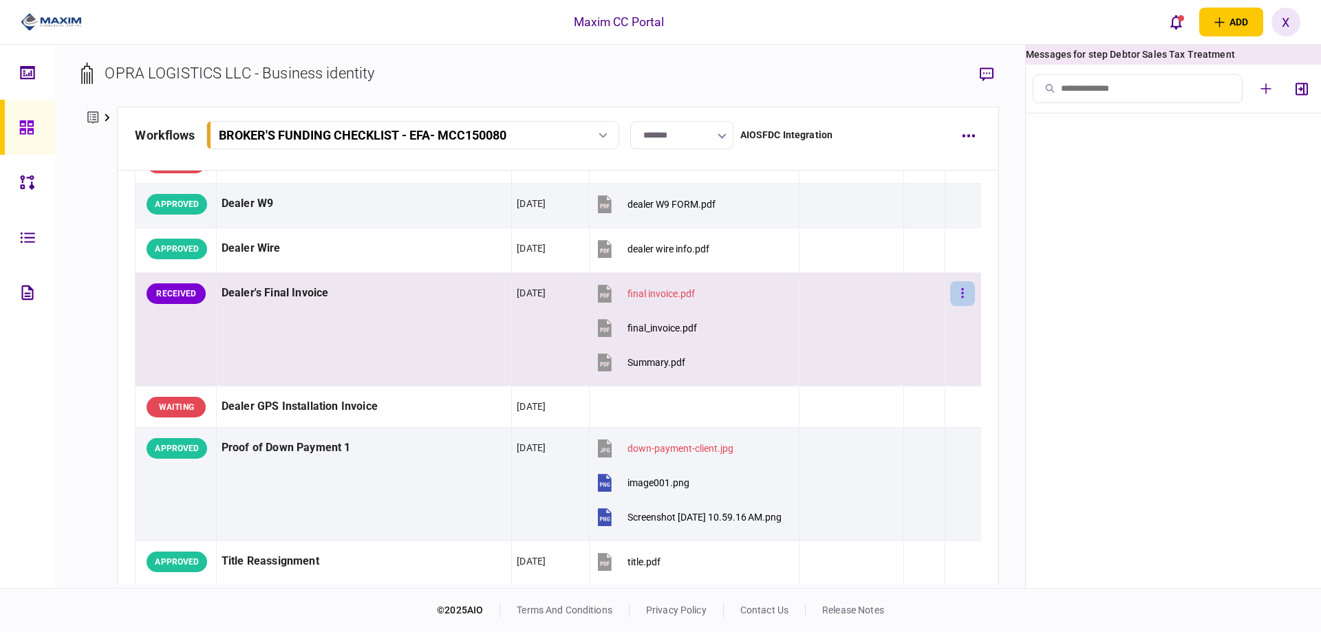
click at [960, 306] on button "button" at bounding box center [962, 293] width 25 height 25
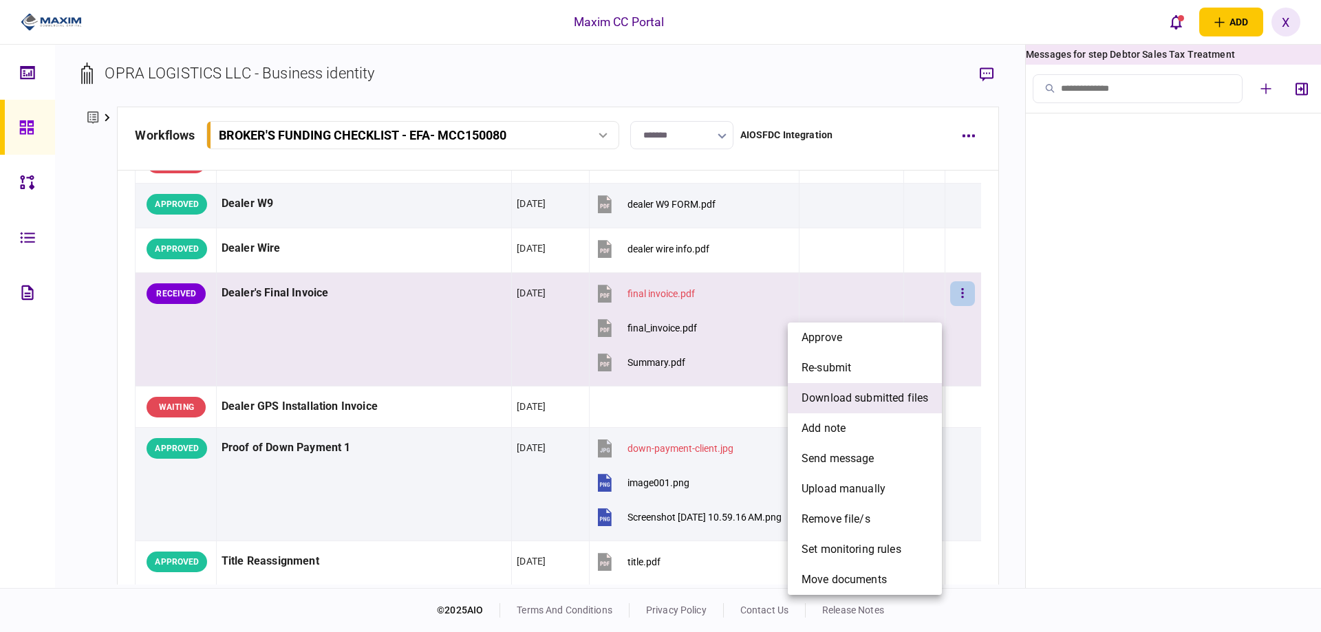
click at [883, 401] on span "download submitted files" at bounding box center [864, 398] width 127 height 17
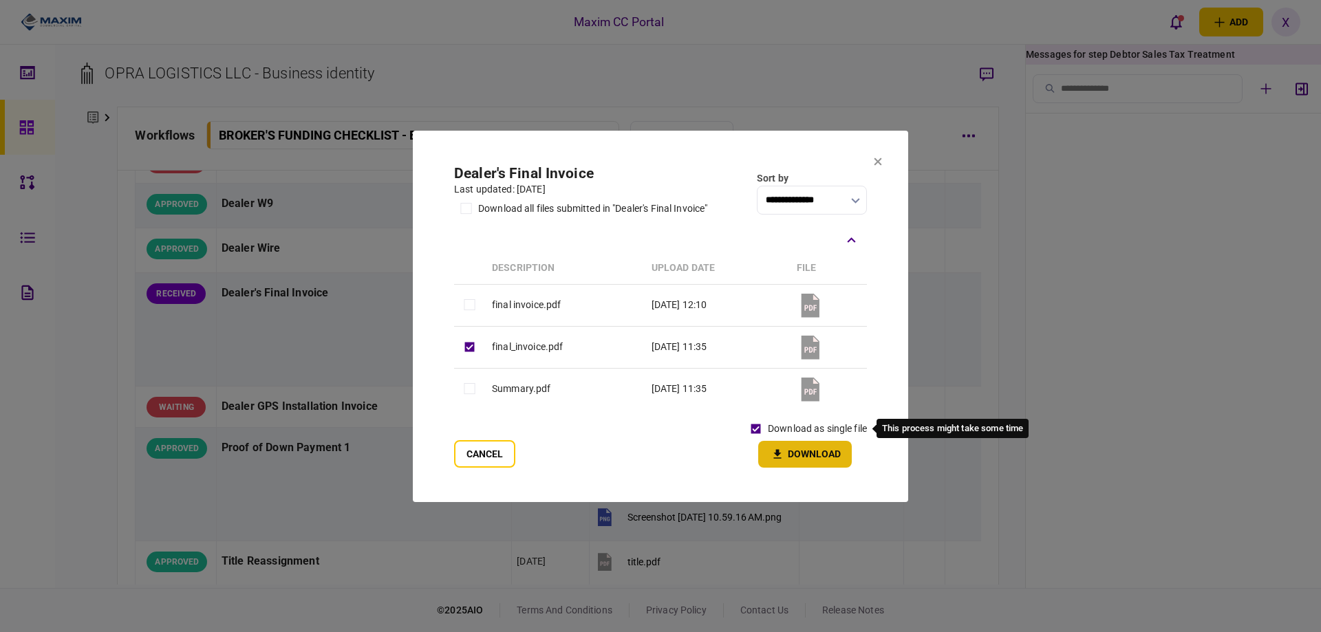
click at [783, 449] on icon "button" at bounding box center [777, 454] width 17 height 13
click at [788, 453] on button "Download" at bounding box center [805, 454] width 94 height 27
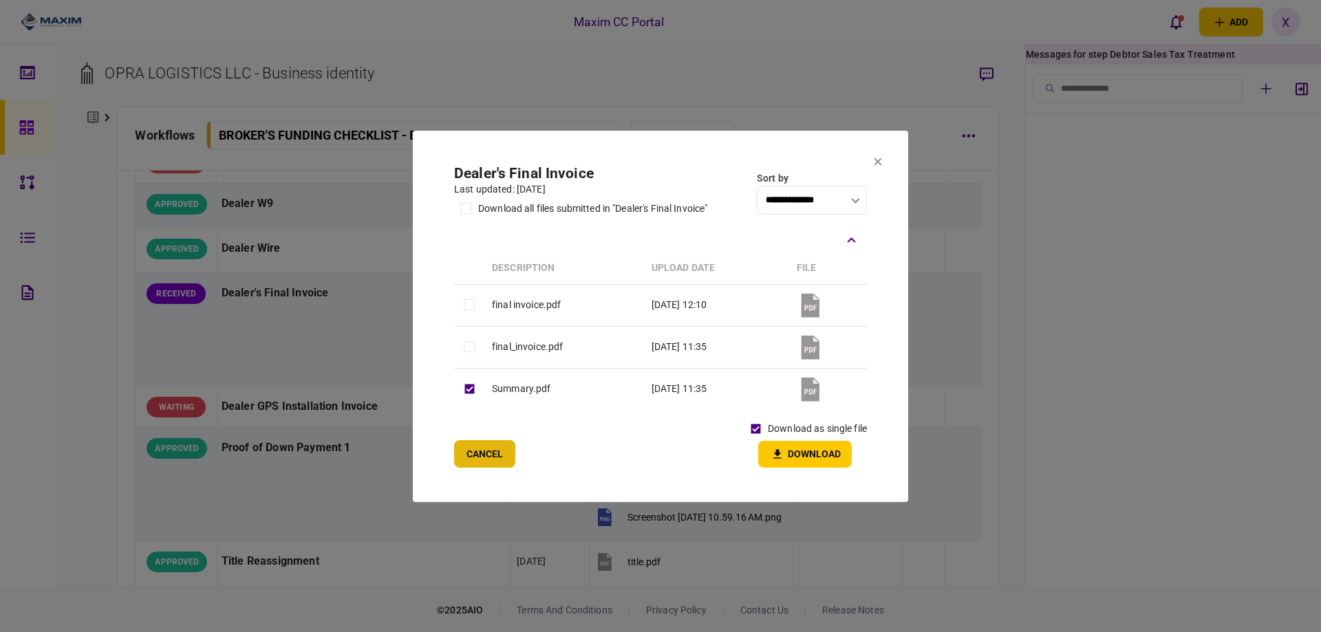
click at [503, 456] on button "Cancel" at bounding box center [484, 454] width 61 height 28
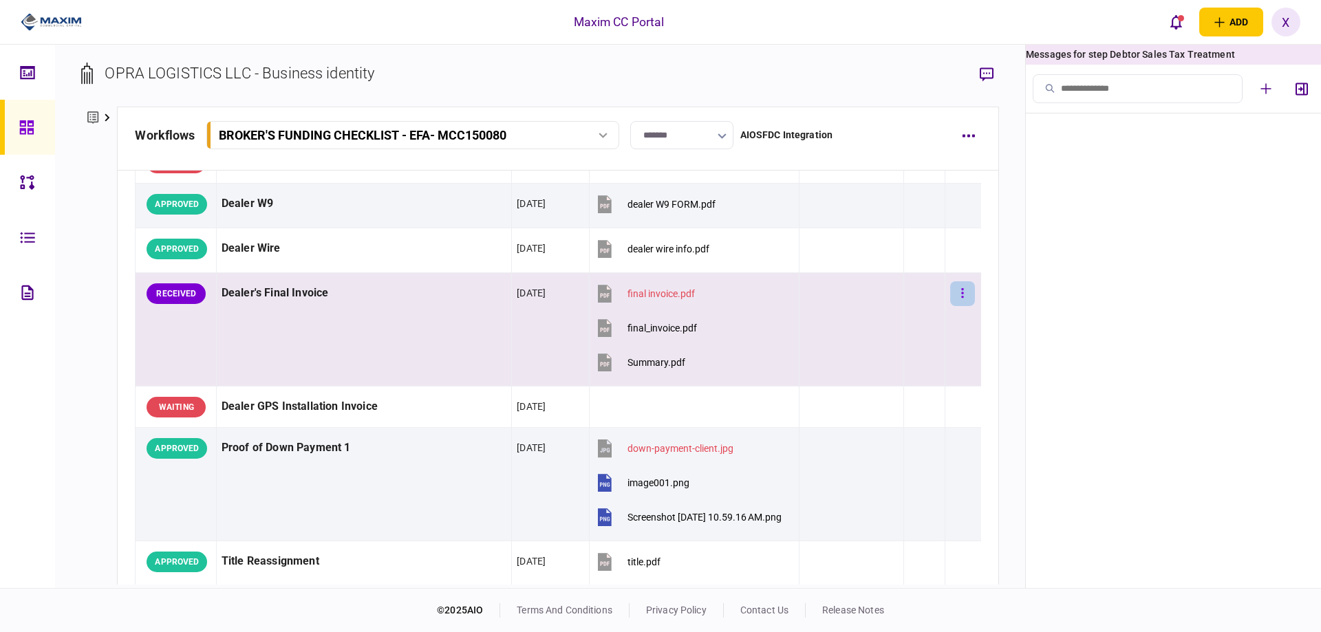
click at [961, 300] on icon "button" at bounding box center [962, 293] width 3 height 13
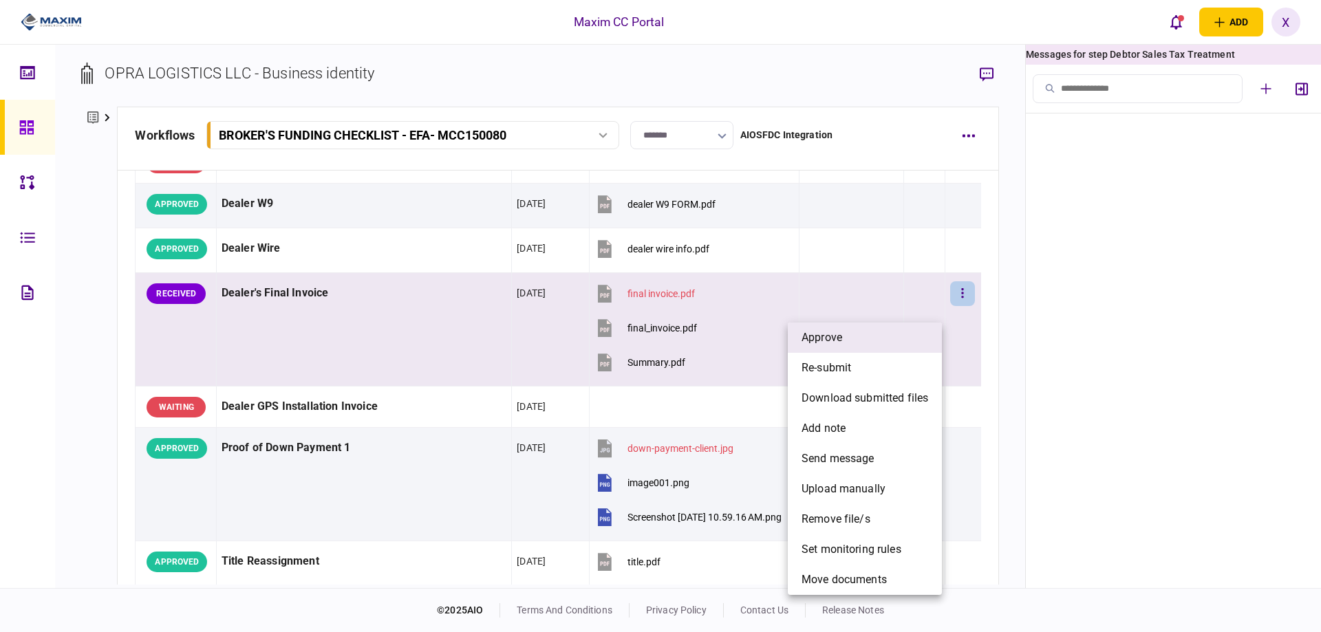
click at [894, 336] on li "approve" at bounding box center [865, 338] width 154 height 30
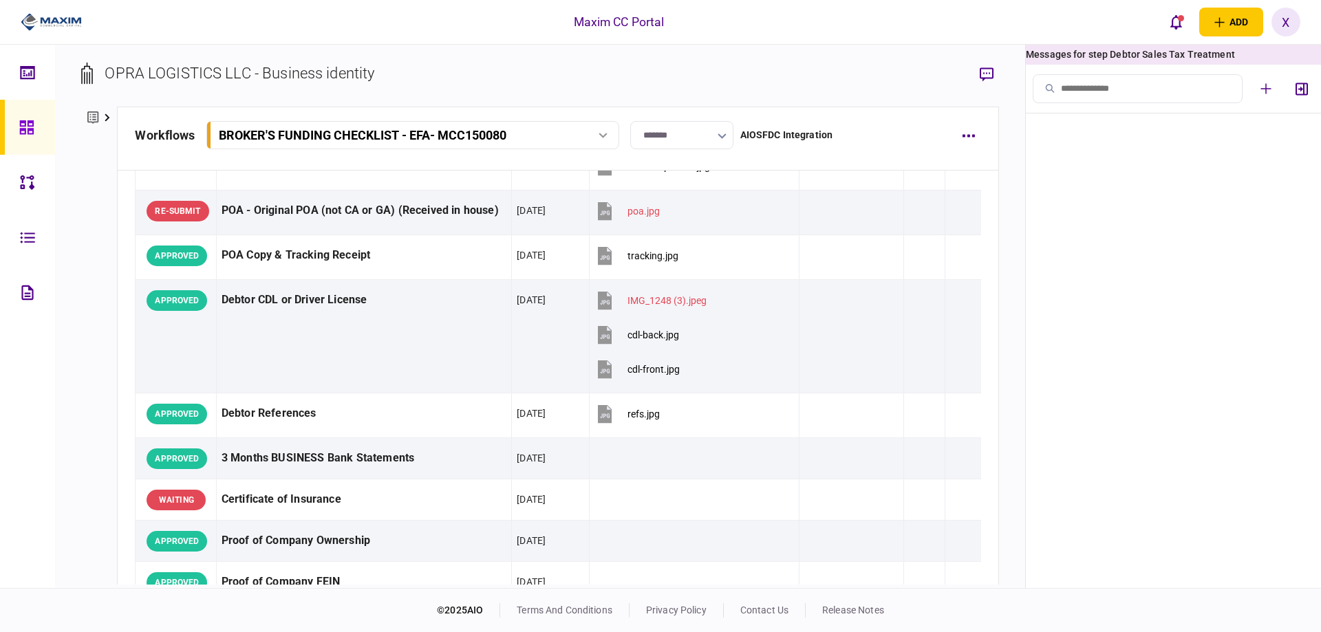
scroll to position [0, 0]
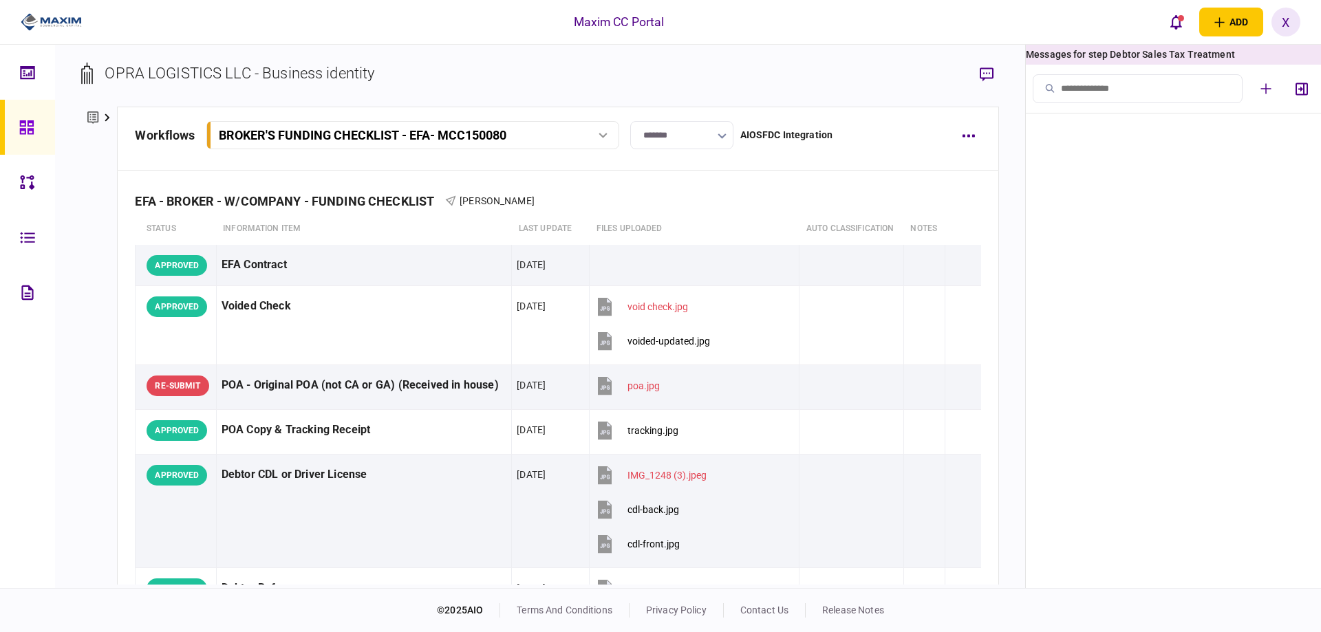
click at [17, 122] on link at bounding box center [27, 127] width 55 height 55
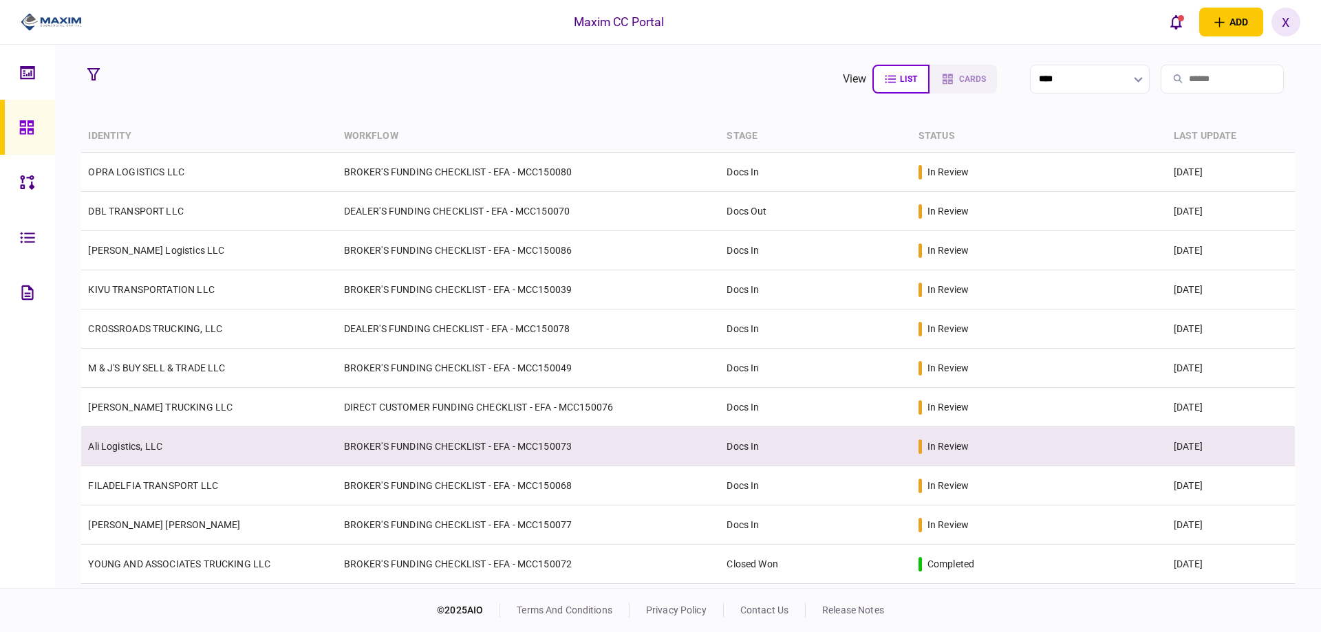
click at [133, 454] on td "Ali Logistics, LLC" at bounding box center [208, 446] width 255 height 39
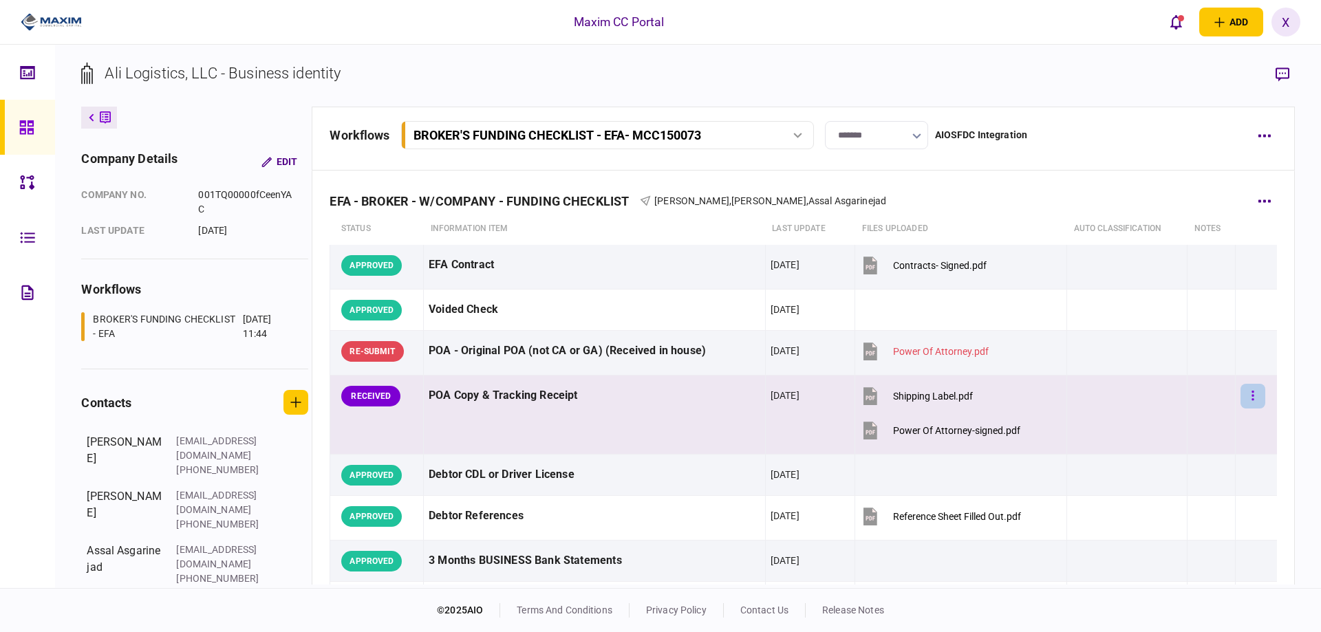
click at [1251, 393] on icon "button" at bounding box center [1252, 395] width 3 height 13
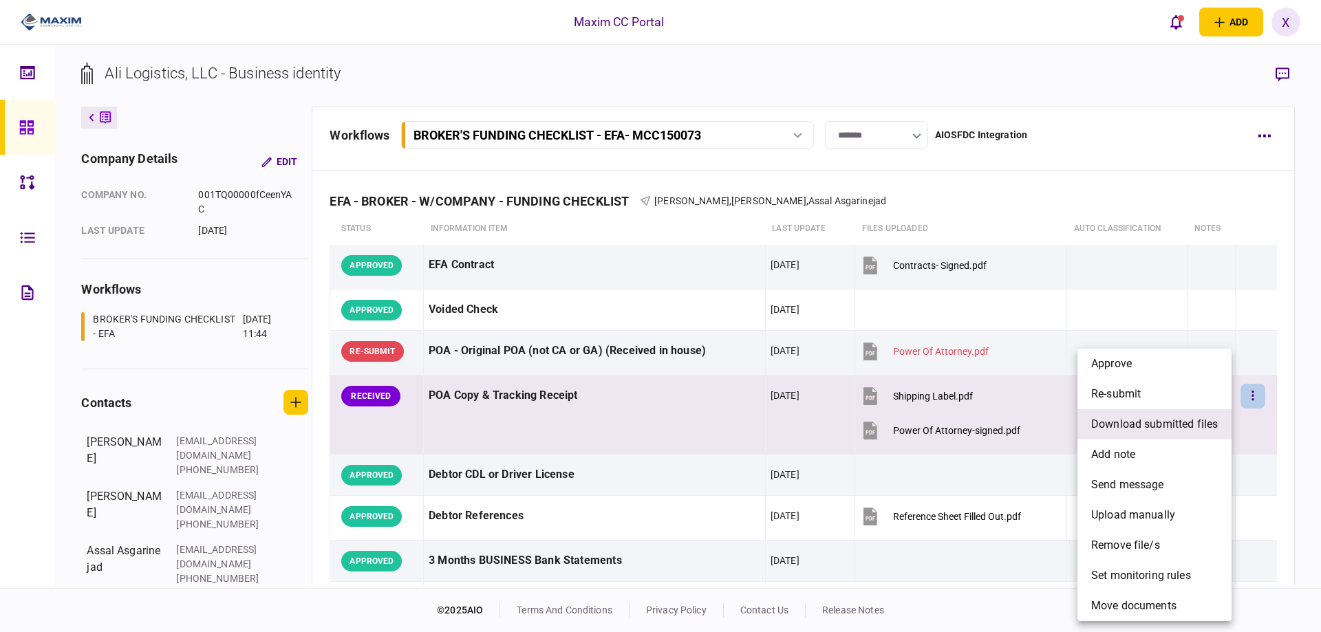
click at [1194, 429] on span "download submitted files" at bounding box center [1154, 424] width 127 height 17
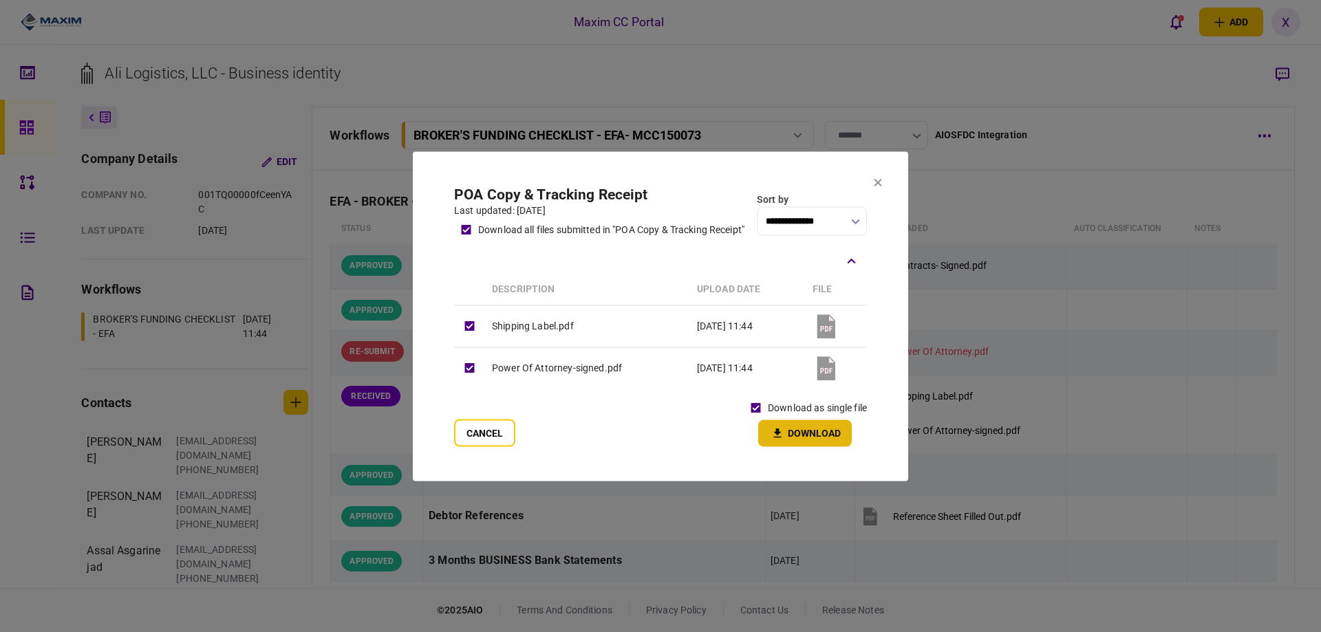
click at [780, 429] on icon "button" at bounding box center [777, 432] width 17 height 13
click at [876, 180] on icon at bounding box center [878, 183] width 8 height 8
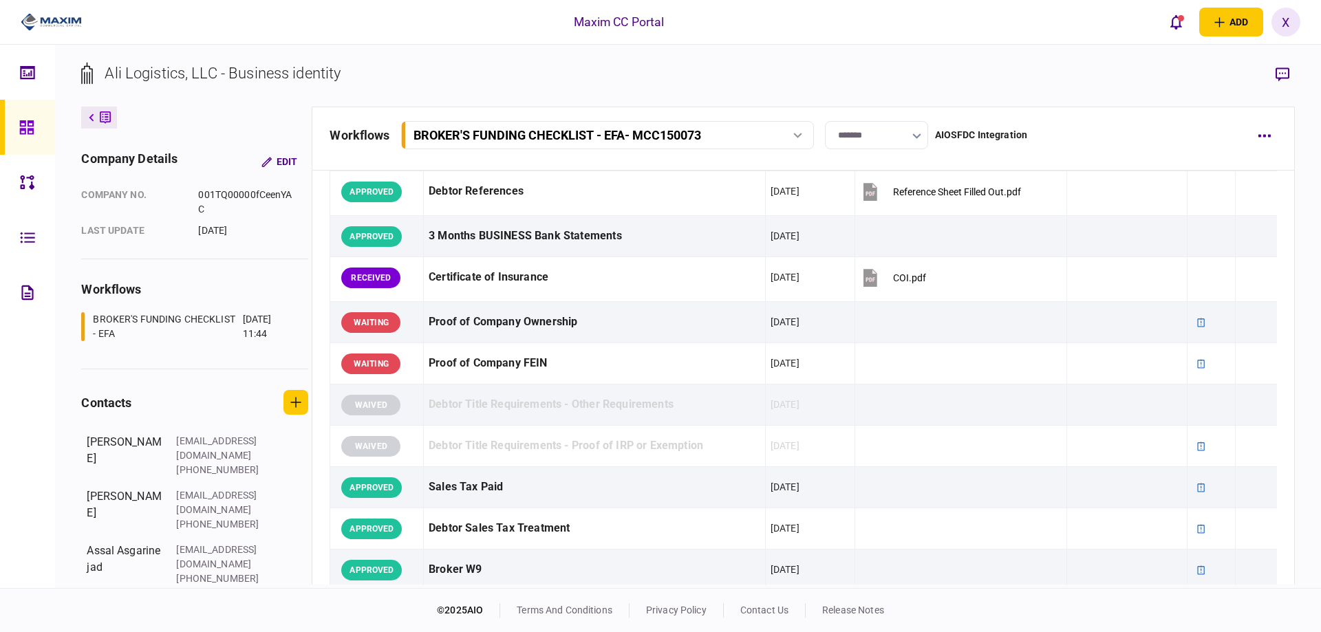
scroll to position [344, 0]
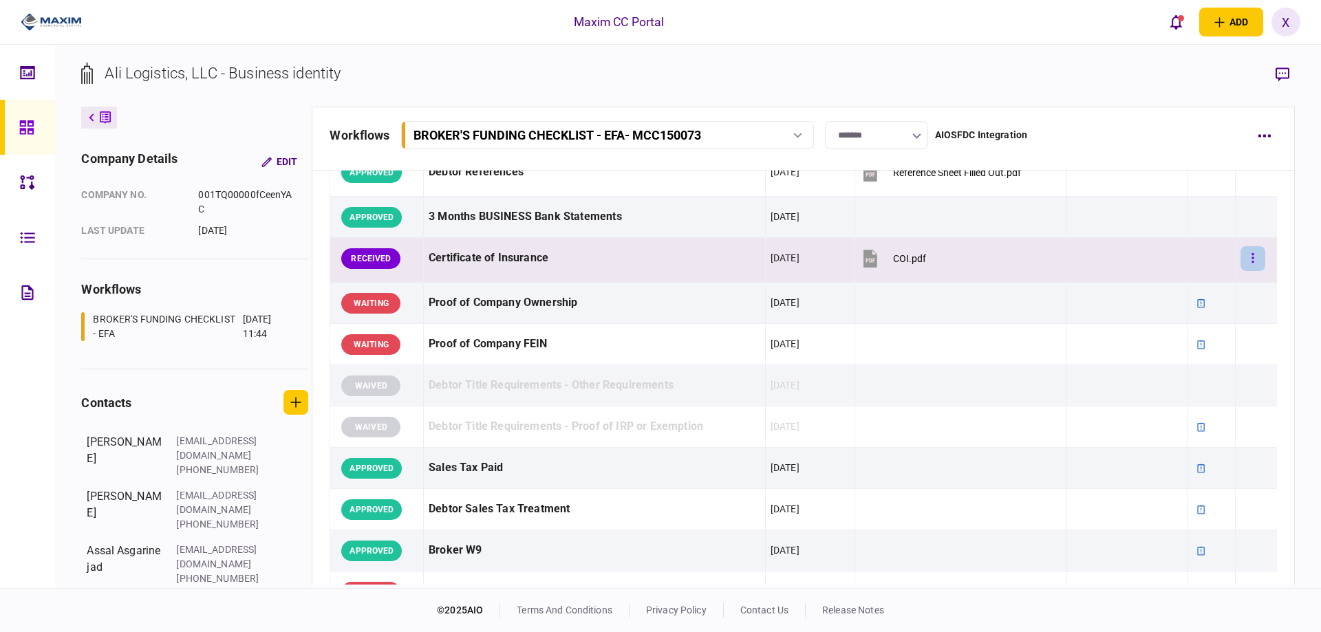
click at [1254, 263] on button "button" at bounding box center [1252, 258] width 25 height 25
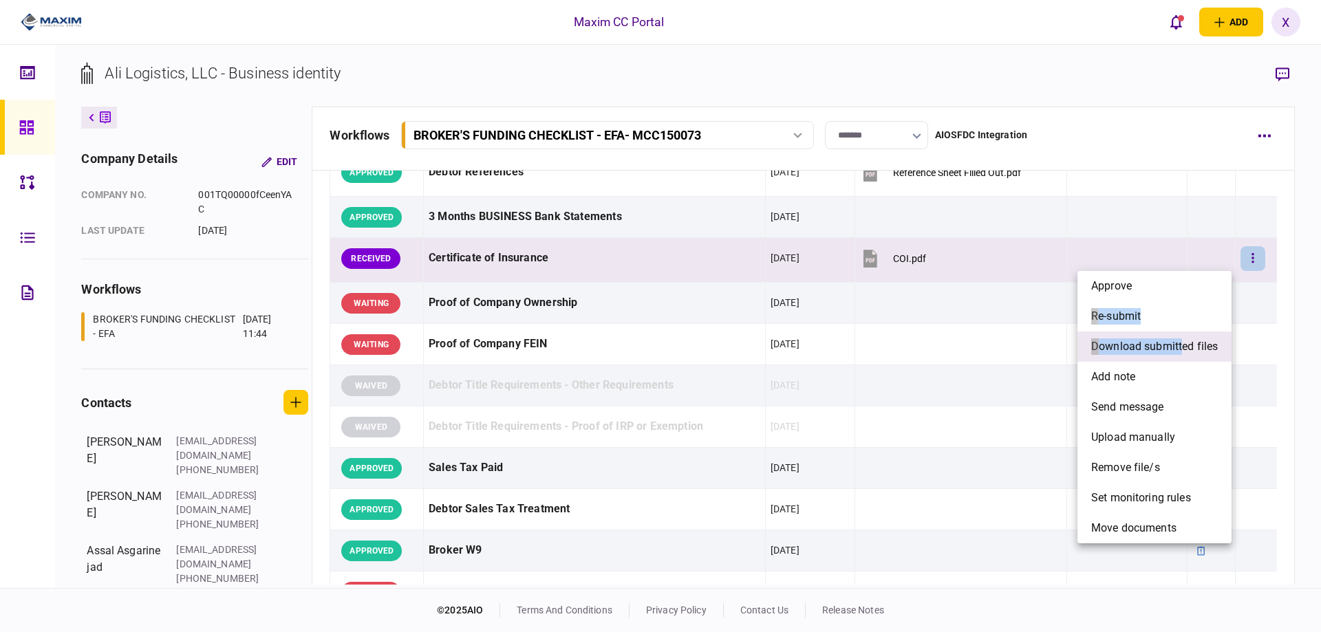
drag, startPoint x: 1159, startPoint y: 289, endPoint x: 1183, endPoint y: 350, distance: 65.8
click at [1183, 350] on ul "approve re-submit download submitted files add note send message upload manuall…" at bounding box center [1154, 407] width 154 height 272
click at [1183, 350] on span "download submitted files" at bounding box center [1154, 346] width 127 height 17
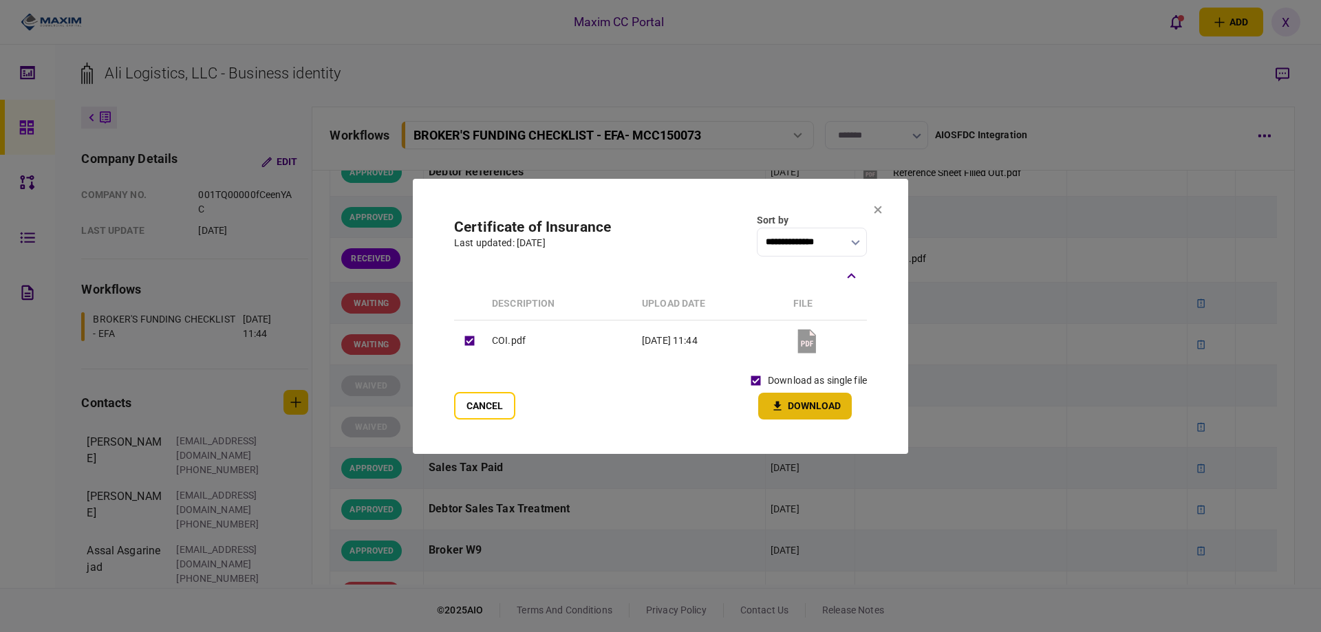
click at [788, 398] on button "Download" at bounding box center [805, 406] width 94 height 27
click at [879, 213] on icon at bounding box center [878, 210] width 8 height 8
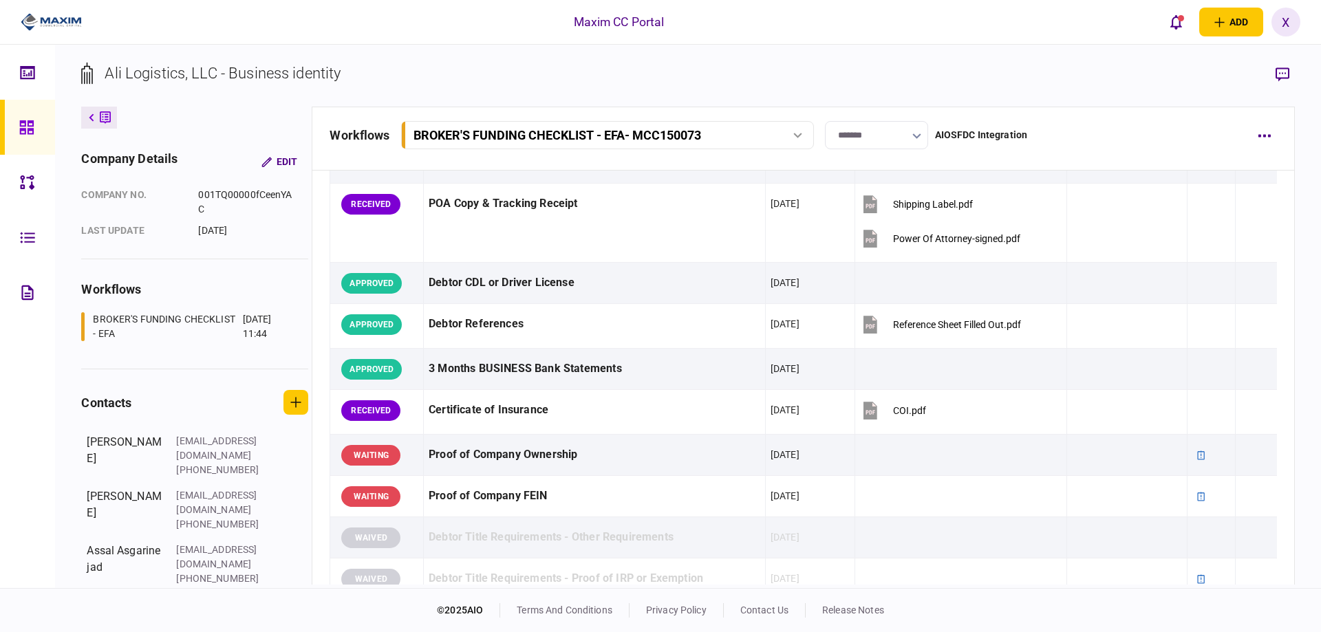
scroll to position [0, 0]
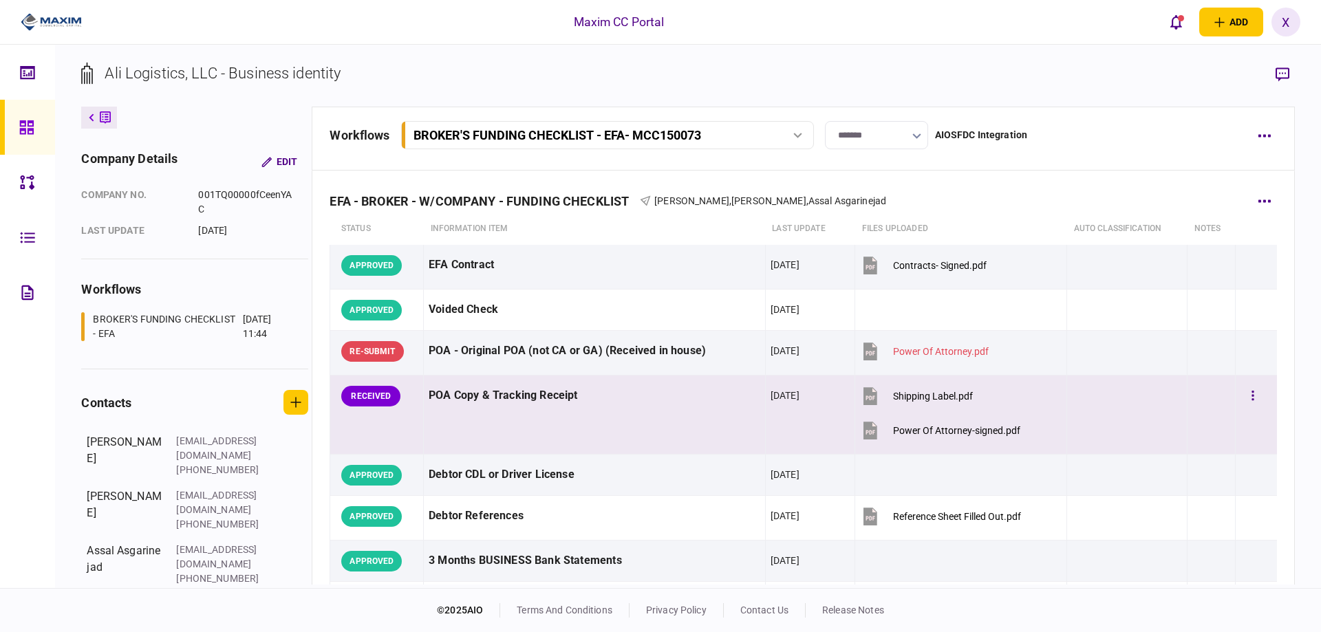
click at [1253, 382] on div at bounding box center [1256, 395] width 32 height 31
click at [1246, 394] on button "button" at bounding box center [1252, 396] width 25 height 25
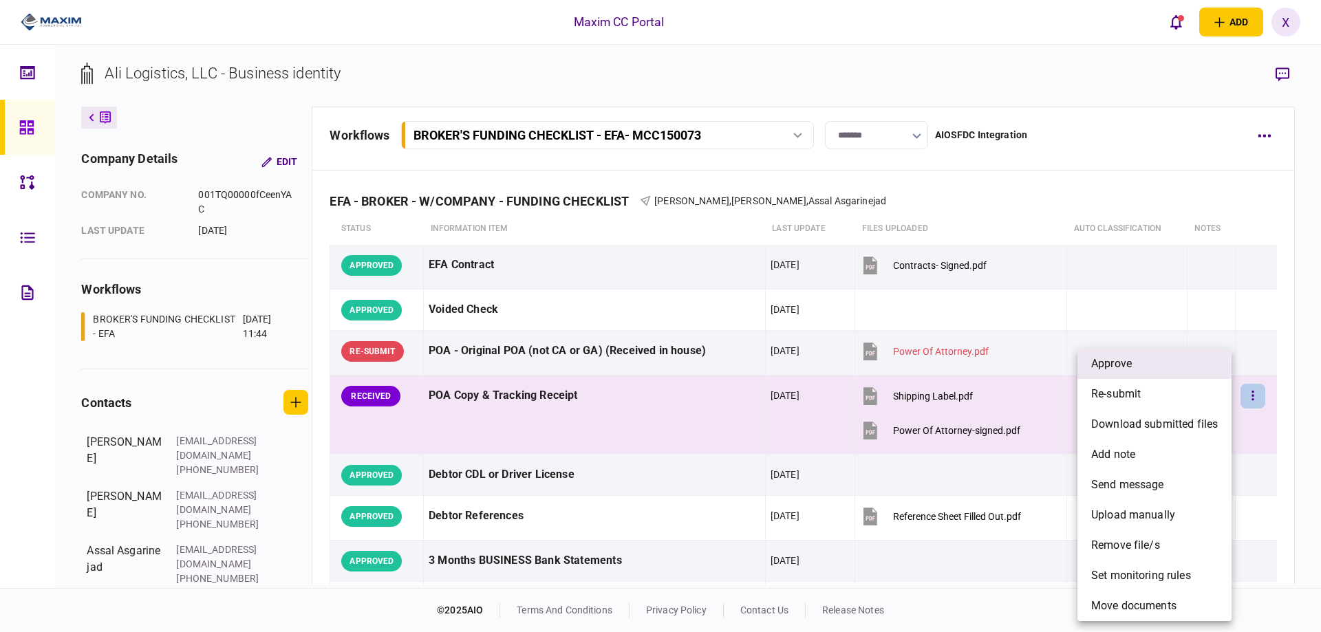
click at [1171, 372] on li "approve" at bounding box center [1154, 364] width 154 height 30
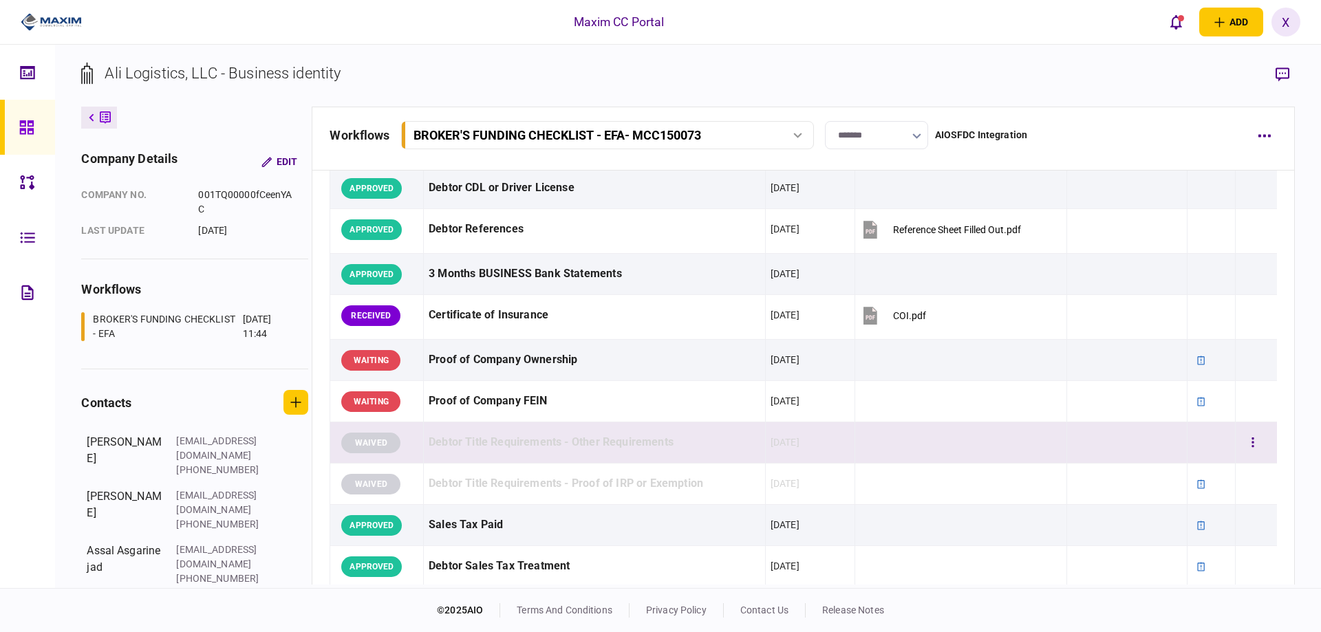
scroll to position [275, 0]
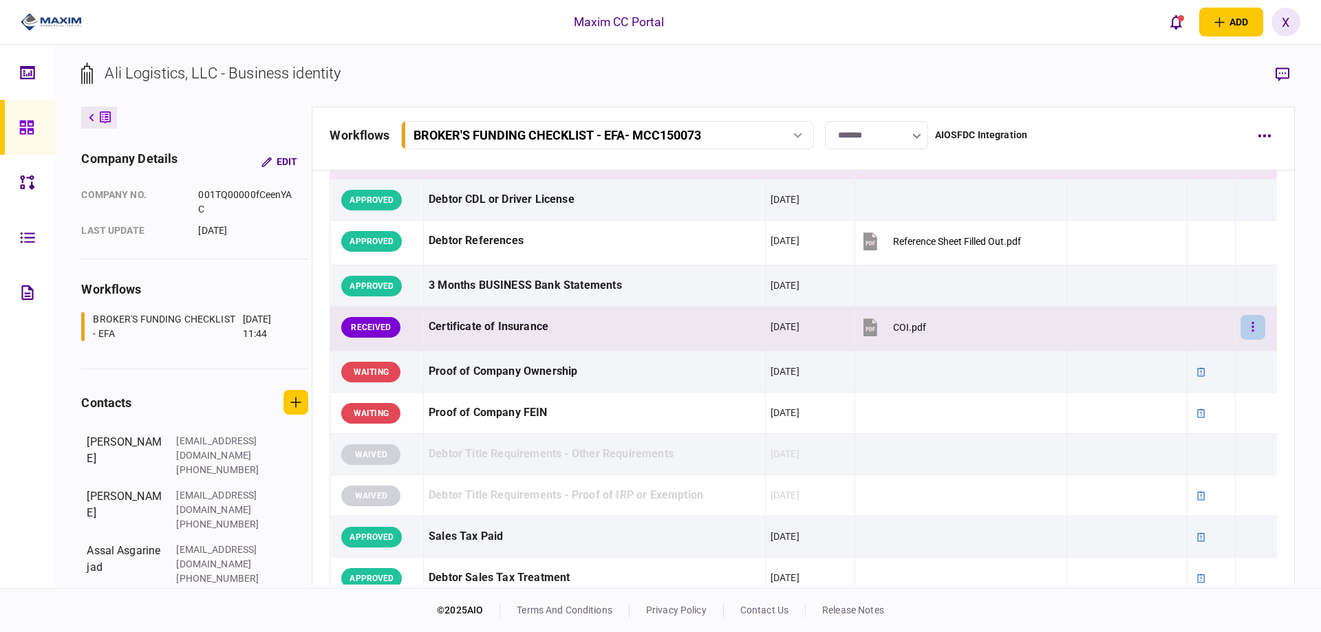
click at [1251, 326] on icon "button" at bounding box center [1252, 327] width 2 height 10
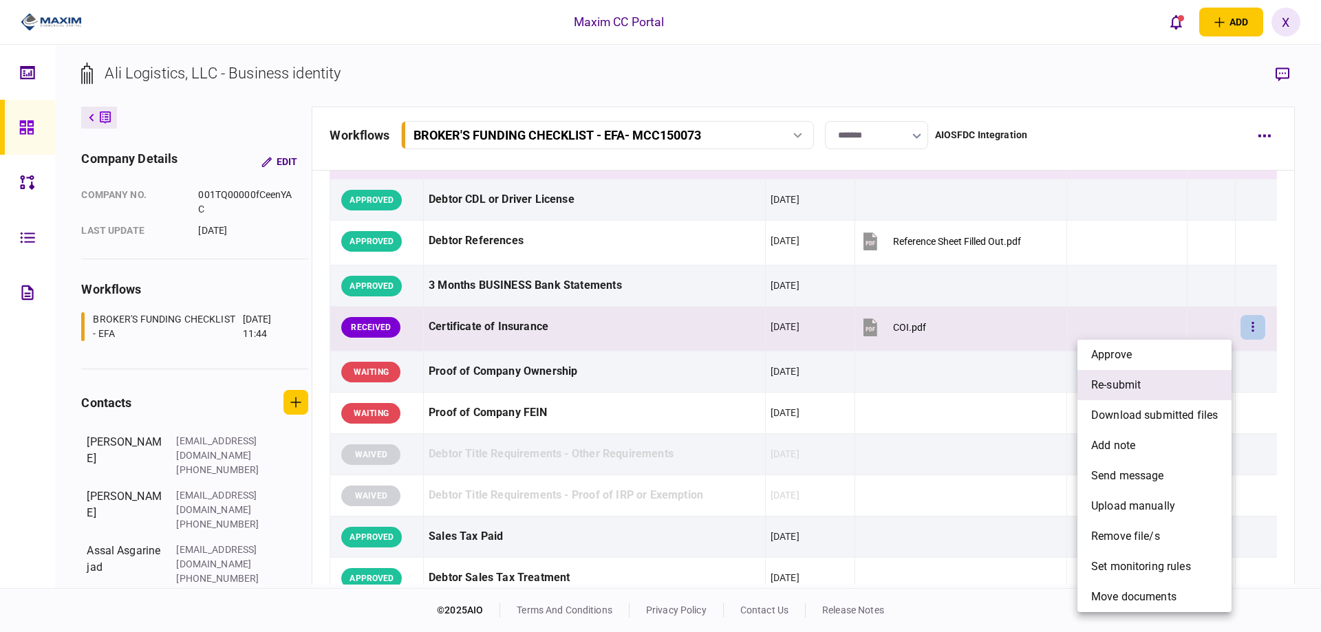
click at [1149, 382] on li "re-submit" at bounding box center [1154, 385] width 154 height 30
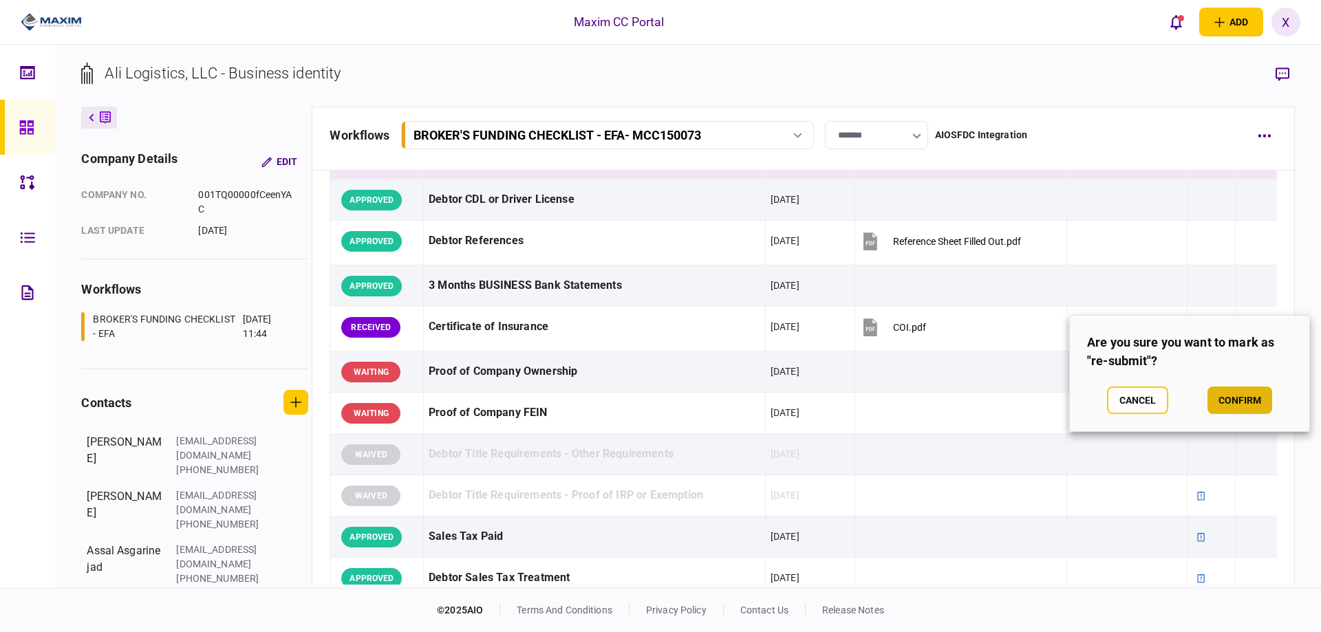
click at [1229, 400] on button "confirm" at bounding box center [1239, 401] width 65 height 28
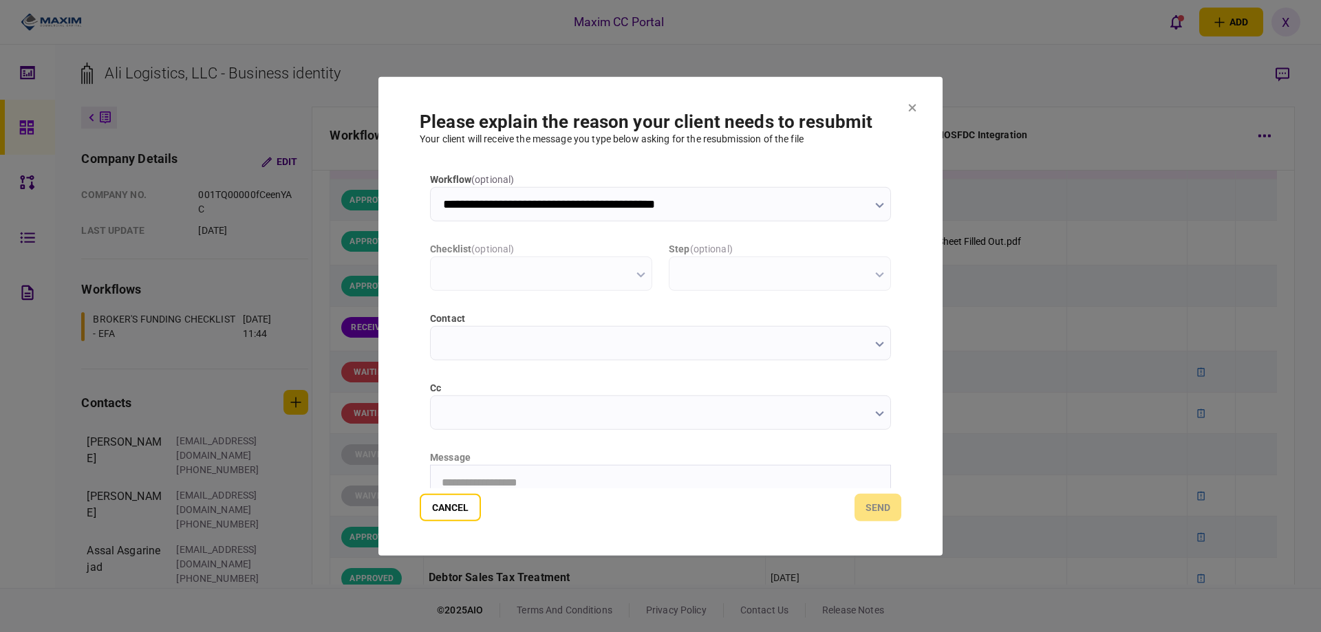
scroll to position [0, 0]
type input "**********"
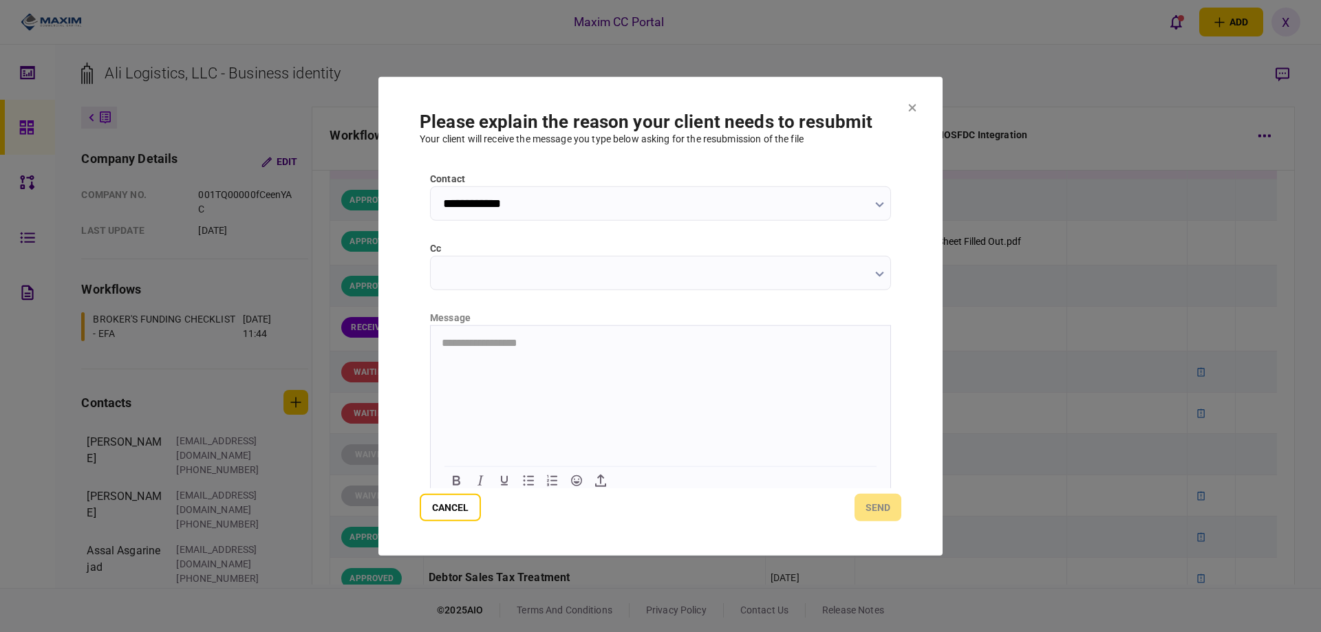
scroll to position [148, 0]
drag, startPoint x: 503, startPoint y: 380, endPoint x: 794, endPoint y: 539, distance: 331.2
click at [503, 351] on html at bounding box center [660, 334] width 459 height 34
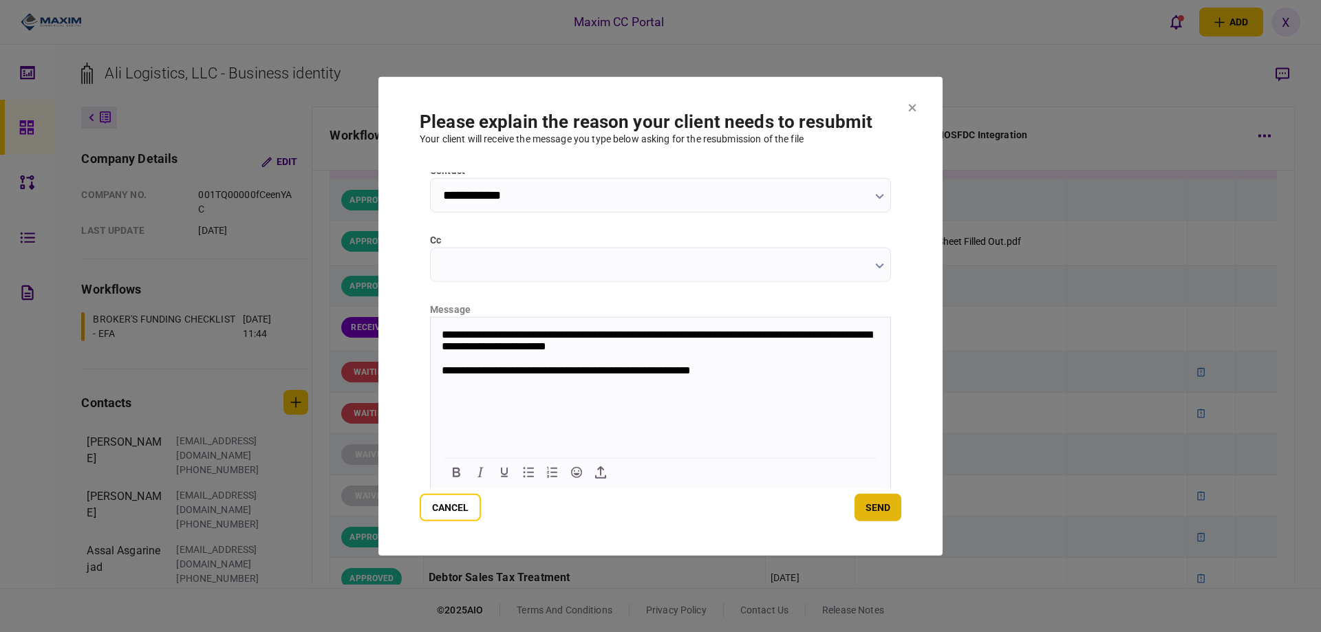
click at [891, 518] on button "send" at bounding box center [877, 508] width 47 height 28
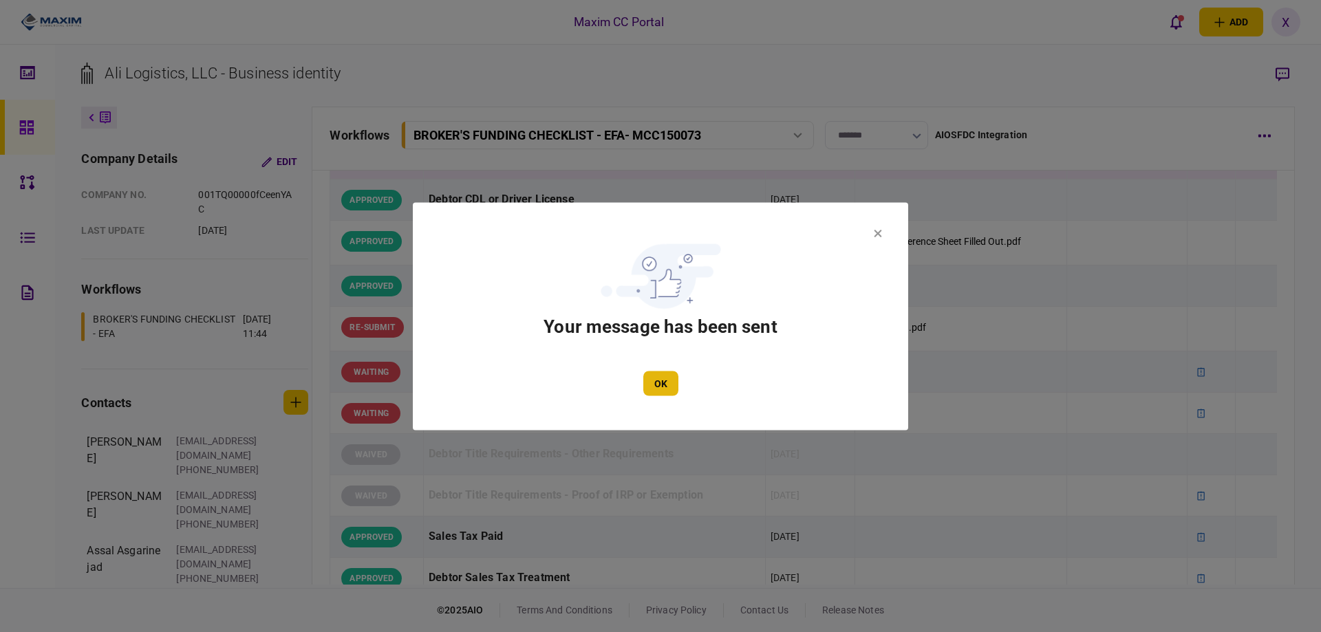
click at [654, 373] on button "OK" at bounding box center [660, 383] width 35 height 25
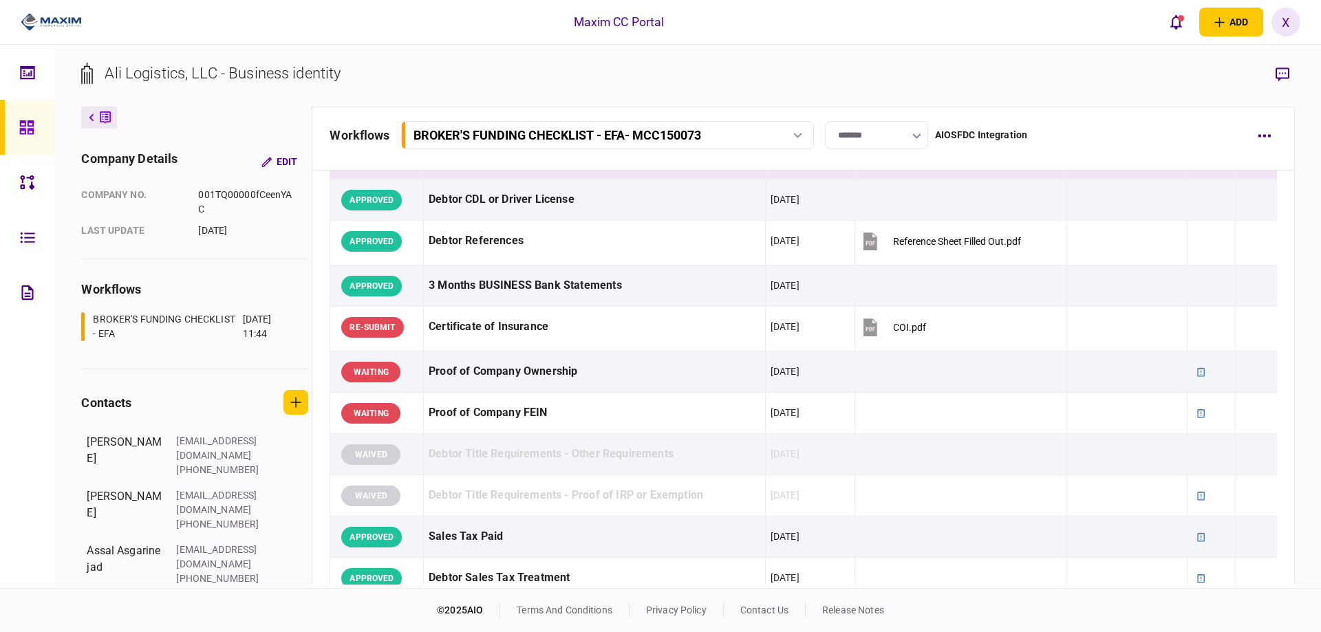
click at [25, 135] on icon at bounding box center [26, 128] width 15 height 16
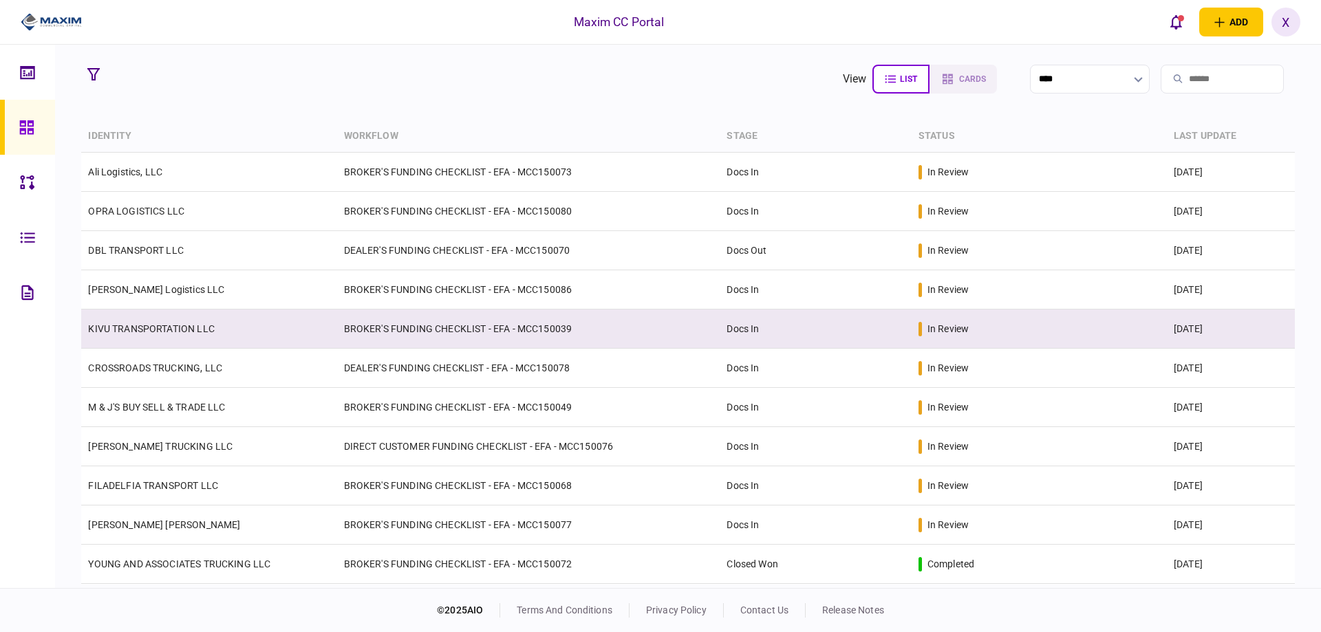
click at [171, 337] on td "KIVU TRANSPORTATION LLC" at bounding box center [208, 329] width 255 height 39
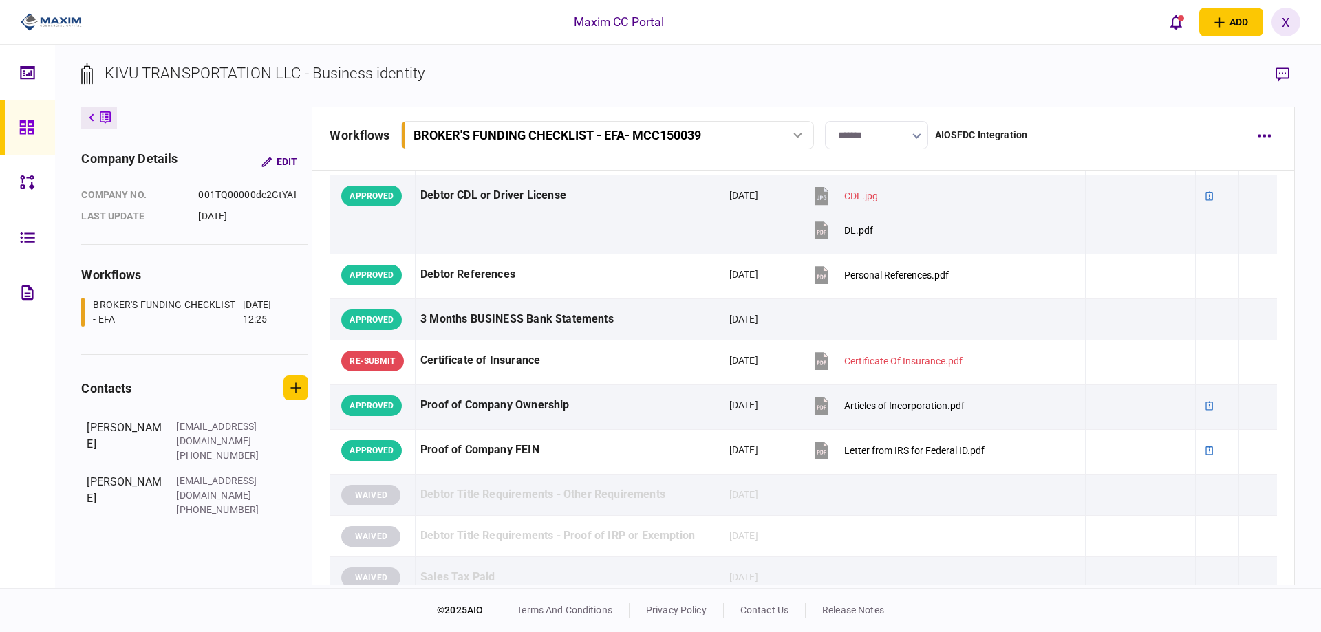
scroll to position [275, 0]
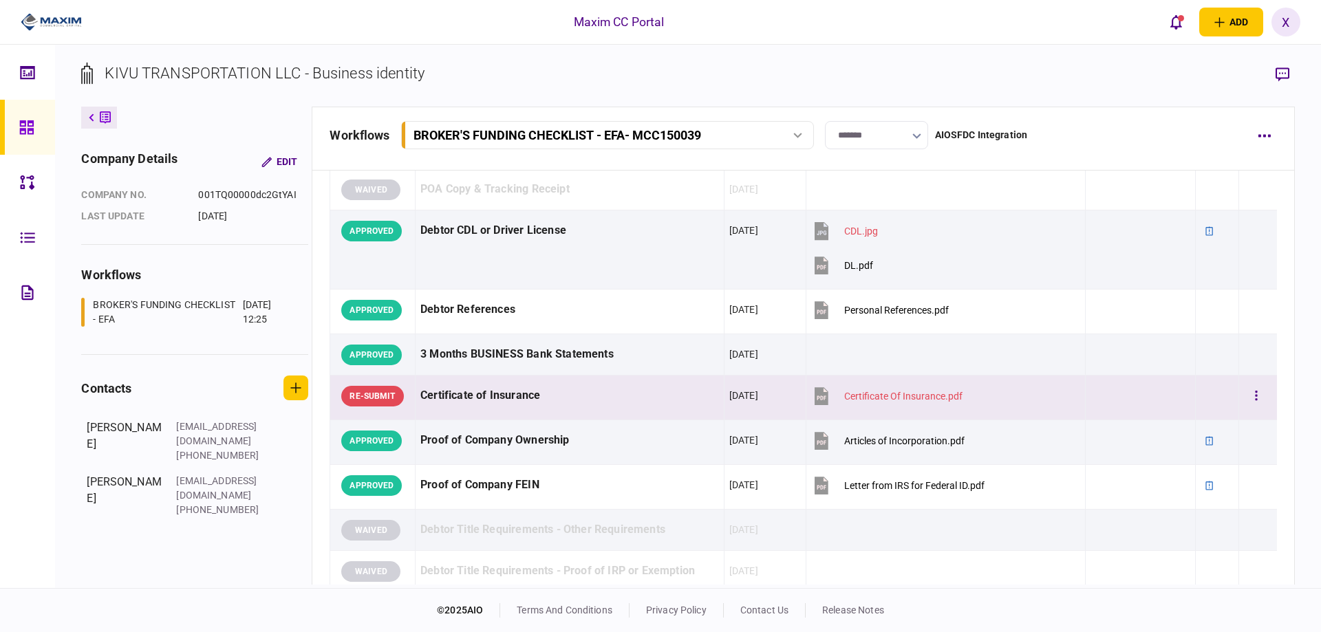
click at [517, 384] on div "Certificate of Insurance" at bounding box center [569, 395] width 299 height 31
click at [1266, 76] on section "KIVU TRANSPORTATION LLC - Business identity" at bounding box center [687, 84] width 1213 height 45
click at [1288, 70] on icon "button" at bounding box center [1282, 74] width 14 height 14
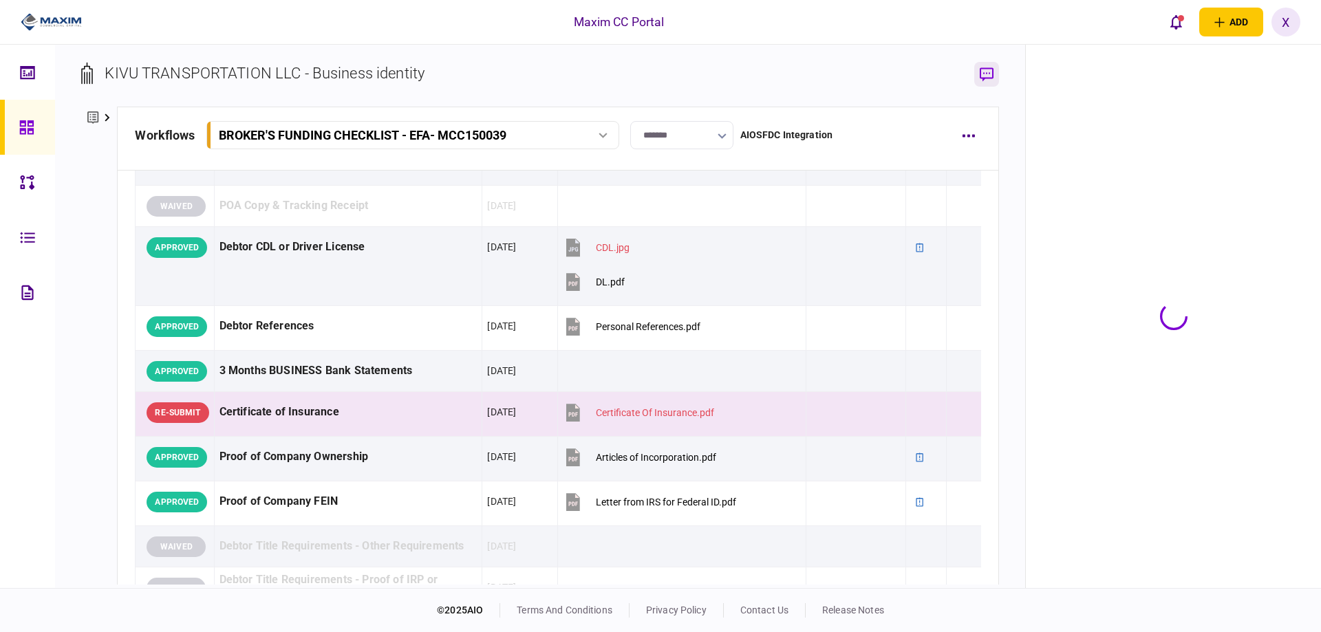
scroll to position [292, 0]
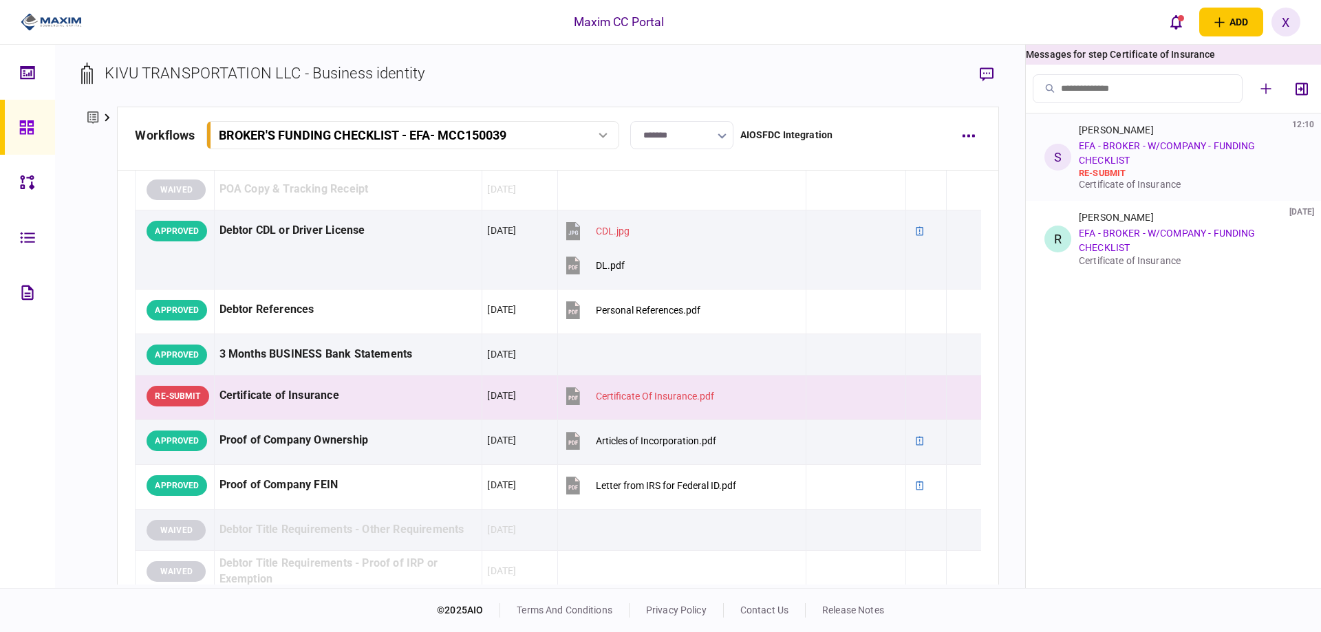
click at [1129, 159] on link "EFA - BROKER - W/COMPANY - FUNDING CHECKLIST" at bounding box center [1167, 152] width 176 height 25
click at [1191, 173] on div "re-submit" at bounding box center [1188, 173] width 218 height 11
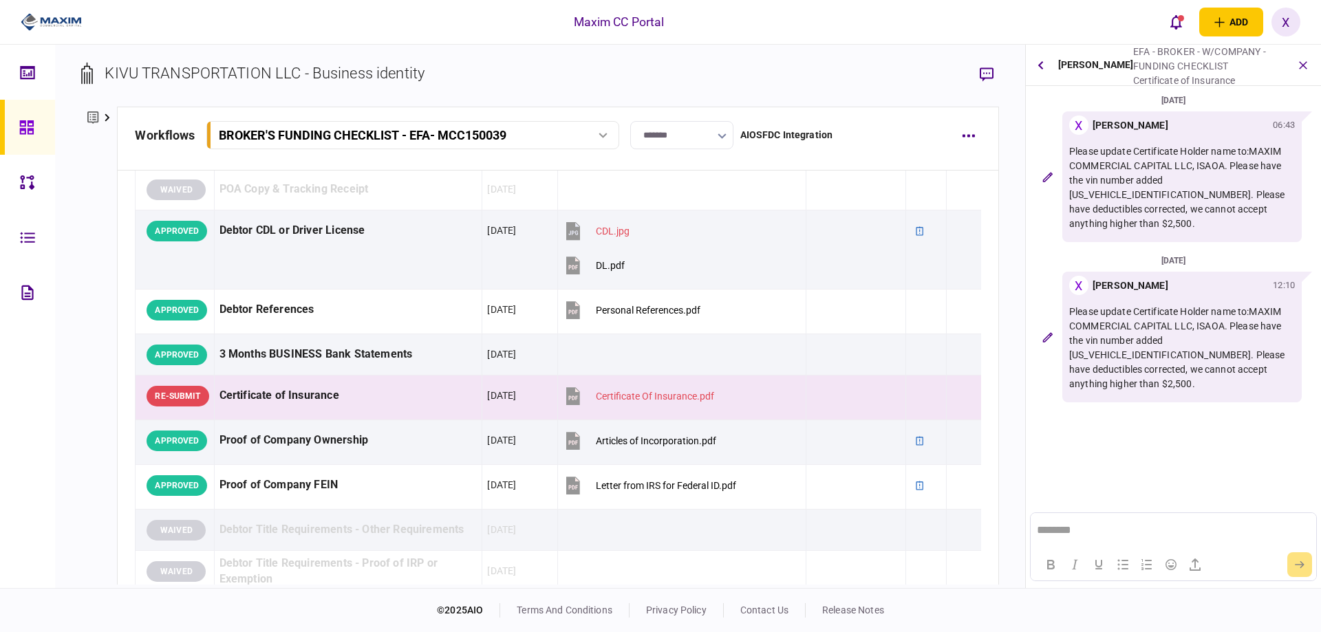
scroll to position [0, 0]
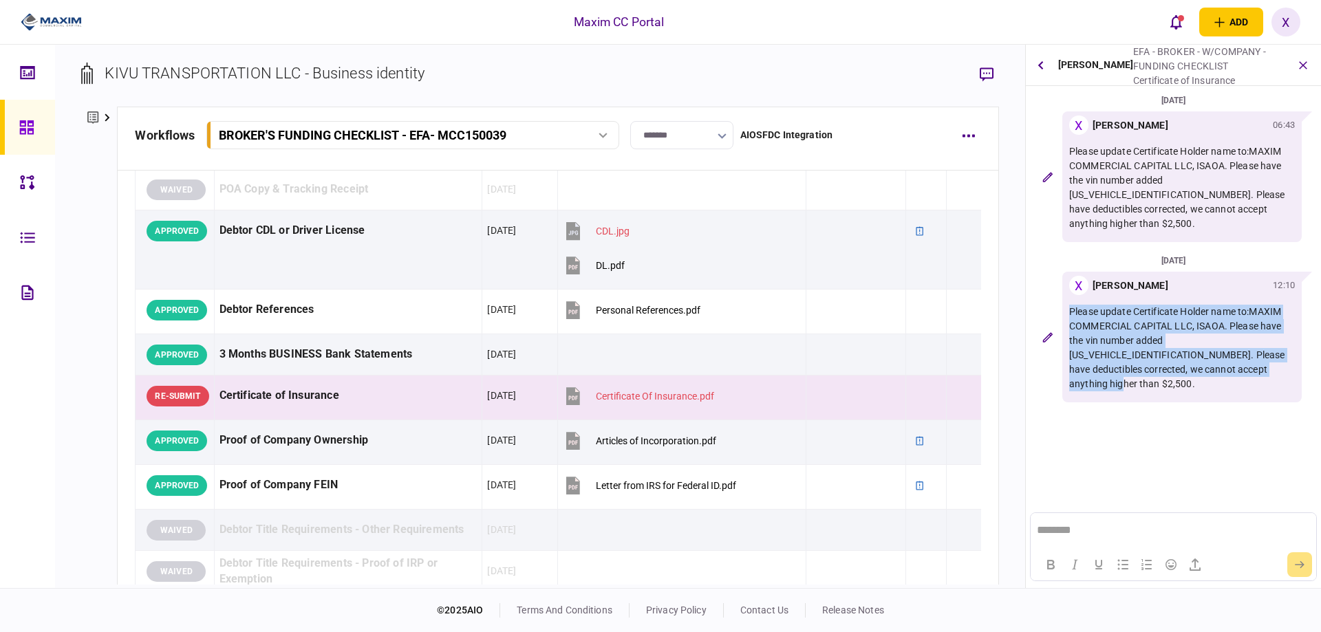
drag, startPoint x: 1250, startPoint y: 358, endPoint x: 1068, endPoint y: 293, distance: 193.6
click at [1068, 293] on div "X [PERSON_NAME] 12:10 Please update Certificate Holder name to:MAXIM COMMERCIAL…" at bounding box center [1181, 337] width 239 height 131
copy p "Please update Certificate Holder name to:MAXIM COMMERCIAL CAPITAL LLC, ISAOA. P…"
click at [38, 21] on img at bounding box center [51, 22] width 61 height 21
click at [23, 102] on div at bounding box center [30, 127] width 22 height 55
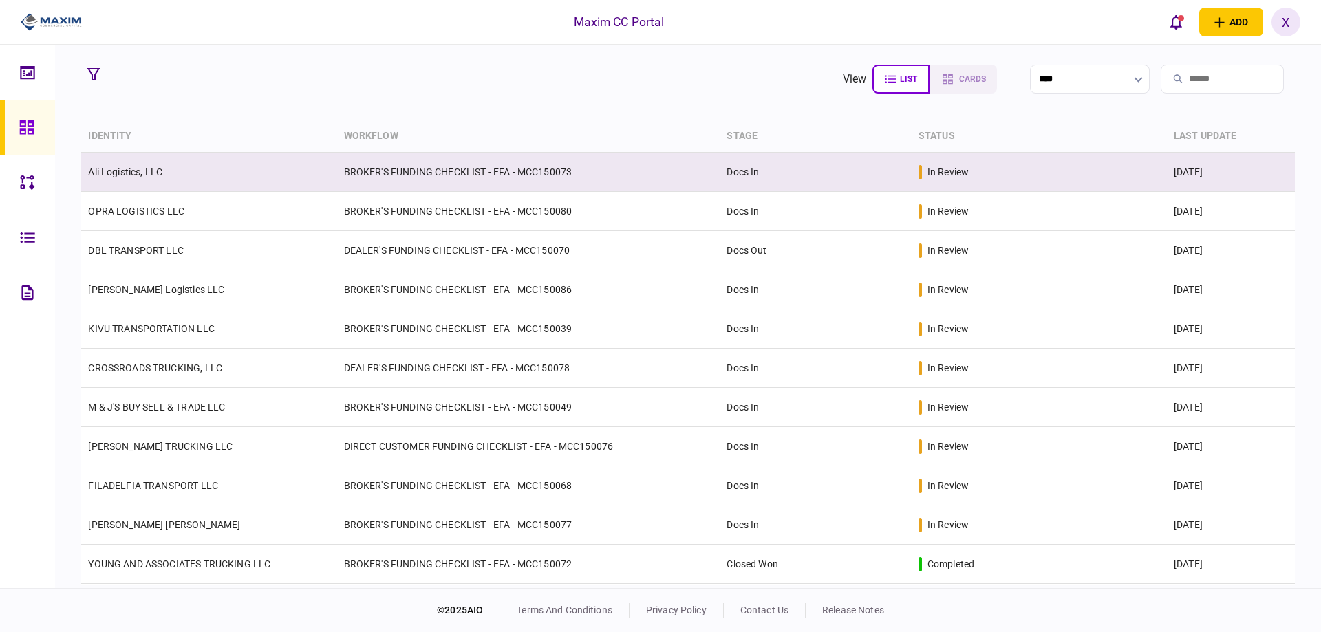
click at [130, 182] on td "Ali Logistics, LLC" at bounding box center [208, 172] width 255 height 39
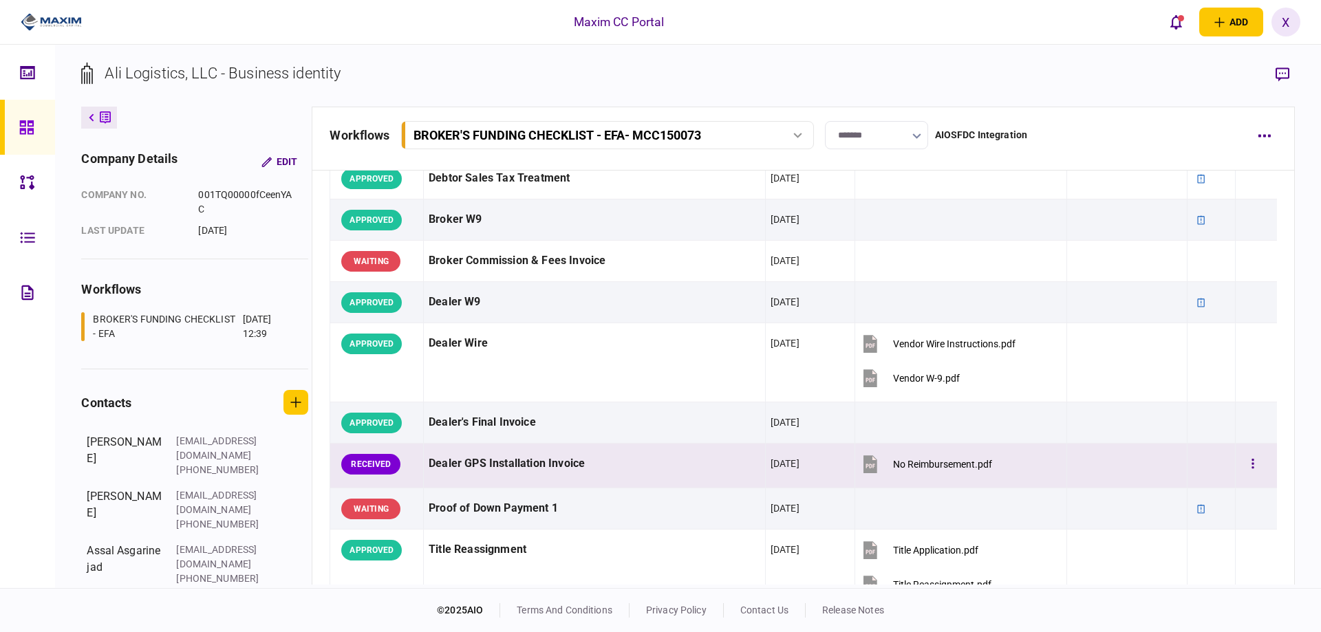
scroll to position [744, 0]
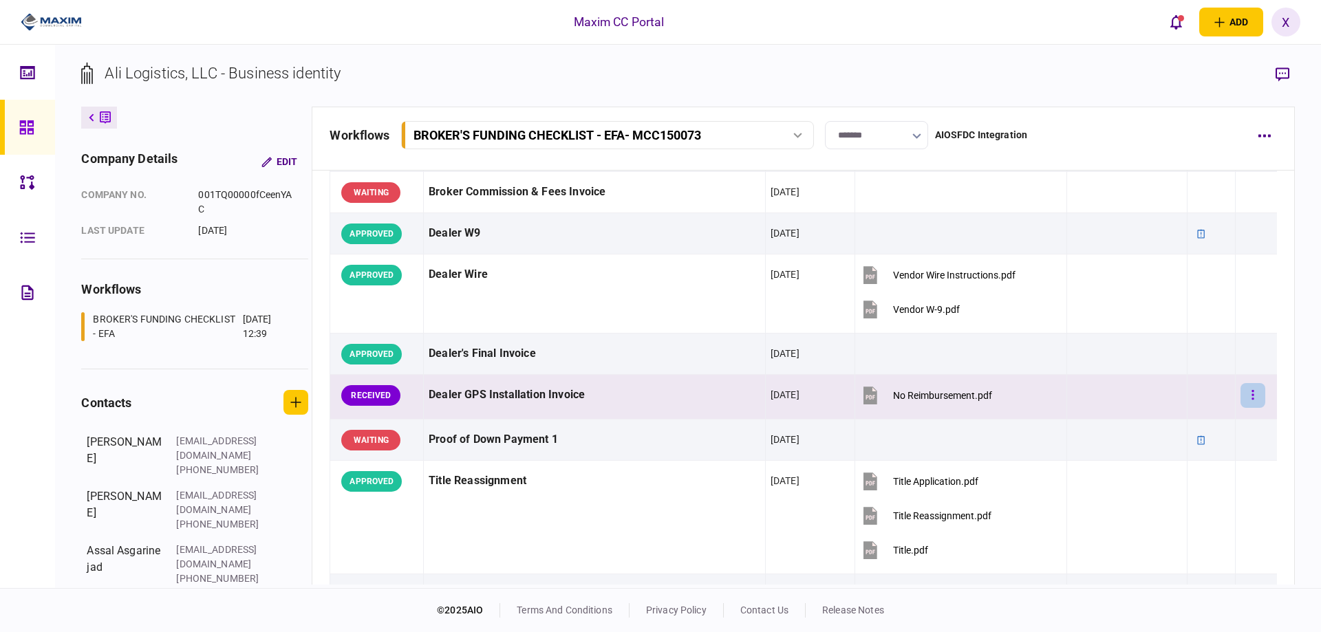
click at [1252, 397] on button "button" at bounding box center [1252, 395] width 25 height 25
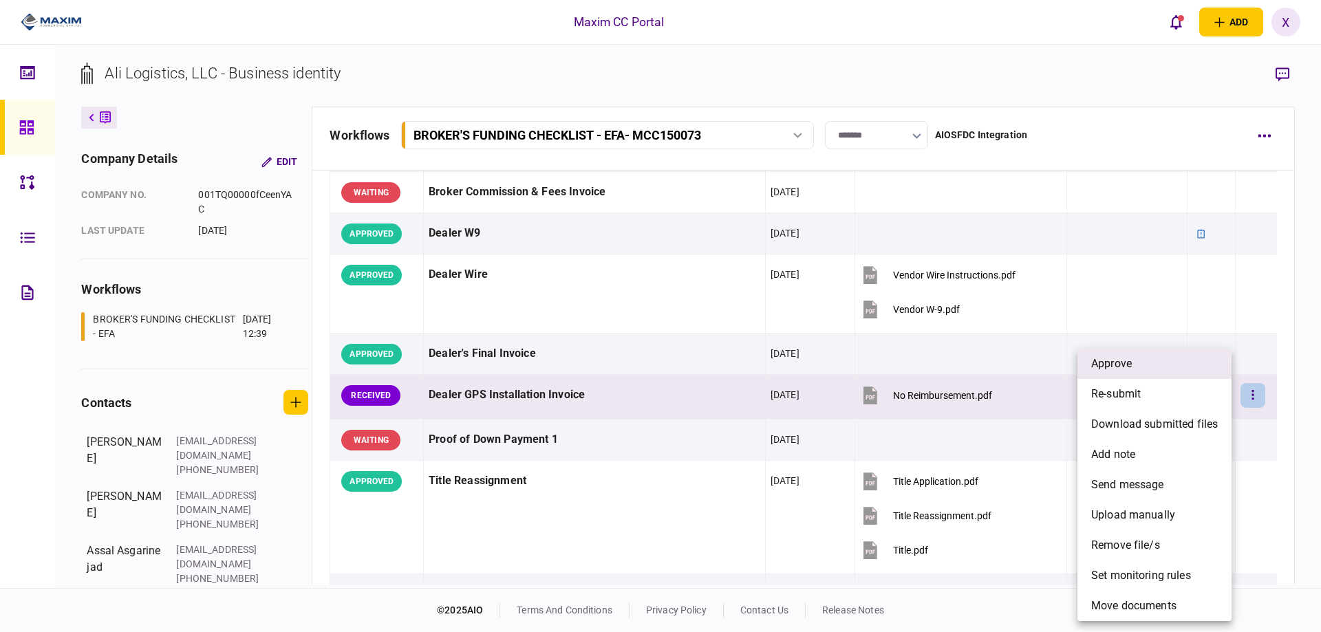
click at [1182, 369] on li "approve" at bounding box center [1154, 364] width 154 height 30
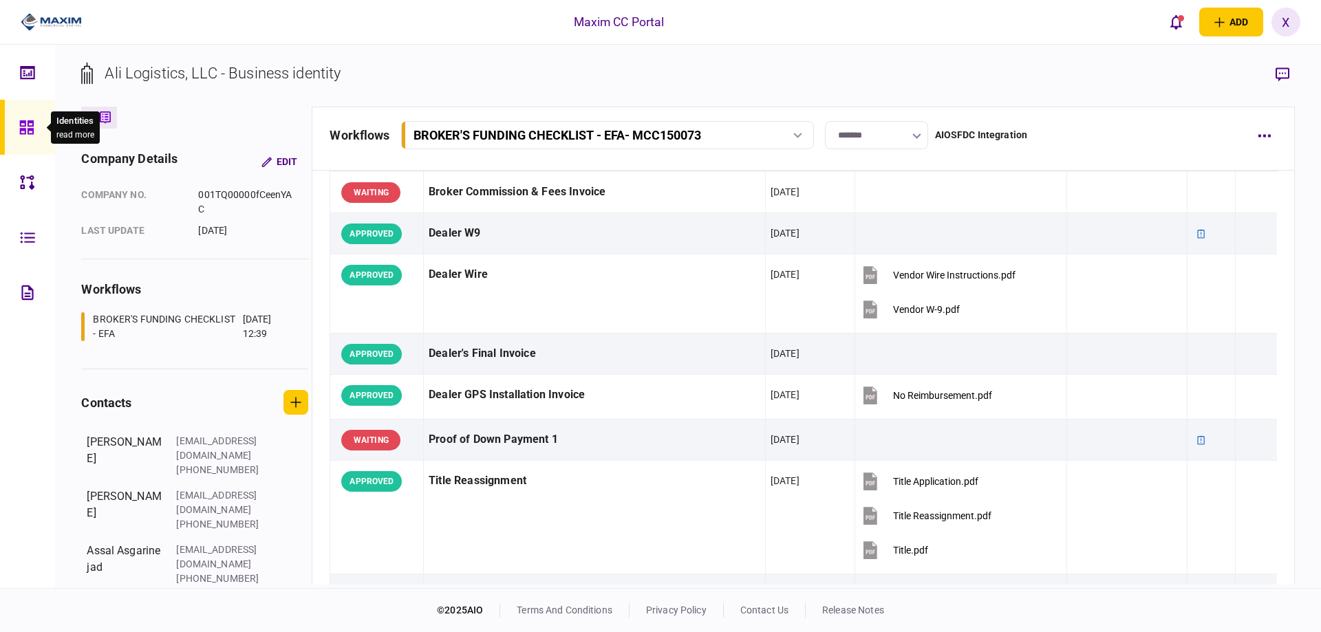
click at [36, 122] on div at bounding box center [30, 127] width 22 height 55
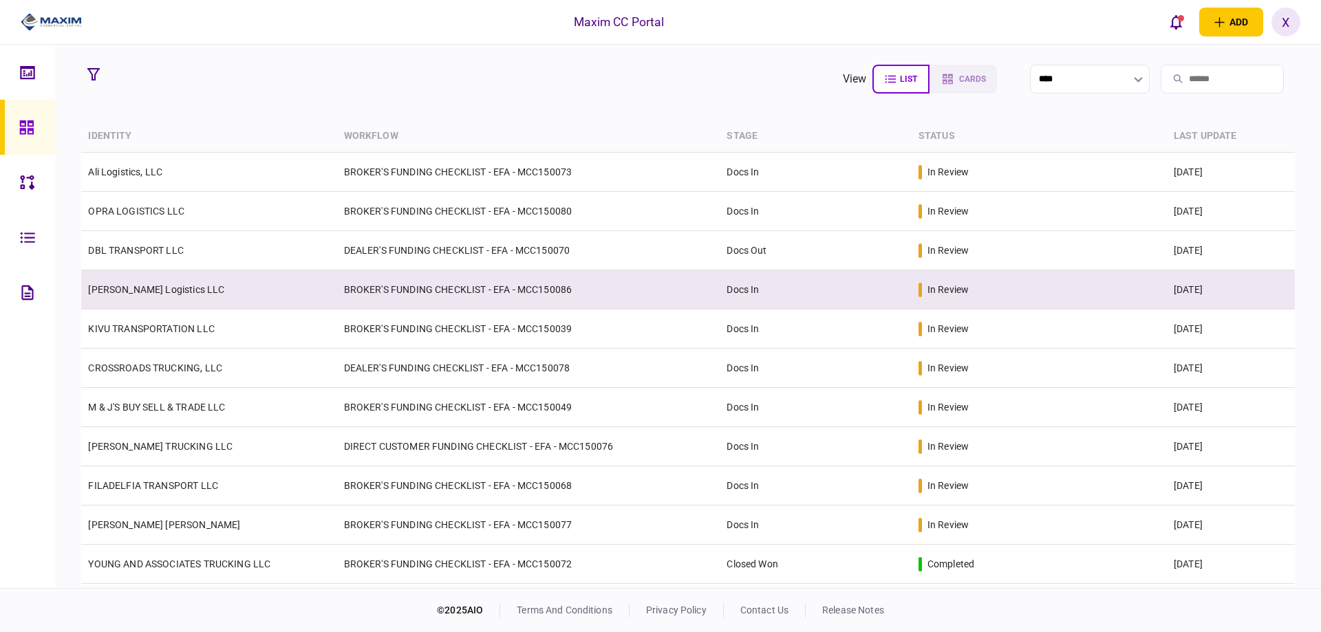
click at [129, 284] on link "[PERSON_NAME] Logistics LLC" at bounding box center [156, 289] width 136 height 11
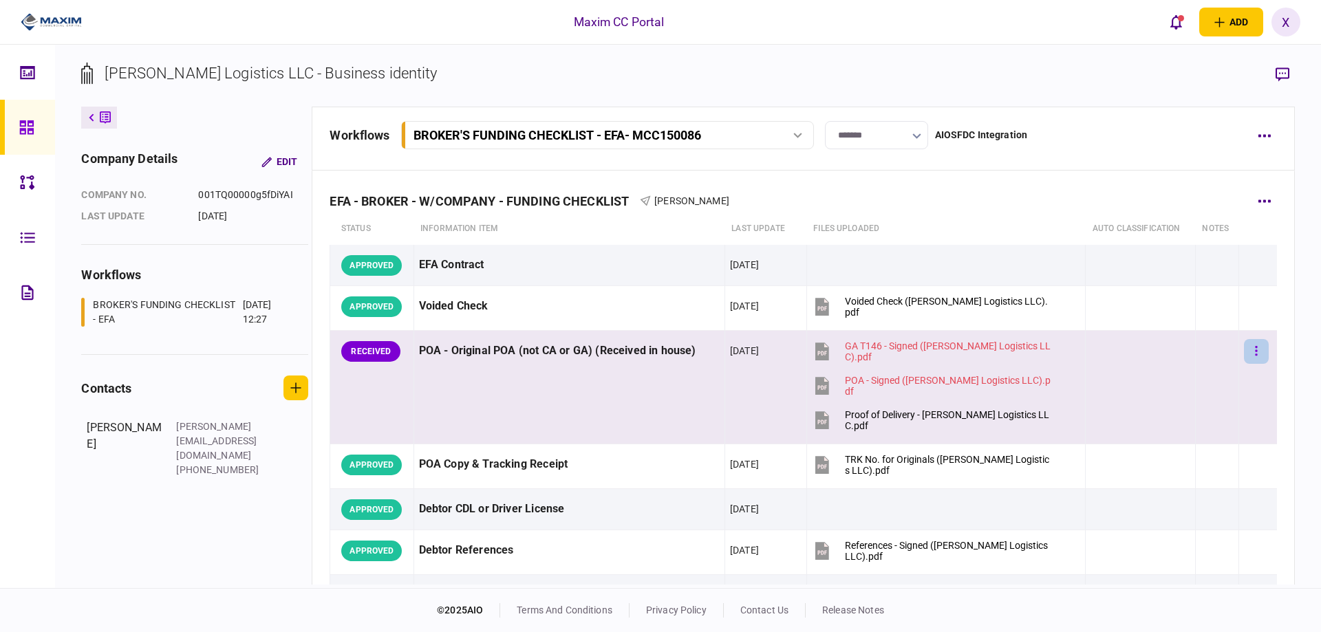
click at [1250, 346] on button "button" at bounding box center [1256, 351] width 25 height 25
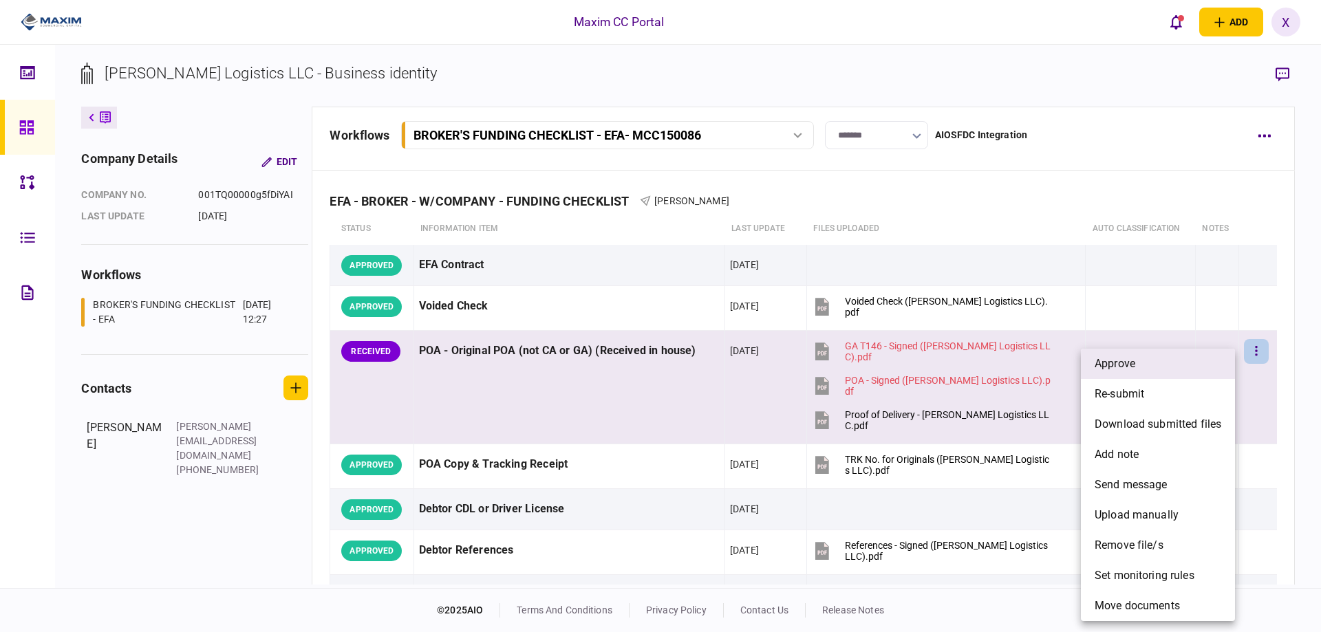
click at [1190, 358] on li "approve" at bounding box center [1158, 364] width 154 height 30
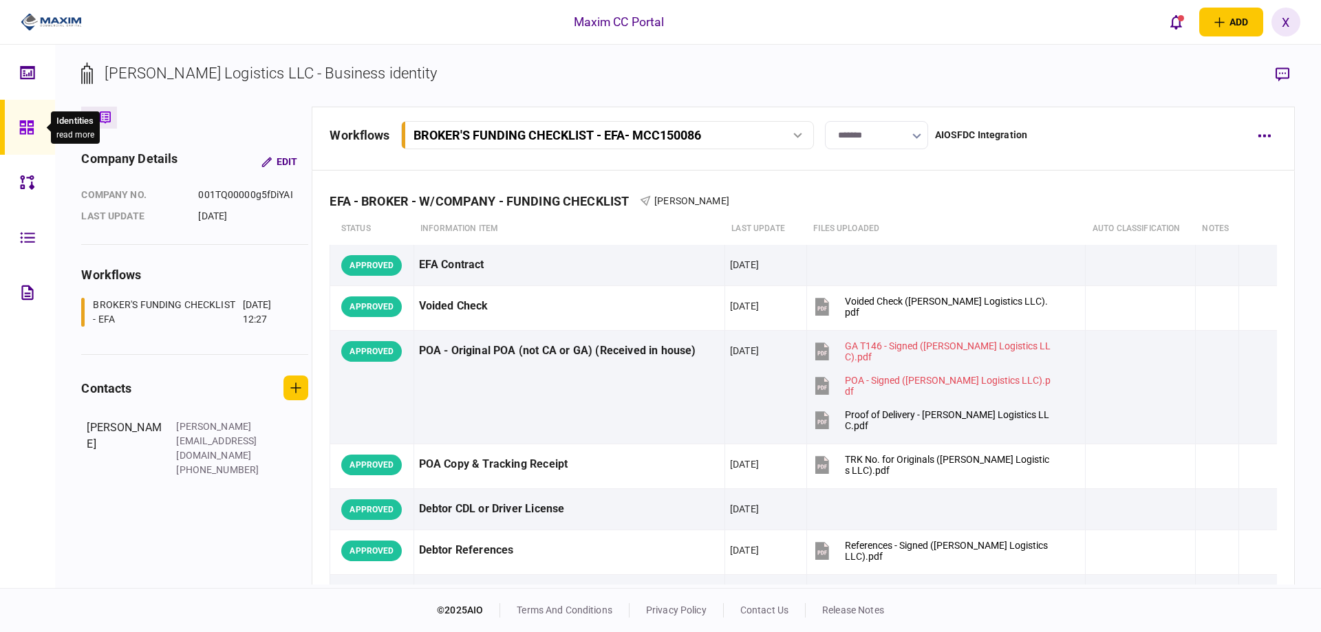
click at [25, 125] on icon at bounding box center [26, 127] width 14 height 14
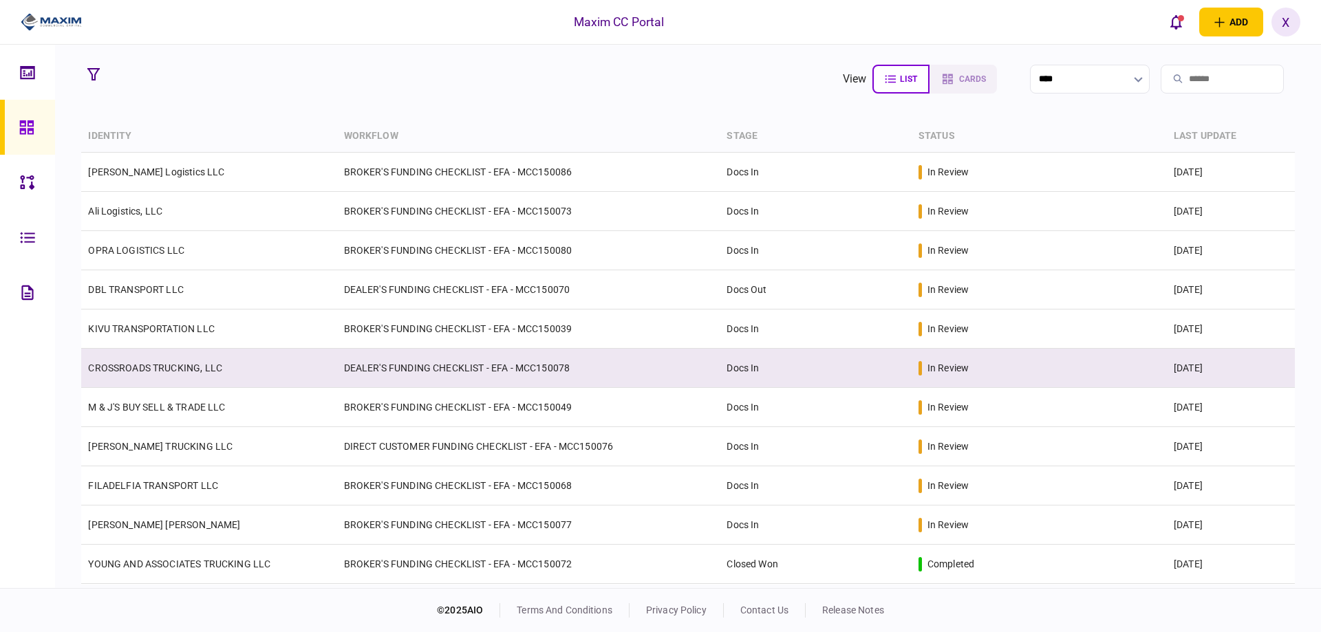
click at [123, 360] on td "CROSSROADS TRUCKING, LLC" at bounding box center [208, 368] width 255 height 39
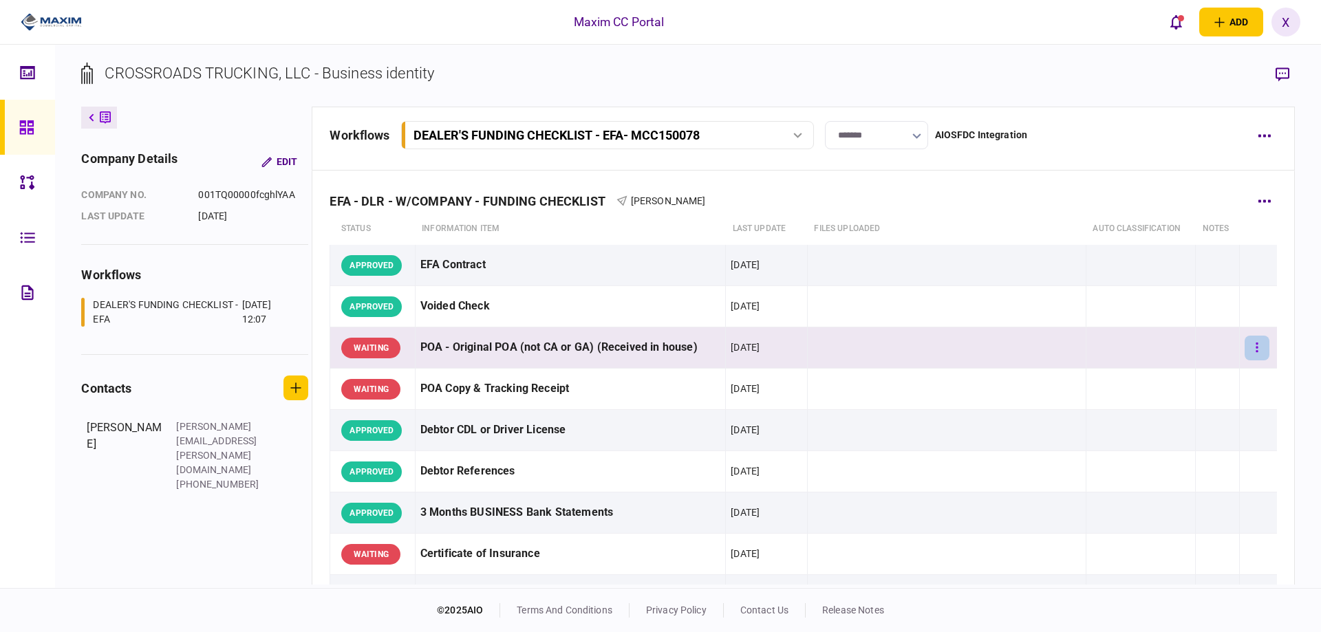
click at [1255, 347] on icon "button" at bounding box center [1256, 347] width 3 height 13
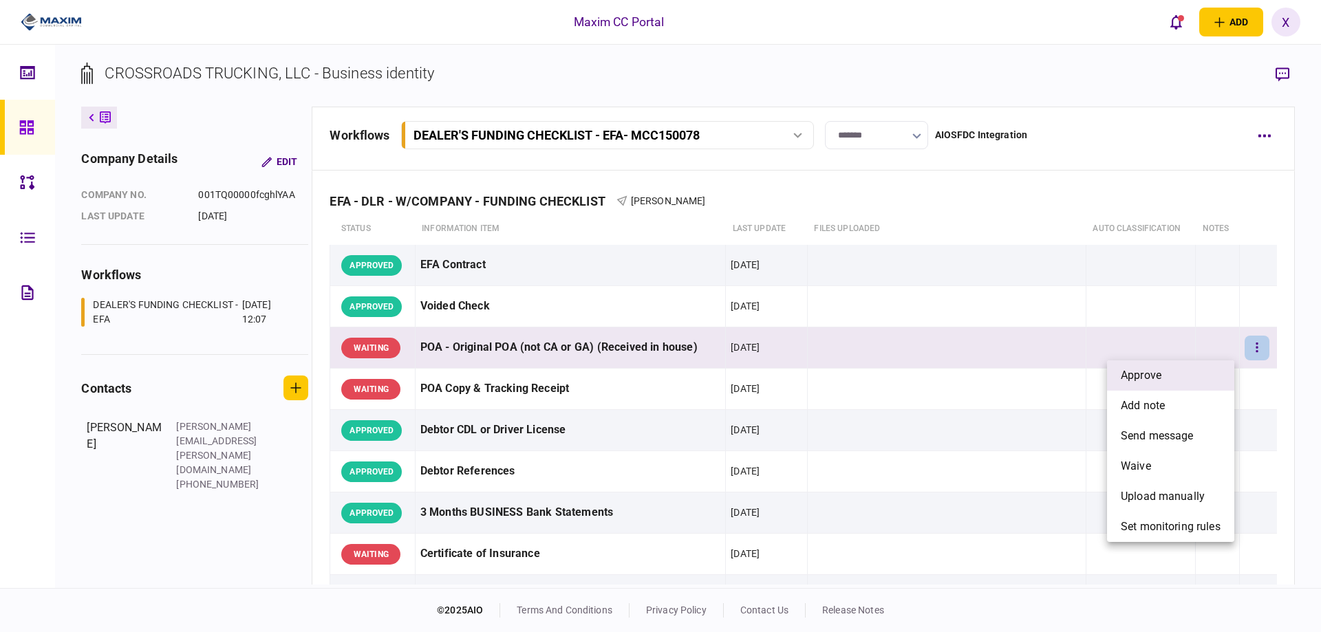
click at [1193, 372] on li "approve" at bounding box center [1170, 375] width 127 height 30
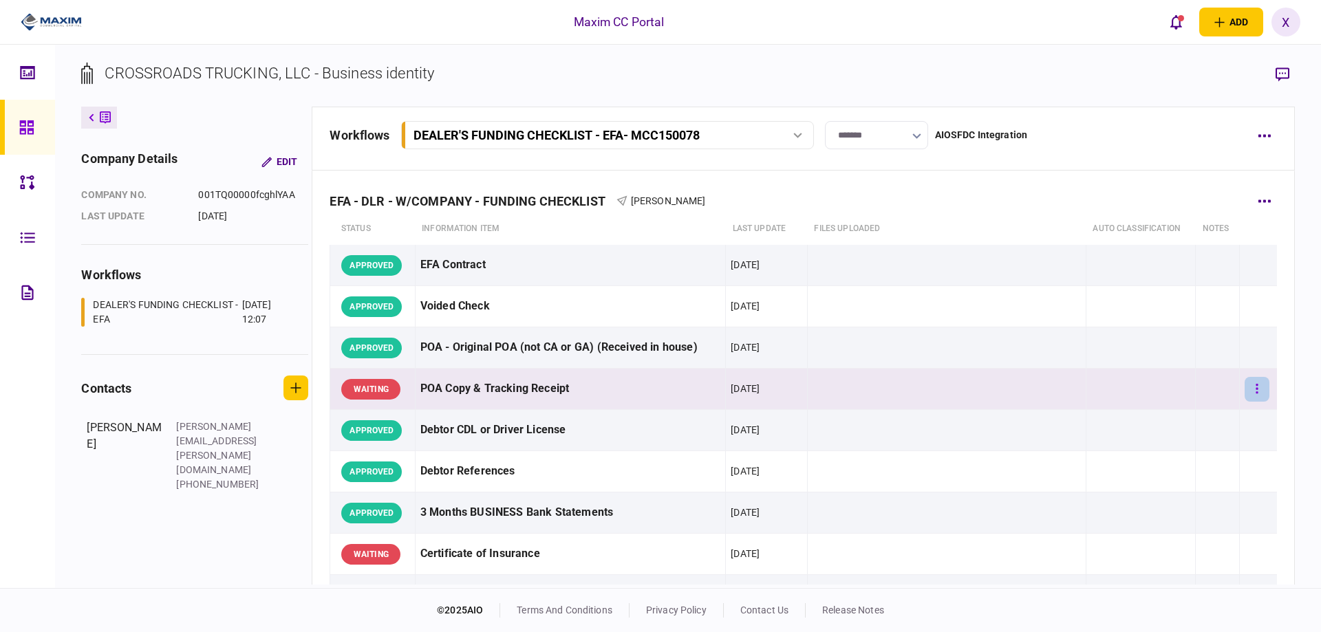
click at [1255, 385] on icon "button" at bounding box center [1256, 388] width 3 height 13
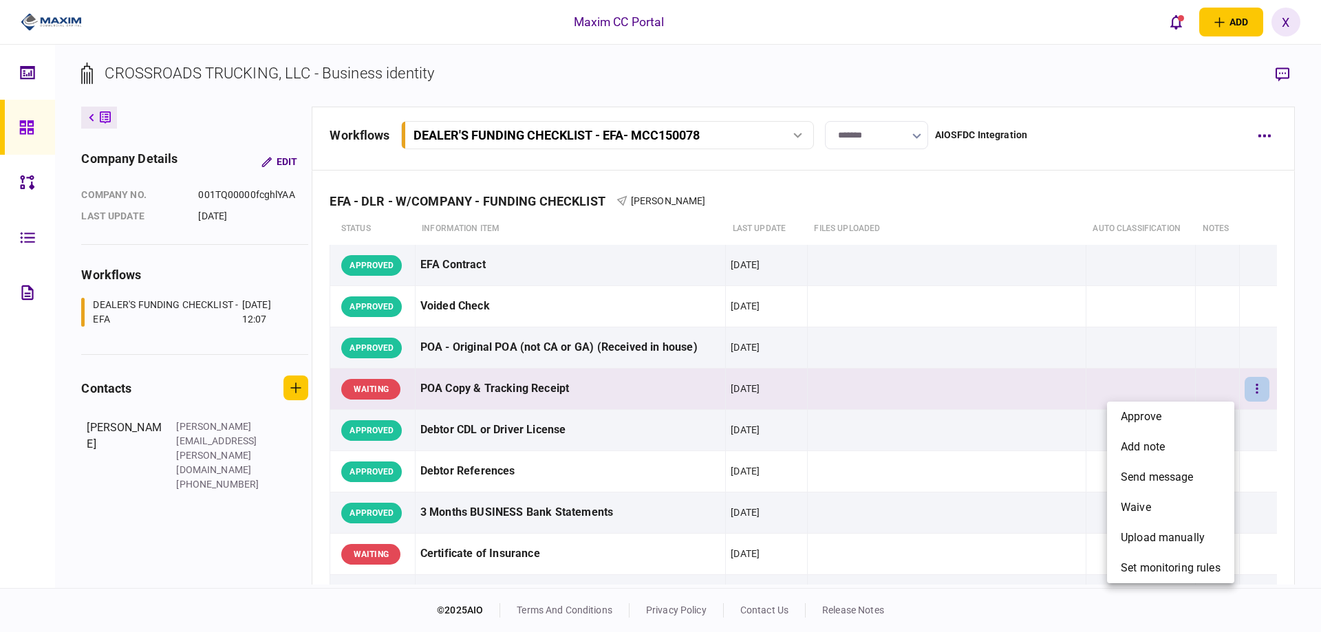
click at [33, 124] on div at bounding box center [660, 316] width 1321 height 632
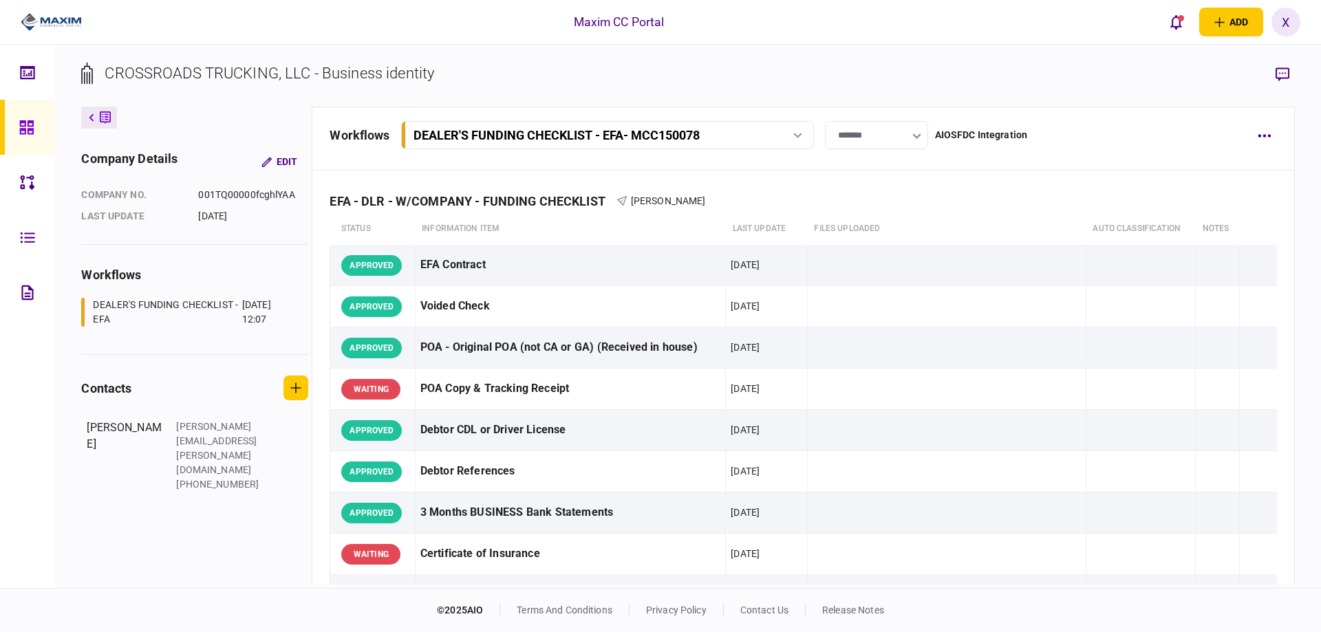
click at [20, 122] on icon at bounding box center [26, 127] width 14 height 14
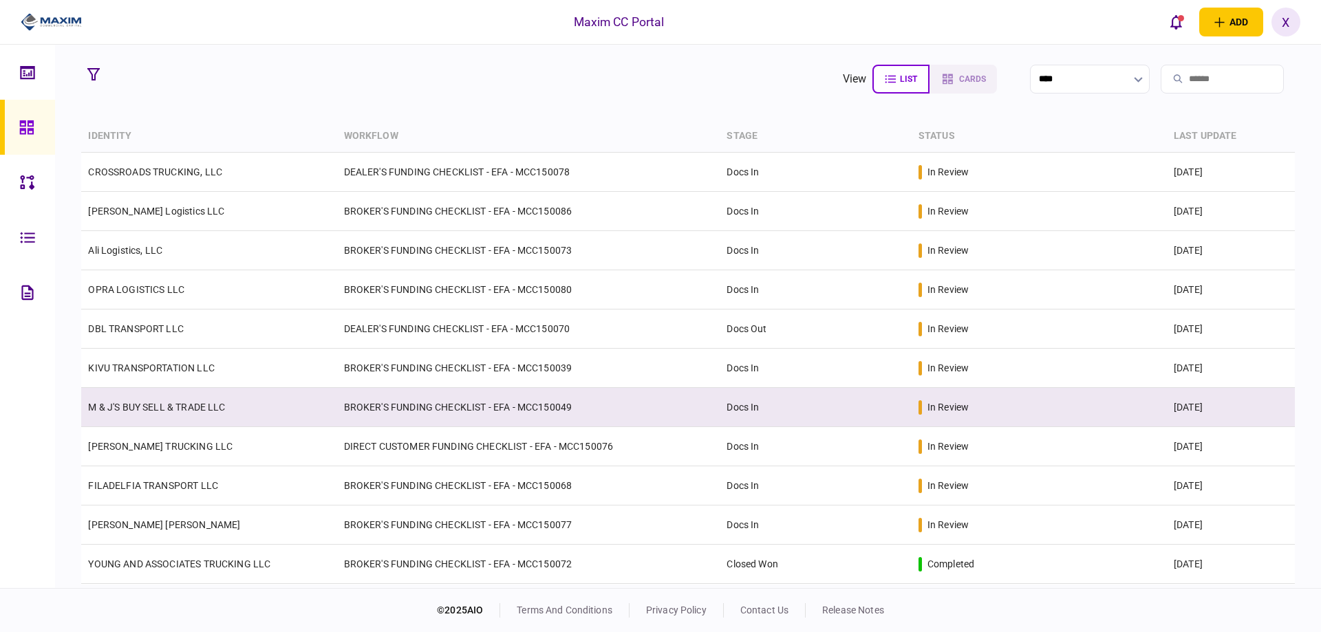
click at [142, 409] on link "M & J'S BUY SELL & TRADE LLC" at bounding box center [156, 407] width 137 height 11
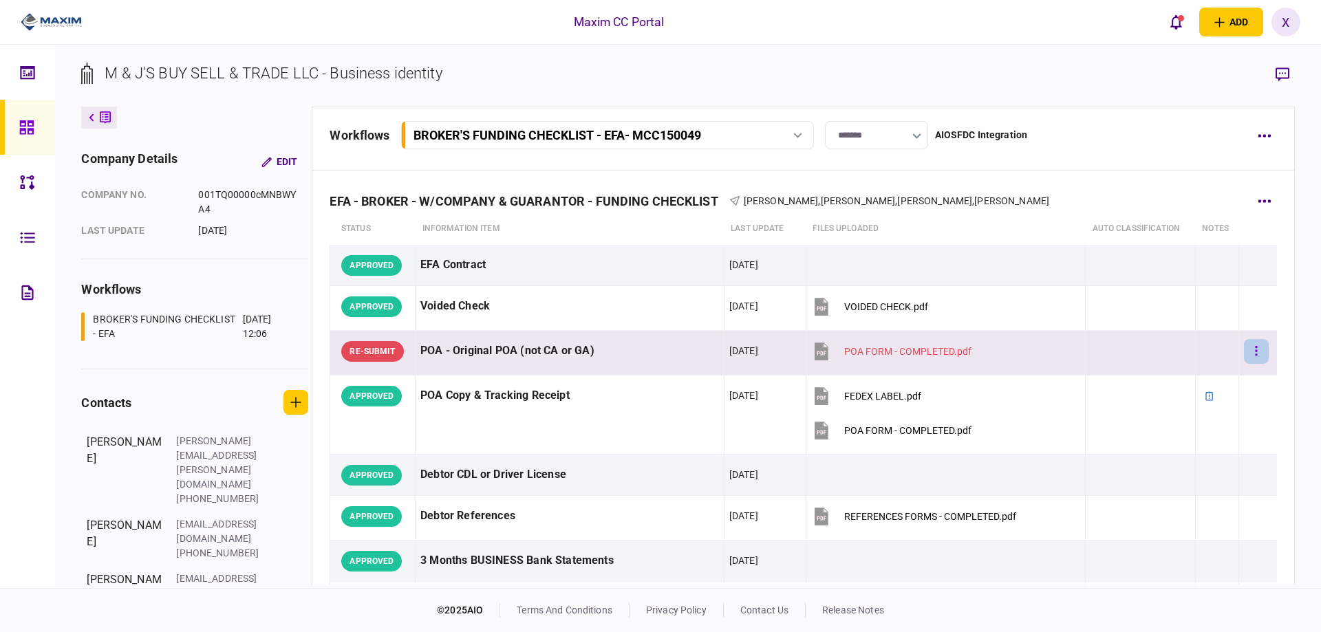
click at [1255, 352] on button "button" at bounding box center [1256, 351] width 25 height 25
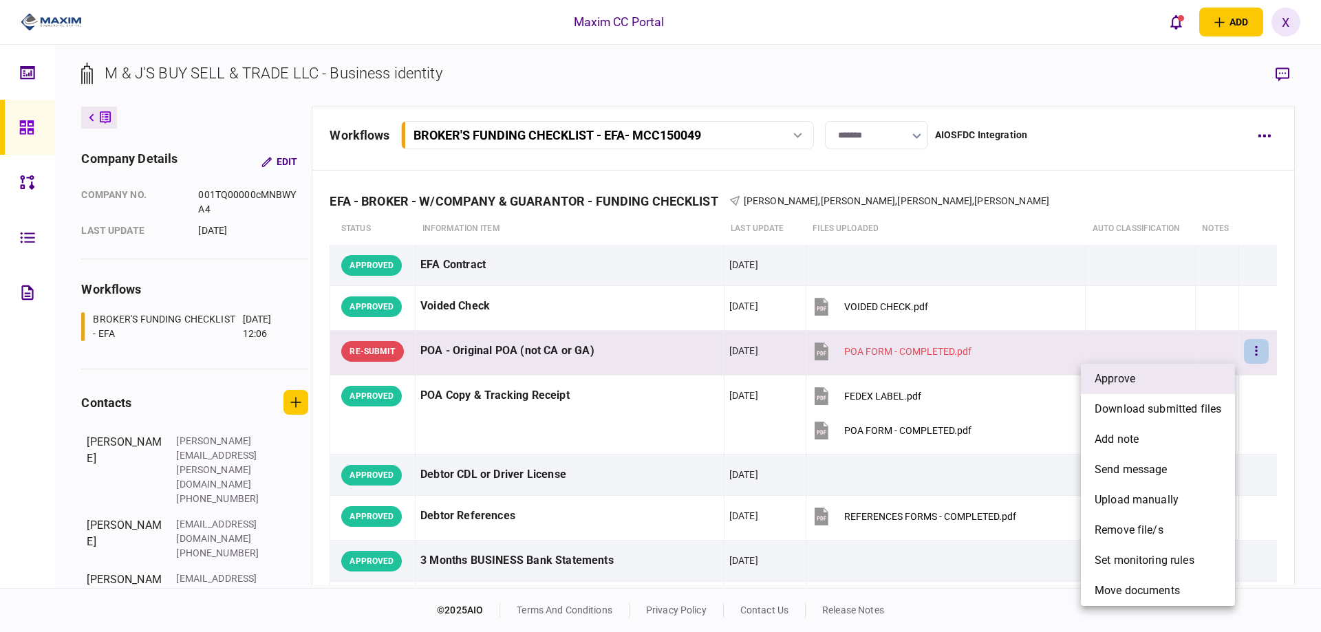
click at [1151, 365] on li "approve" at bounding box center [1158, 379] width 154 height 30
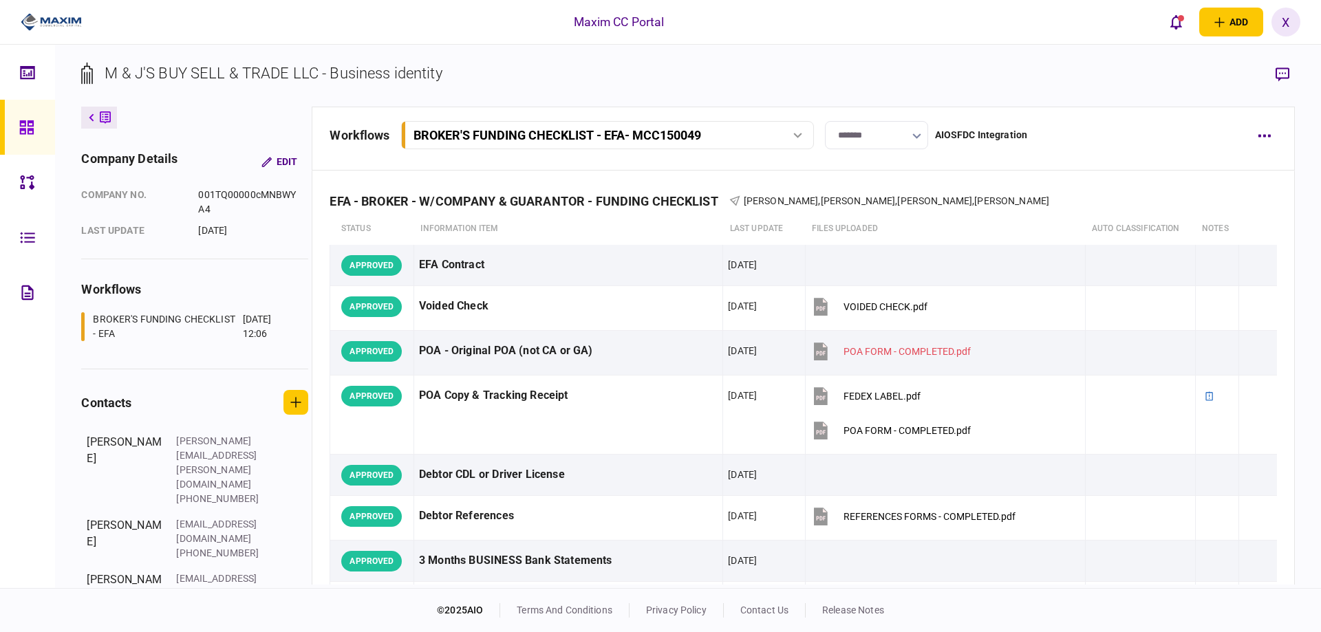
click at [27, 122] on icon at bounding box center [26, 128] width 15 height 16
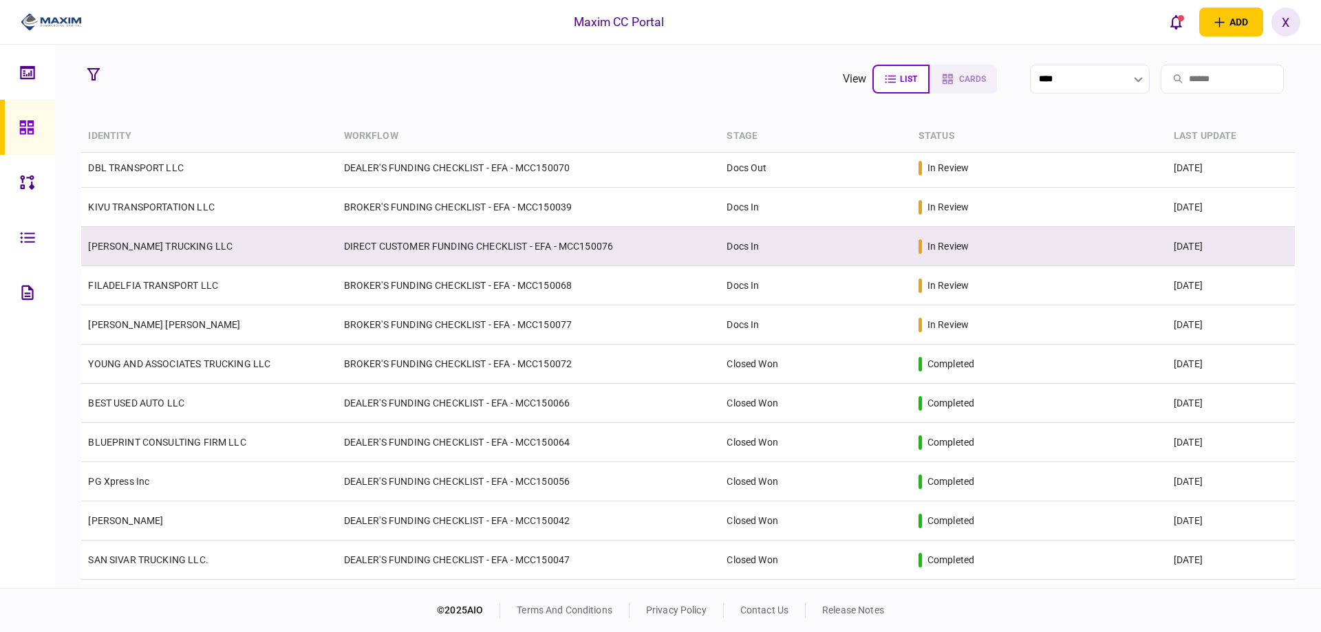
scroll to position [206, 0]
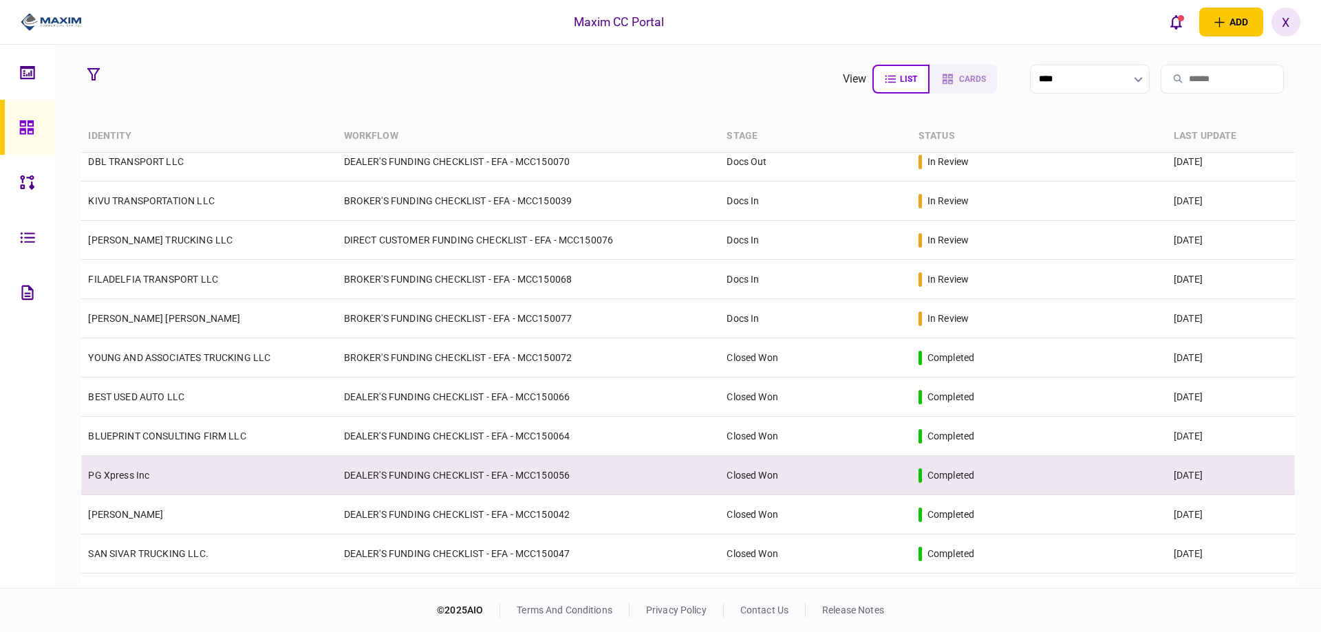
click at [140, 472] on link "PG Xpress Inc" at bounding box center [118, 475] width 61 height 11
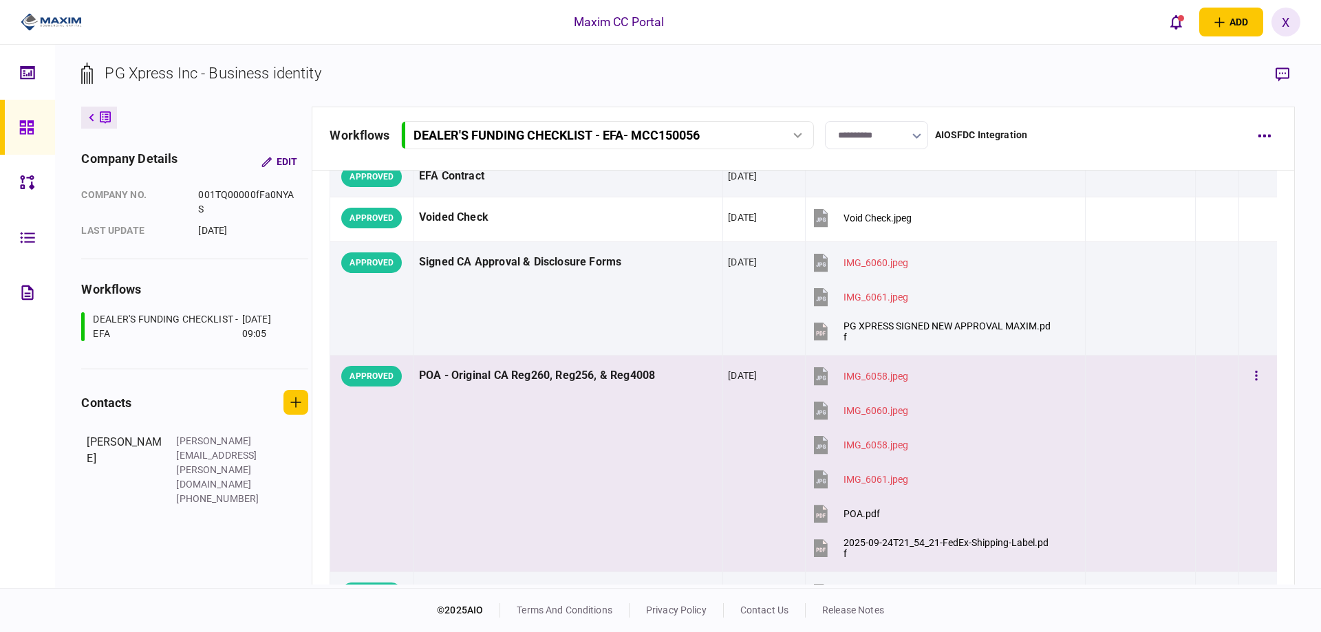
scroll to position [69, 0]
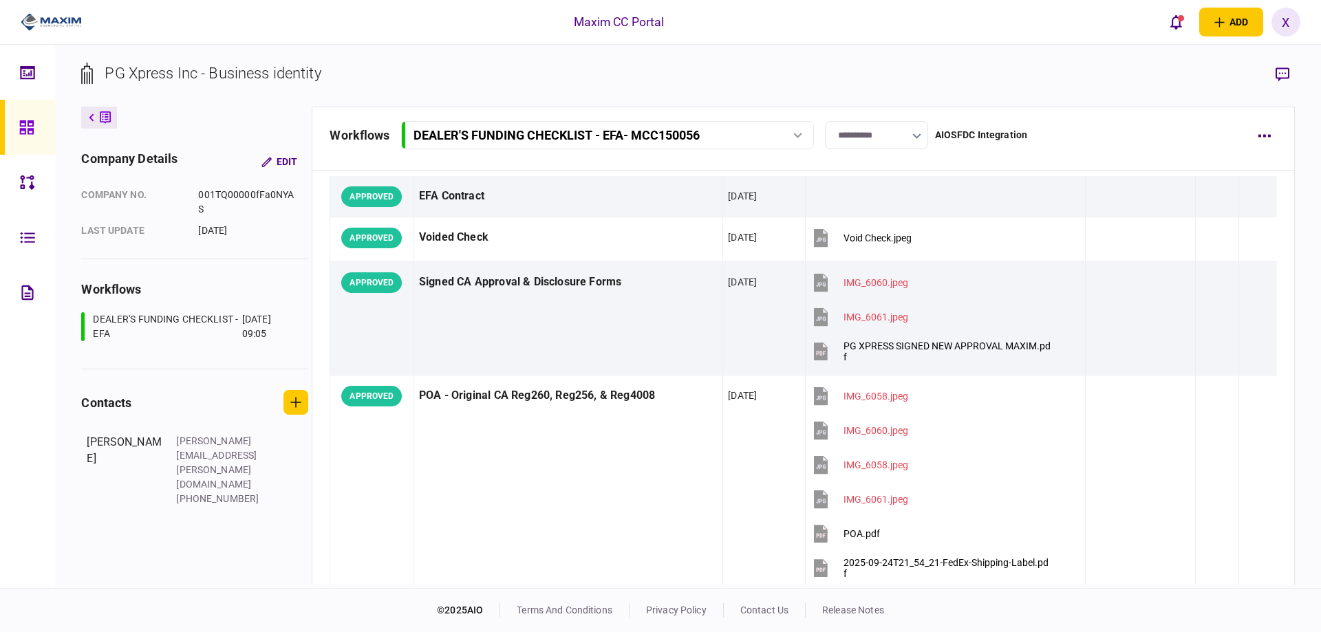
click at [30, 118] on div at bounding box center [30, 127] width 22 height 55
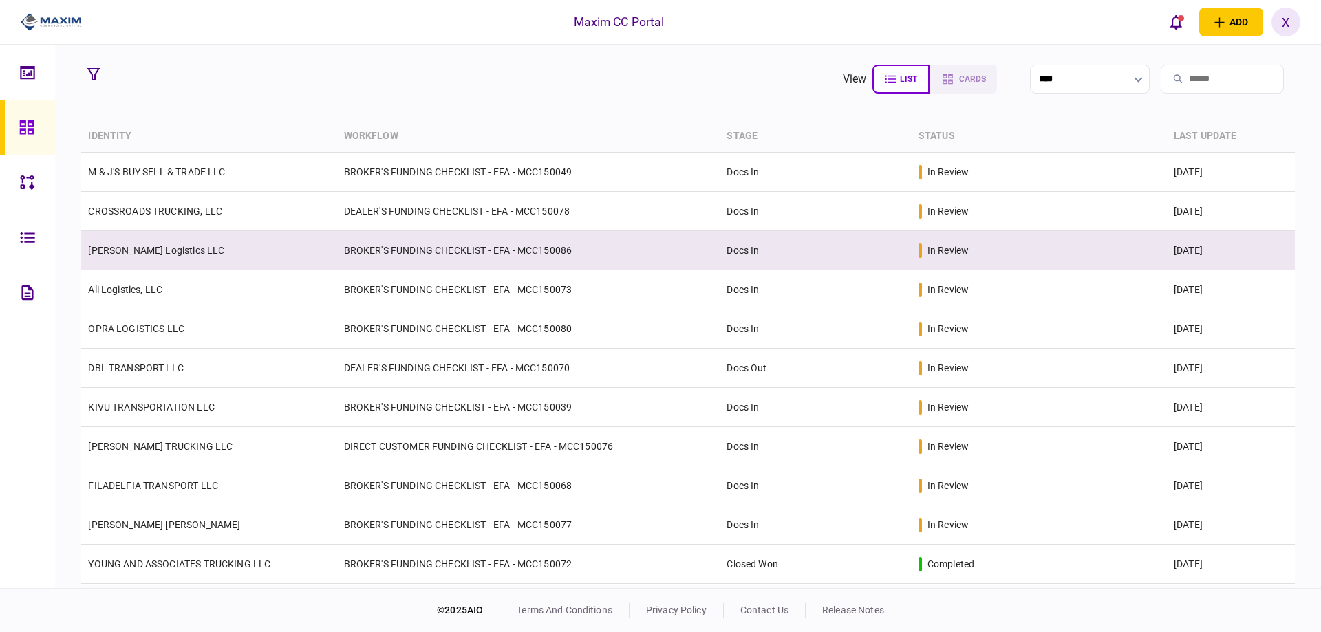
click at [136, 246] on link "[PERSON_NAME] Logistics LLC" at bounding box center [156, 250] width 136 height 11
